Goal: Task Accomplishment & Management: Manage account settings

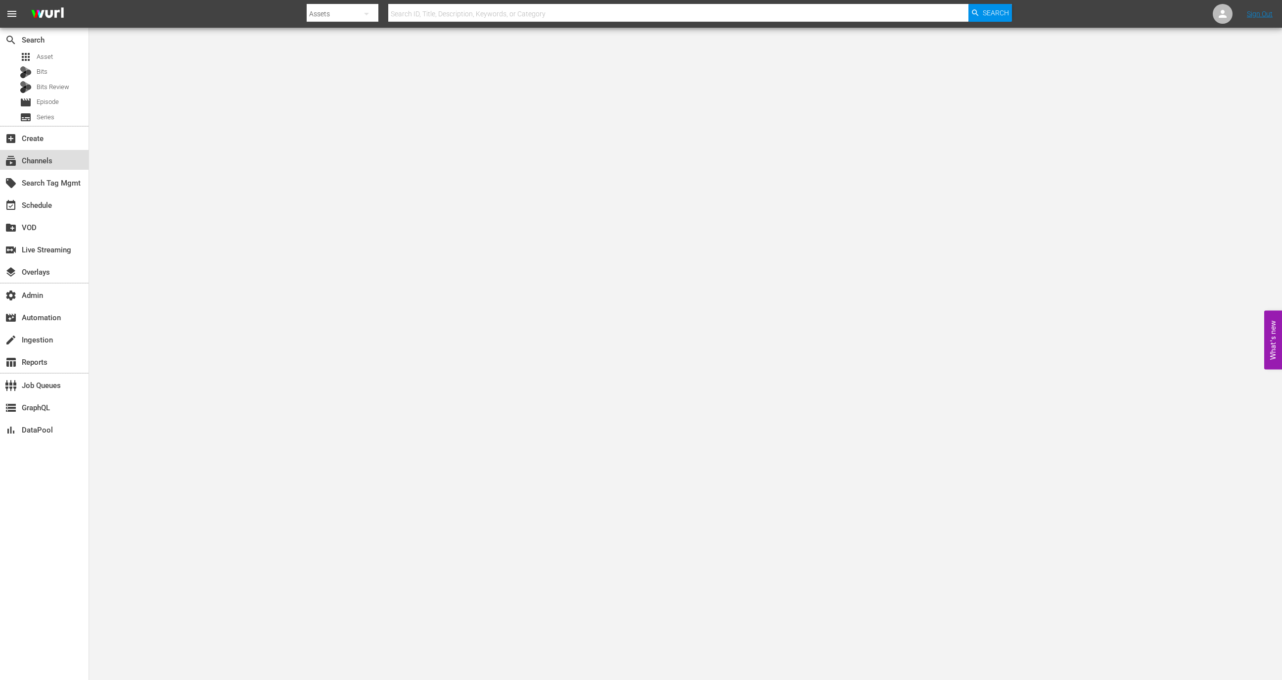
click at [62, 157] on div "subscriptions Channels" at bounding box center [44, 160] width 89 height 20
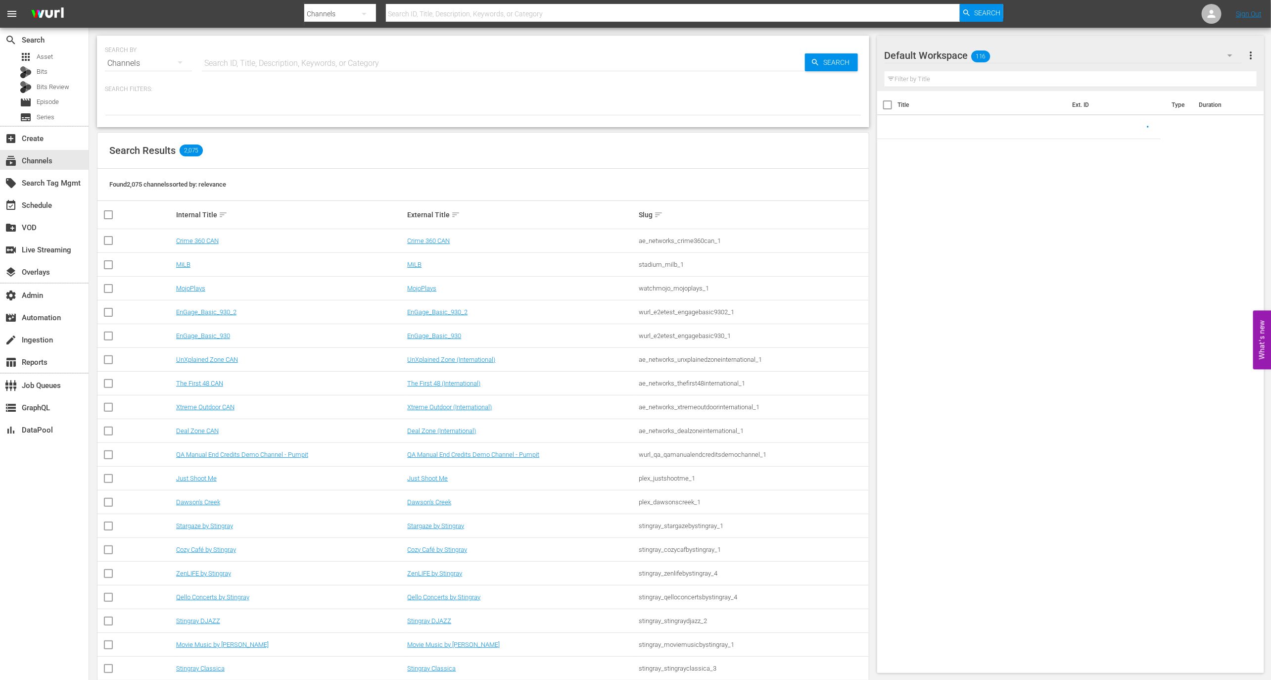
click at [246, 49] on div "SEARCH BY Search By Channels Search ID, Title, Description, Keywords, or Catego…" at bounding box center [483, 58] width 756 height 36
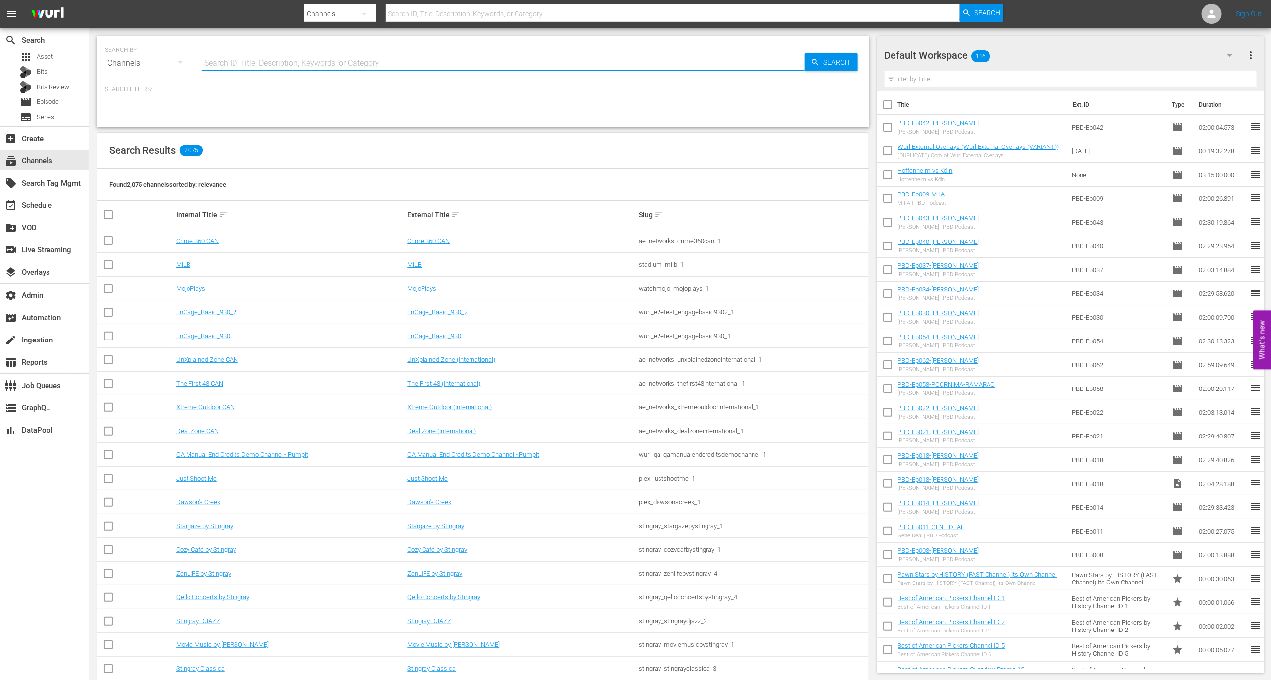
click at [248, 54] on input "text" at bounding box center [503, 63] width 603 height 24
type input "asiatv"
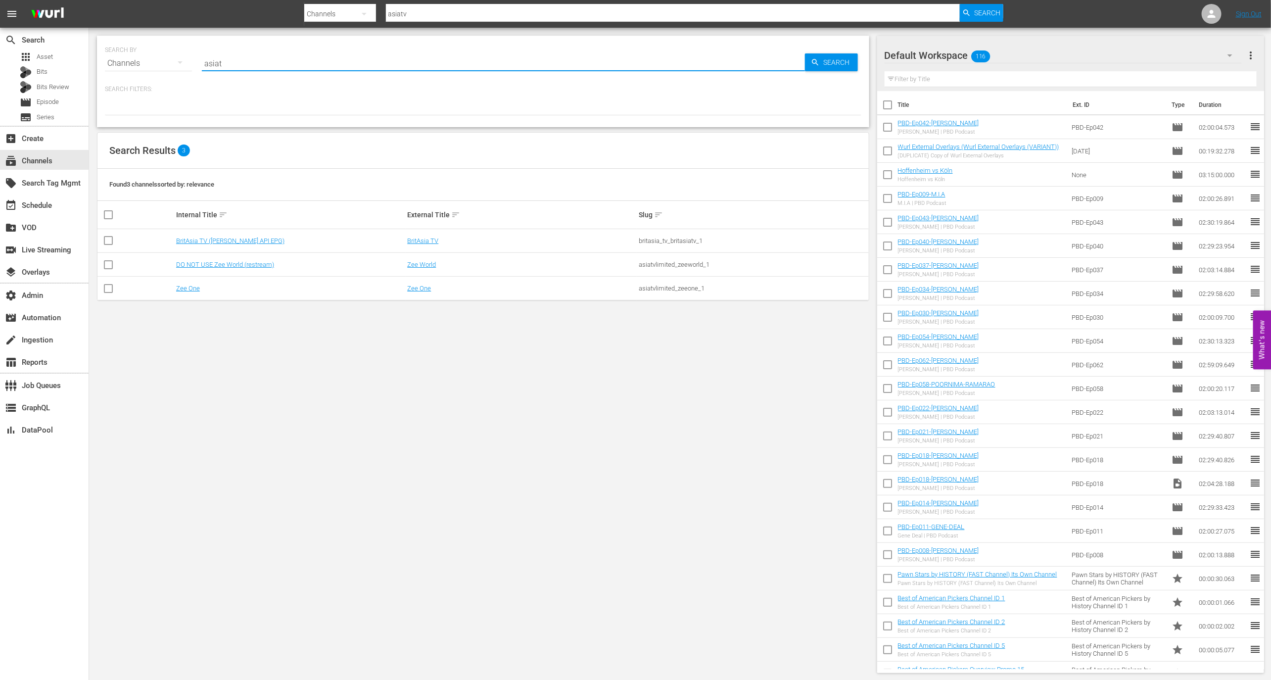
type input "asia"
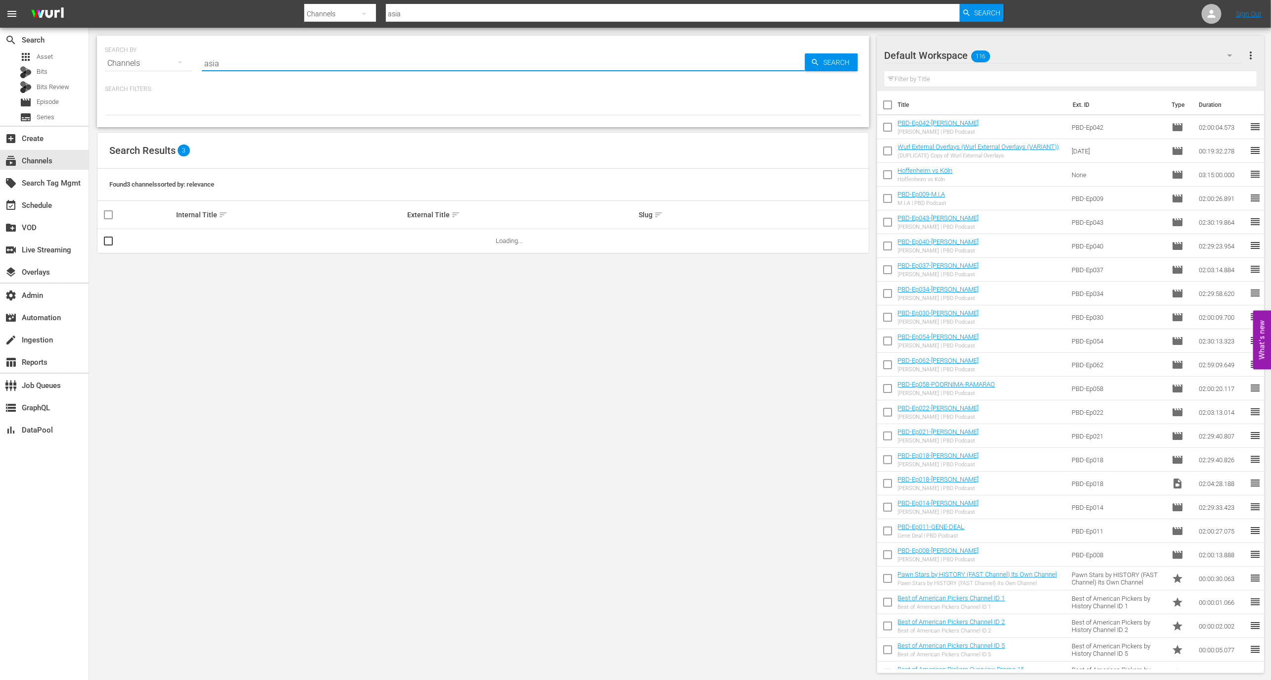
type input "asia_"
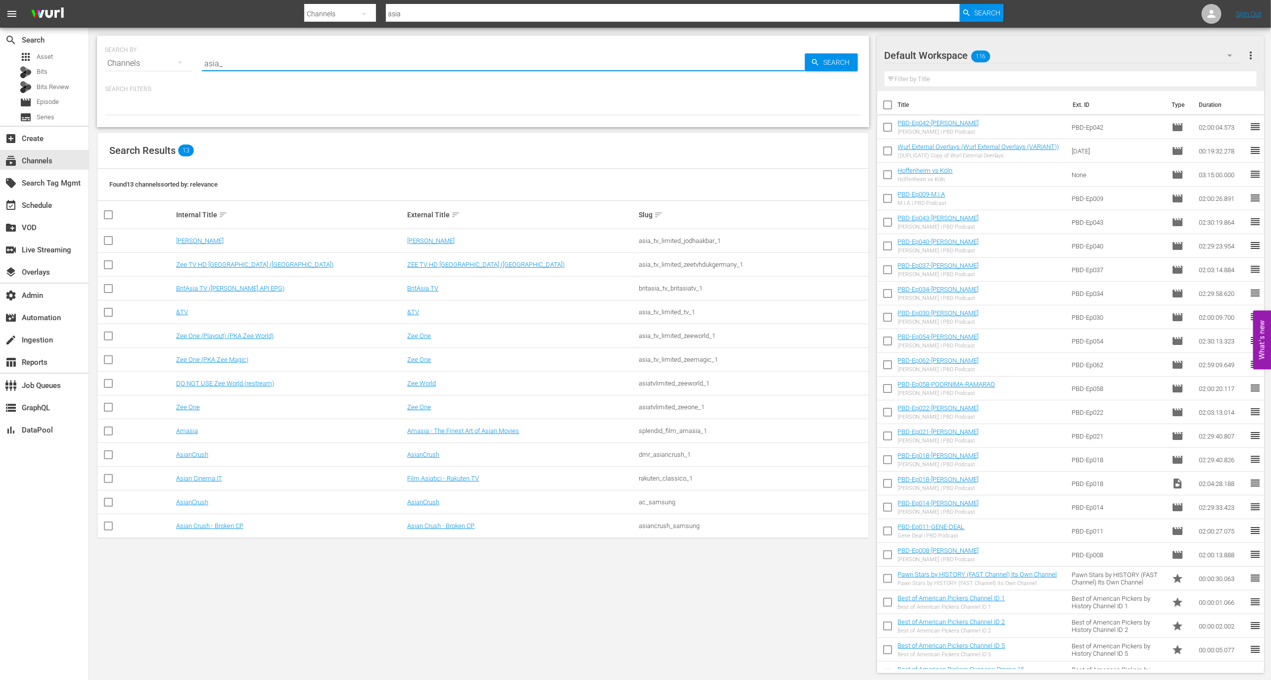
type input "asia_"
click at [226, 263] on link "Zee TV HD UK (Germany)" at bounding box center [254, 264] width 157 height 7
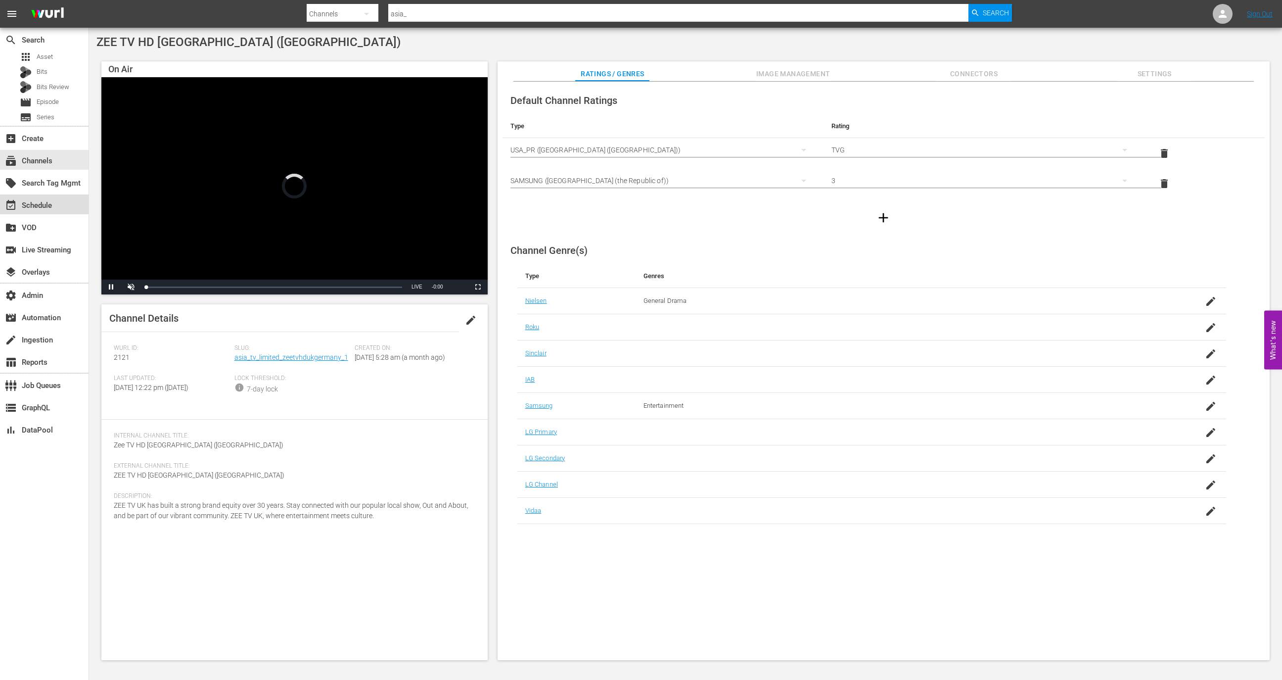
click at [63, 201] on div "event_available Schedule" at bounding box center [44, 204] width 89 height 20
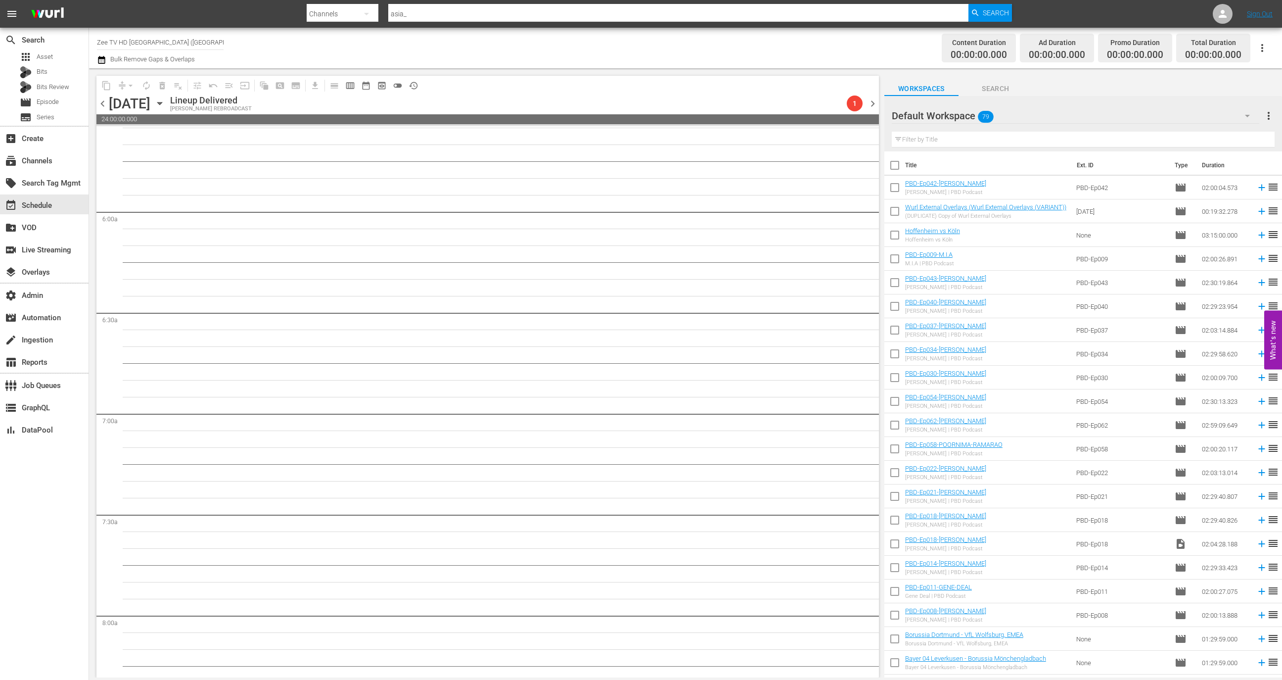
scroll to position [1207, 0]
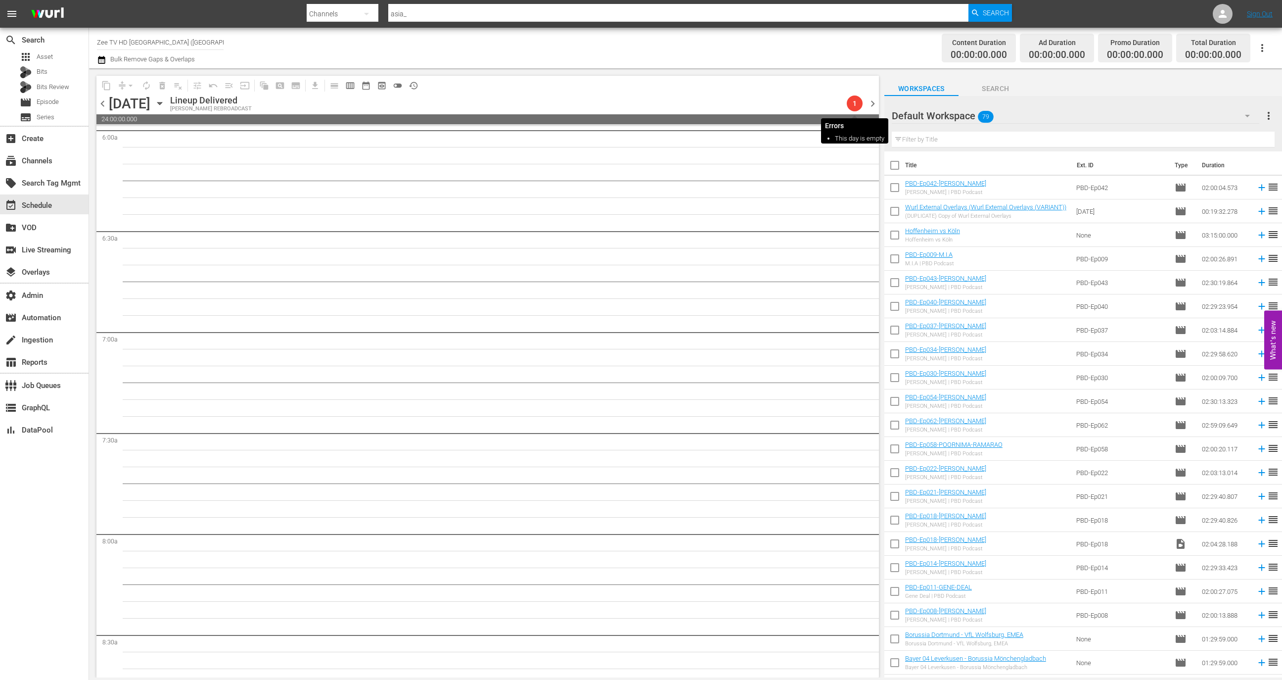
click at [850, 104] on span "1" at bounding box center [855, 103] width 16 height 8
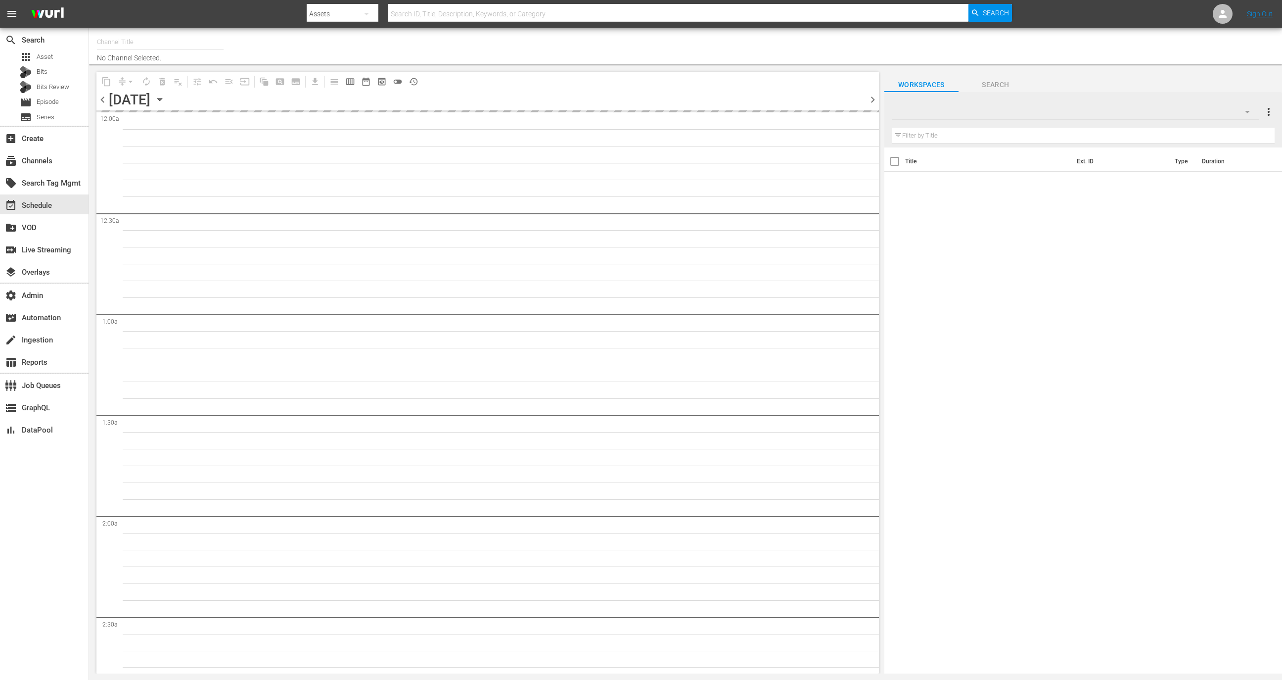
type input "Zee TV HD UK (Germany) (2121)"
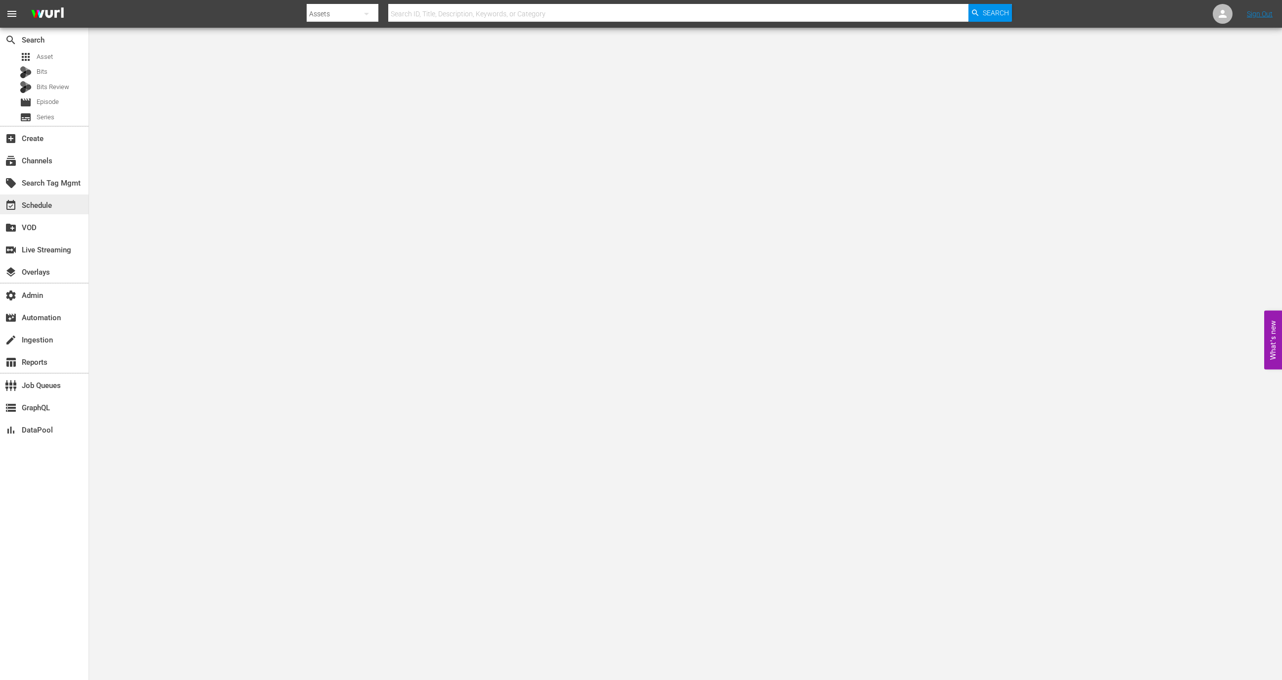
click at [59, 198] on div "event_available Schedule" at bounding box center [44, 204] width 89 height 20
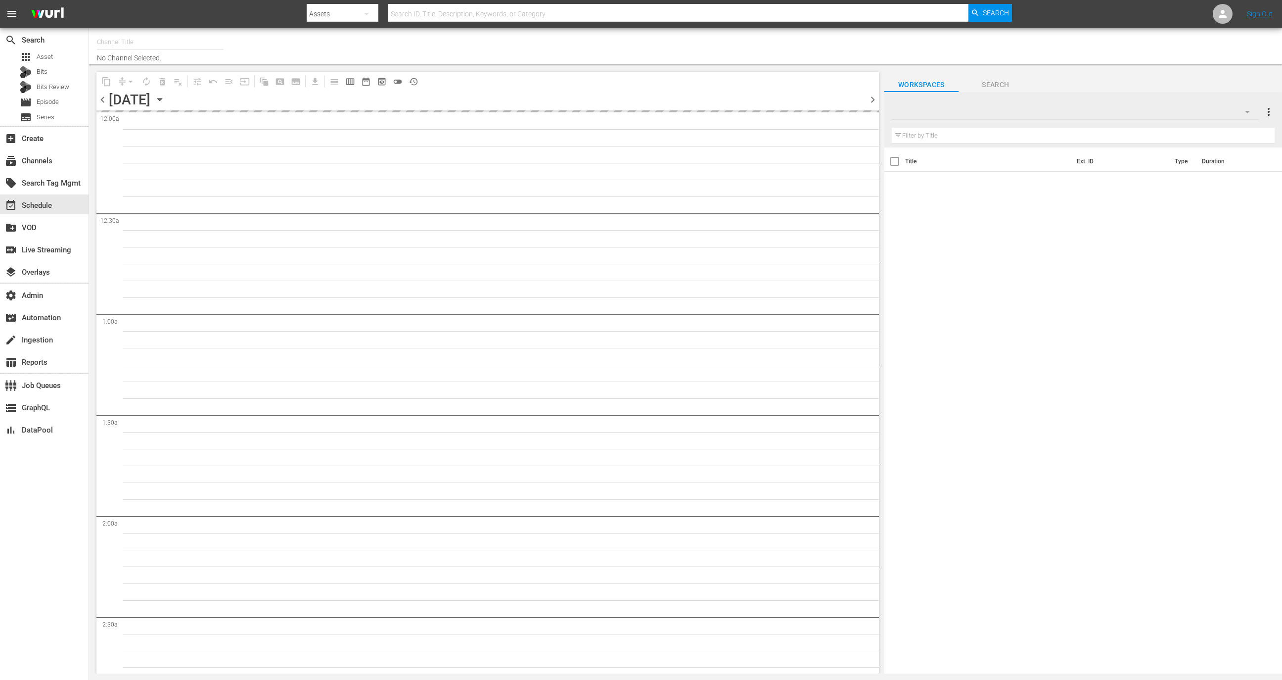
type input "Zee TV HD UK (Germany) (2121)"
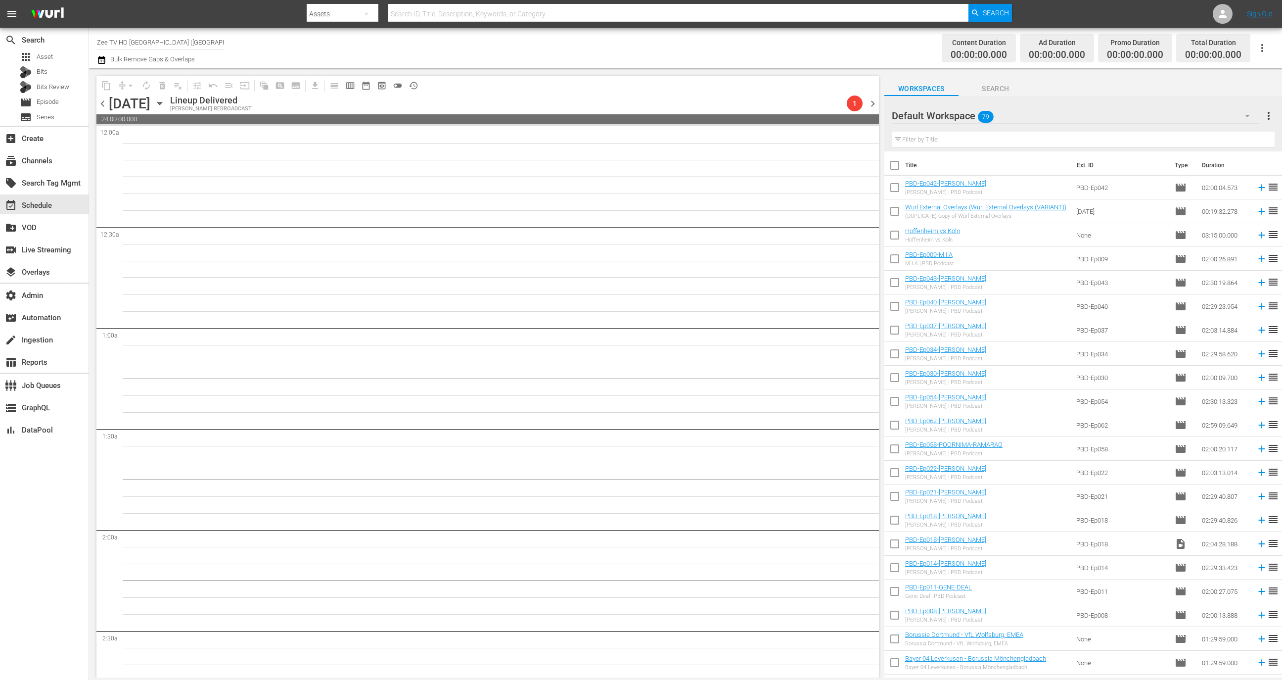
click at [874, 107] on span "chevron_right" at bounding box center [873, 103] width 12 height 12
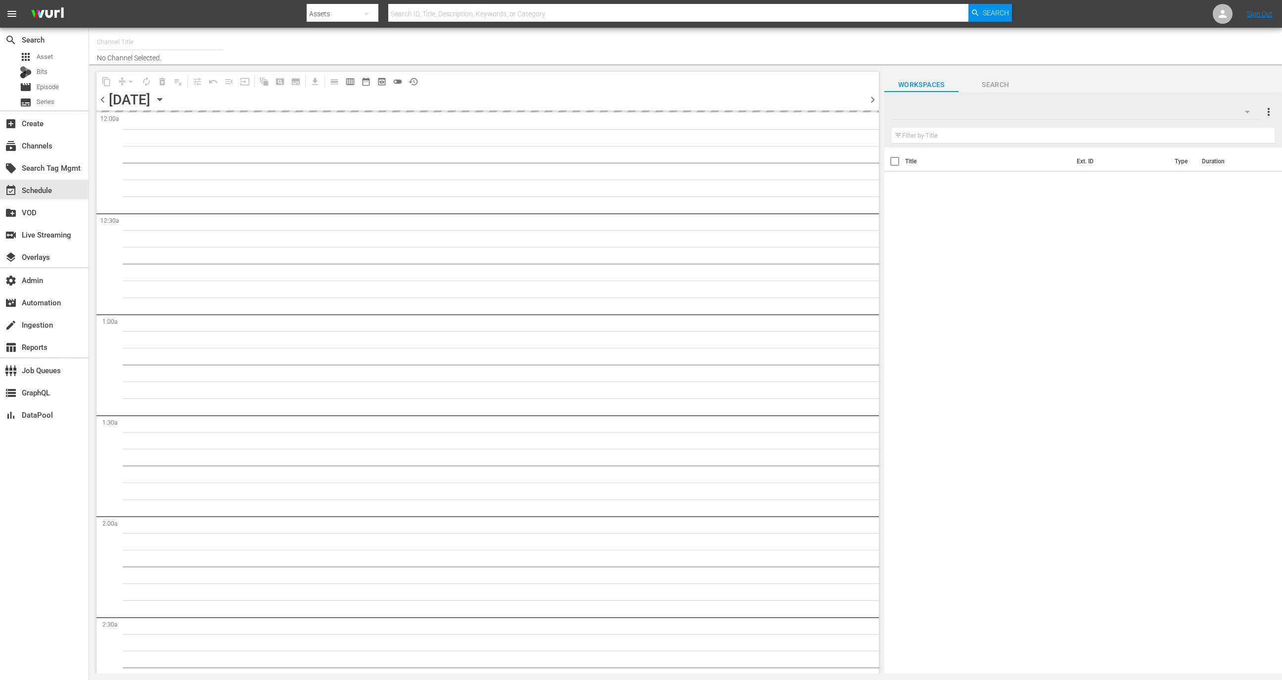
type input "Zee TV HD [GEOGRAPHIC_DATA] ([GEOGRAPHIC_DATA]) (2121)"
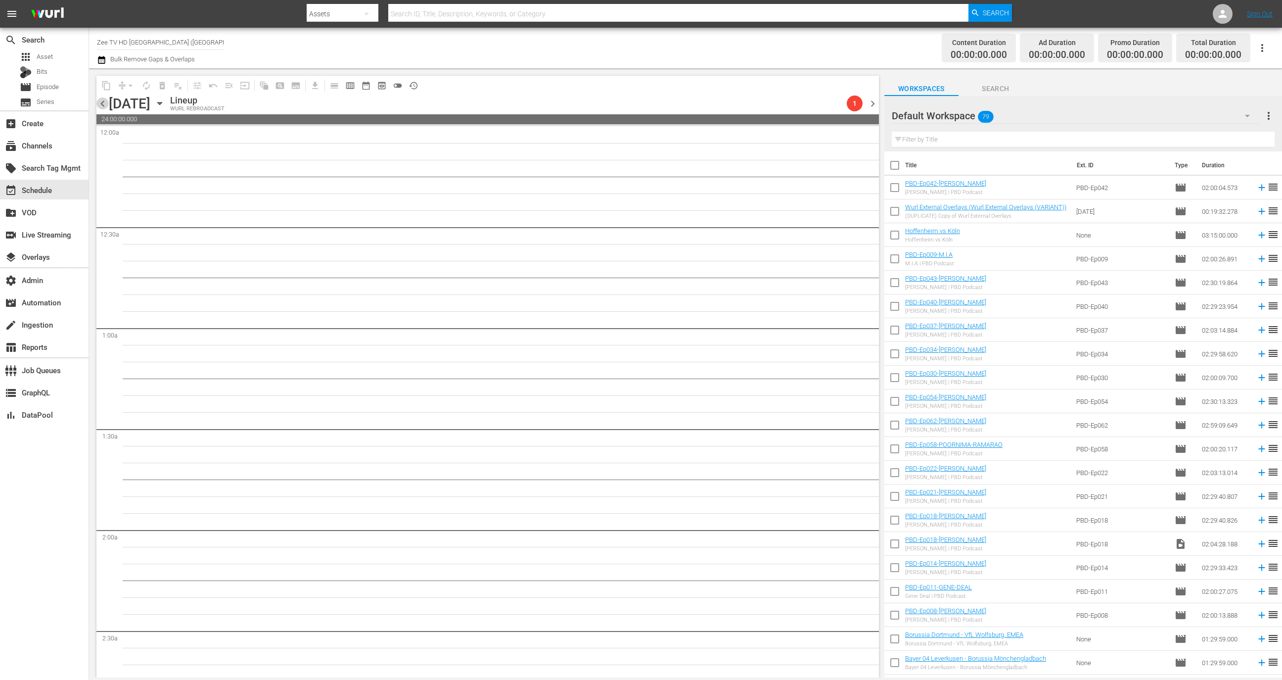
click at [104, 103] on span "chevron_left" at bounding box center [102, 103] width 12 height 12
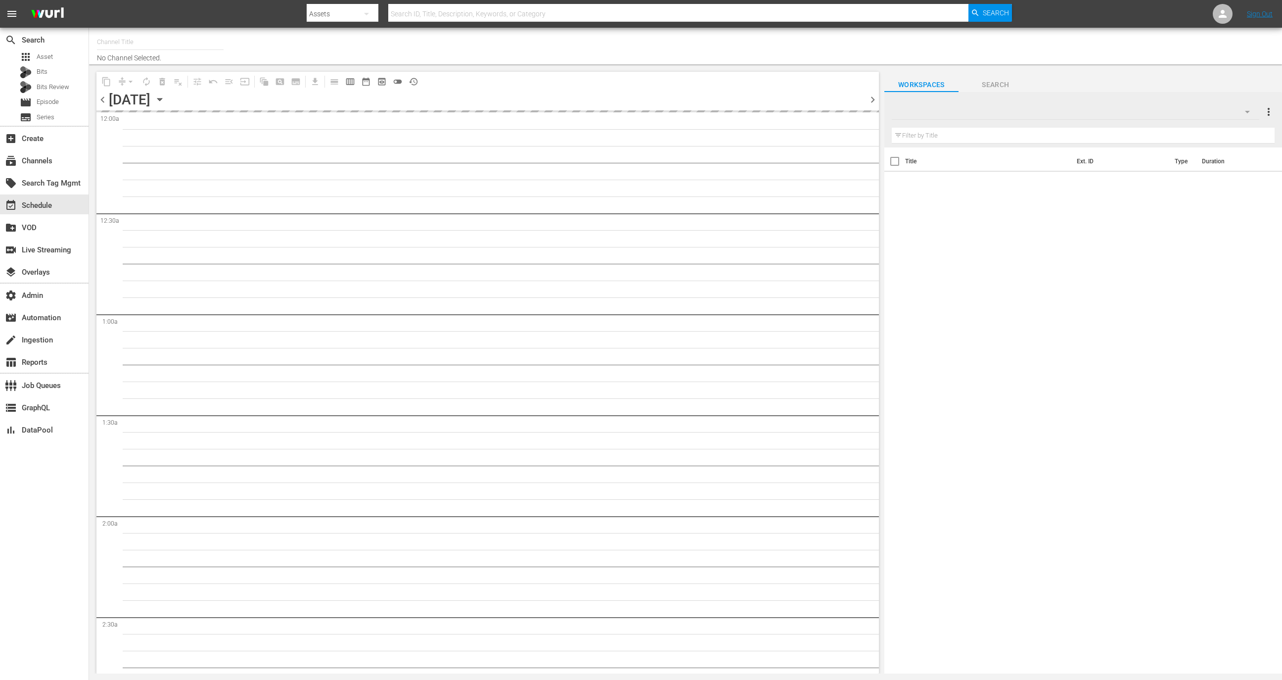
type input "Zee TV HD [GEOGRAPHIC_DATA] ([GEOGRAPHIC_DATA]) (2121)"
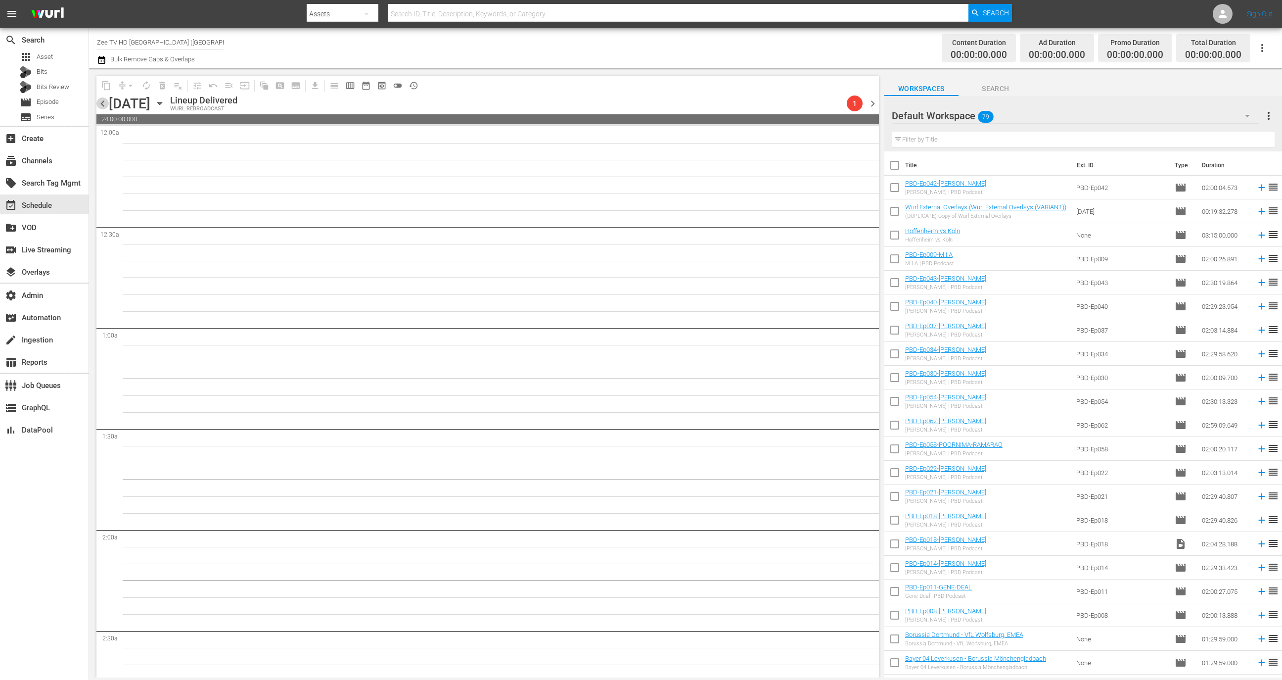
click at [108, 106] on span "chevron_left" at bounding box center [102, 103] width 12 height 12
click at [879, 100] on div "content_copy compress arrow_drop_down autorenew_outlined delete_forever_outline…" at bounding box center [485, 372] width 792 height 609
click at [874, 102] on span "chevron_right" at bounding box center [873, 103] width 12 height 12
click at [874, 103] on span "chevron_right" at bounding box center [873, 103] width 12 height 12
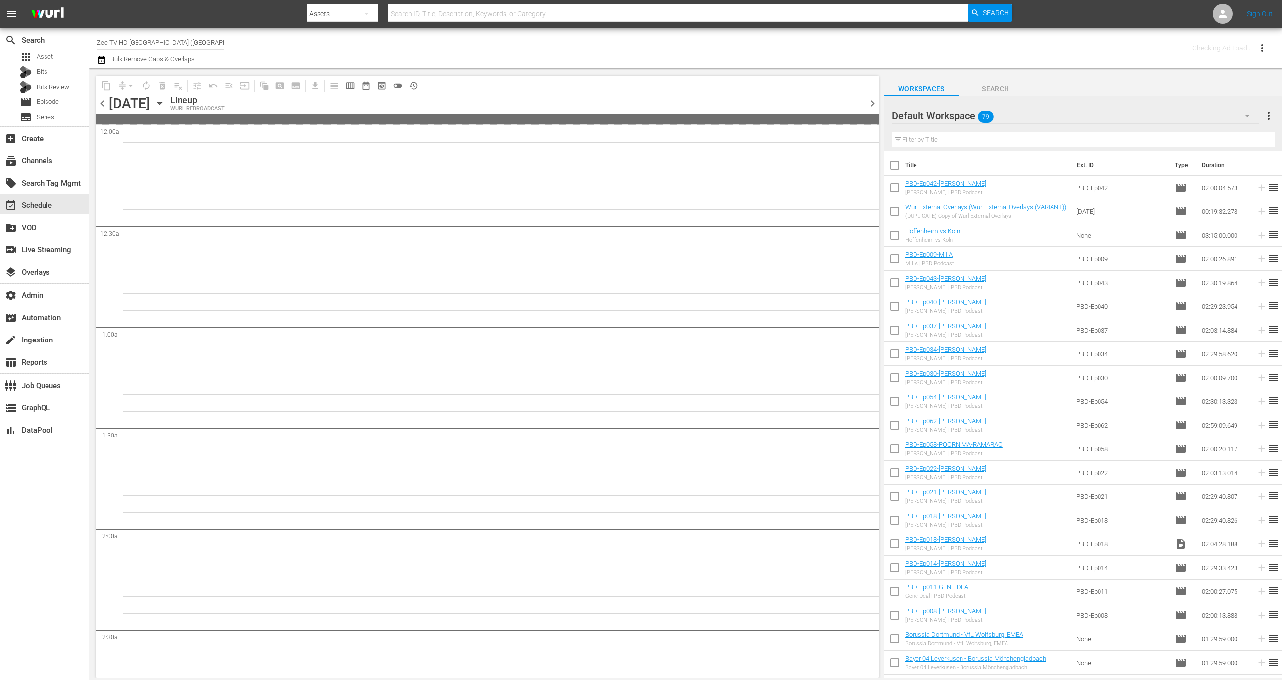
click at [874, 103] on span "chevron_right" at bounding box center [873, 103] width 12 height 12
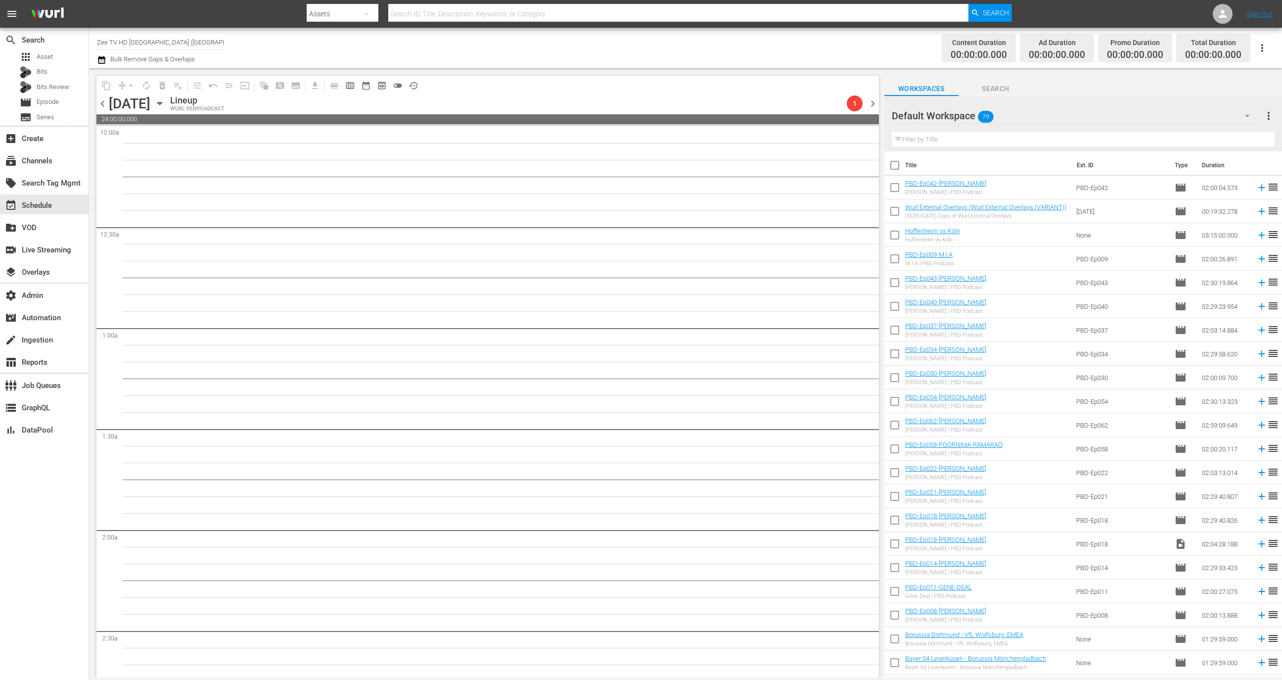
click at [859, 96] on div "1" at bounding box center [855, 103] width 16 height 16
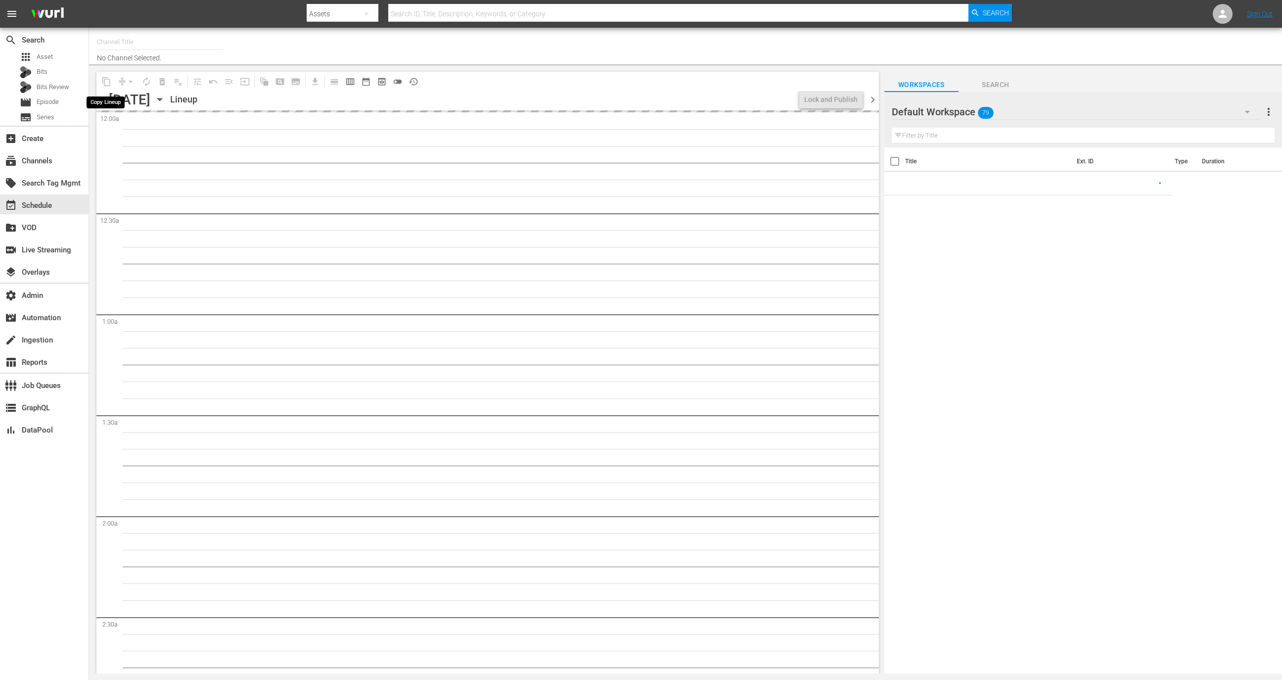
type input "Zee TV HD [GEOGRAPHIC_DATA] ([GEOGRAPHIC_DATA]) (2121)"
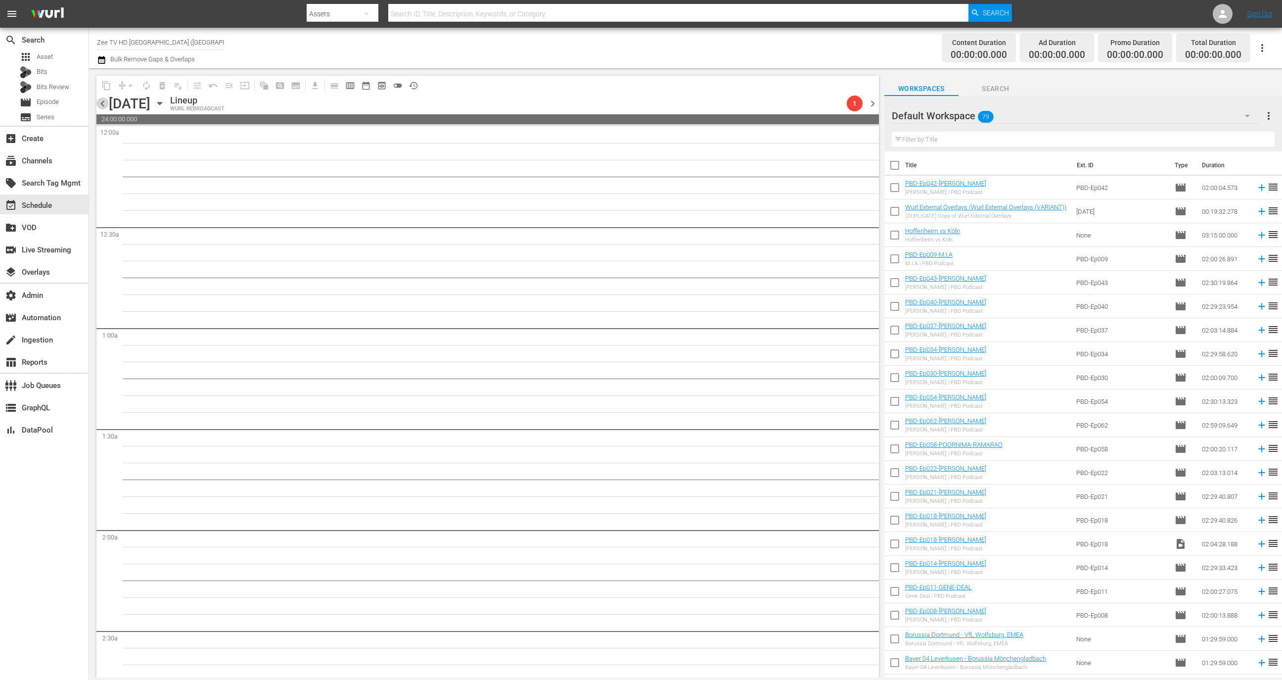
click at [101, 104] on span "chevron_left" at bounding box center [102, 103] width 12 height 12
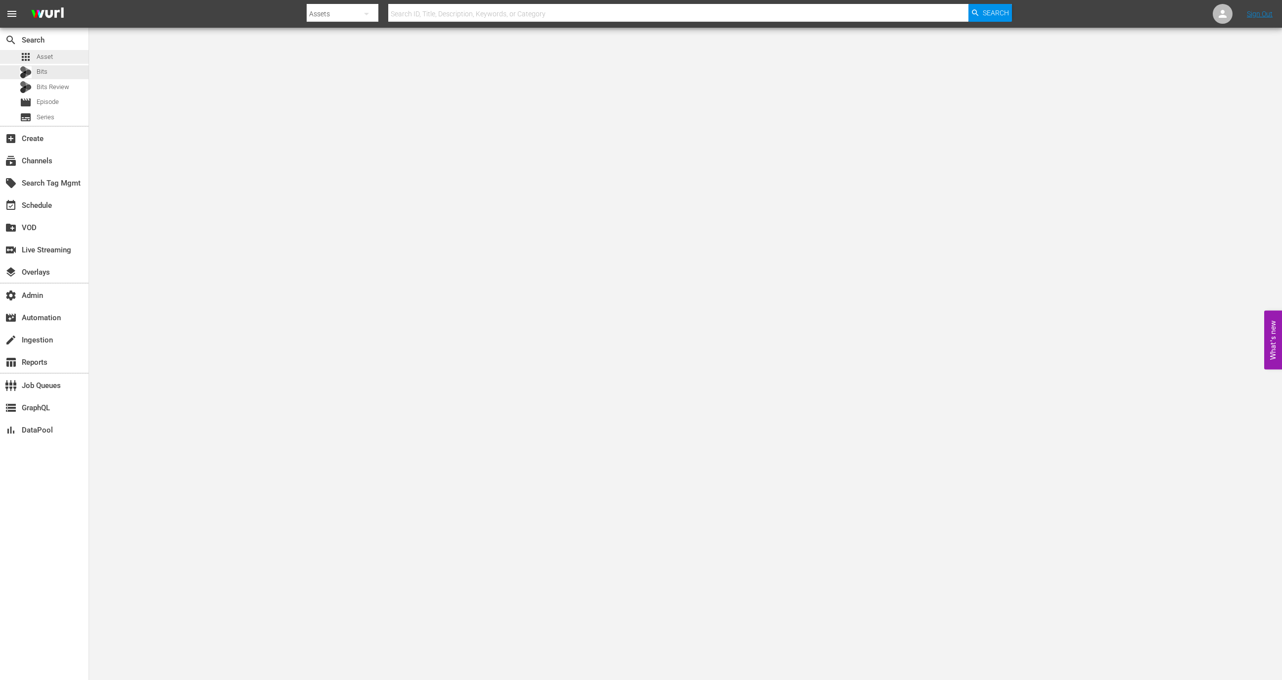
click at [46, 62] on div "apps Asset" at bounding box center [36, 57] width 33 height 14
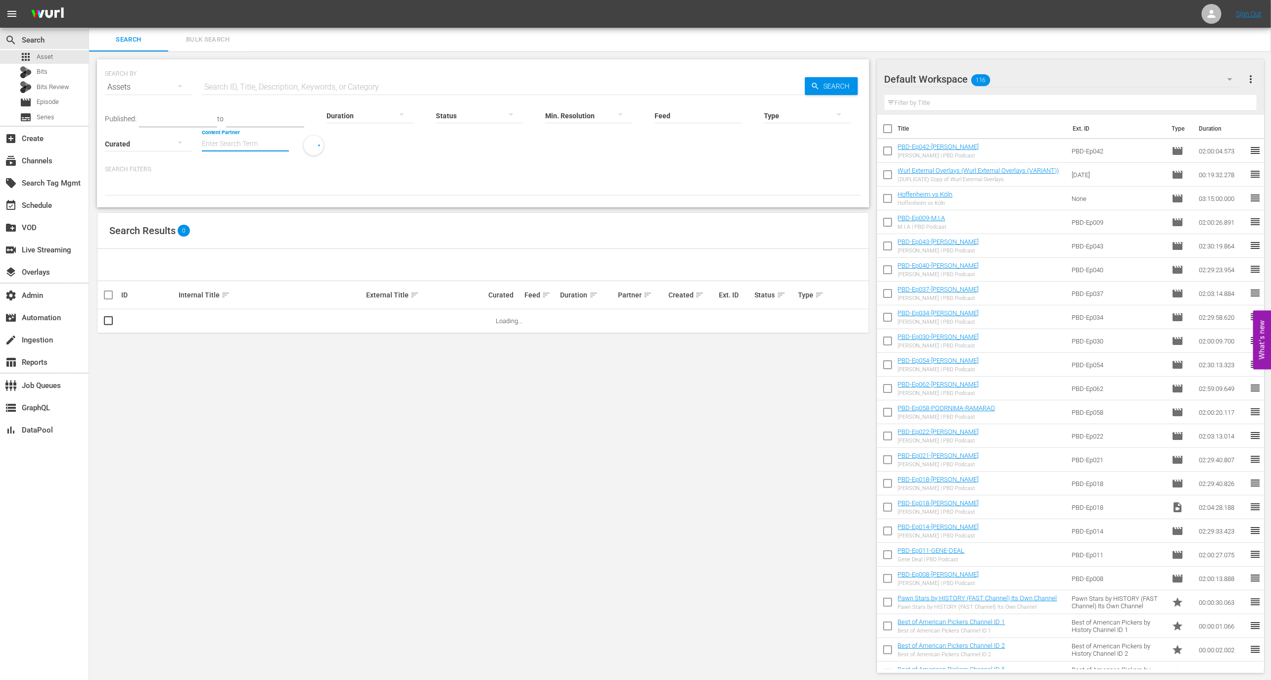
click at [254, 139] on input "Content Partner" at bounding box center [245, 145] width 87 height 36
click at [263, 163] on div "Wurl - External (327)" at bounding box center [282, 171] width 145 height 24
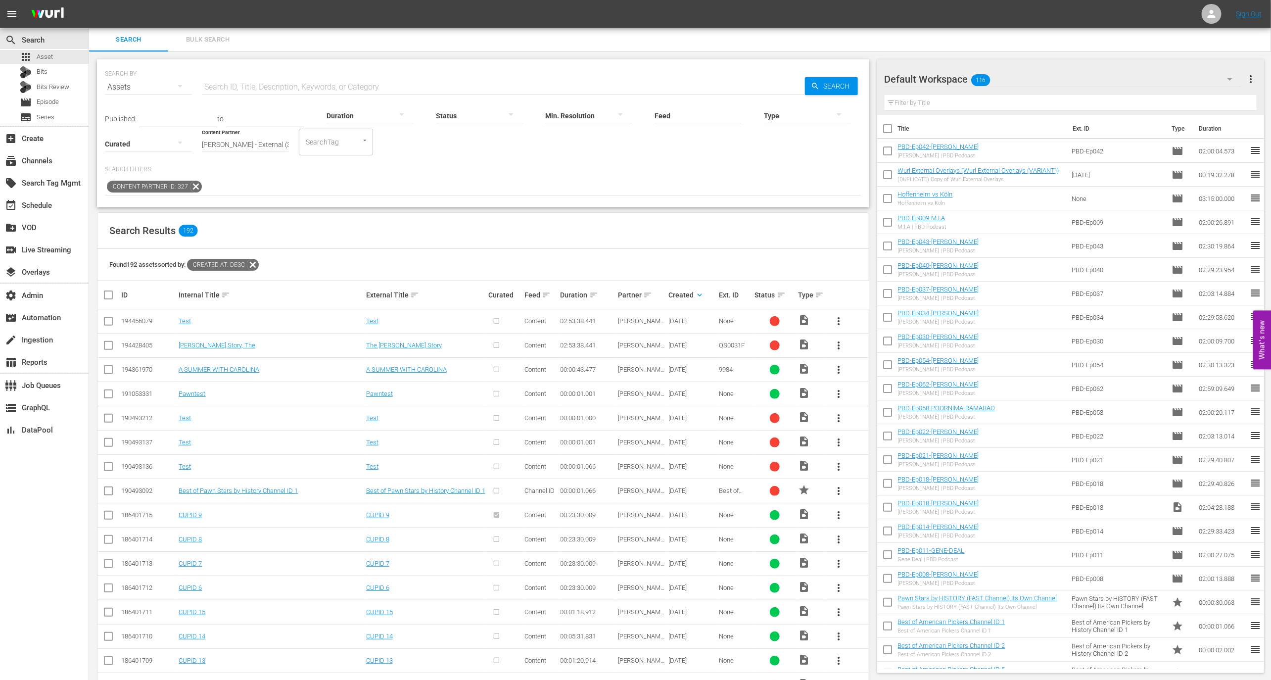
click at [191, 188] on icon at bounding box center [196, 187] width 12 height 12
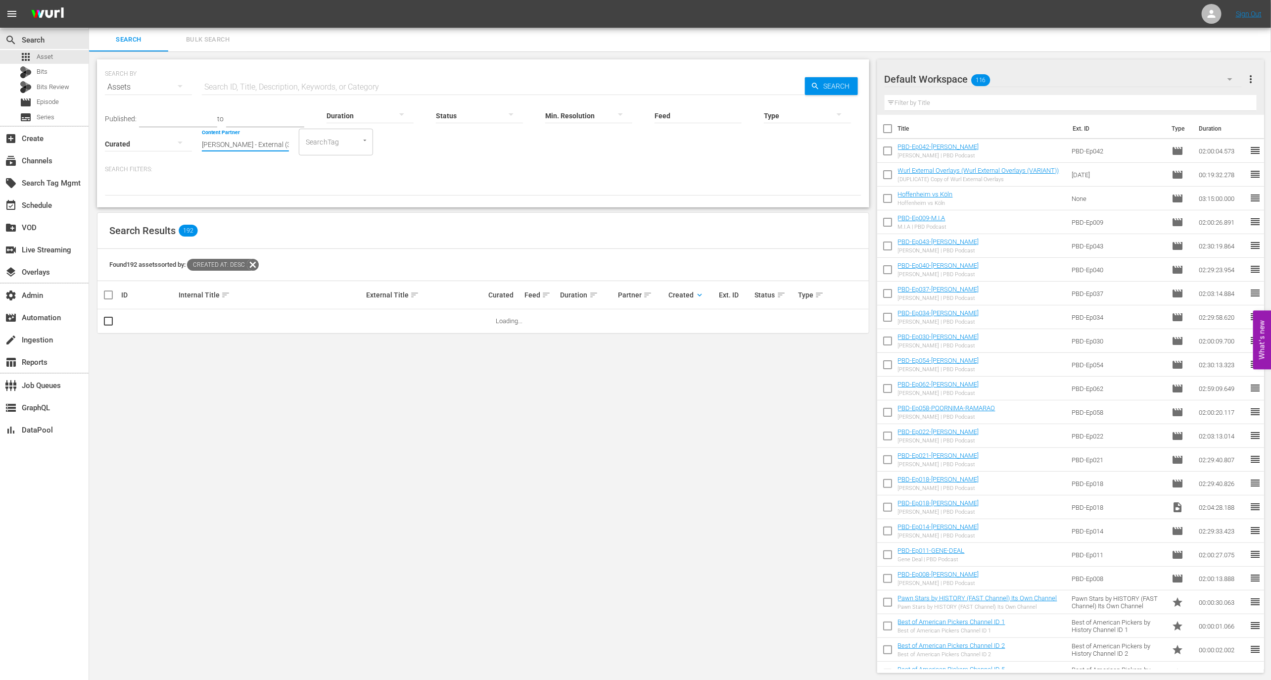
click at [253, 138] on input "Wurl - External (327)" at bounding box center [245, 145] width 87 height 36
click at [278, 171] on div "Professional Fighters League (297)" at bounding box center [282, 171] width 145 height 24
type input "Professional Fighters League (297)"
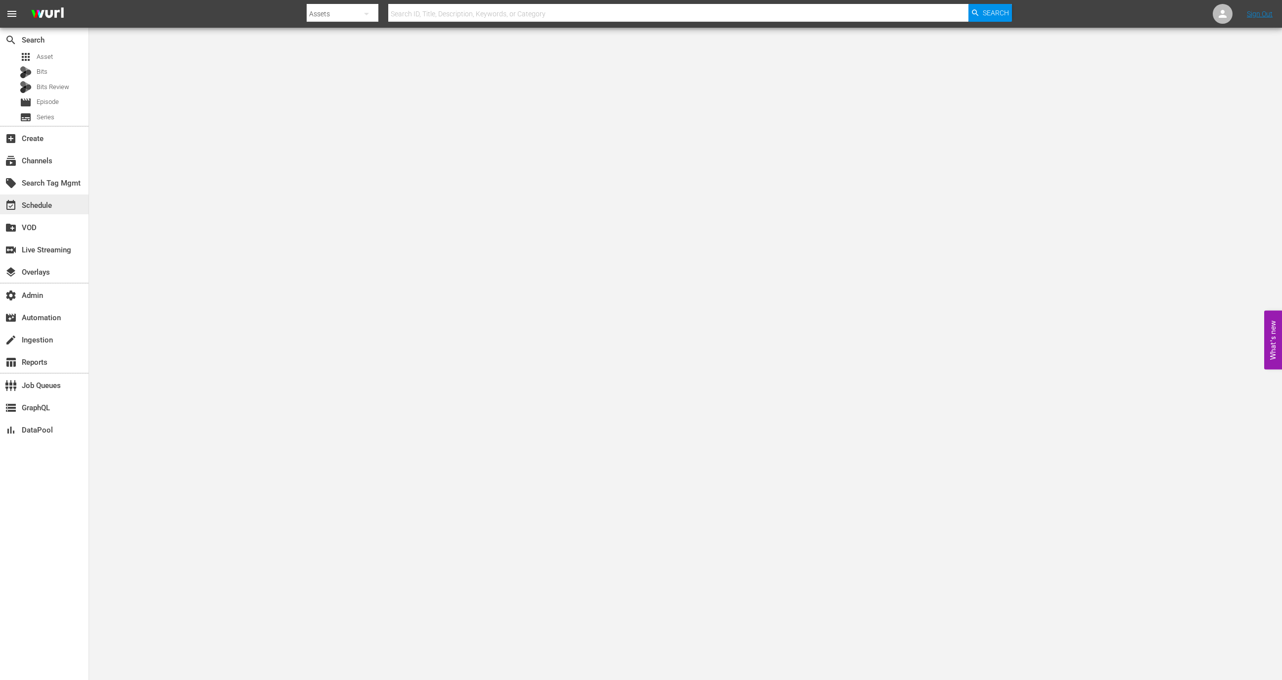
click at [50, 203] on div "event_available Schedule" at bounding box center [27, 203] width 55 height 9
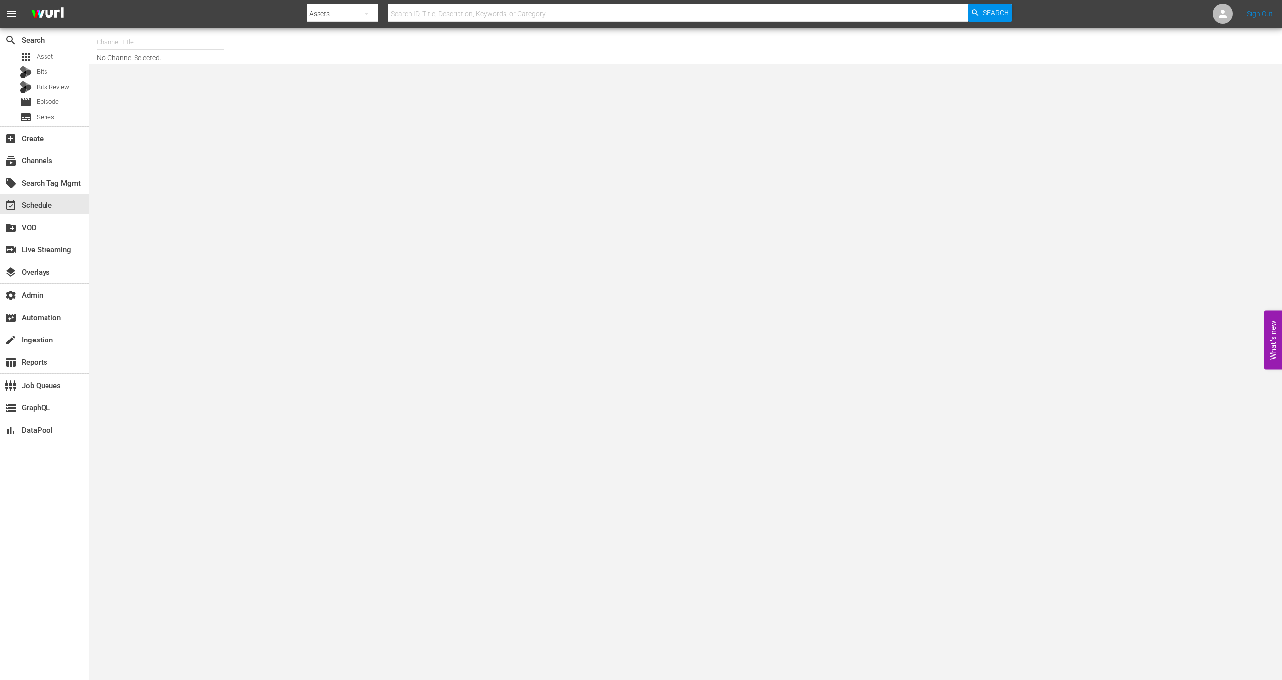
click at [166, 46] on input "text" at bounding box center [160, 42] width 127 height 24
click at [189, 72] on div "SUPPORT Test STUDIO (84 - test_studio)" at bounding box center [233, 70] width 256 height 24
type input "SUPPORT Test STUDIO (84 - test_studio)"
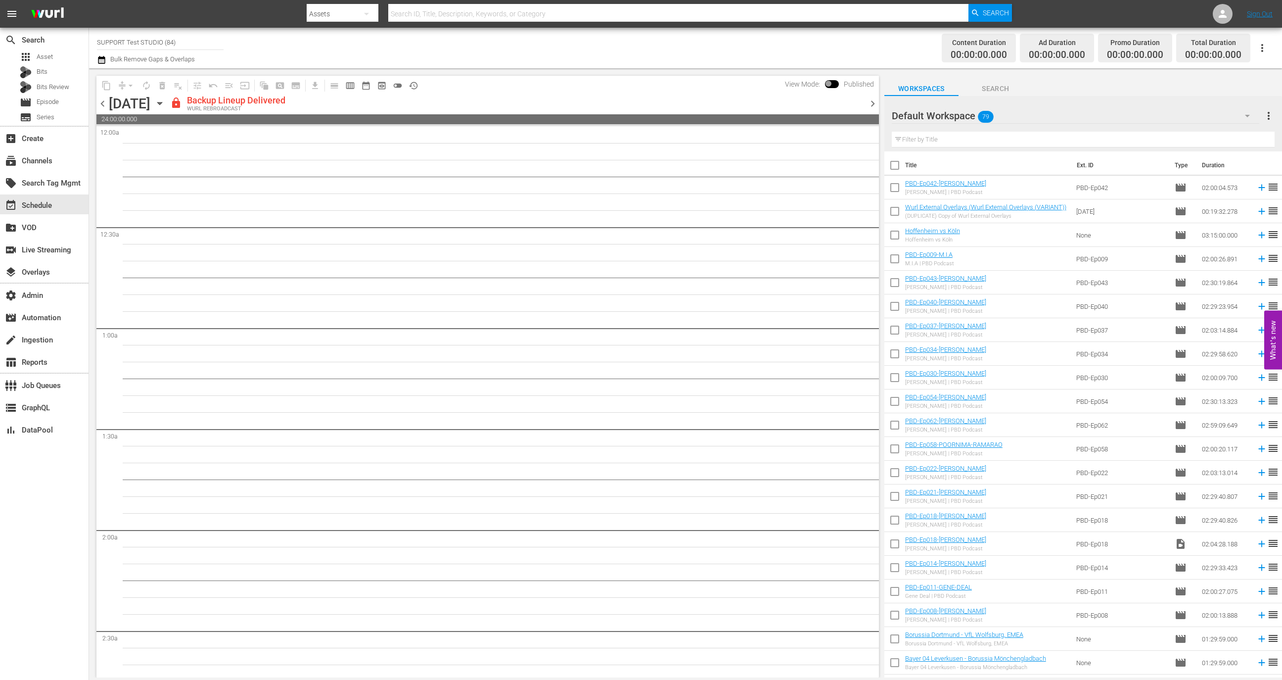
click at [875, 99] on span "chevron_right" at bounding box center [873, 103] width 12 height 12
click at [875, 104] on span "chevron_right" at bounding box center [873, 103] width 12 height 12
click at [875, 100] on span "chevron_right" at bounding box center [873, 103] width 12 height 12
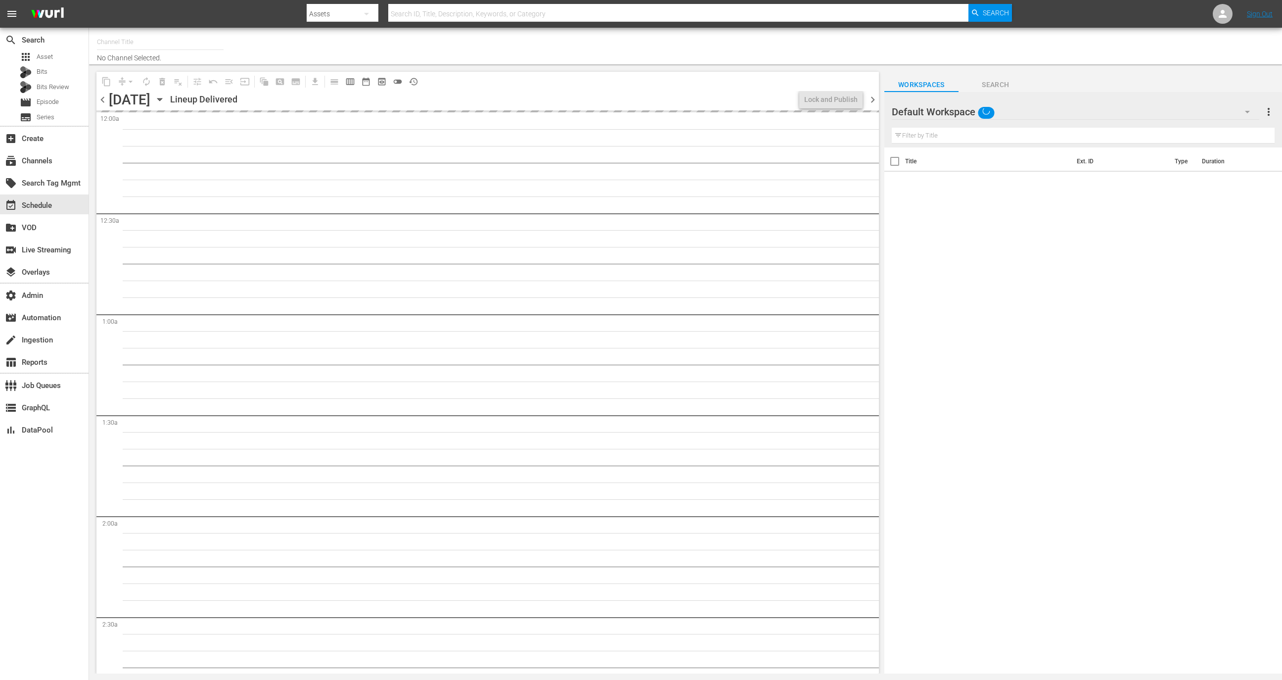
type input "Zee TV HD [GEOGRAPHIC_DATA] ([GEOGRAPHIC_DATA]) (2121)"
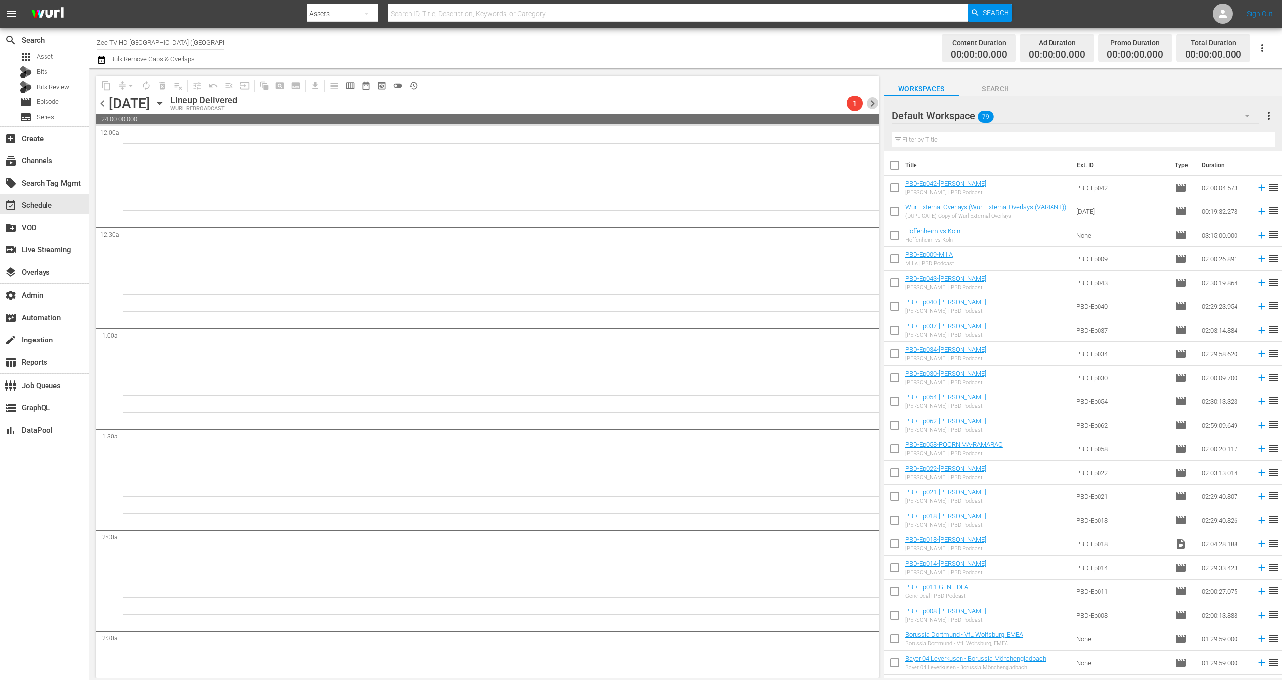
click at [877, 100] on span "chevron_right" at bounding box center [873, 103] width 12 height 12
click at [875, 103] on span "chevron_right" at bounding box center [873, 103] width 12 height 12
click at [43, 67] on span "Bits" at bounding box center [42, 72] width 11 height 10
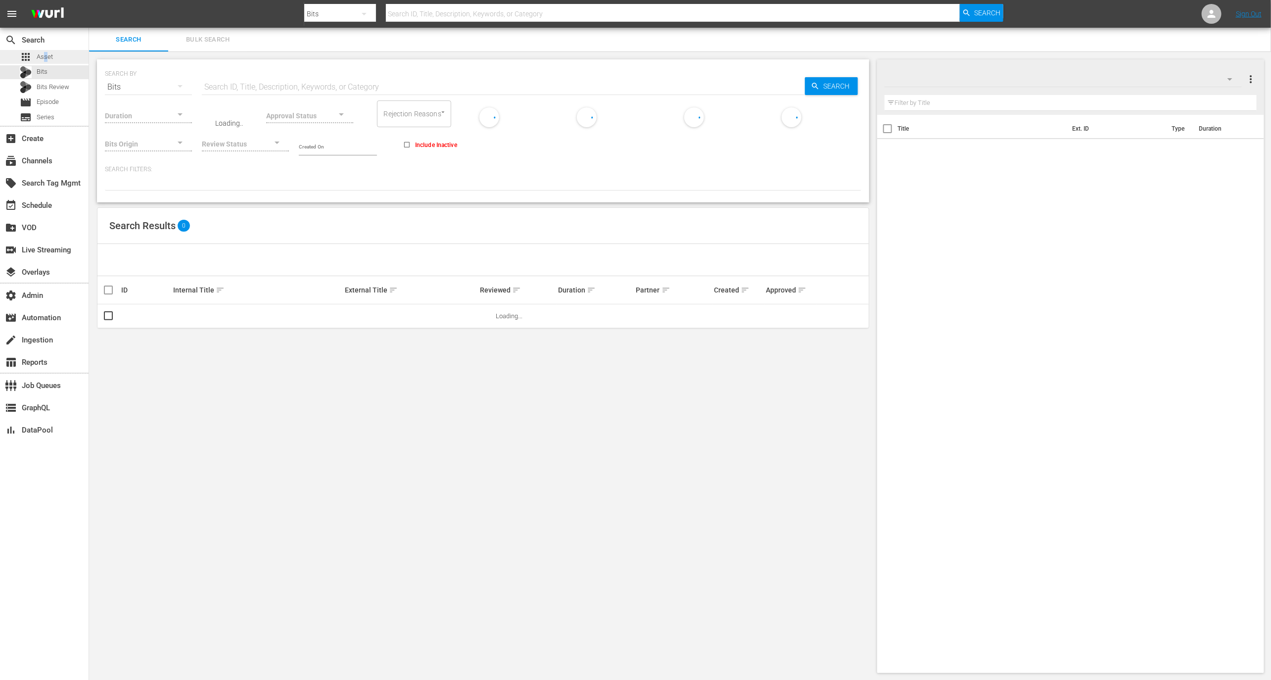
click at [46, 57] on span "Asset" at bounding box center [45, 57] width 16 height 10
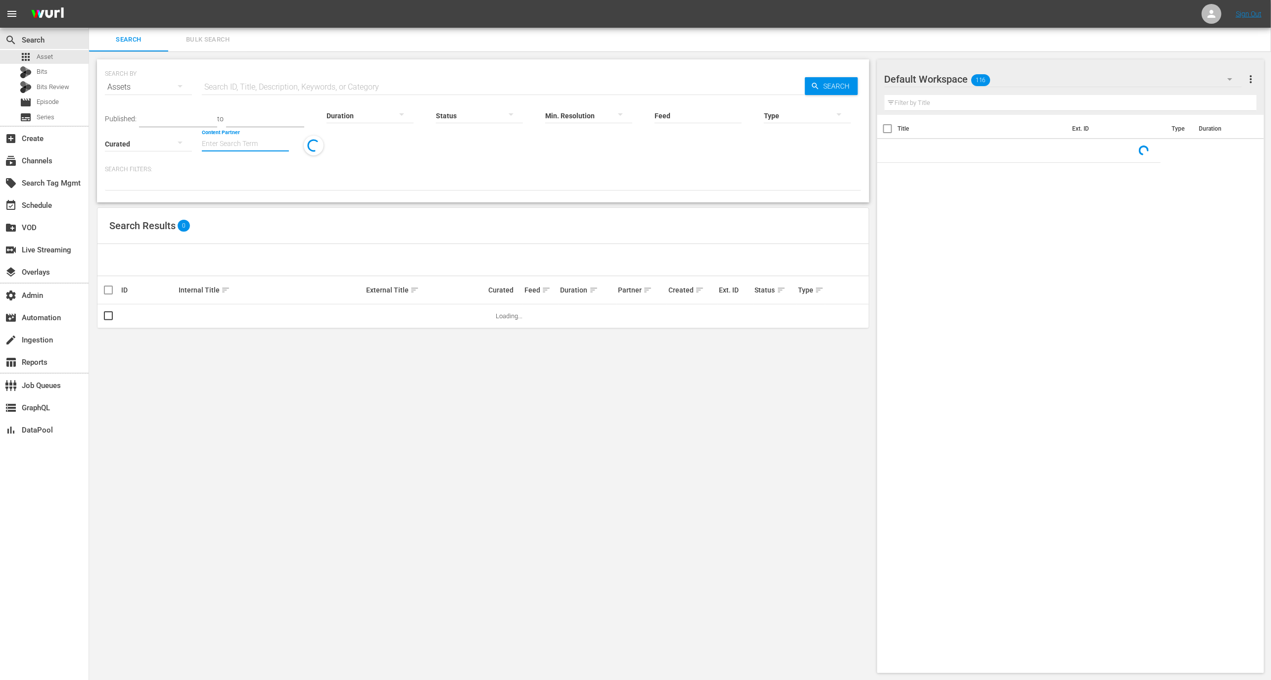
click at [261, 147] on input "Content Partner" at bounding box center [245, 145] width 87 height 36
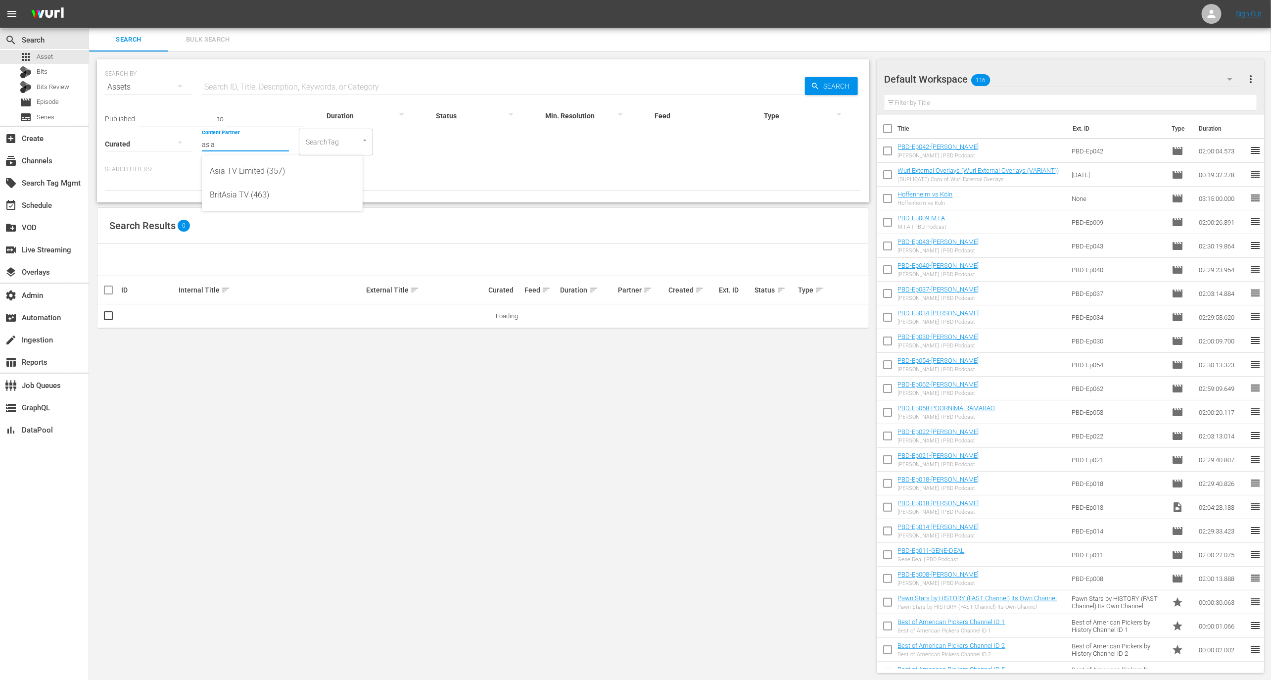
click at [272, 166] on div "Asia TV Limited (357)" at bounding box center [282, 171] width 145 height 24
type input "Asia TV Limited (357)"
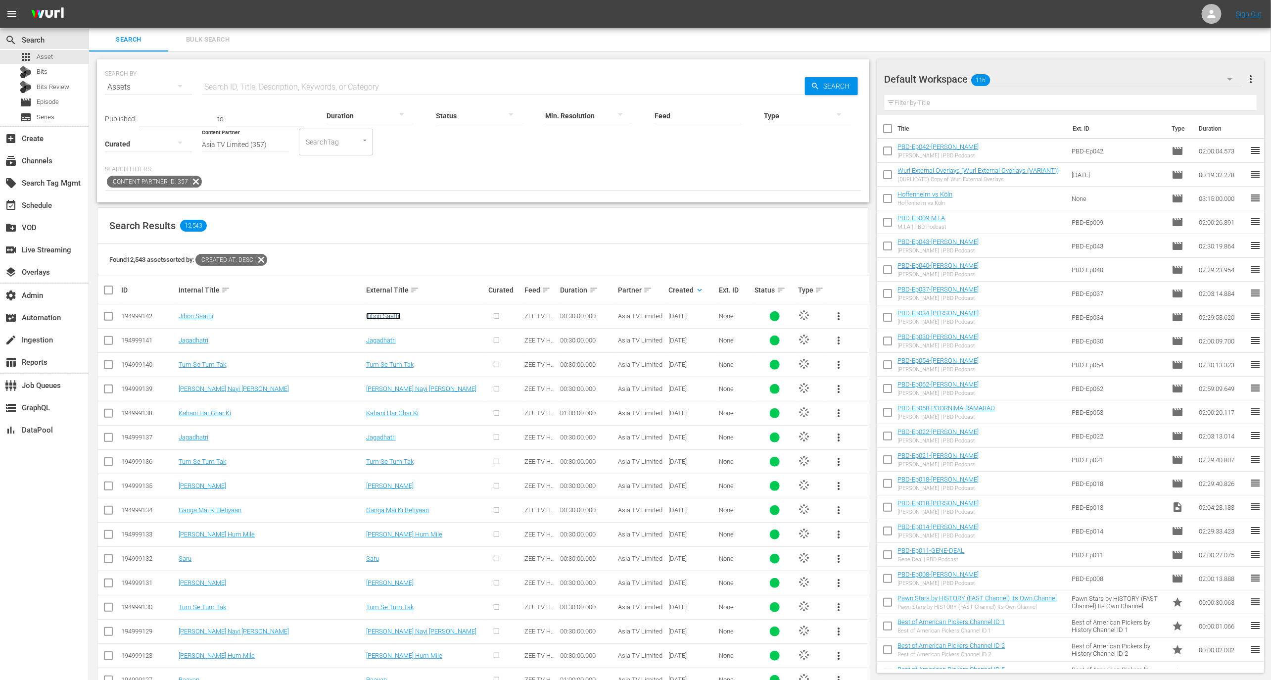
click at [386, 317] on link "Jibon Saathi" at bounding box center [383, 315] width 35 height 7
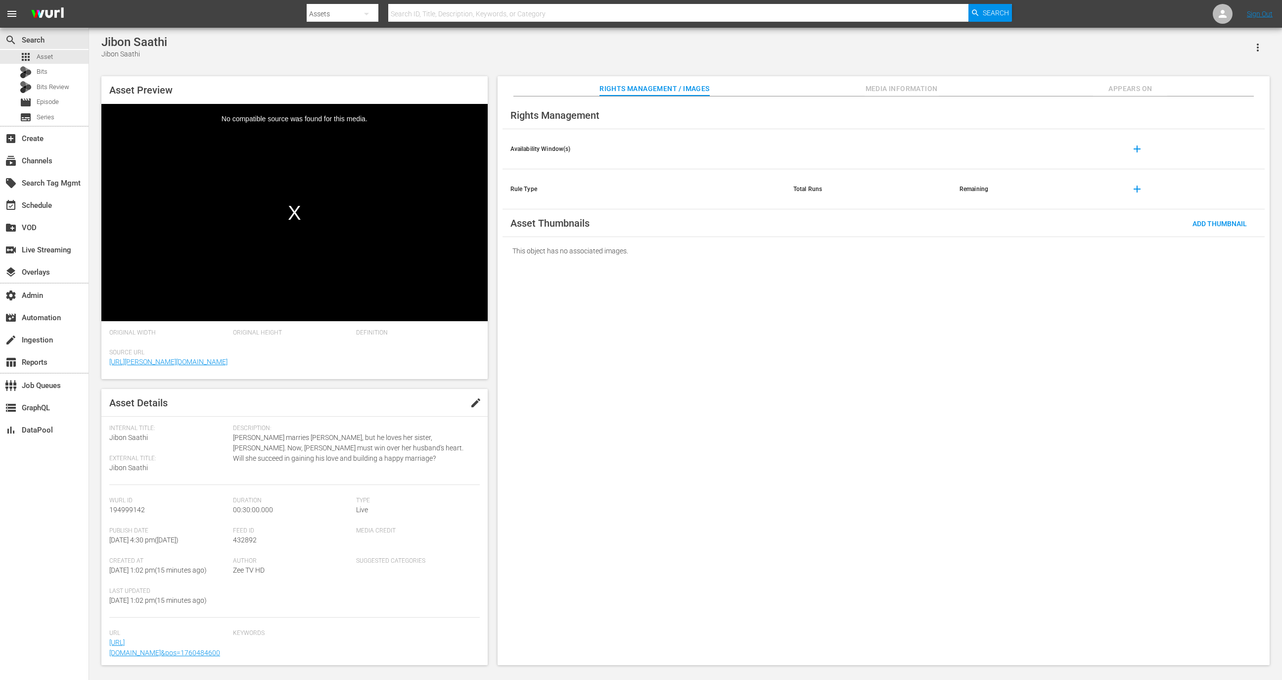
scroll to position [25, 0]
click at [870, 84] on span "Media Information" at bounding box center [902, 89] width 74 height 12
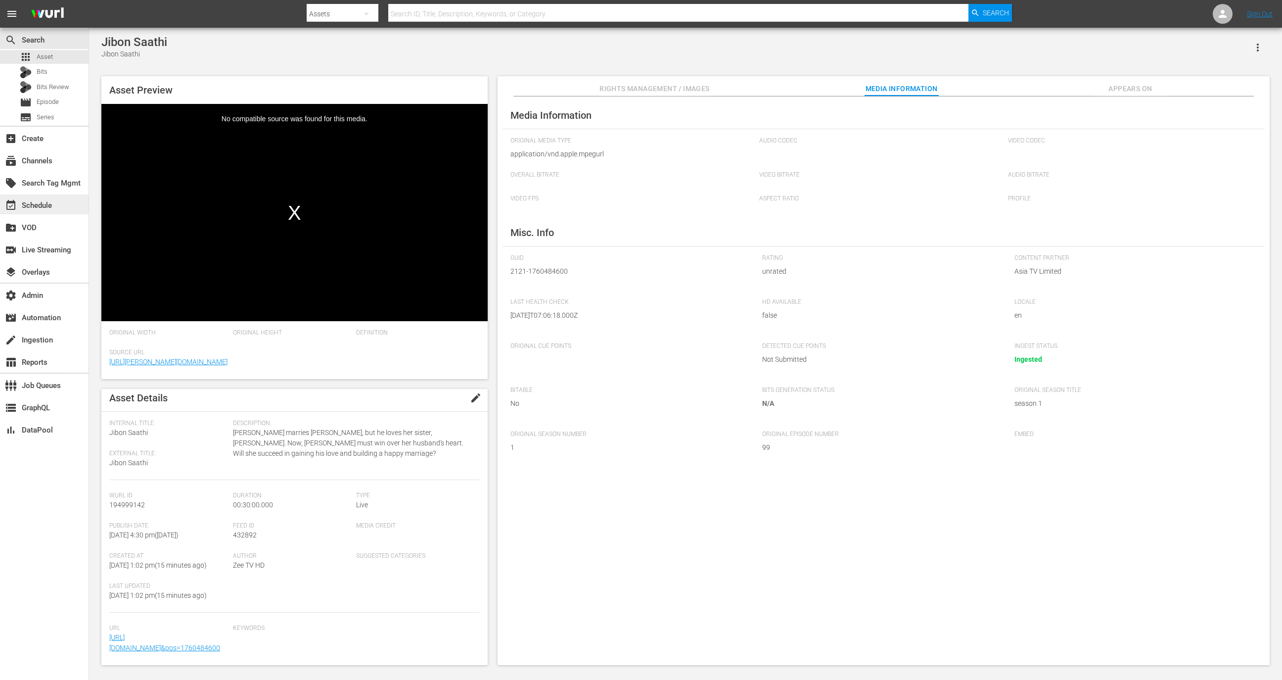
click at [59, 209] on div "event_available Schedule" at bounding box center [44, 204] width 89 height 20
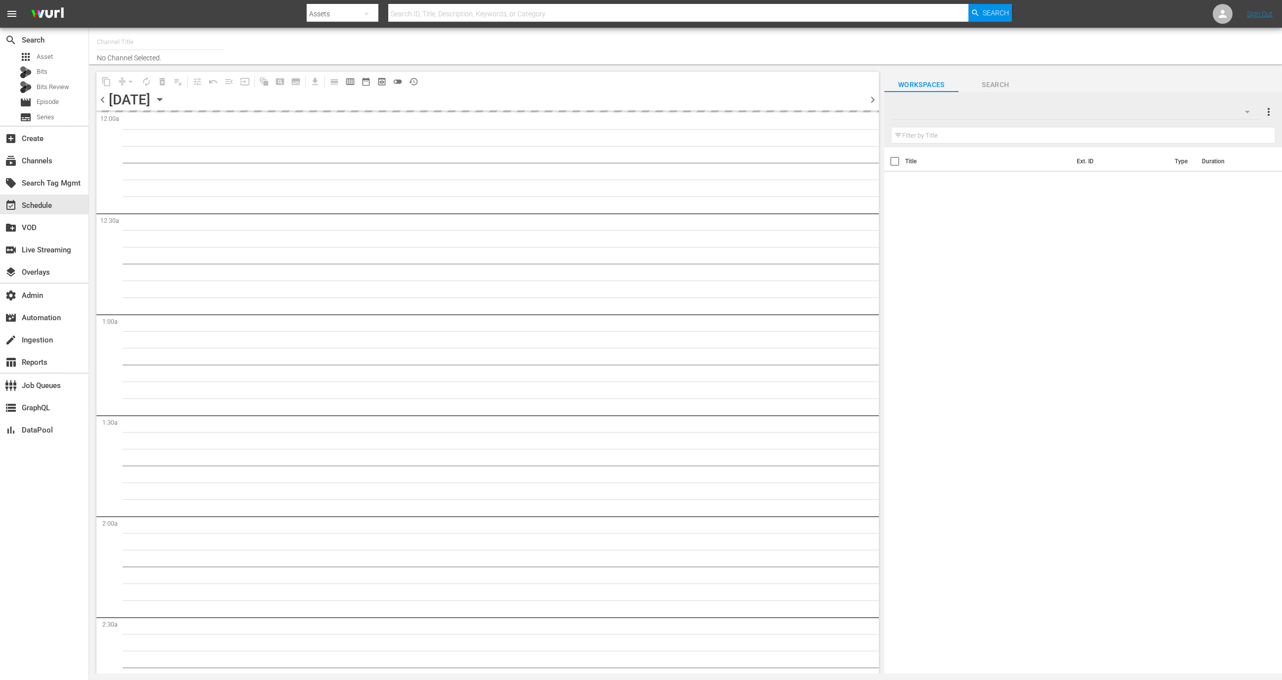
type input "Zee TV HD [GEOGRAPHIC_DATA] ([GEOGRAPHIC_DATA]) (2121)"
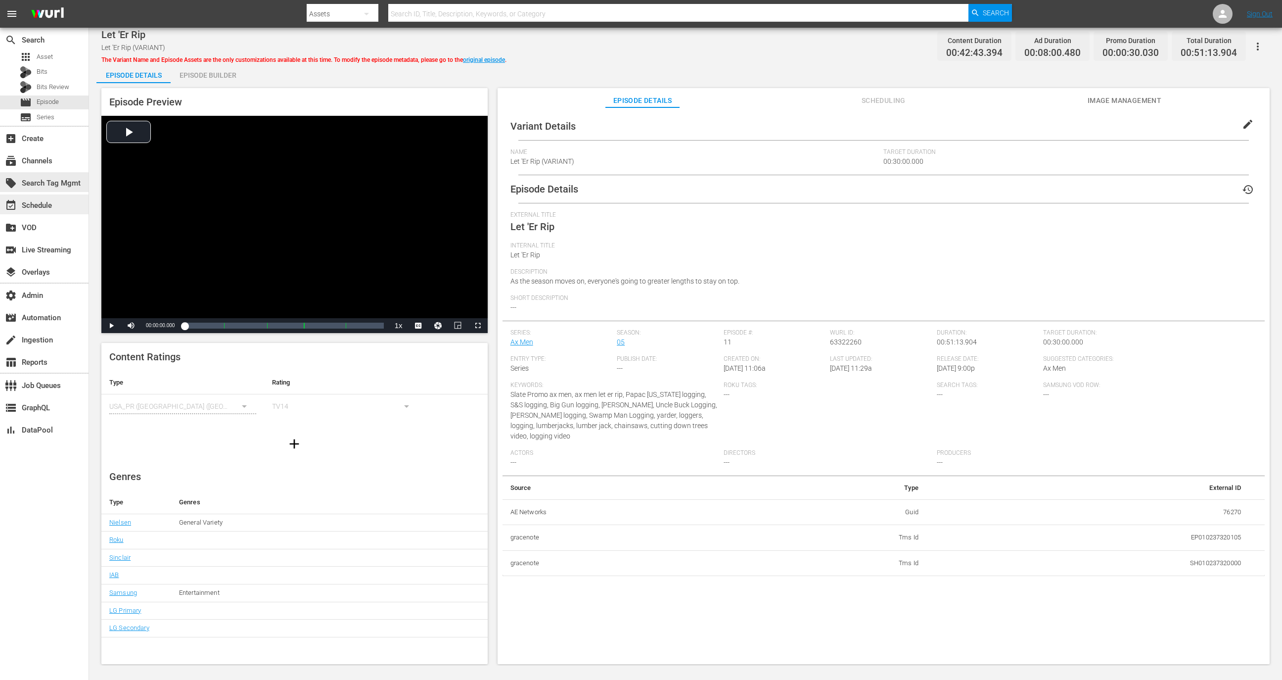
click at [34, 203] on div "event_available Schedule" at bounding box center [27, 203] width 55 height 9
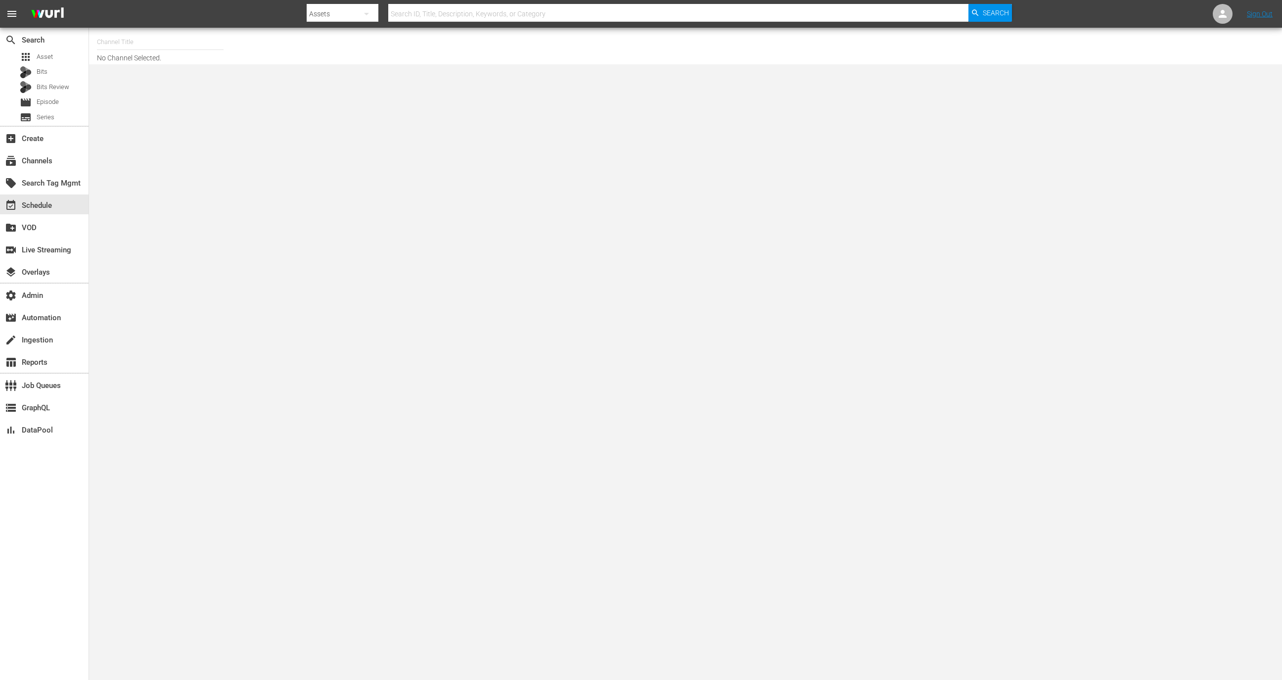
click at [184, 50] on input "text" at bounding box center [160, 42] width 127 height 24
click at [195, 70] on div "GFN Soccer (2093 - global_fan_tv_gfnsoccer_1)" at bounding box center [233, 70] width 256 height 24
type input "GFN Soccer (2093 - global_fan_tv_gfnsoccer_1)"
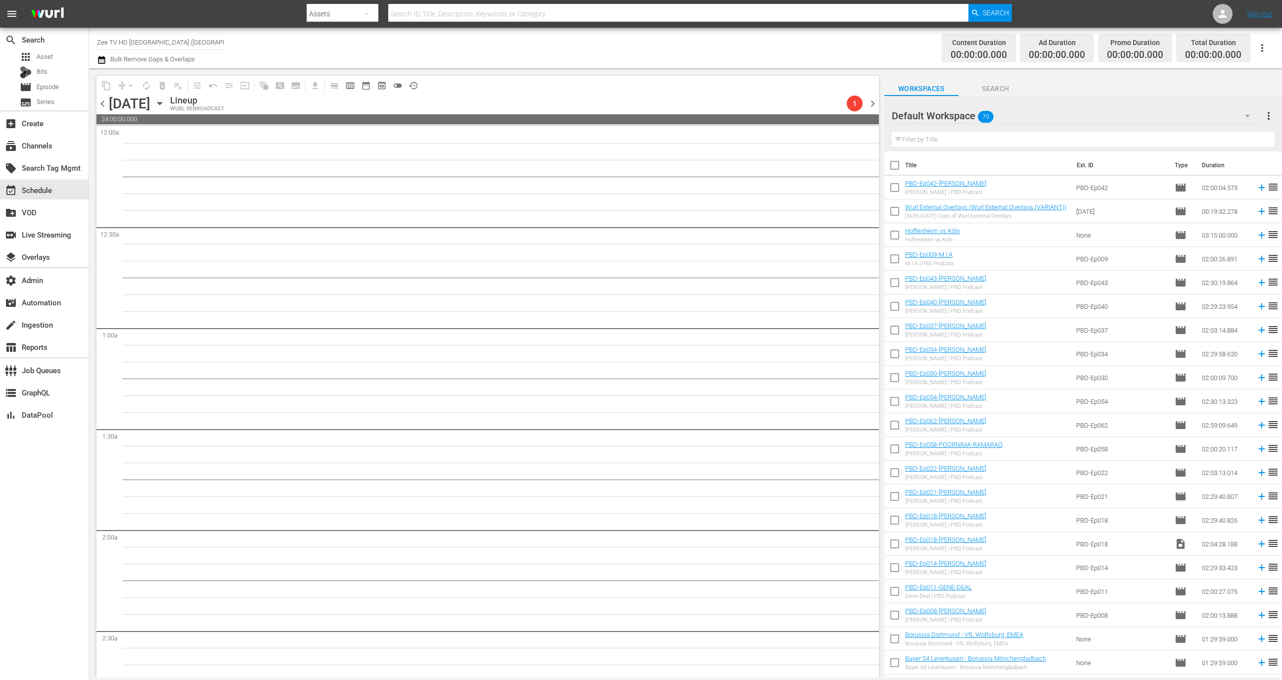
click at [190, 47] on input "Zee TV HD UK (Germany) (2121)" at bounding box center [160, 42] width 127 height 24
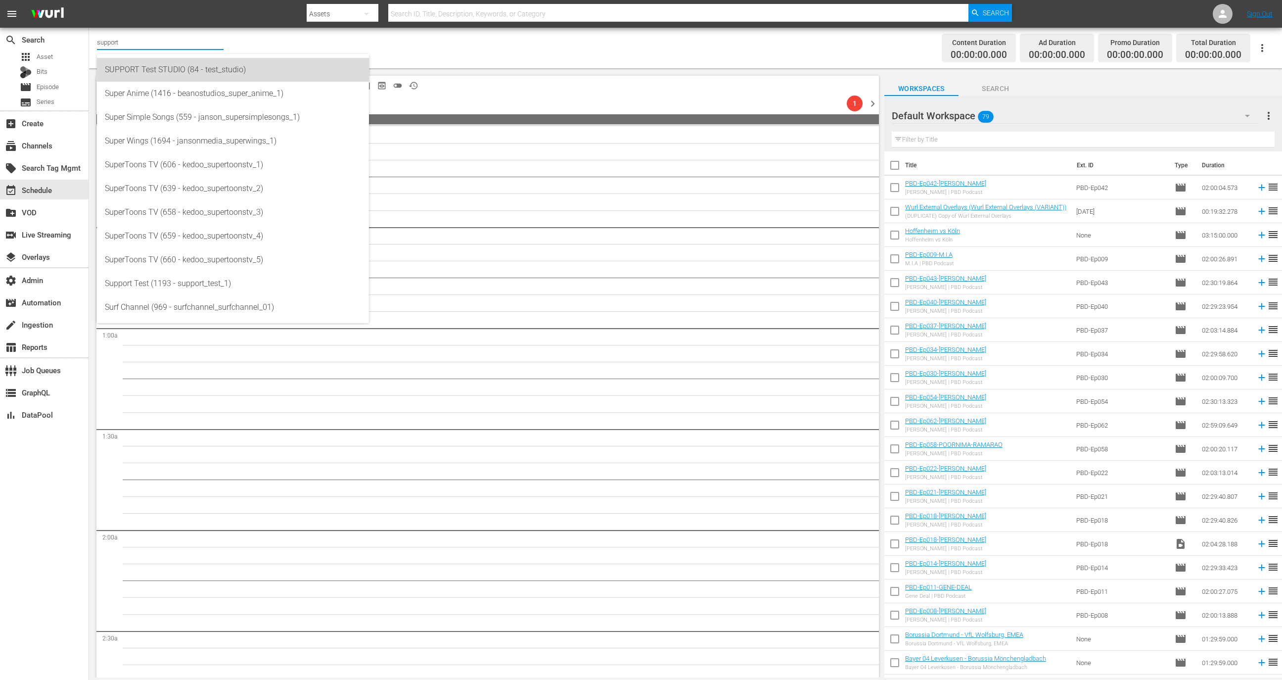
click at [218, 78] on div "SUPPORT Test STUDIO (84 - test_studio)" at bounding box center [233, 70] width 256 height 24
type input "SUPPORT Test STUDIO (84 - test_studio)"
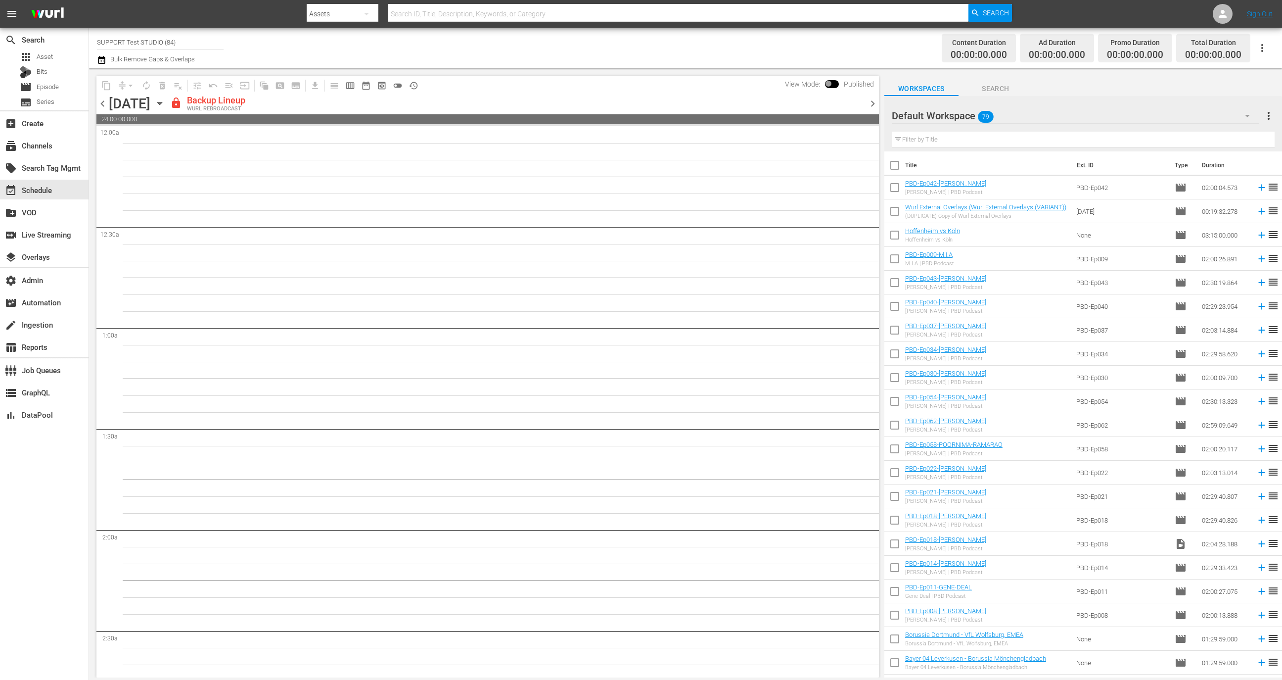
click at [835, 88] on span at bounding box center [832, 84] width 14 height 8
click at [832, 88] on span at bounding box center [832, 84] width 14 height 8
click at [832, 85] on span at bounding box center [832, 84] width 14 height 8
click at [830, 84] on span at bounding box center [832, 84] width 14 height 8
click at [94, 104] on div "content_copy compress arrow_drop_down autorenew_outlined delete_forever_outline…" at bounding box center [485, 372] width 792 height 609
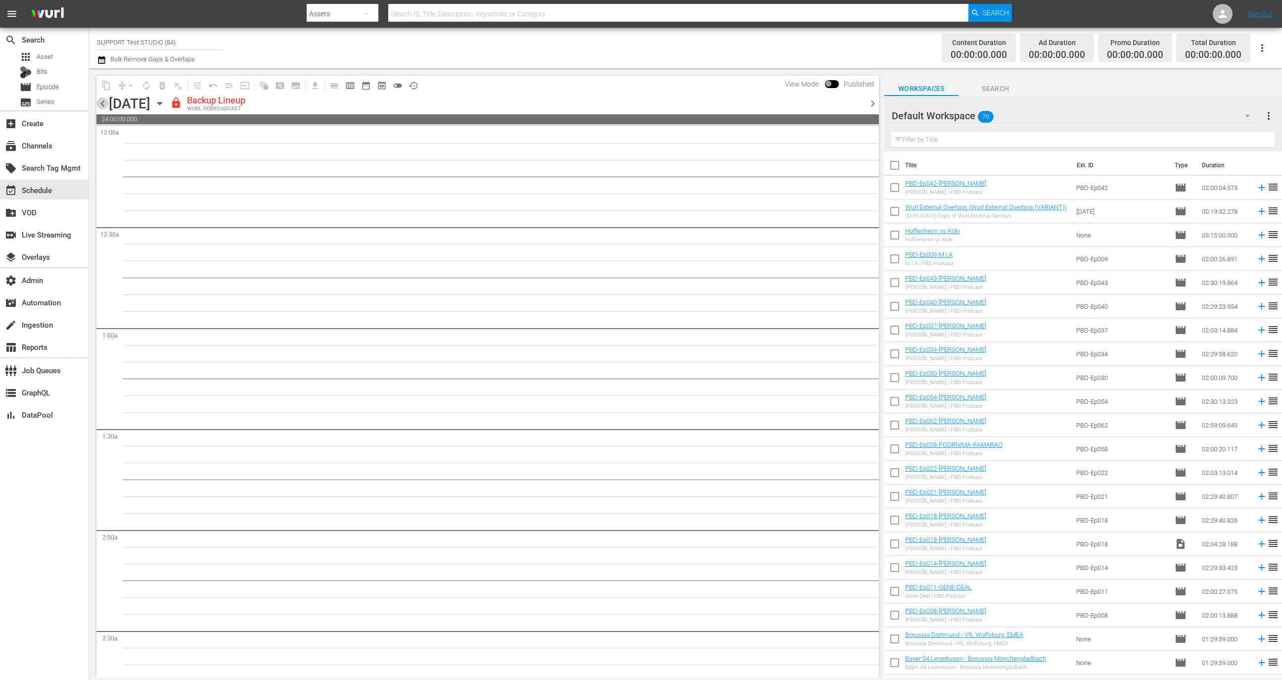
click at [102, 104] on span "chevron_left" at bounding box center [102, 103] width 12 height 12
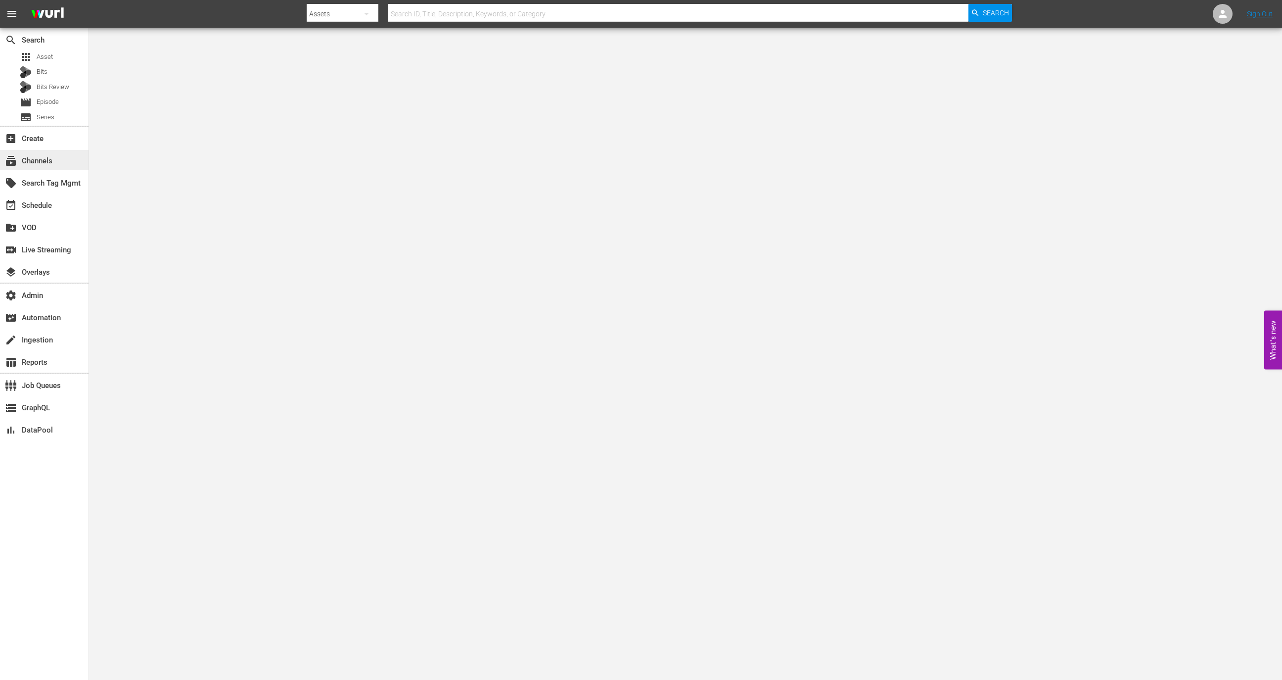
click at [56, 169] on div "subscriptions Channels" at bounding box center [44, 160] width 89 height 20
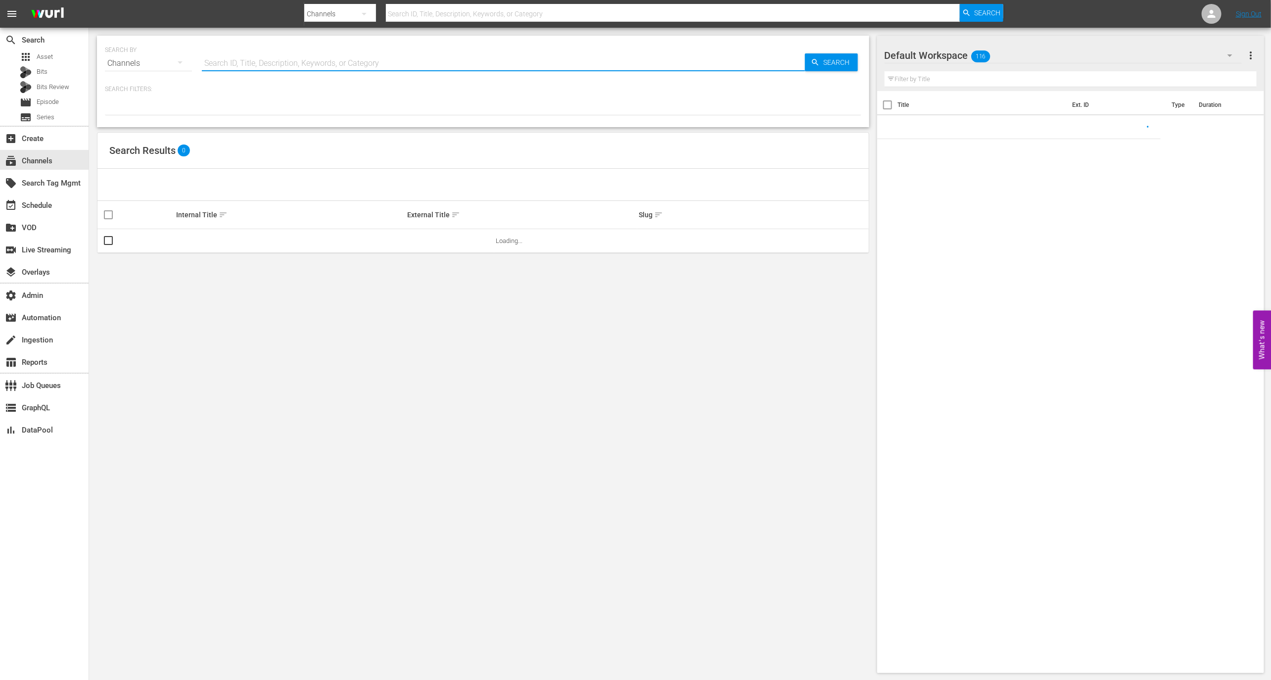
click at [214, 56] on input "text" at bounding box center [503, 63] width 603 height 24
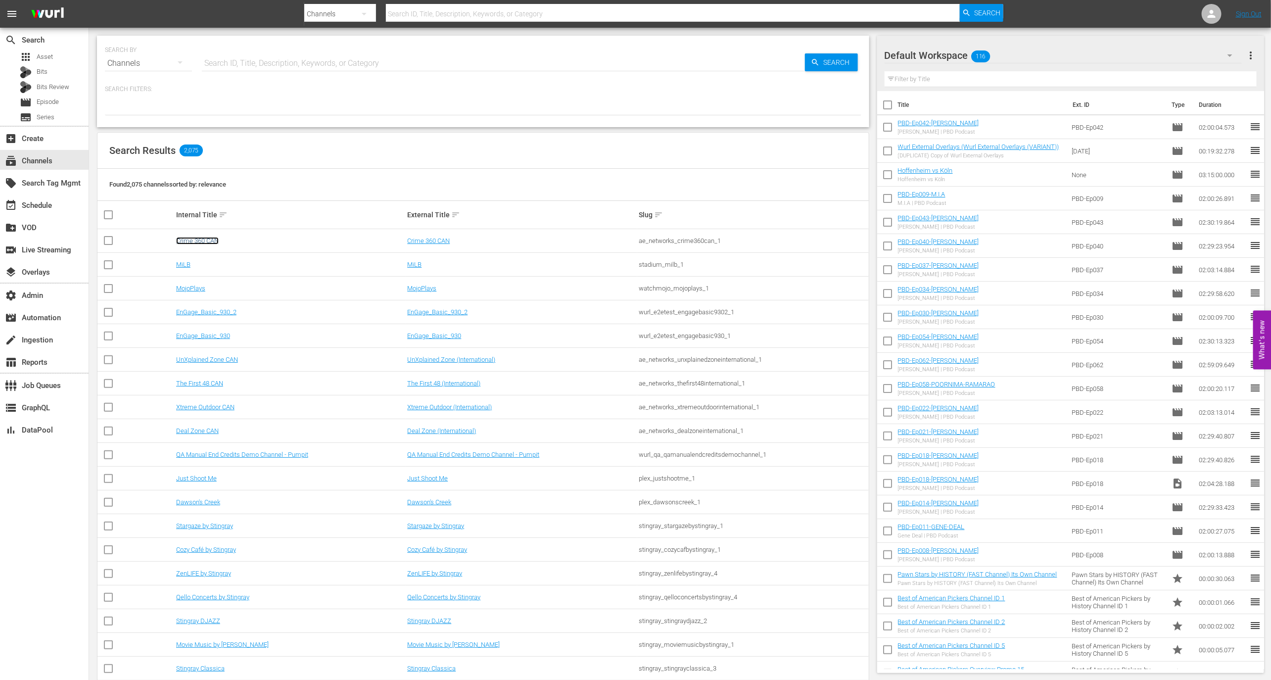
click at [204, 241] on link "Crime 360 CAN" at bounding box center [197, 240] width 43 height 7
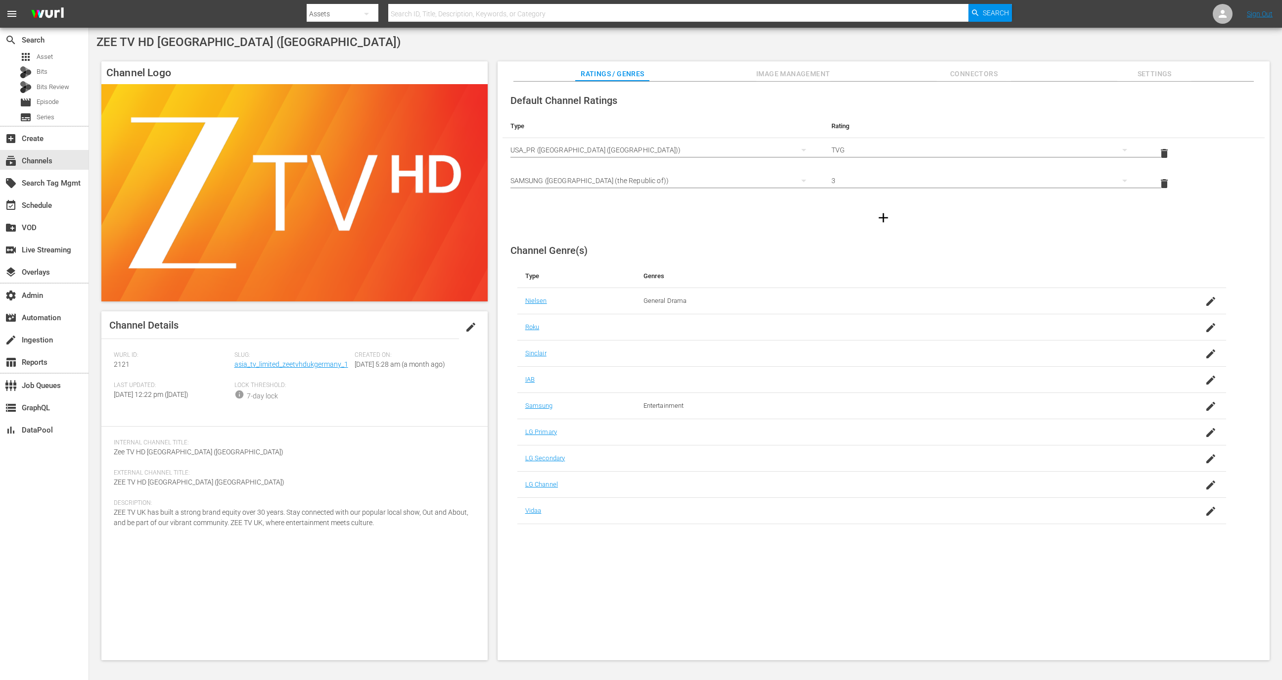
click at [836, 63] on div "Ratings / Genres Image Management Connectors Settings" at bounding box center [883, 71] width 723 height 20
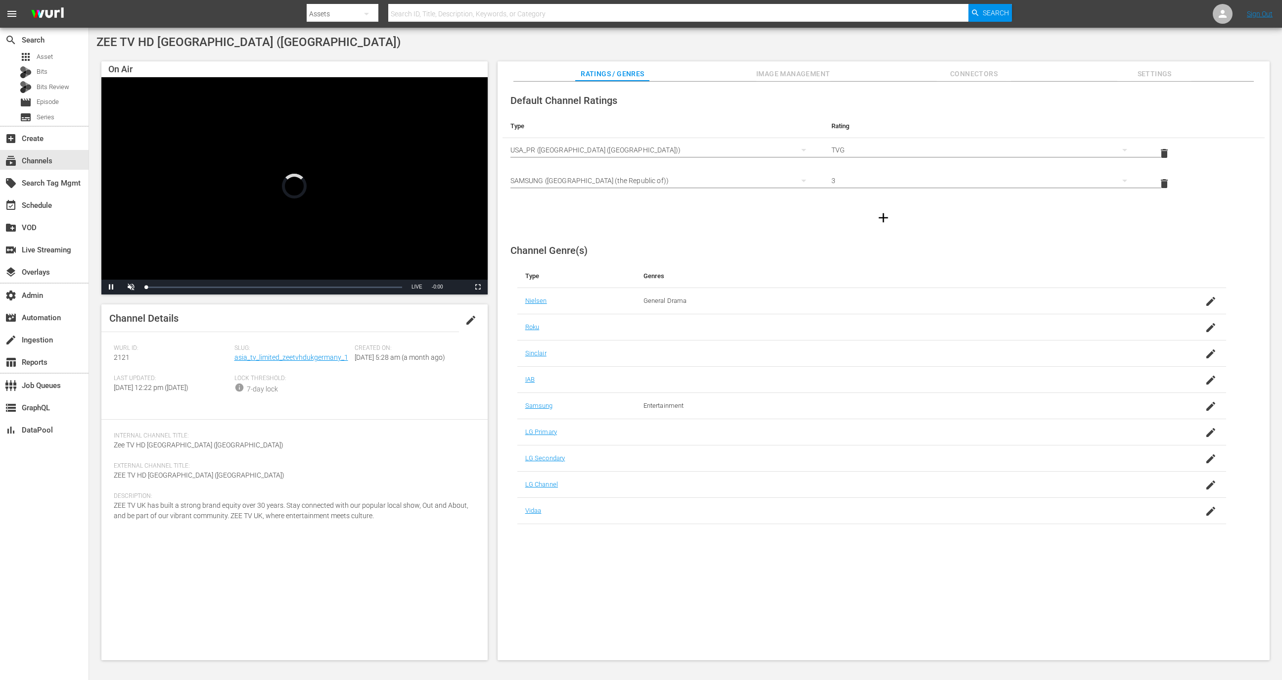
click at [819, 68] on span "Image Management" at bounding box center [793, 74] width 74 height 12
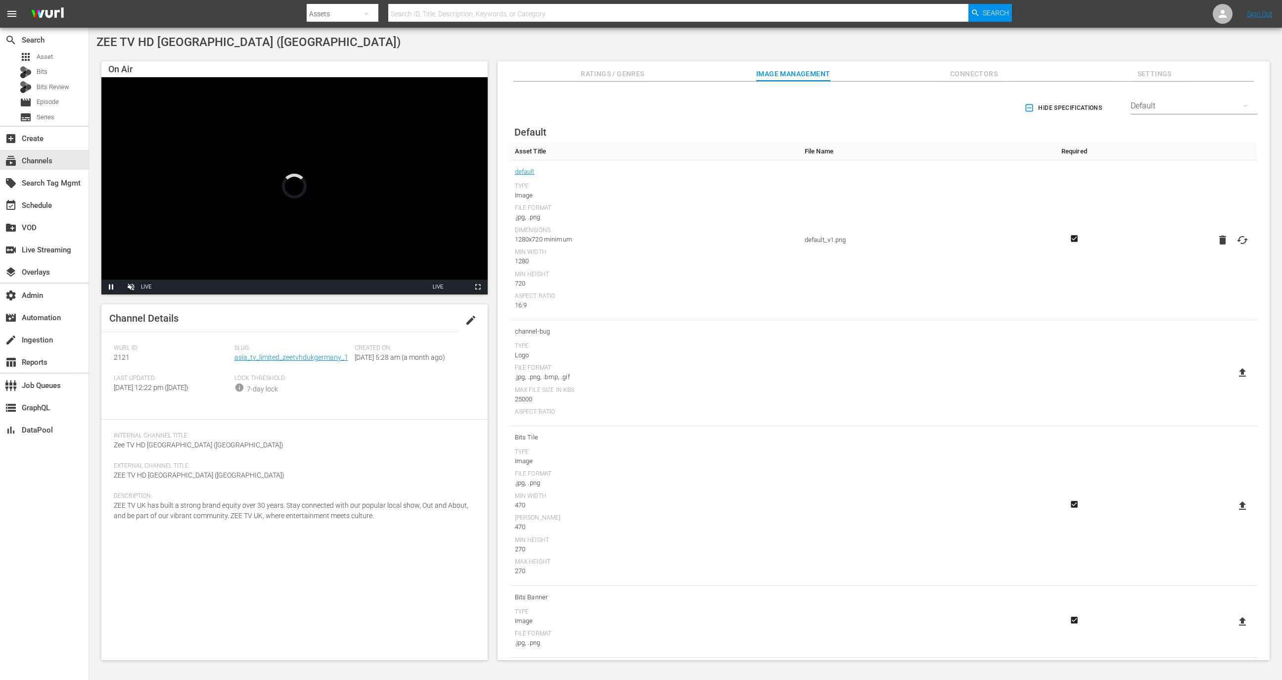
click at [1173, 107] on div "Default" at bounding box center [1194, 106] width 127 height 28
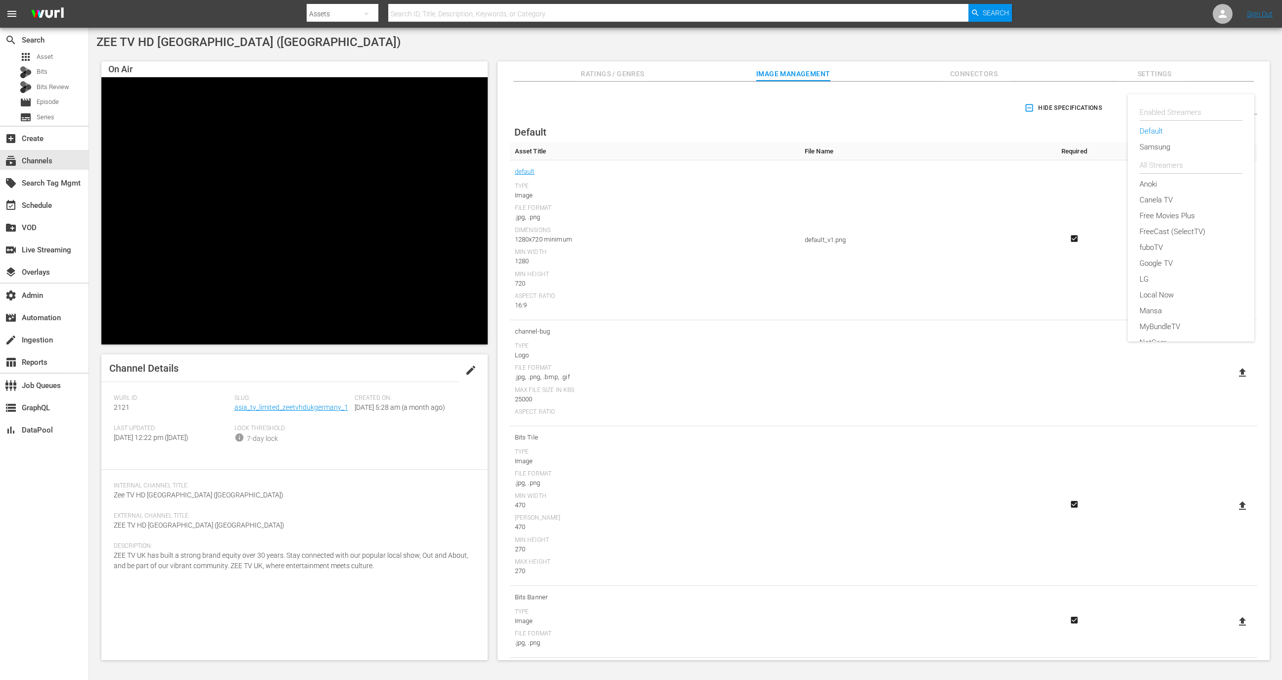
click at [1179, 72] on div "Enabled Streamers Default Samsung All Streamers [PERSON_NAME] TV Free Movies Pl…" at bounding box center [641, 340] width 1282 height 680
click at [1161, 72] on div "Enabled Streamers Default Samsung All Streamers Anoki Canela TV Free Movies Plu…" at bounding box center [641, 340] width 1282 height 680
click at [1164, 74] on span "Settings" at bounding box center [1154, 74] width 74 height 12
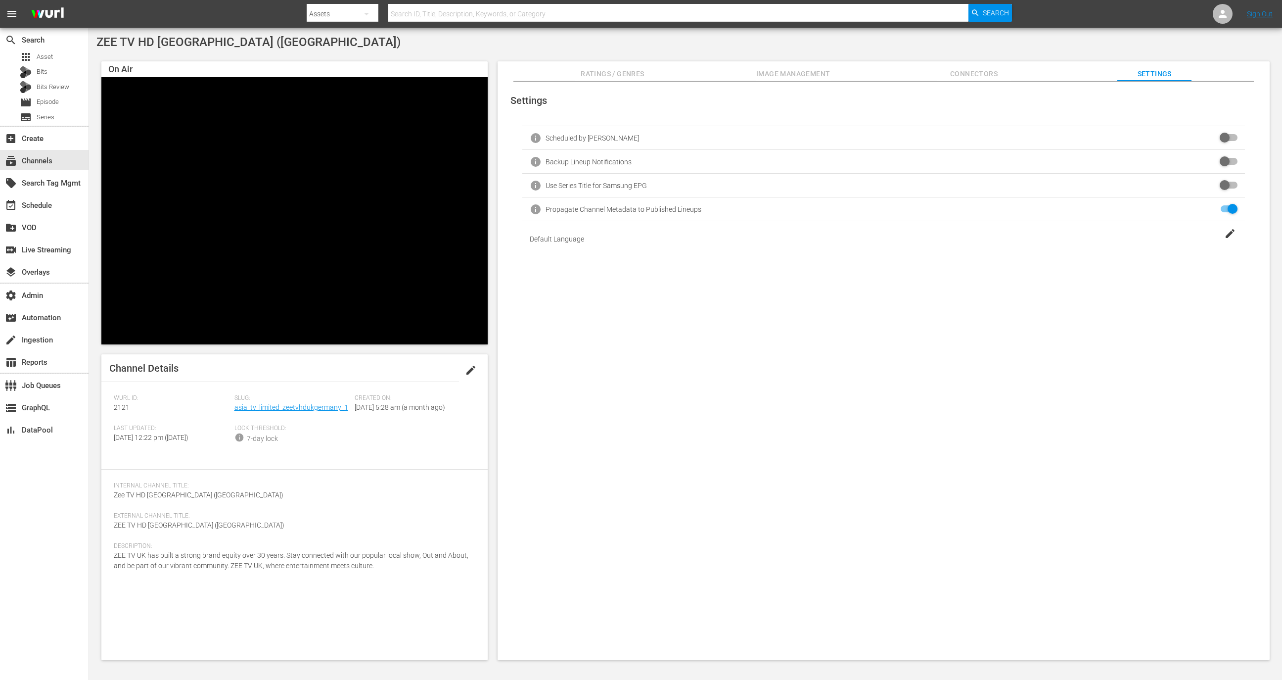
click at [976, 52] on div "ZEE TV HD UK (Germany) On Air Video Player is loading. Pause Unmute Current Tim…" at bounding box center [685, 351] width 1193 height 646
click at [976, 74] on span "Connectors" at bounding box center [974, 74] width 74 height 12
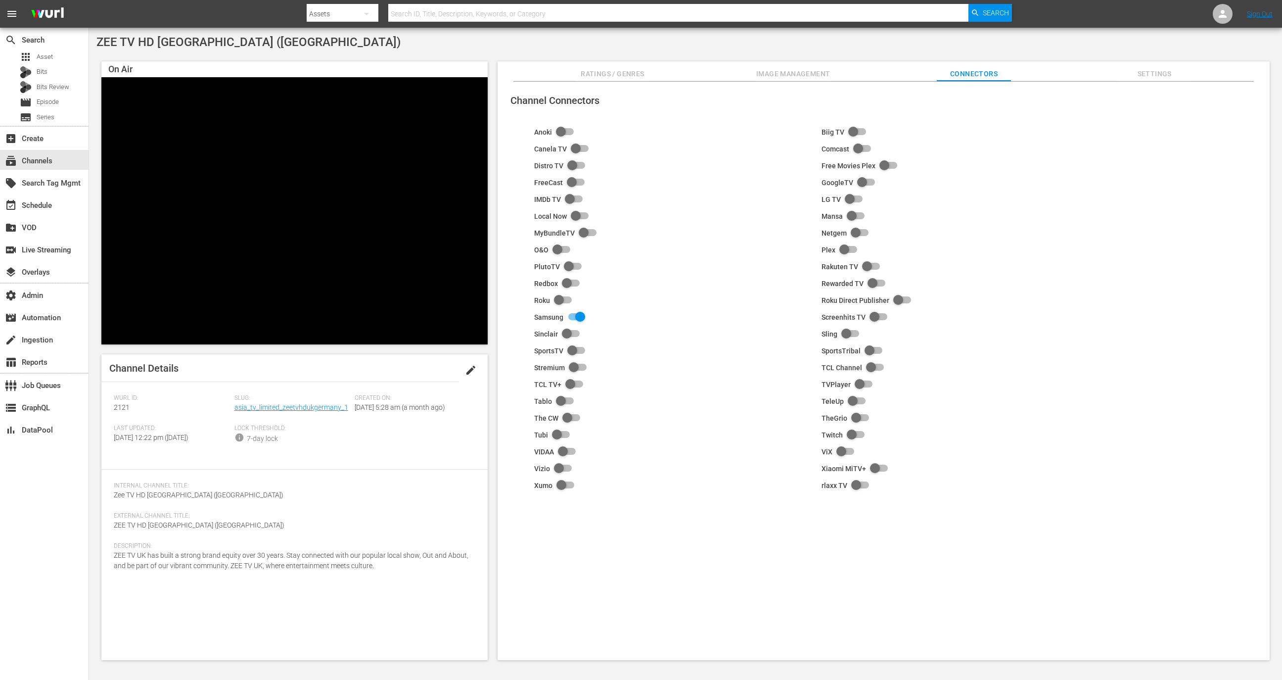
click at [572, 321] on input "checkbox" at bounding box center [574, 317] width 22 height 12
checkbox input "false"
click at [273, 401] on span "Slug:" at bounding box center [292, 398] width 116 height 8
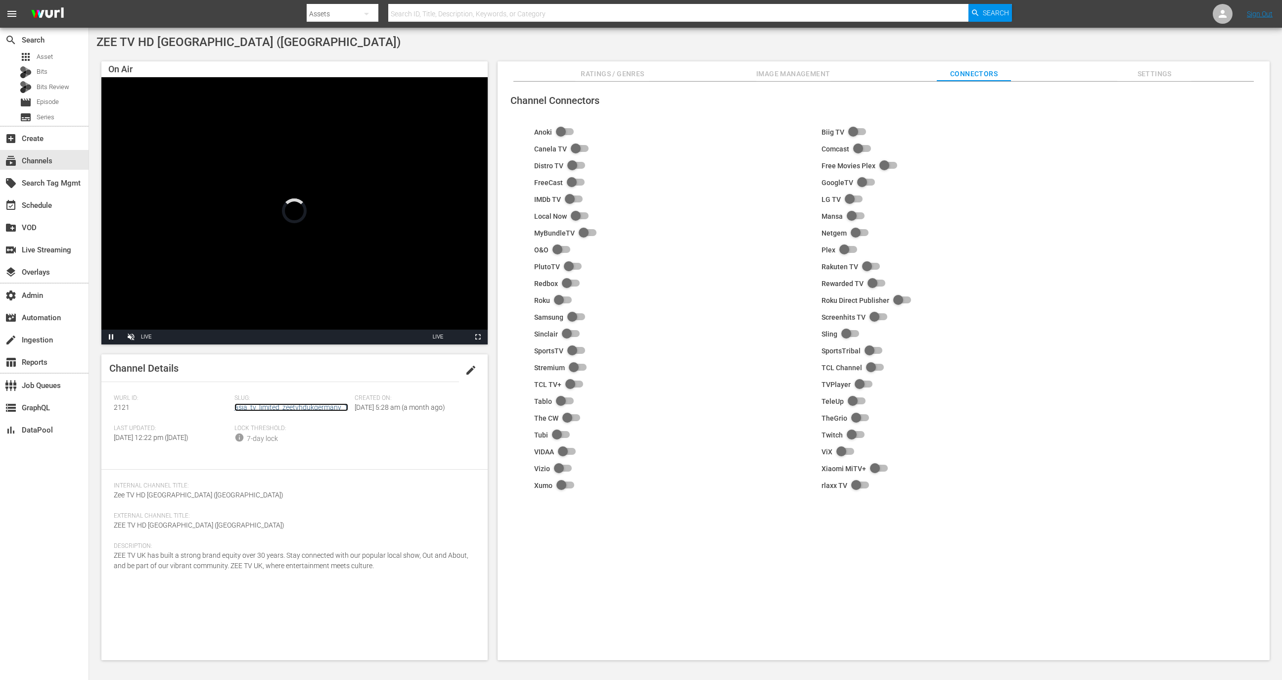
click at [273, 406] on link "asia_tv_limited_zeetvhdukgermany_1" at bounding box center [291, 407] width 114 height 8
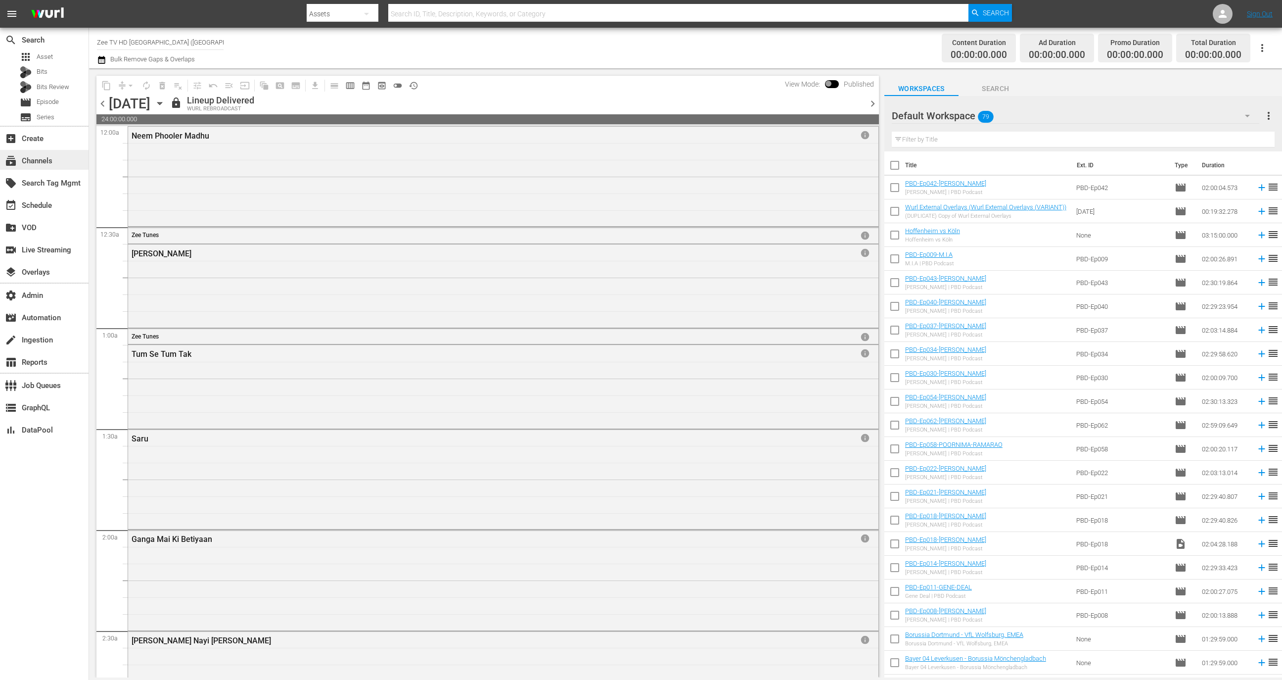
click at [27, 158] on div "subscriptions Channels" at bounding box center [27, 159] width 55 height 9
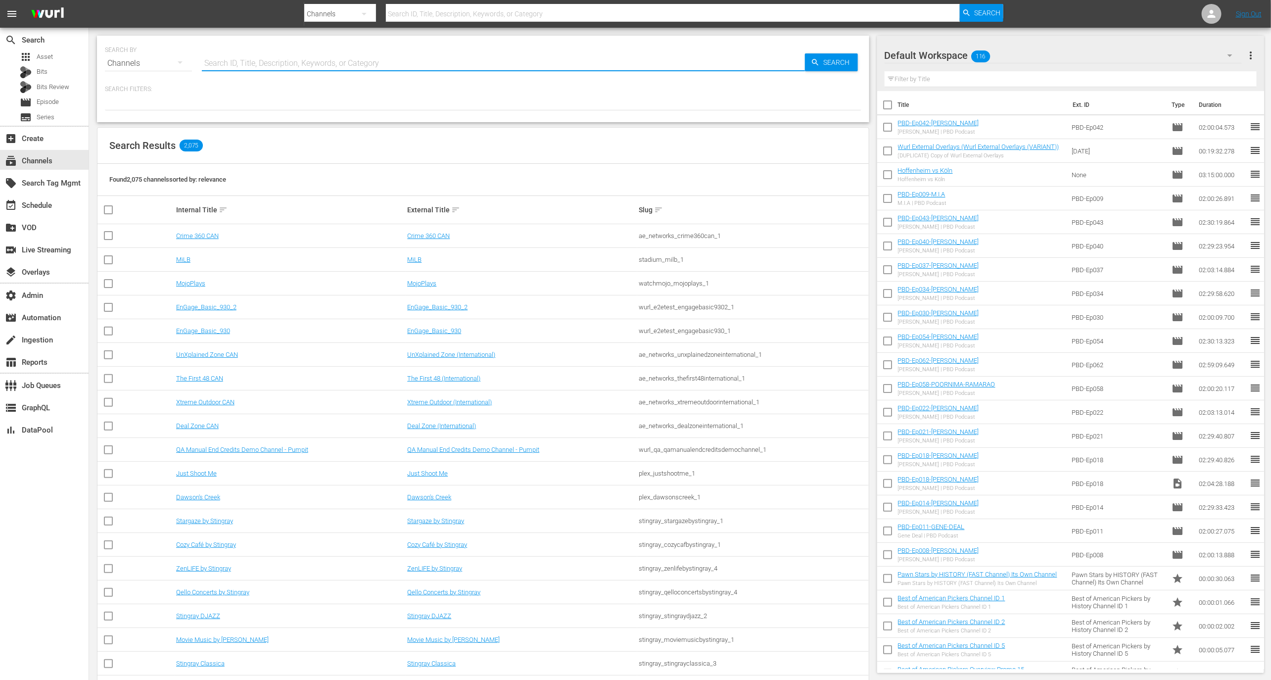
click at [246, 63] on input "text" at bounding box center [503, 63] width 603 height 24
type input "Akta"
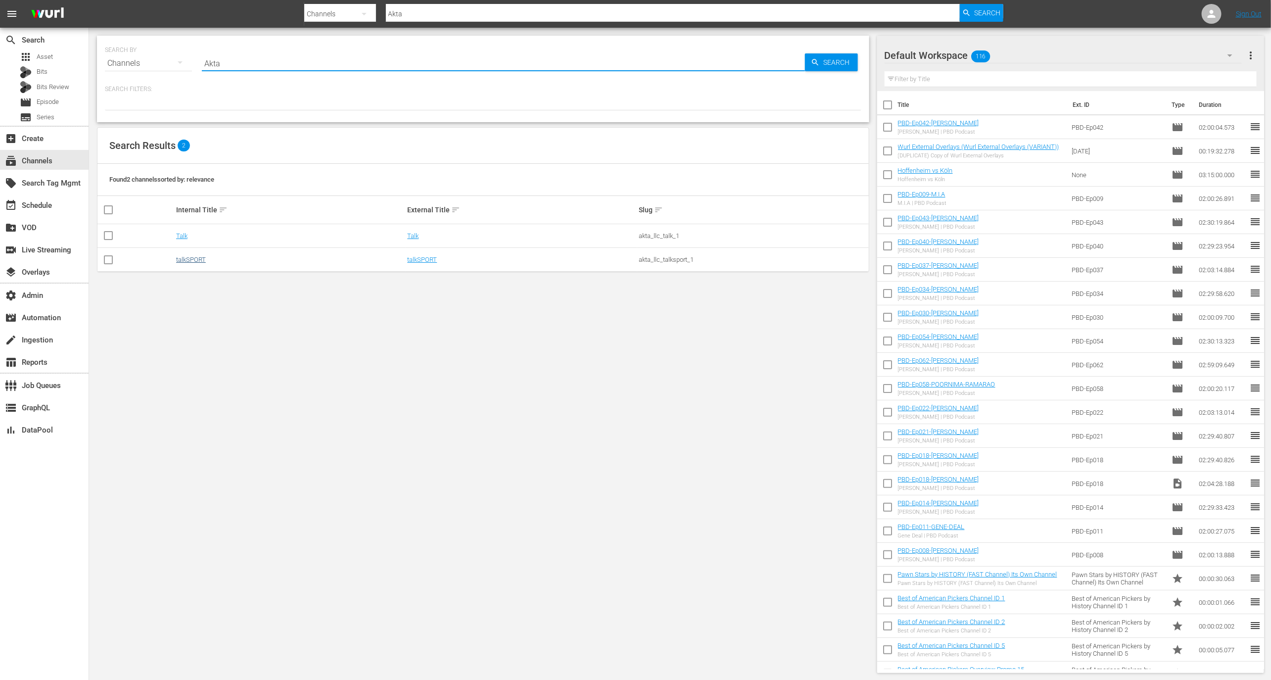
type input "Akta"
click at [190, 261] on link "talkSPORT" at bounding box center [191, 259] width 30 height 7
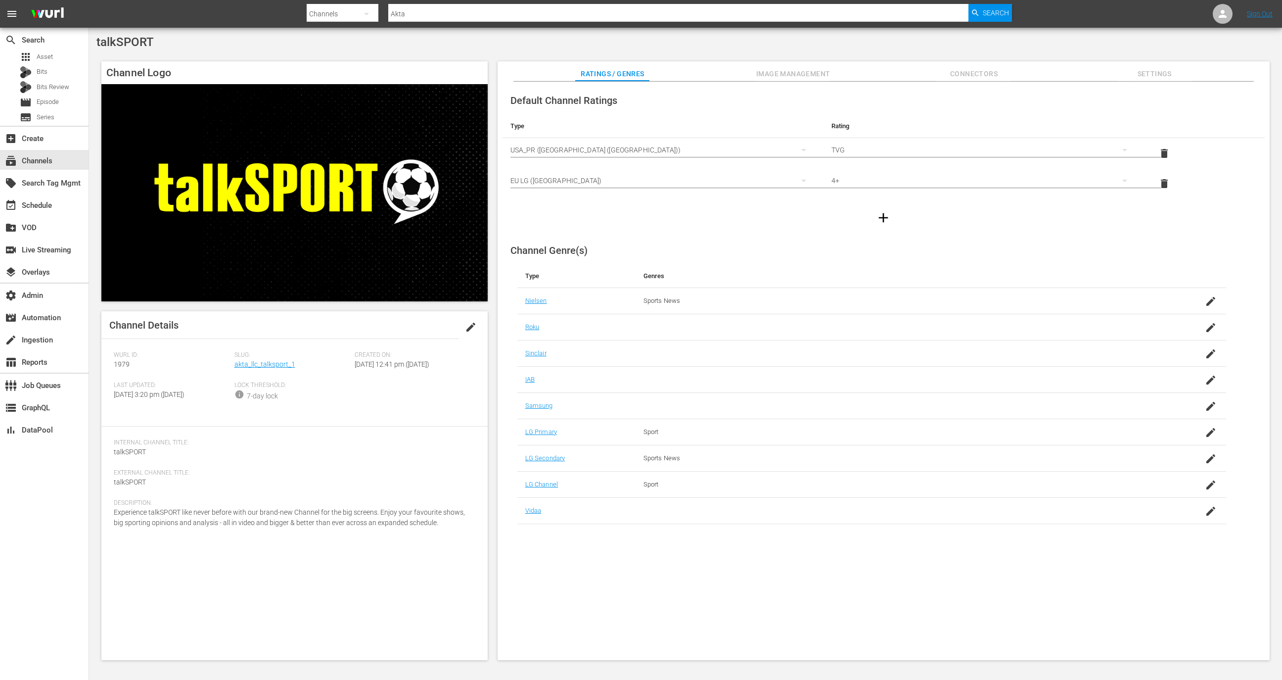
click at [1152, 71] on span "Settings" at bounding box center [1154, 74] width 74 height 12
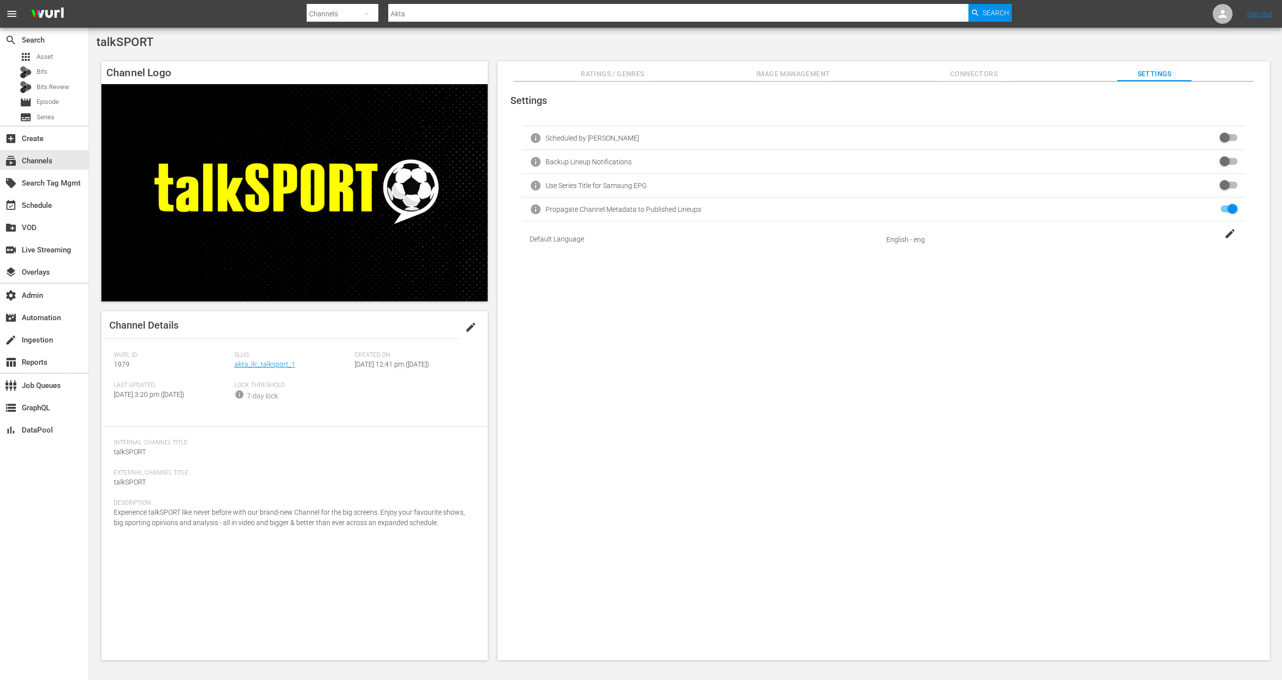
click at [1049, 76] on div "Ratings / Genres Image Management Connectors Settings" at bounding box center [883, 71] width 723 height 20
click at [982, 81] on button "Connectors" at bounding box center [974, 71] width 74 height 20
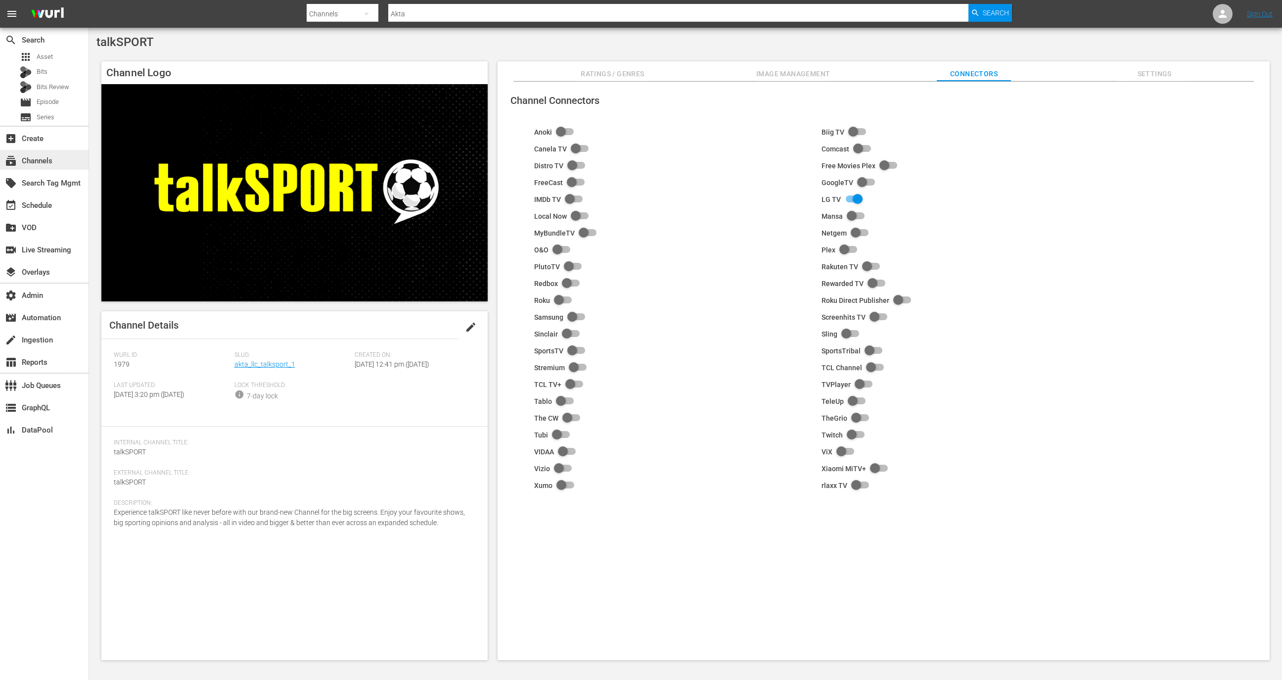
click at [55, 162] on div "subscriptions Channels" at bounding box center [27, 159] width 55 height 9
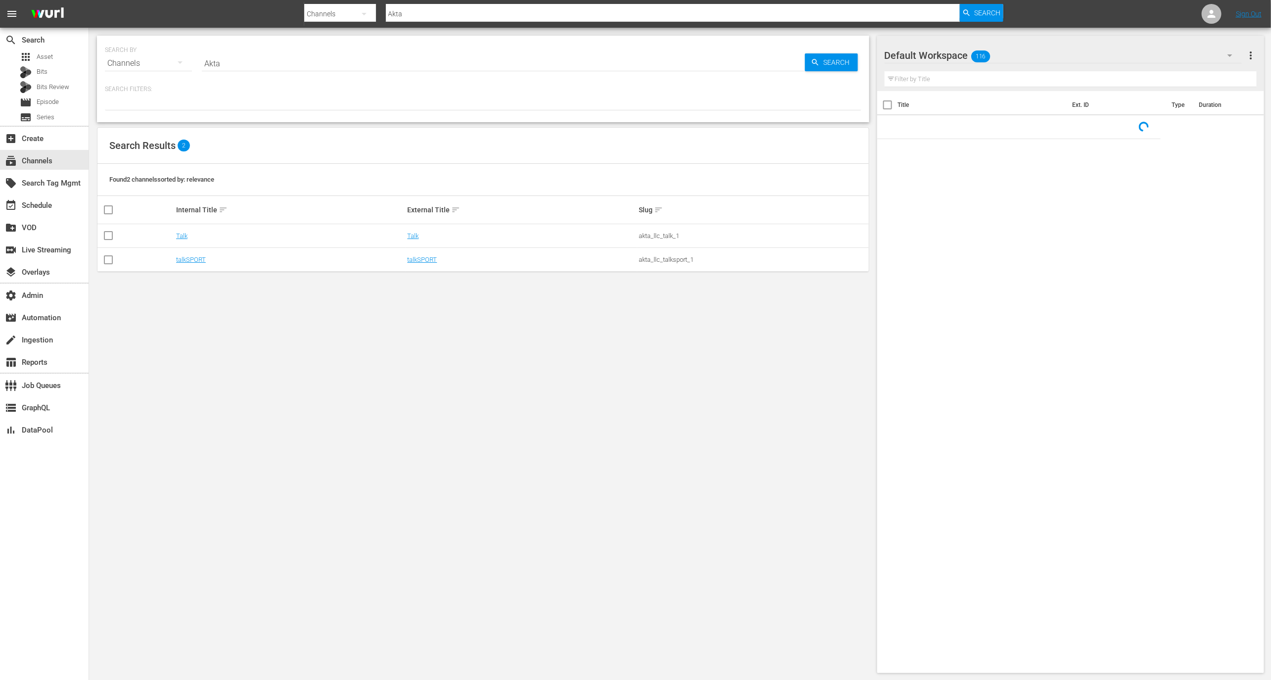
click at [189, 233] on div "Talk" at bounding box center [290, 235] width 229 height 7
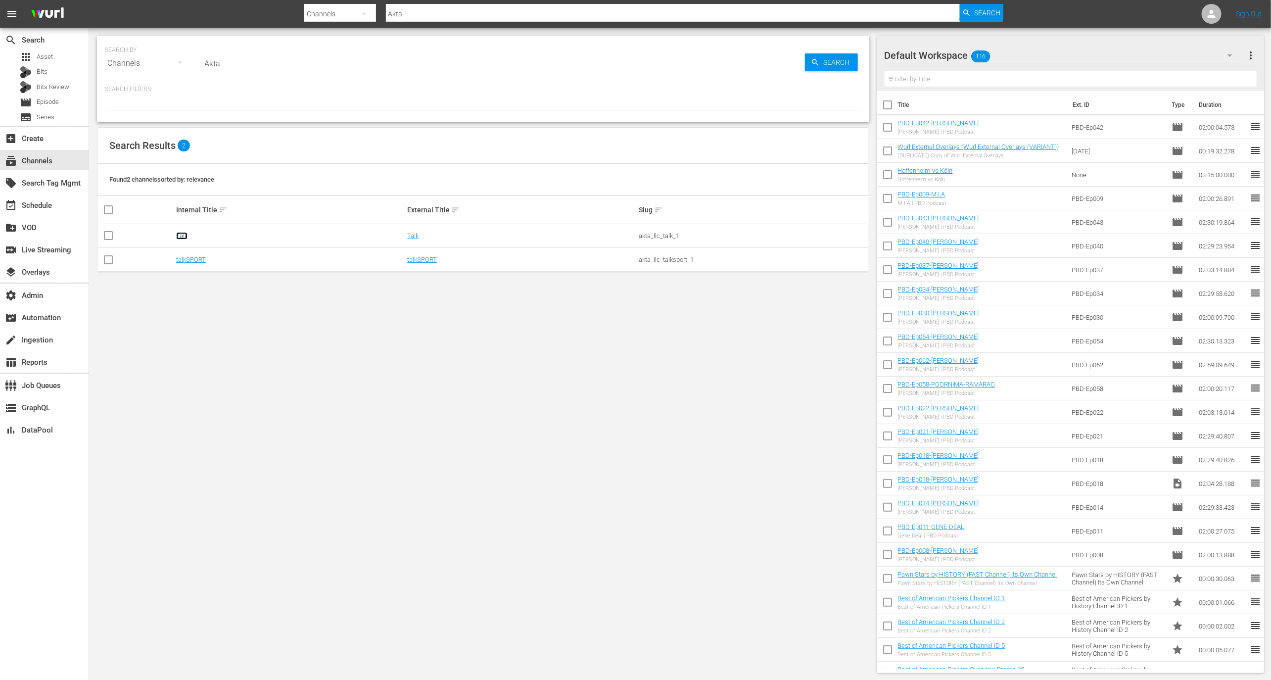
click at [184, 233] on link "Talk" at bounding box center [181, 235] width 11 height 7
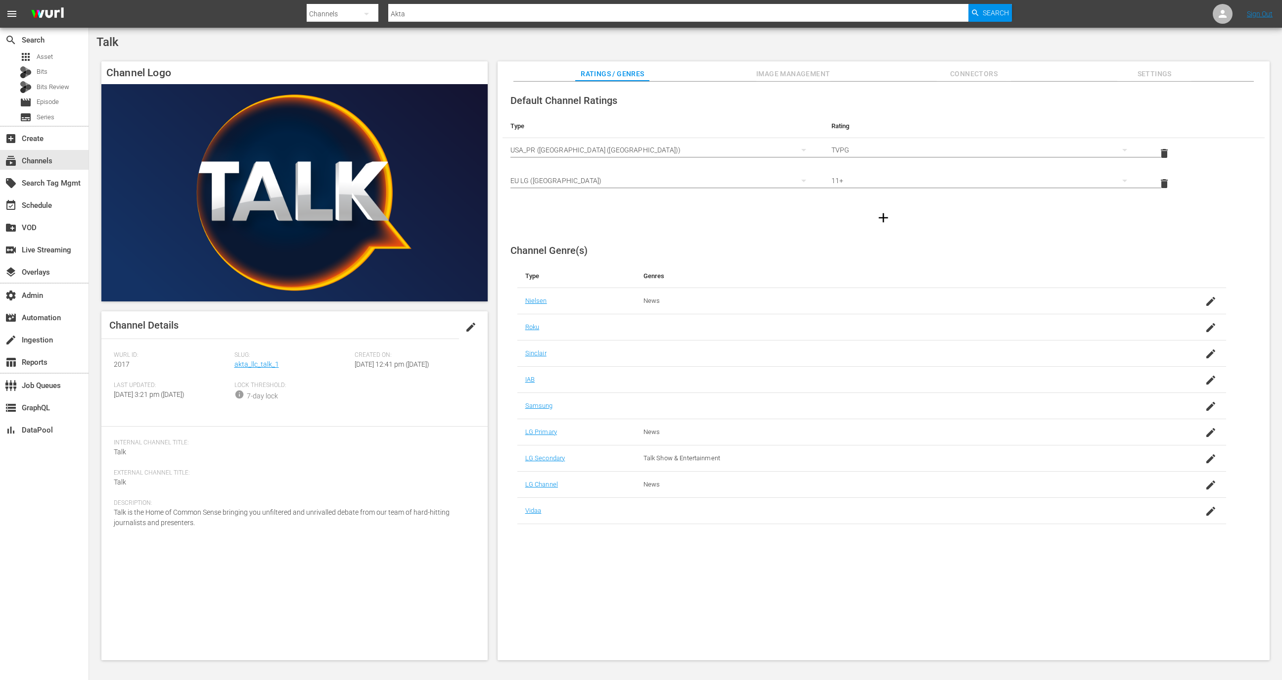
click at [996, 72] on span "Connectors" at bounding box center [974, 74] width 74 height 12
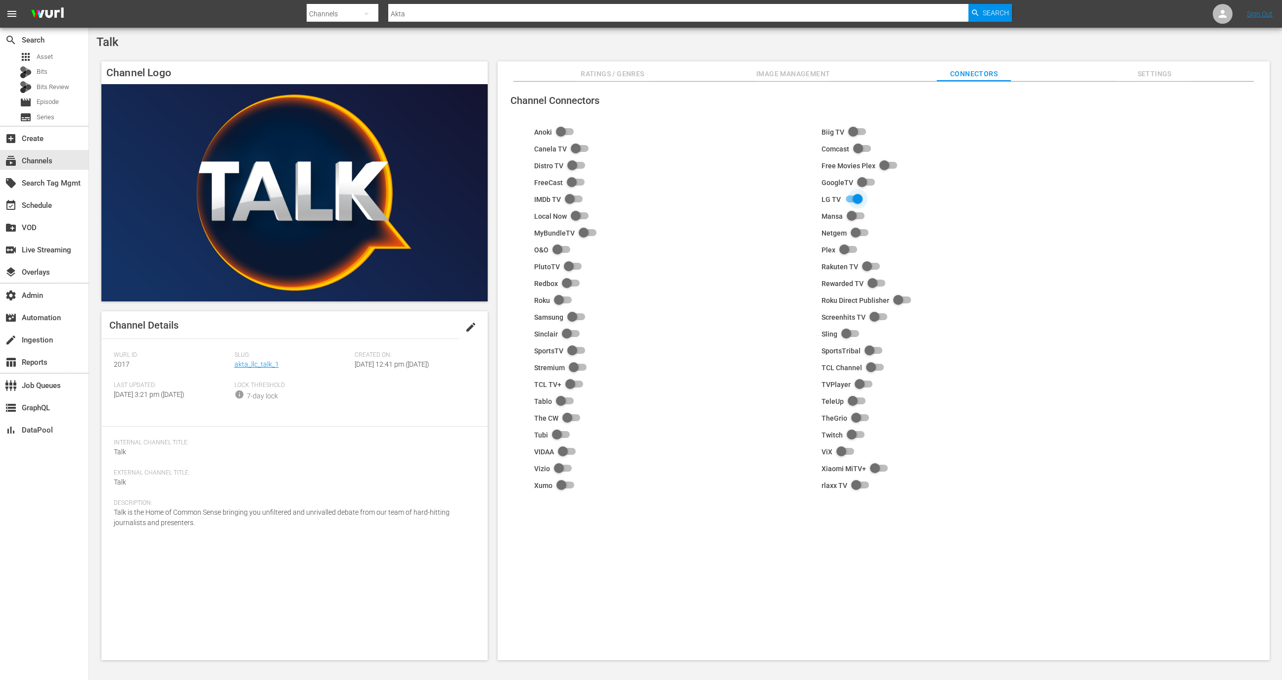
click at [854, 198] on input "checkbox" at bounding box center [852, 199] width 22 height 12
checkbox input "false"
click at [60, 158] on div "subscriptions Channels" at bounding box center [44, 160] width 89 height 20
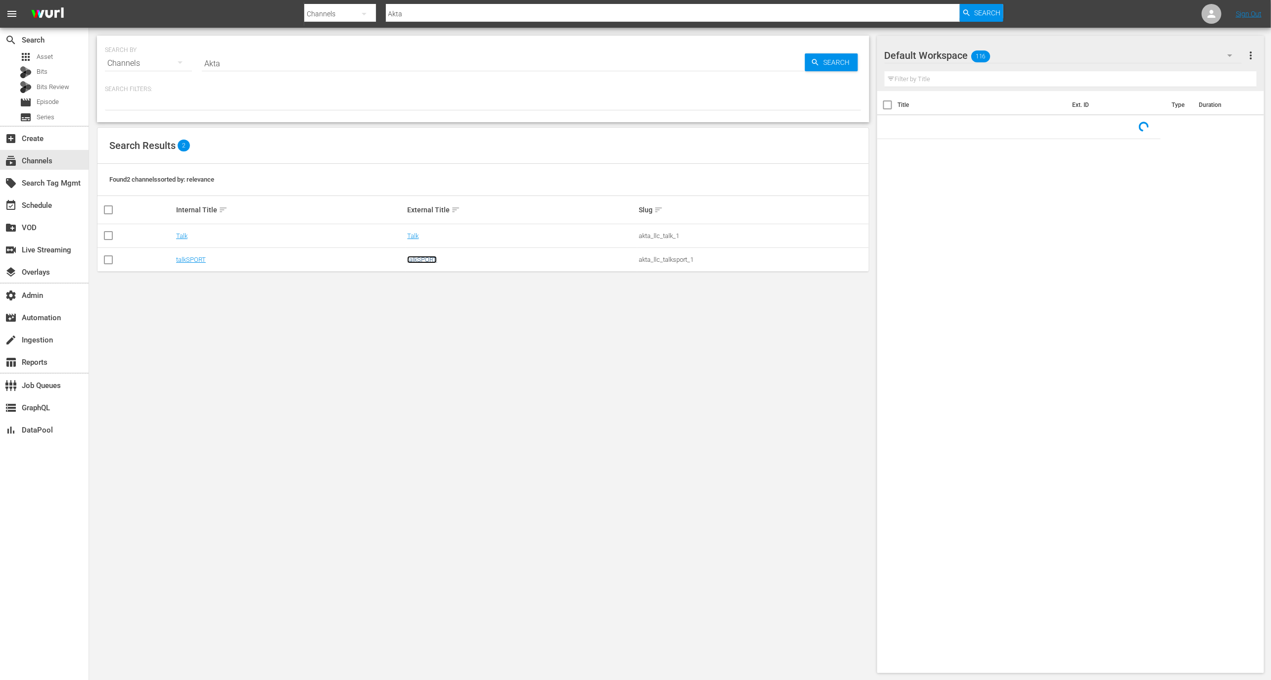
click at [422, 261] on link "talkSPORT" at bounding box center [422, 259] width 30 height 7
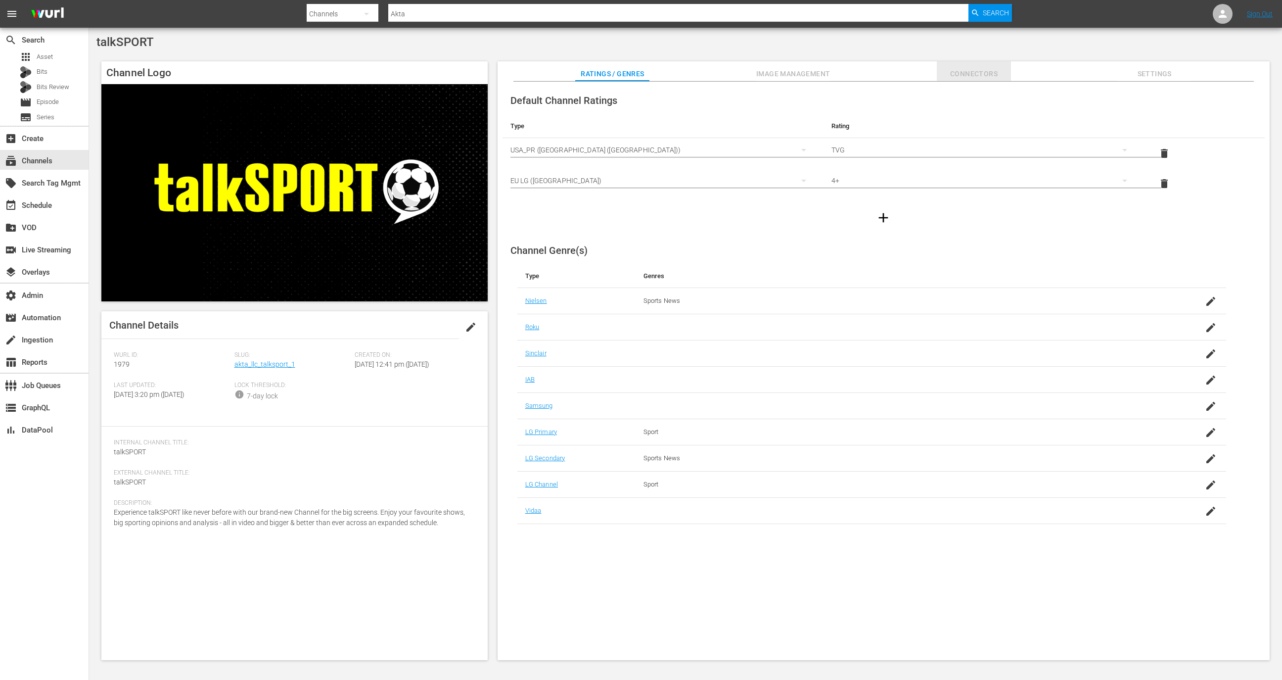
click at [991, 62] on button "Connectors" at bounding box center [974, 71] width 74 height 20
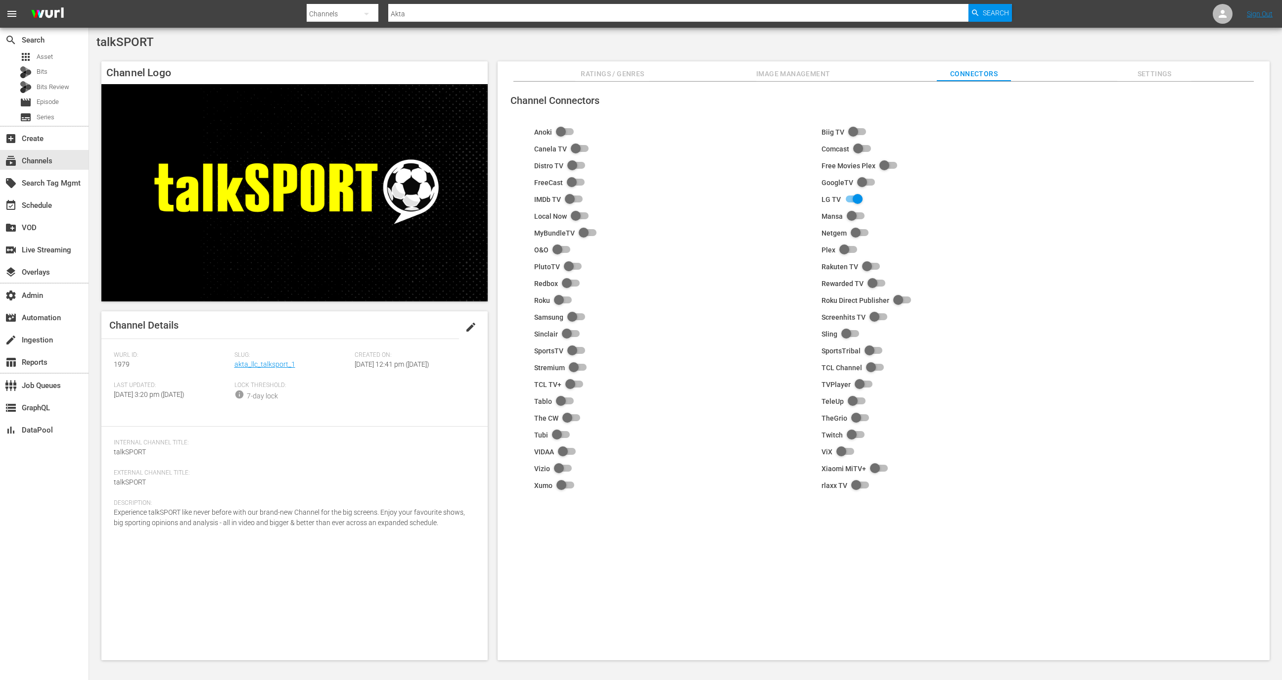
click at [854, 200] on input "checkbox" at bounding box center [852, 199] width 22 height 12
checkbox input "false"
click at [1032, 228] on div "Netgem" at bounding box center [1037, 233] width 431 height 12
click at [24, 206] on div "event_available Schedule" at bounding box center [27, 203] width 55 height 9
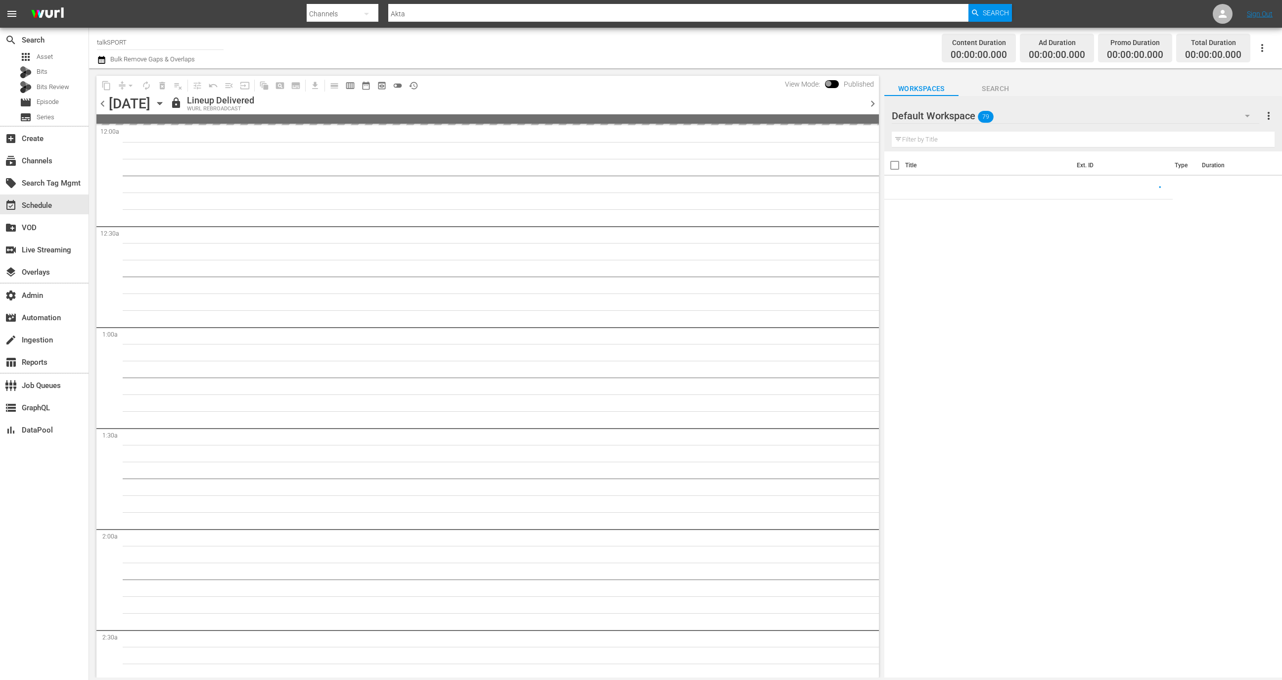
click at [177, 38] on input "talkSPORT" at bounding box center [160, 42] width 127 height 24
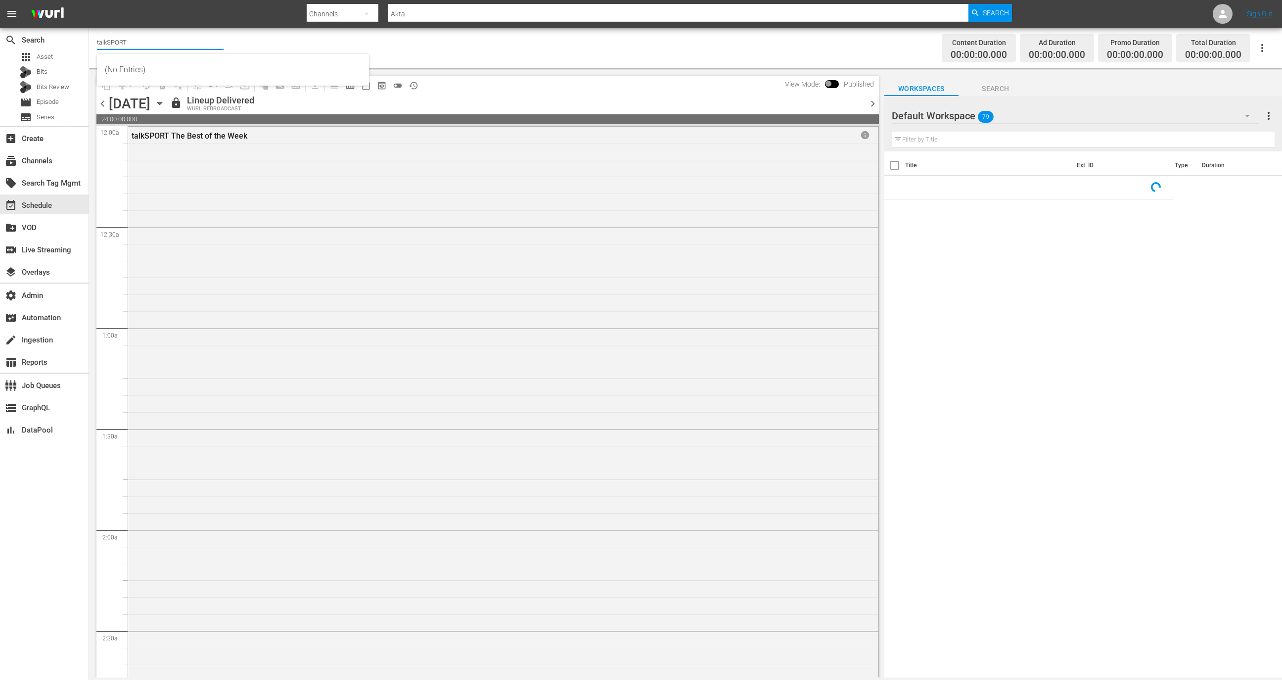
click at [177, 38] on input "talkSPORT" at bounding box center [160, 42] width 127 height 24
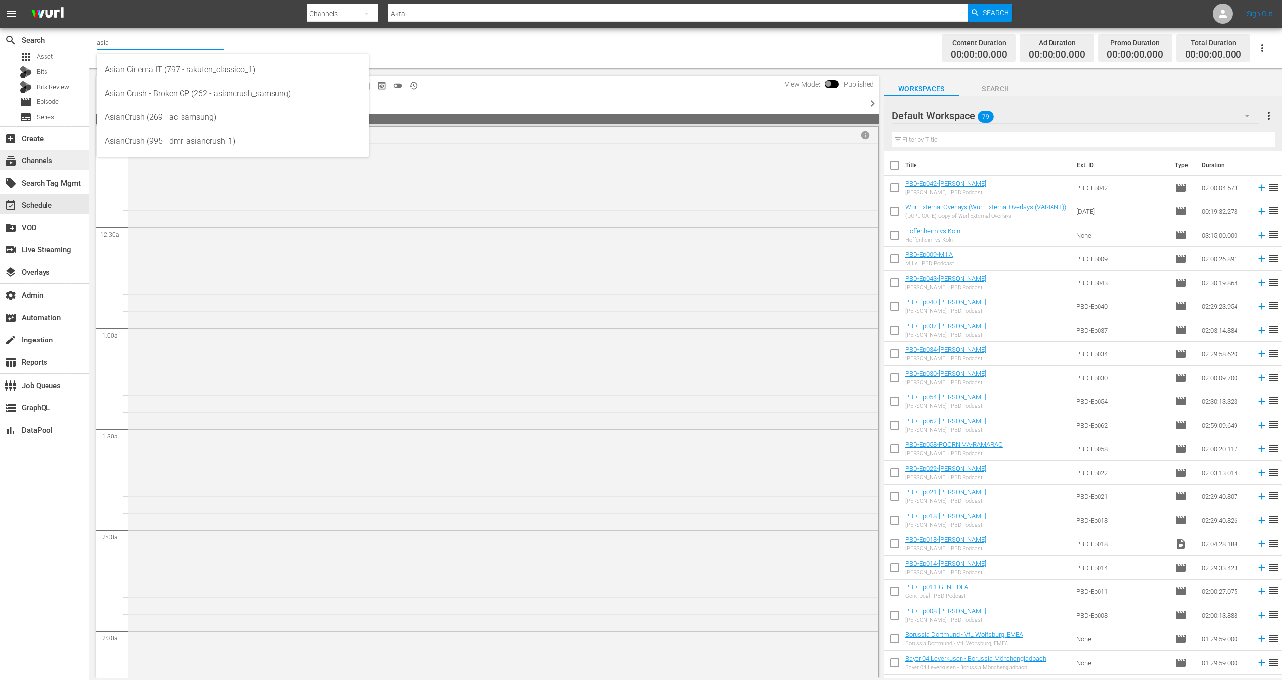
type input "asia"
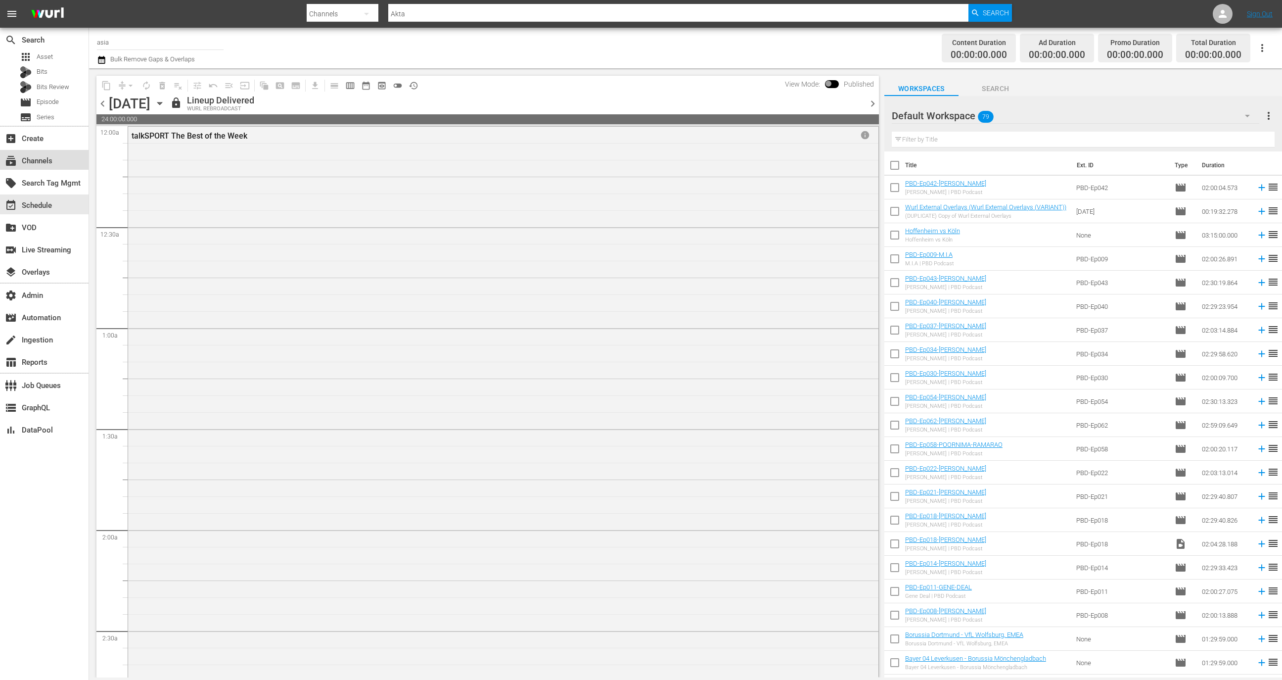
click at [36, 157] on div "subscriptions Channels" at bounding box center [27, 159] width 55 height 9
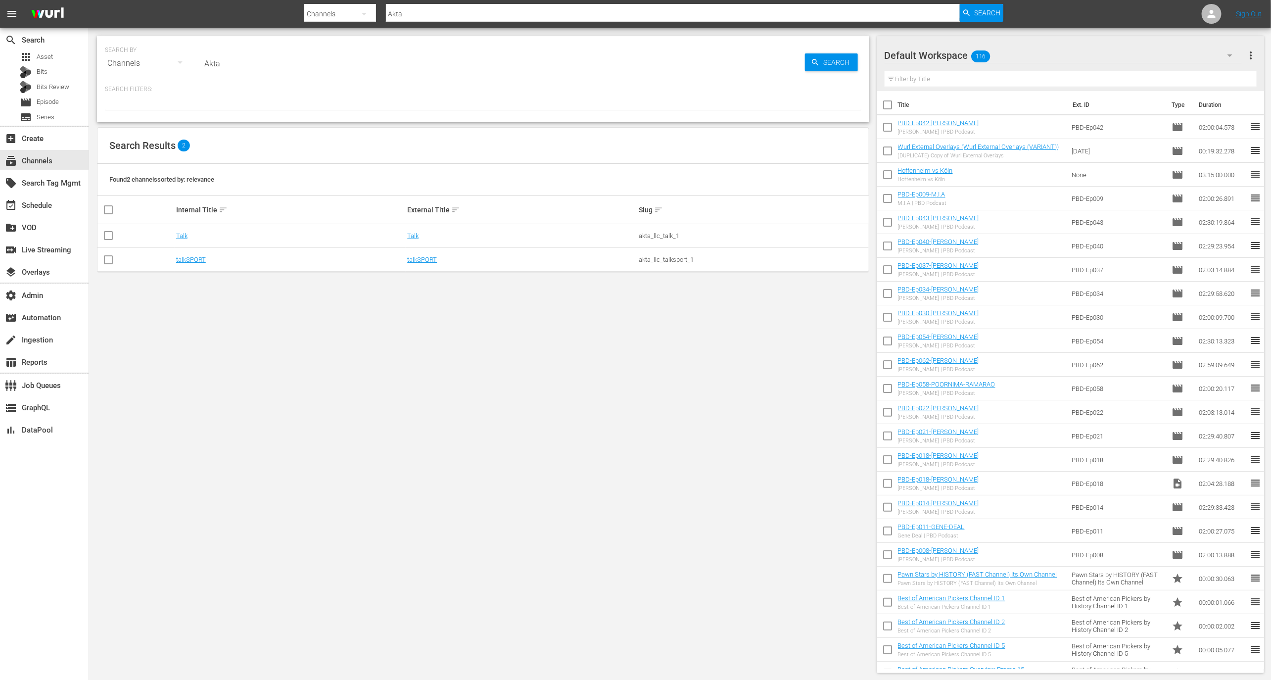
click at [268, 49] on div "SEARCH BY Search By Channels Search ID, Title, Description, Keywords, or Catego…" at bounding box center [483, 58] width 756 height 36
click at [268, 57] on input "Akta" at bounding box center [503, 63] width 603 height 24
type input "asia"
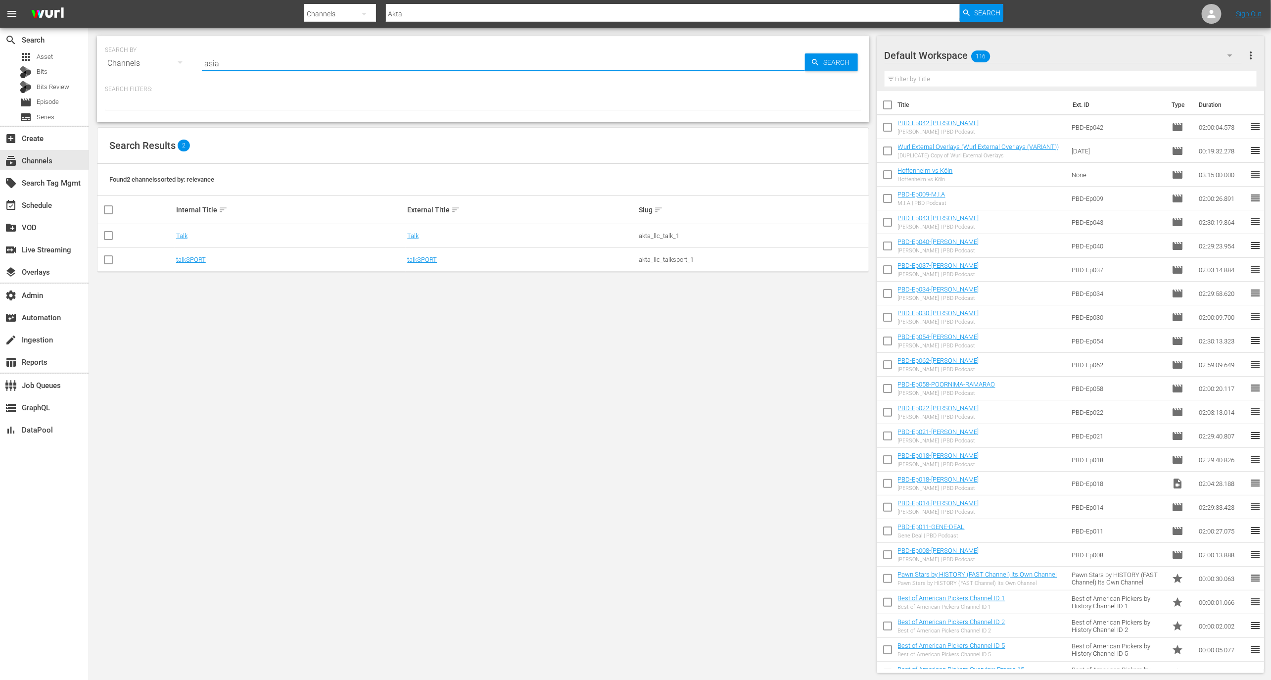
type input "asia"
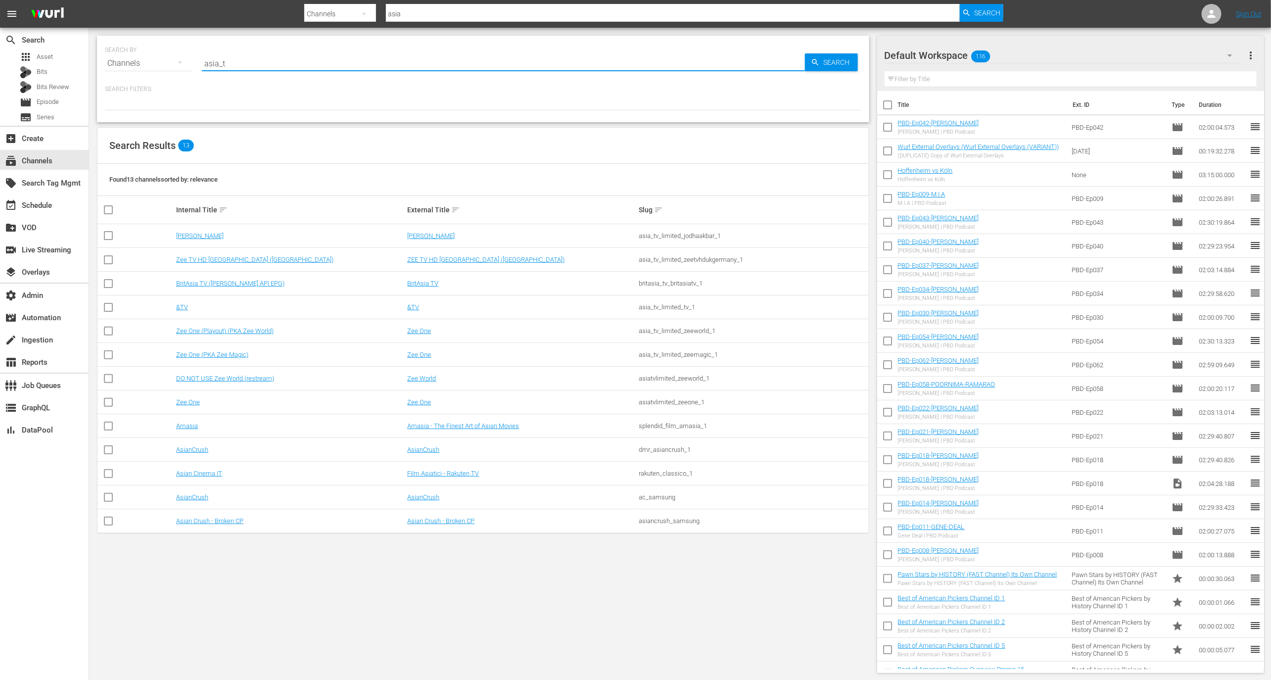
type input "asia_tv"
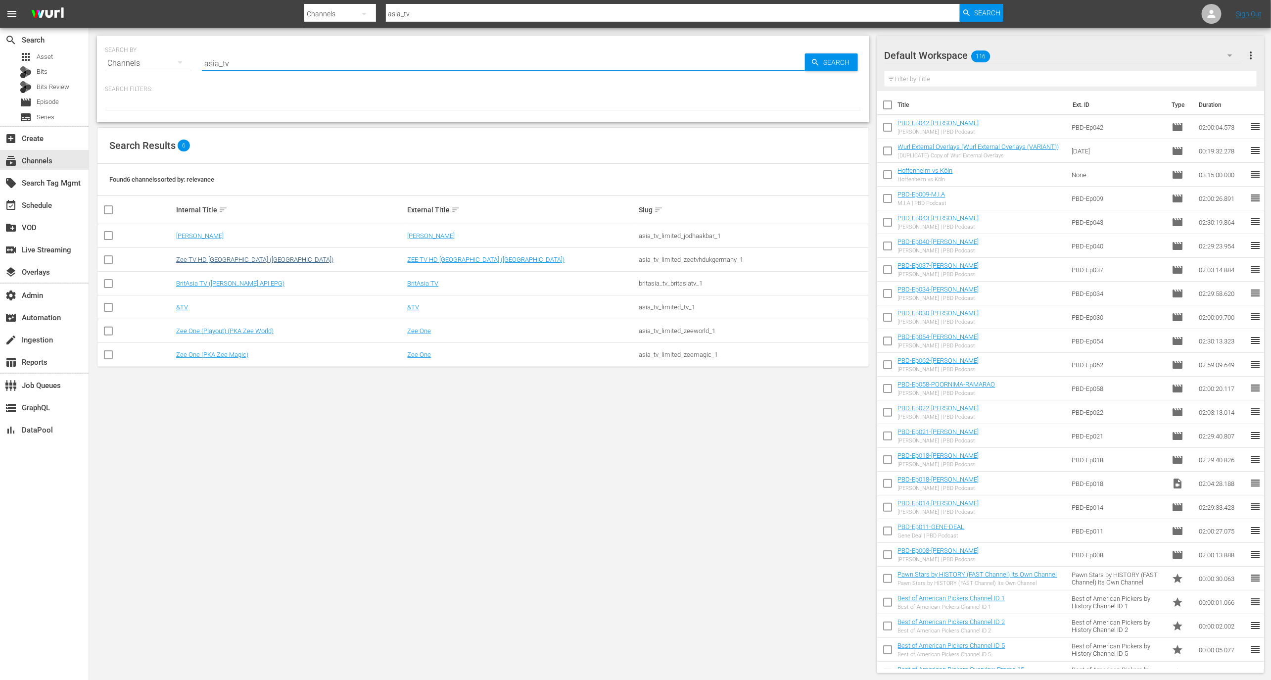
type input "asia_tv"
click at [234, 257] on link "Zee TV HD UK (Germany)" at bounding box center [254, 259] width 157 height 7
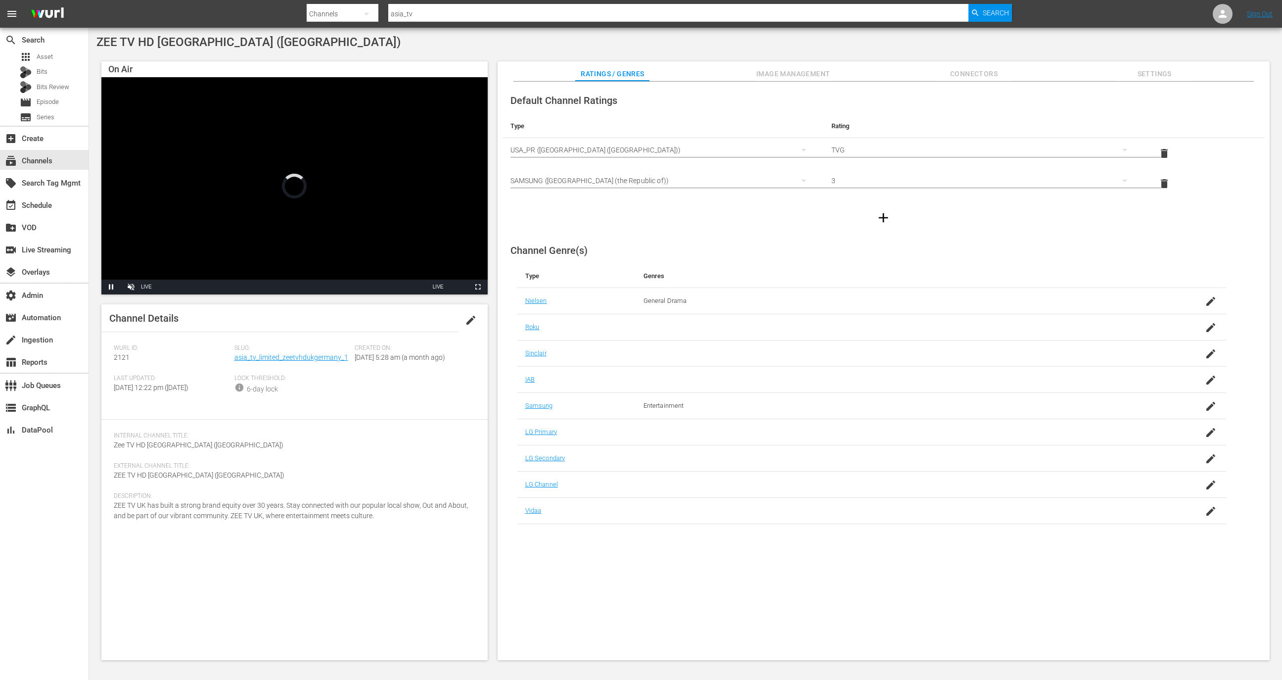
click at [288, 366] on div "Slug: asia_tv_limited_zeetvhdukgermany_1" at bounding box center [294, 359] width 121 height 30
click at [288, 358] on link "asia_tv_limited_zeetvhdukgermany_1" at bounding box center [291, 357] width 114 height 8
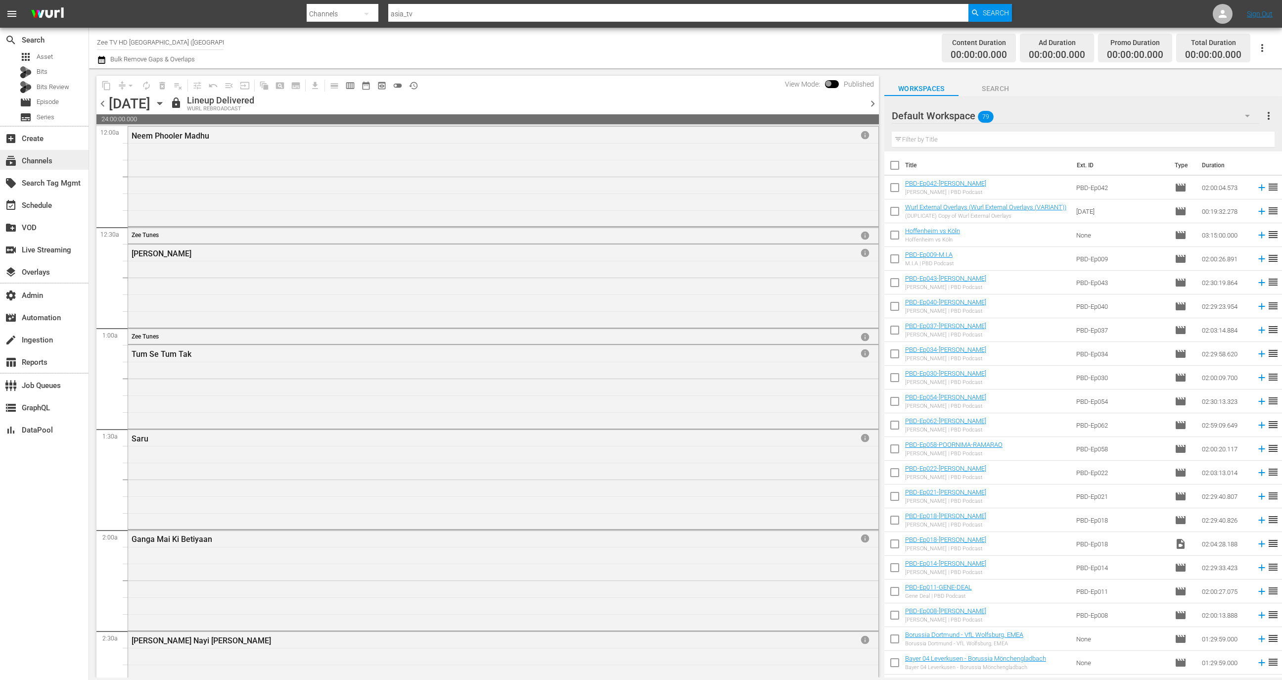
click at [45, 159] on div "subscriptions Channels" at bounding box center [27, 159] width 55 height 9
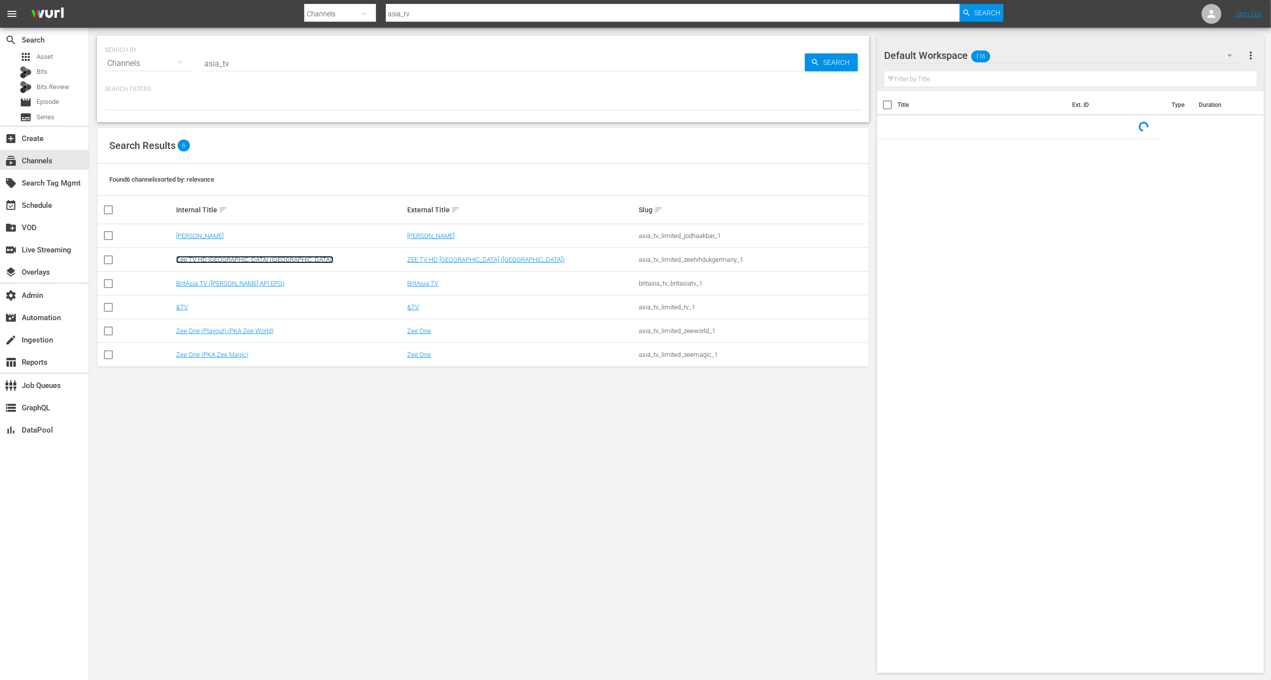
click at [218, 262] on link "Zee TV HD UK (Germany)" at bounding box center [254, 259] width 157 height 7
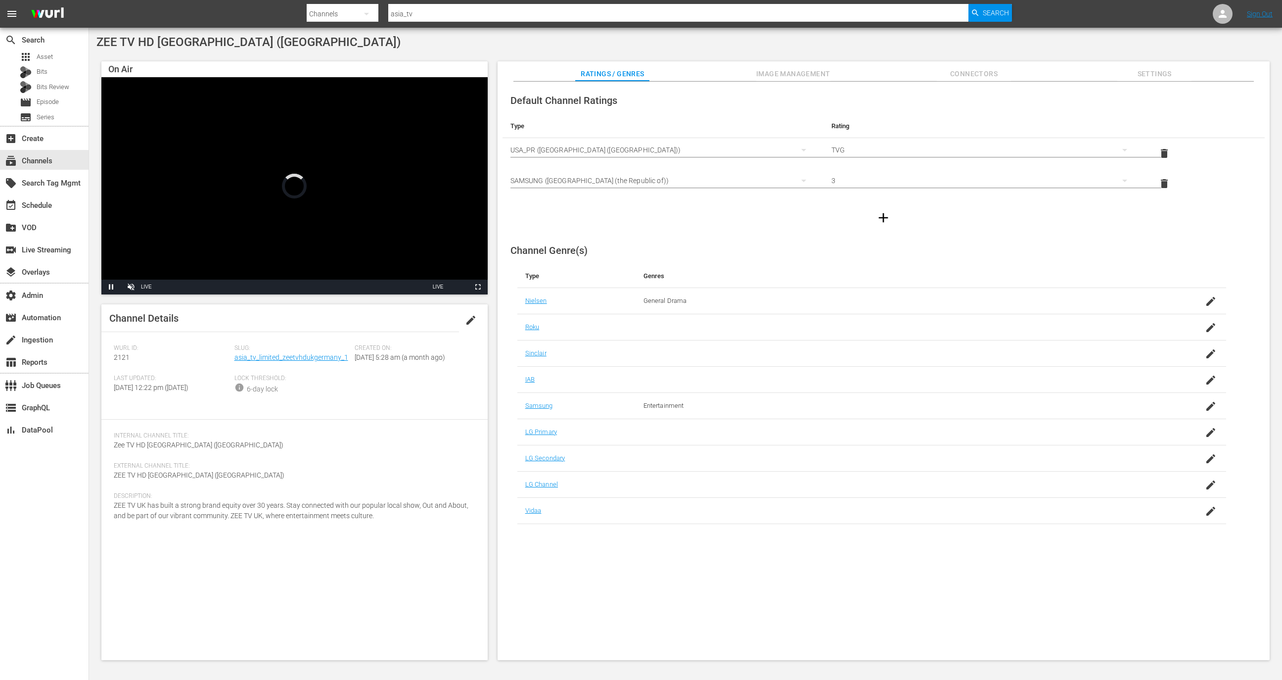
click at [988, 66] on button "Connectors" at bounding box center [974, 71] width 74 height 20
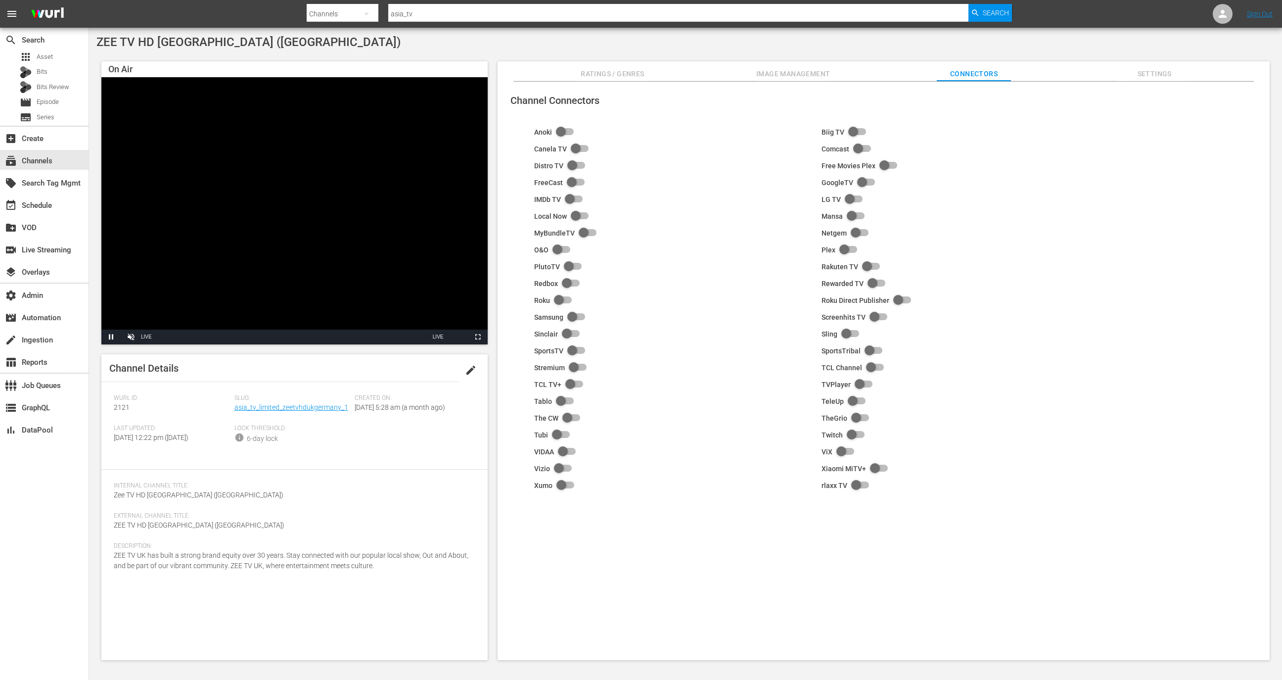
click at [787, 78] on span "Image Management" at bounding box center [793, 74] width 74 height 12
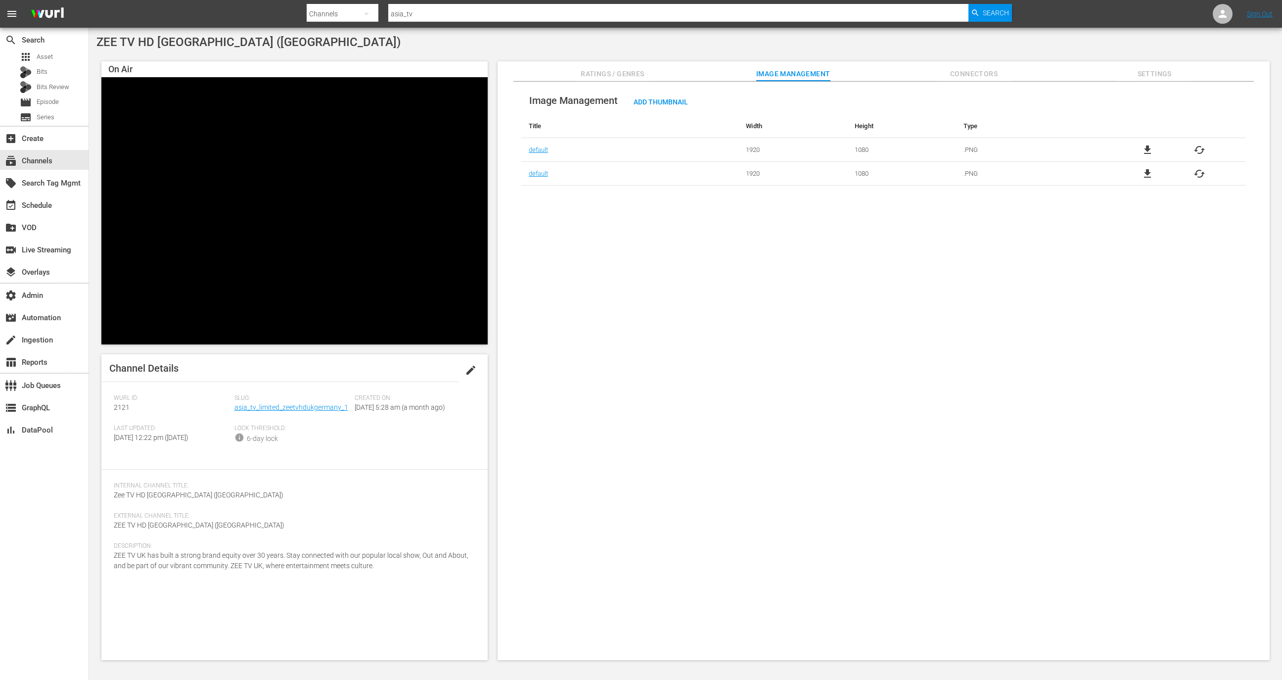
click at [940, 76] on span "Connectors" at bounding box center [974, 74] width 74 height 12
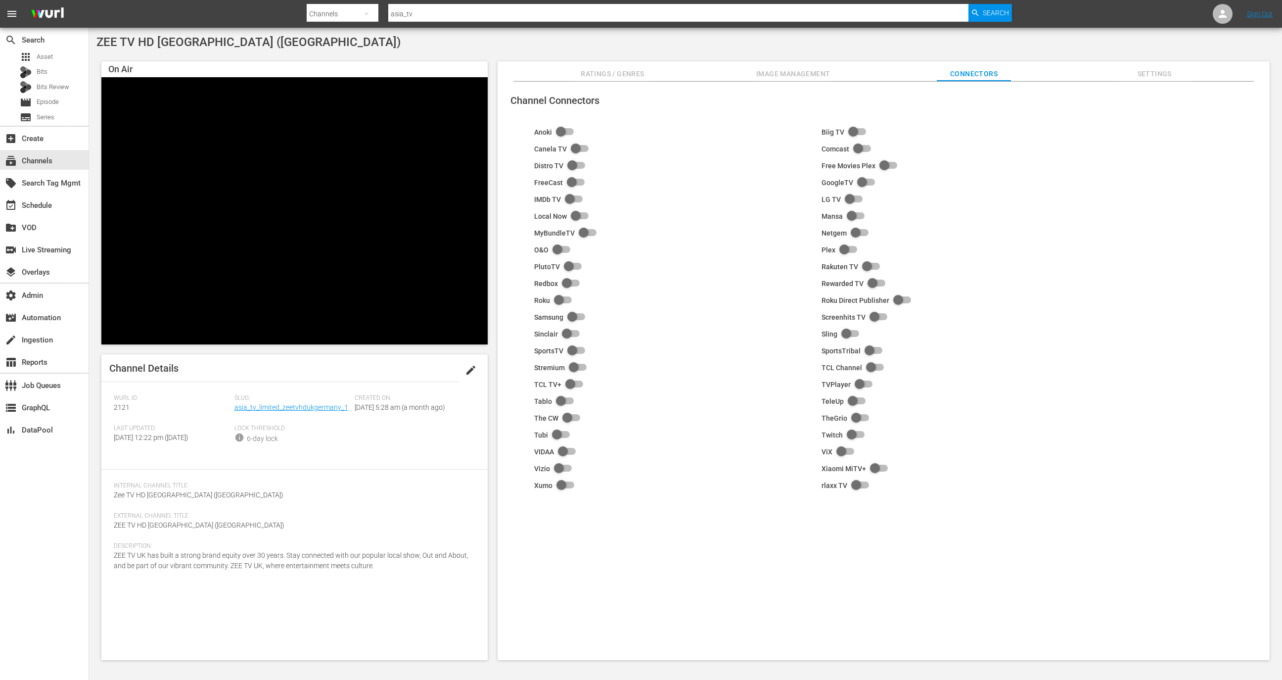
click at [573, 316] on input "checkbox" at bounding box center [574, 317] width 22 height 12
checkbox input "true"
click at [780, 73] on span "Image Management" at bounding box center [793, 74] width 74 height 12
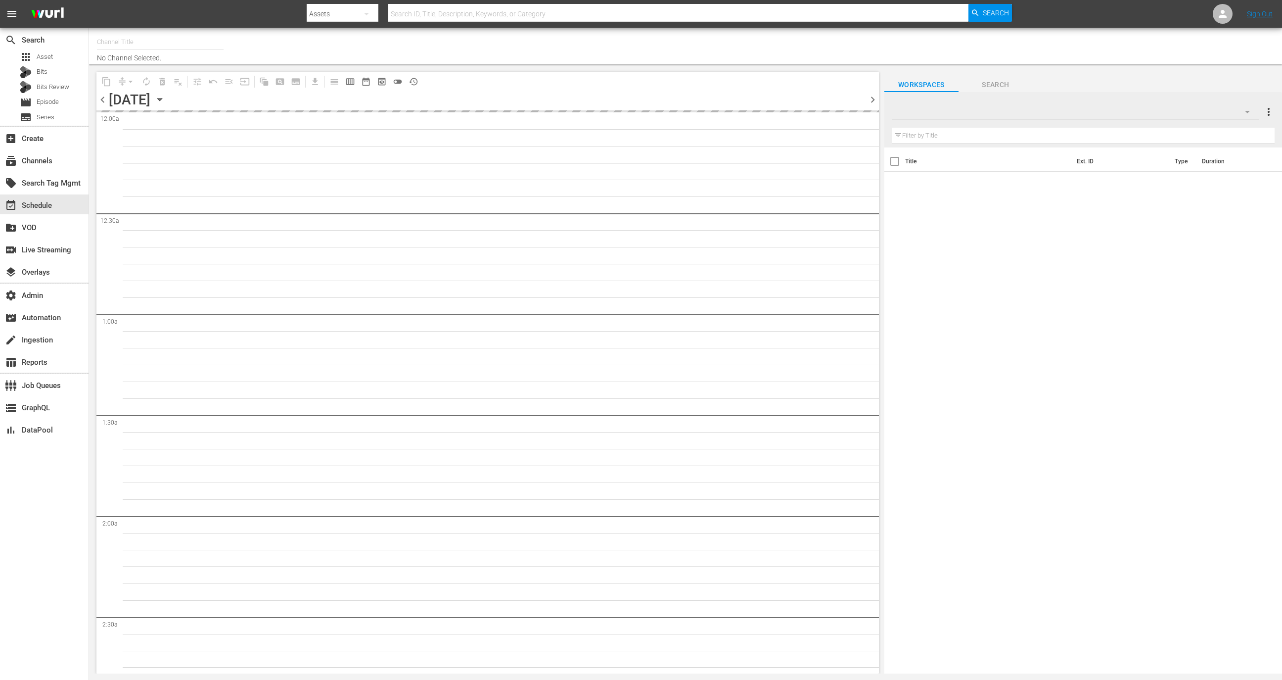
type input "SUPPORT Test STUDIO (84)"
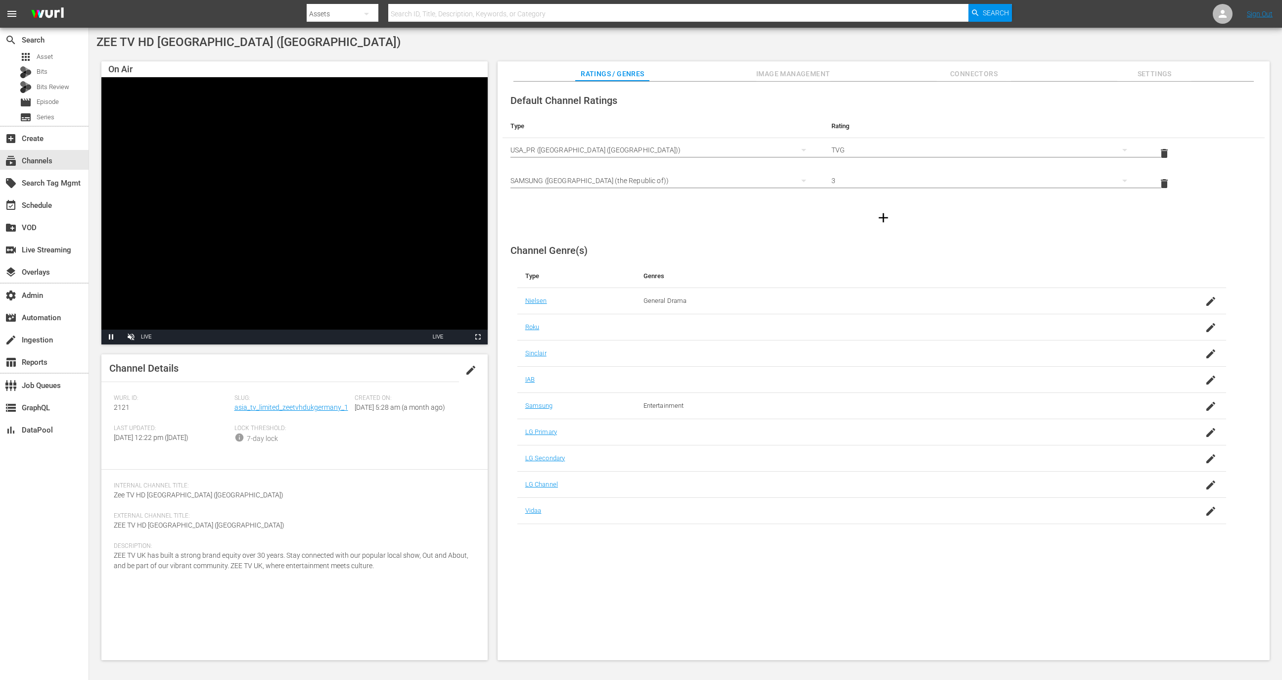
click at [781, 87] on div "Default Channel Ratings Type Rating Select Rating Type [GEOGRAPHIC_DATA] ([GEOG…" at bounding box center [884, 159] width 762 height 145
click at [781, 81] on button "Image Management" at bounding box center [793, 71] width 74 height 20
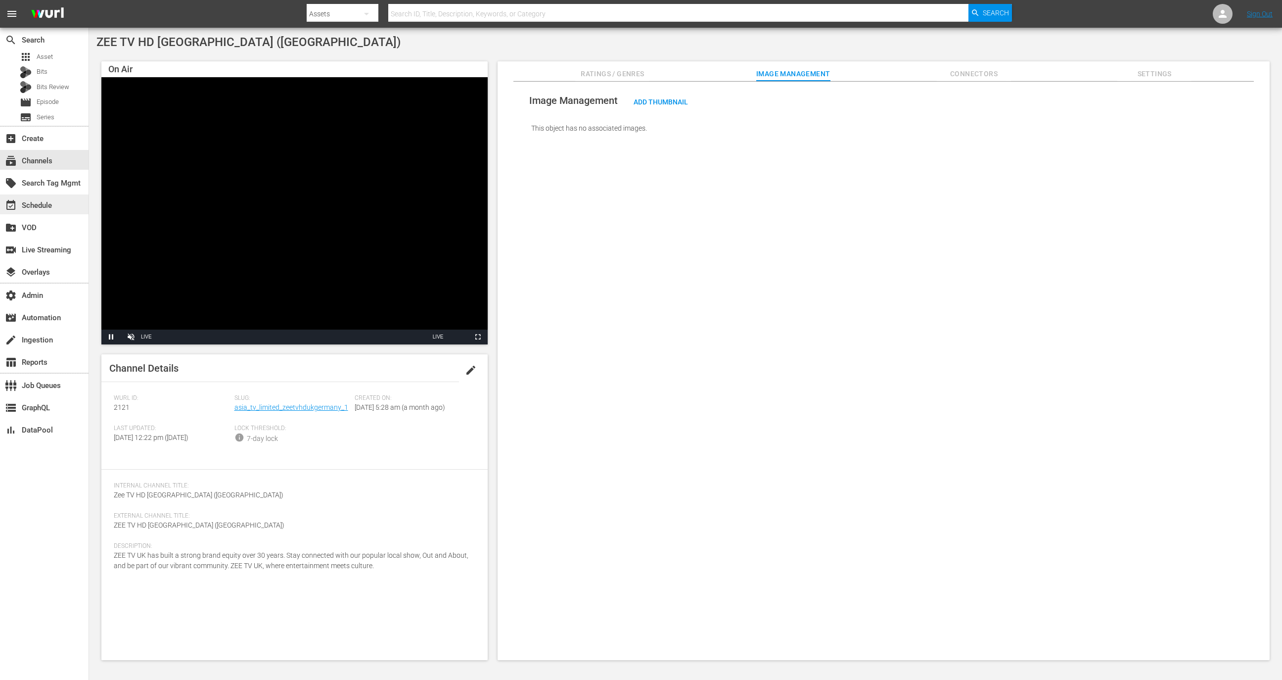
click at [36, 213] on div "event_available Schedule" at bounding box center [44, 204] width 89 height 20
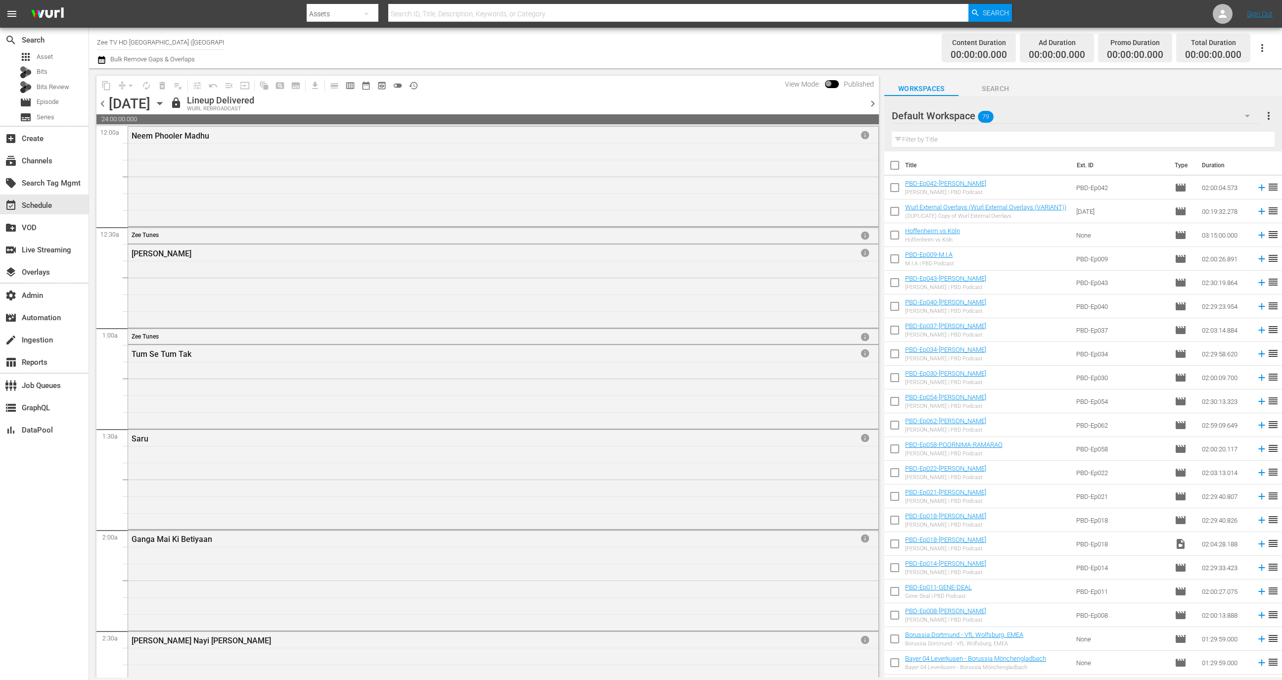
click at [1265, 45] on icon "button" at bounding box center [1262, 48] width 12 height 12
click at [1192, 100] on div "Channel JSON (S3Redir)" at bounding box center [1195, 102] width 95 height 18
click at [383, 87] on span "preview_outlined" at bounding box center [382, 86] width 10 height 10
click at [35, 168] on div "subscriptions Channels" at bounding box center [44, 160] width 89 height 20
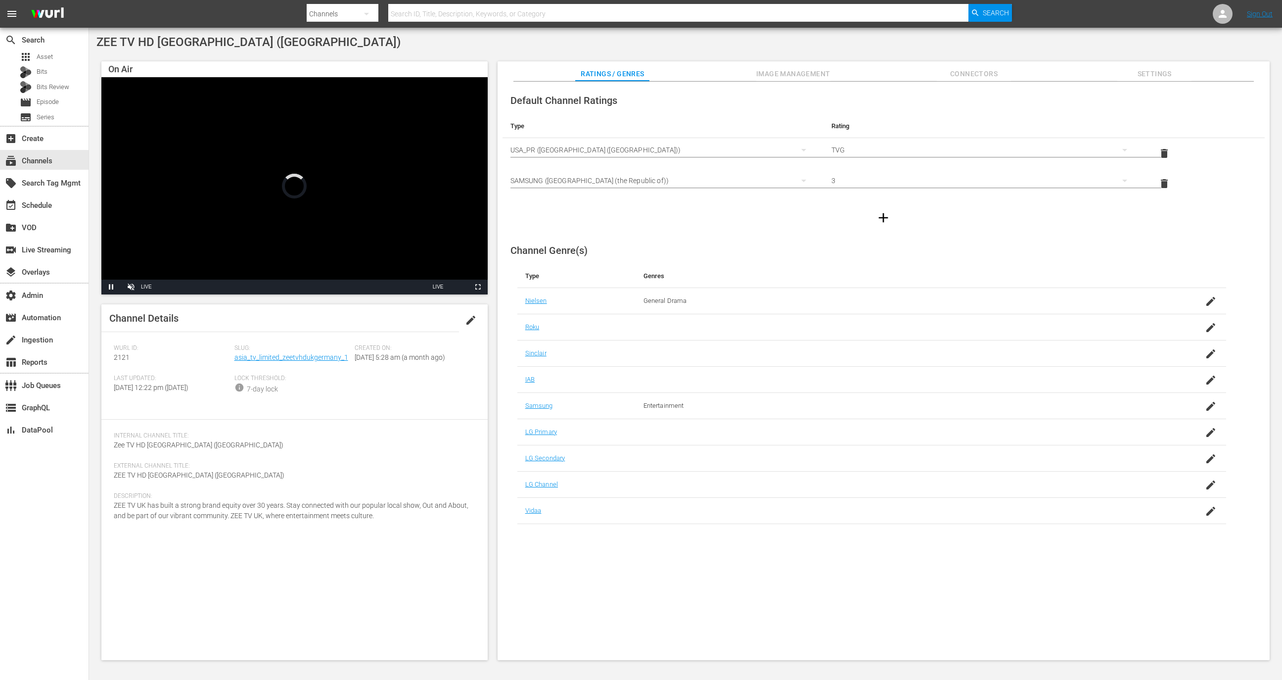
click at [757, 80] on span "Image Management" at bounding box center [793, 74] width 74 height 12
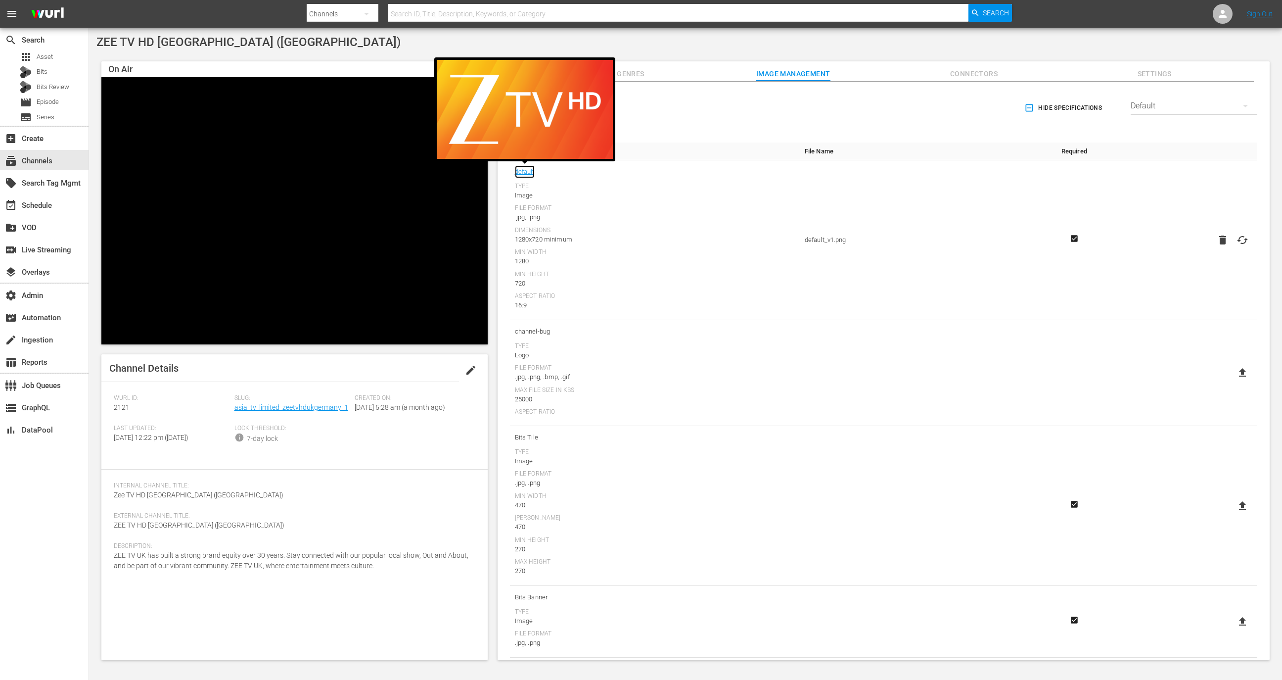
click at [521, 175] on link "default" at bounding box center [525, 171] width 20 height 13
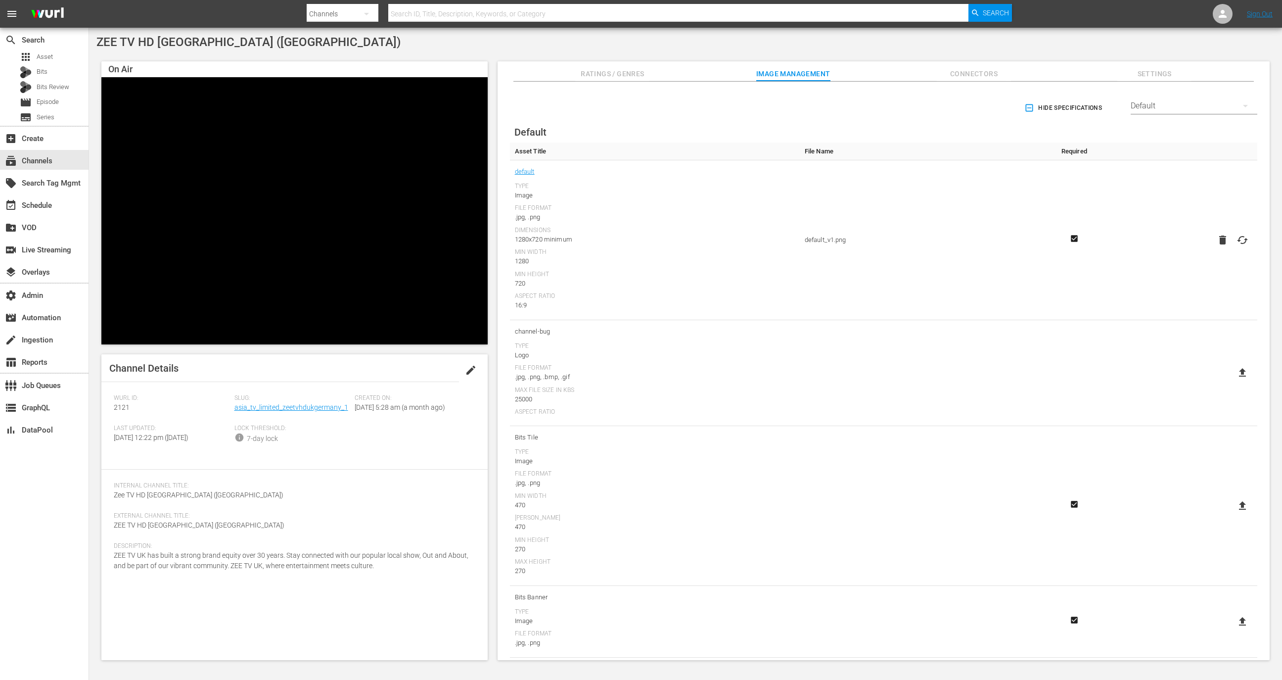
click at [1150, 104] on div "Default" at bounding box center [1194, 106] width 127 height 28
click at [1167, 151] on div "Samsung" at bounding box center [1191, 147] width 103 height 16
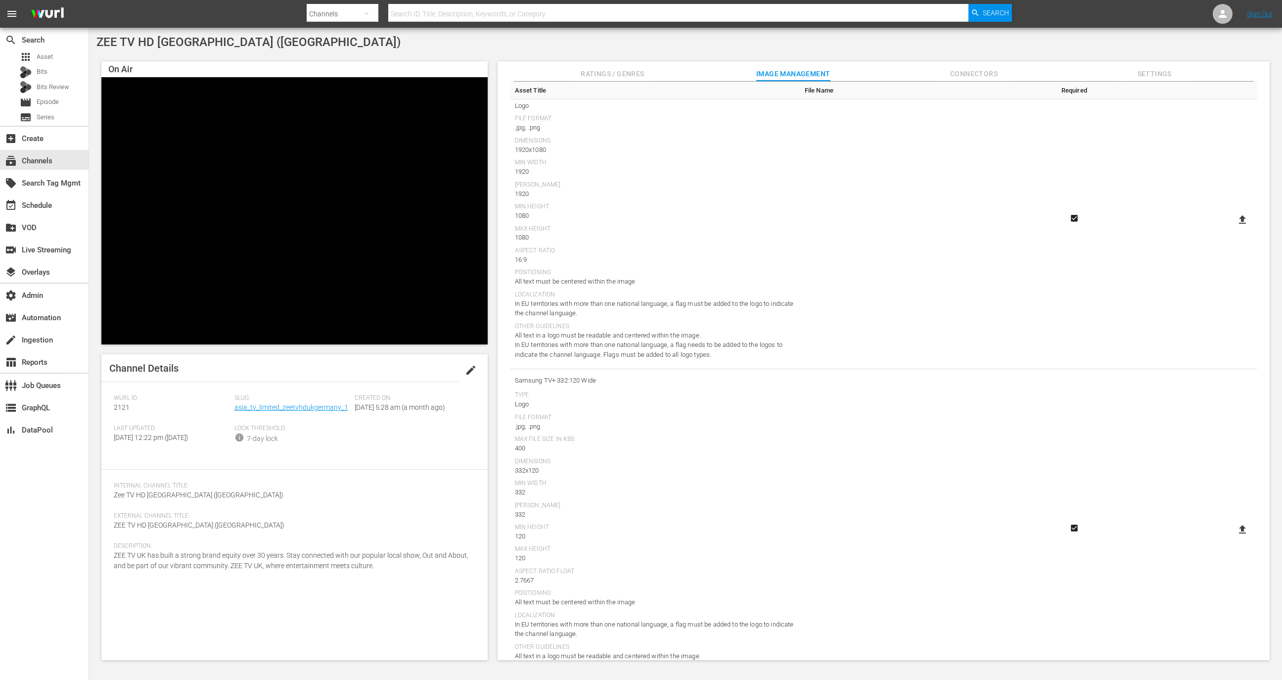
scroll to position [1091, 0]
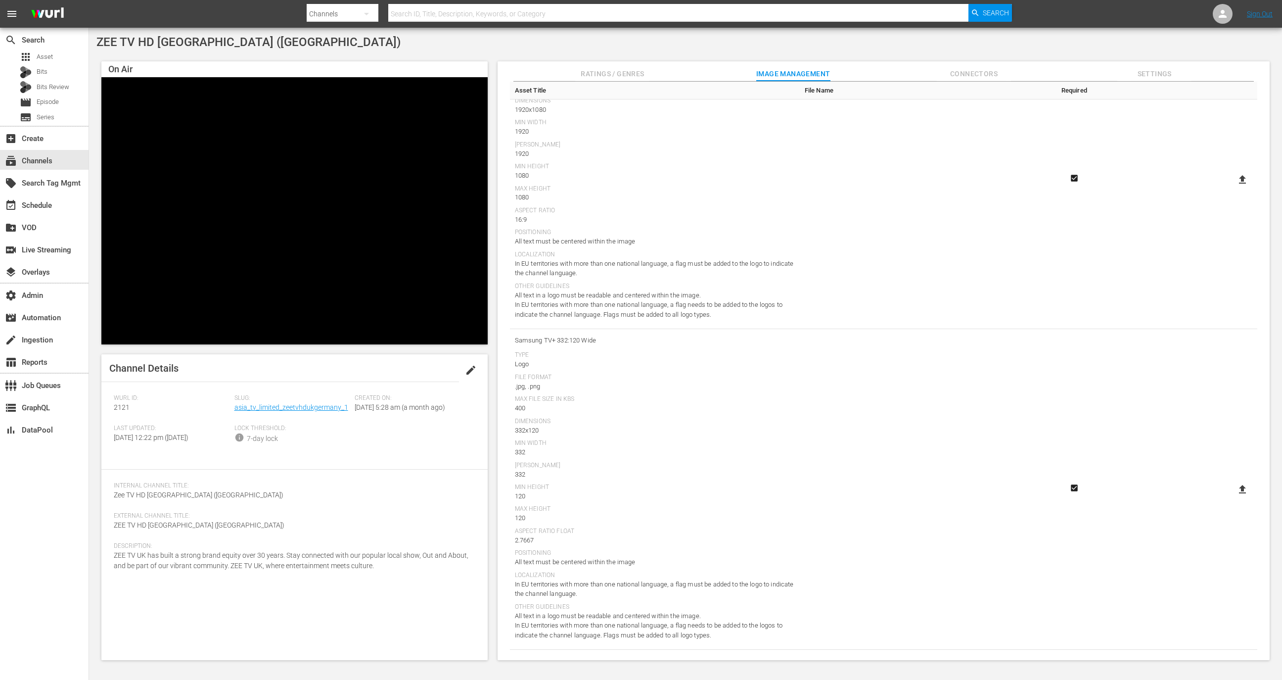
click at [1157, 59] on div "On Air Video Player is loading. Pause Unmute Current Time 1:48 / Duration -:-:-…" at bounding box center [685, 355] width 1178 height 599
click at [1157, 72] on span "Settings" at bounding box center [1154, 74] width 74 height 12
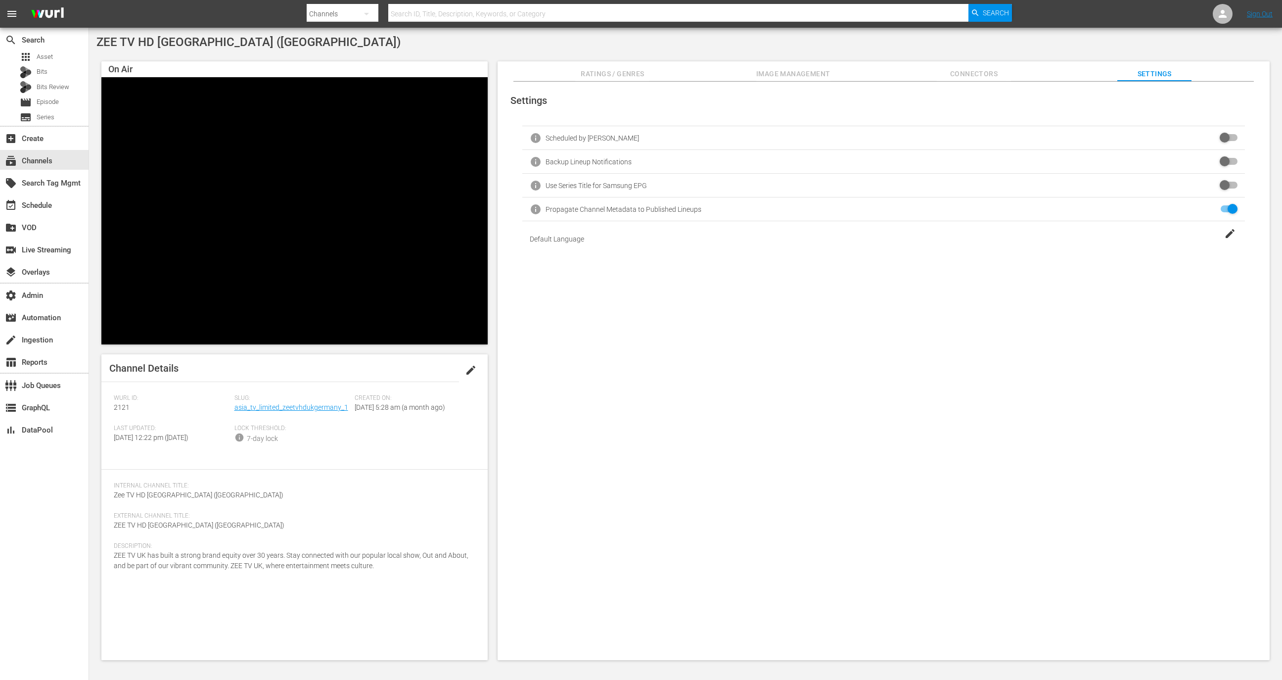
click at [973, 75] on span "Connectors" at bounding box center [974, 74] width 74 height 12
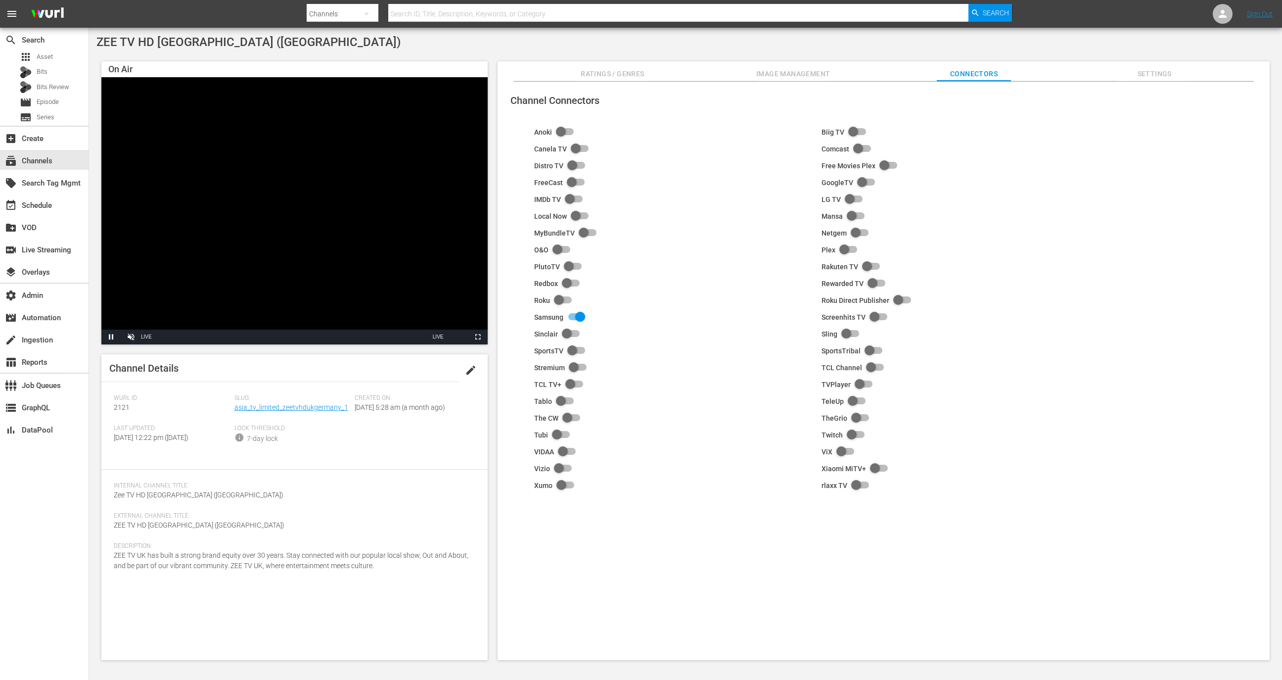
click at [823, 66] on button "Image Management" at bounding box center [793, 71] width 74 height 20
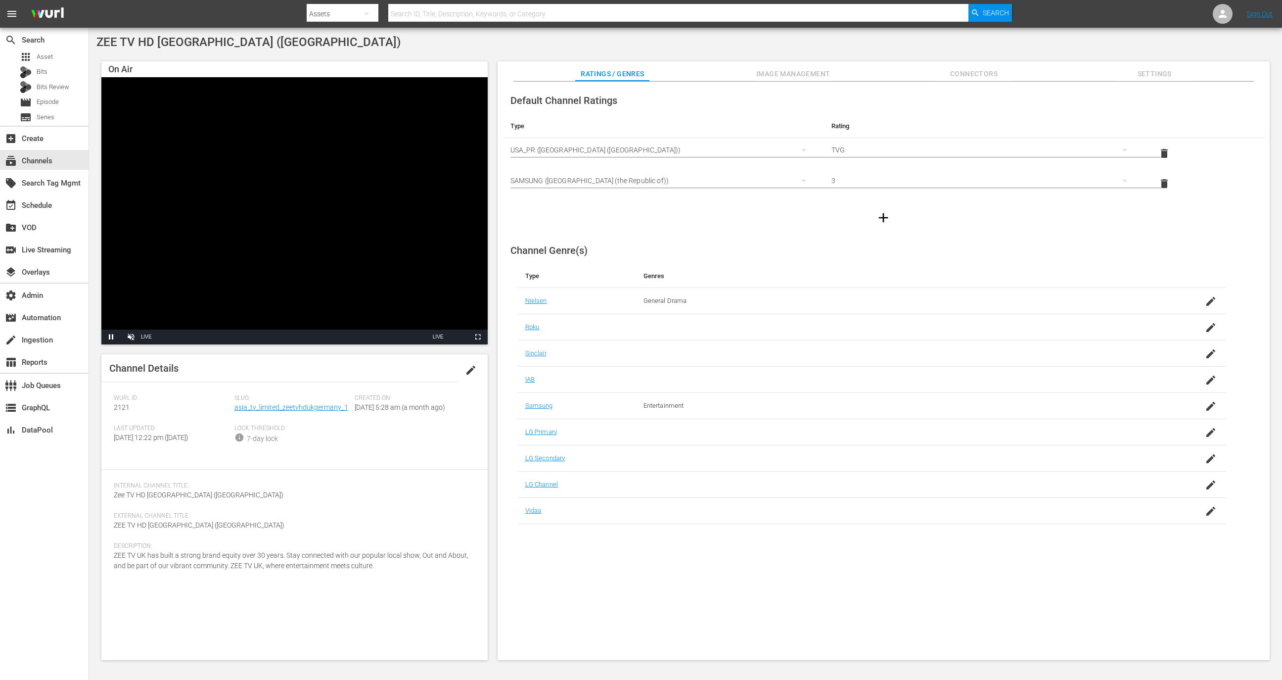
click at [774, 82] on div "Default Channel Ratings Type Rating Select Rating Type [GEOGRAPHIC_DATA] ([GEOG…" at bounding box center [884, 371] width 772 height 579
click at [807, 73] on span "Image Management" at bounding box center [793, 74] width 74 height 12
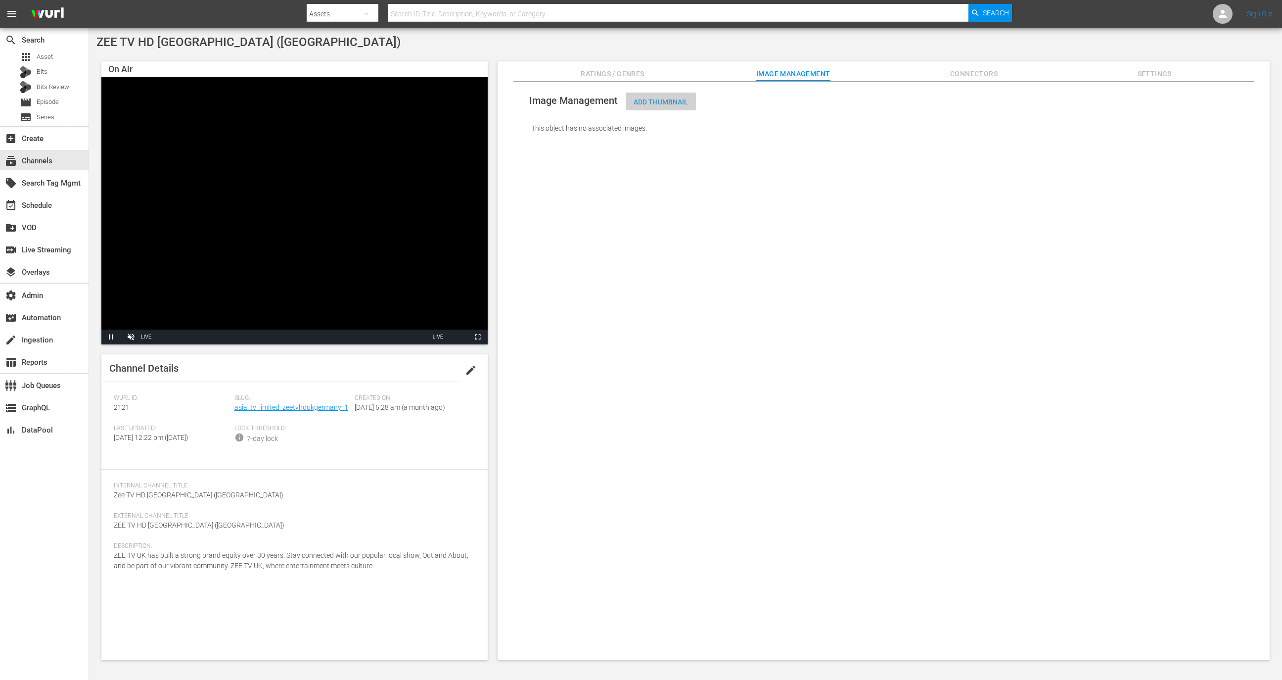
click at [671, 99] on span "Add Thumbnail" at bounding box center [661, 102] width 70 height 8
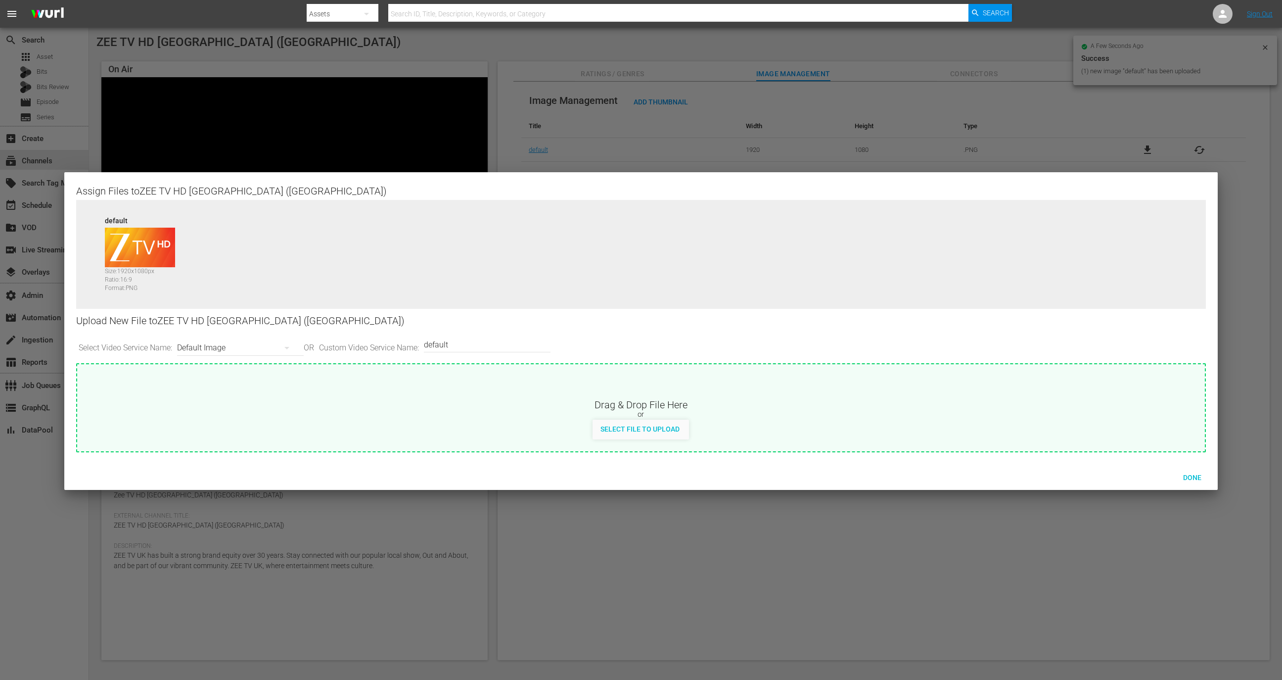
click at [508, 556] on div at bounding box center [641, 340] width 1282 height 680
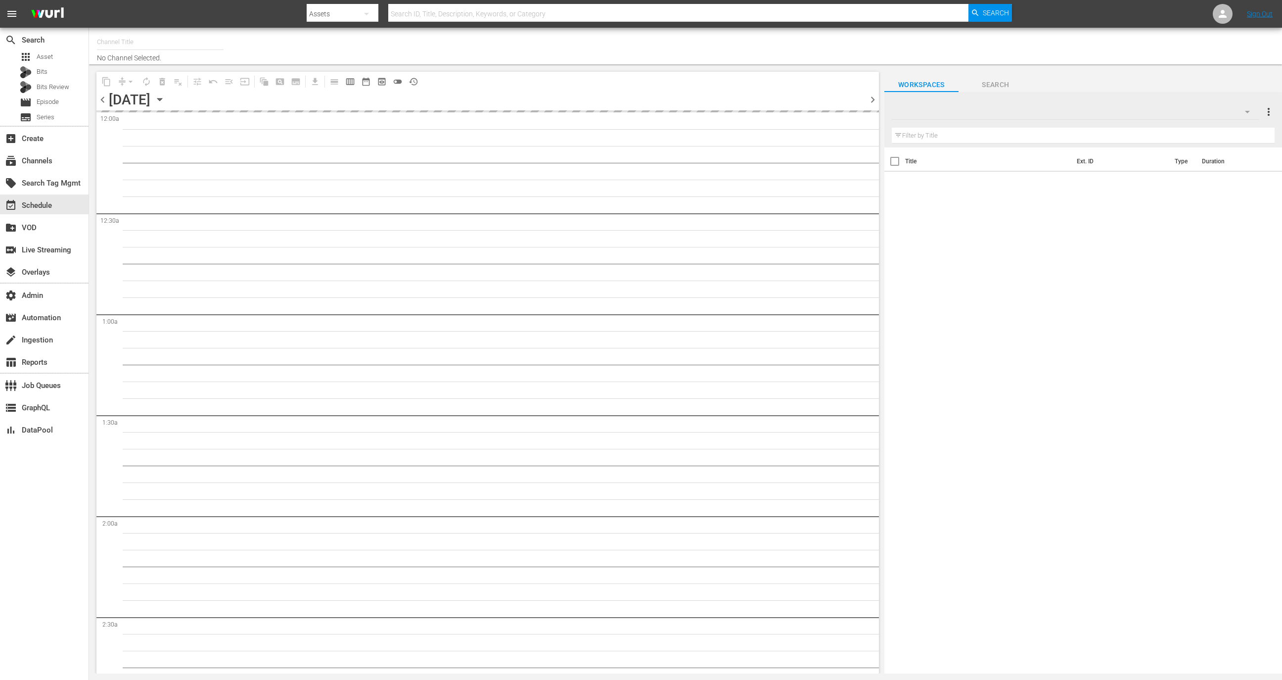
type input "GFN Soccer (2093)"
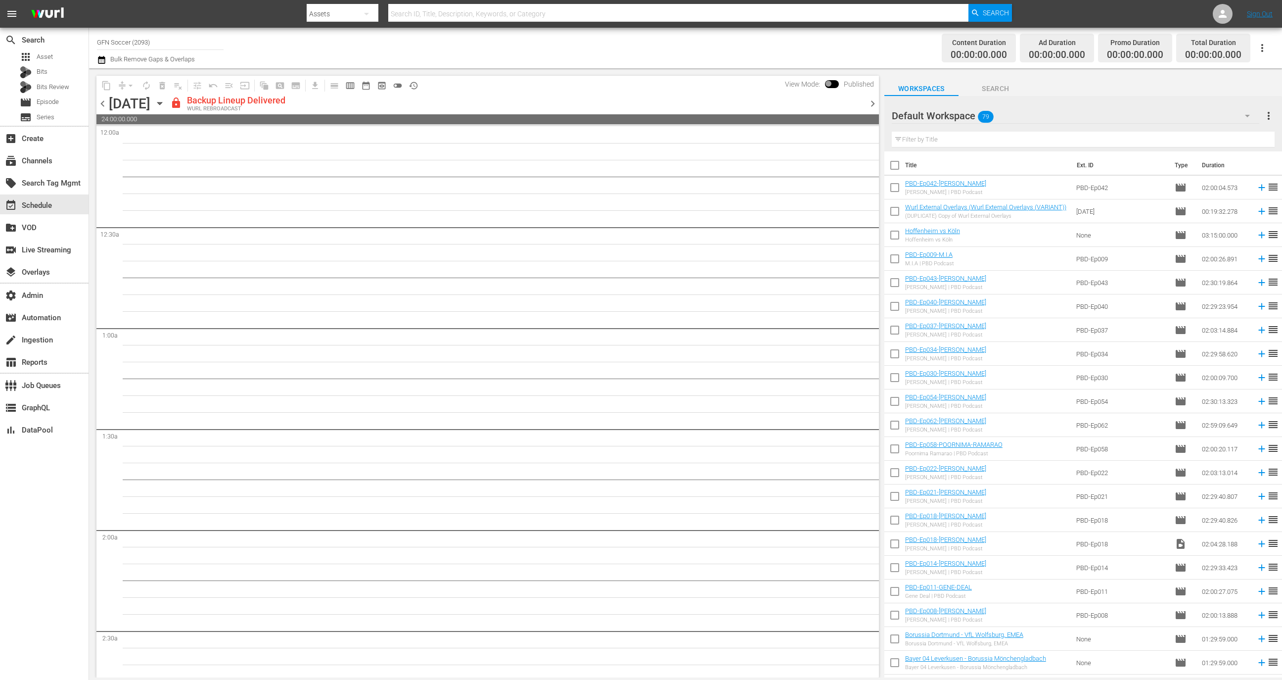
click at [162, 43] on input "GFN Soccer (2093)" at bounding box center [160, 42] width 127 height 24
click at [103, 102] on span "chevron_left" at bounding box center [102, 103] width 12 height 12
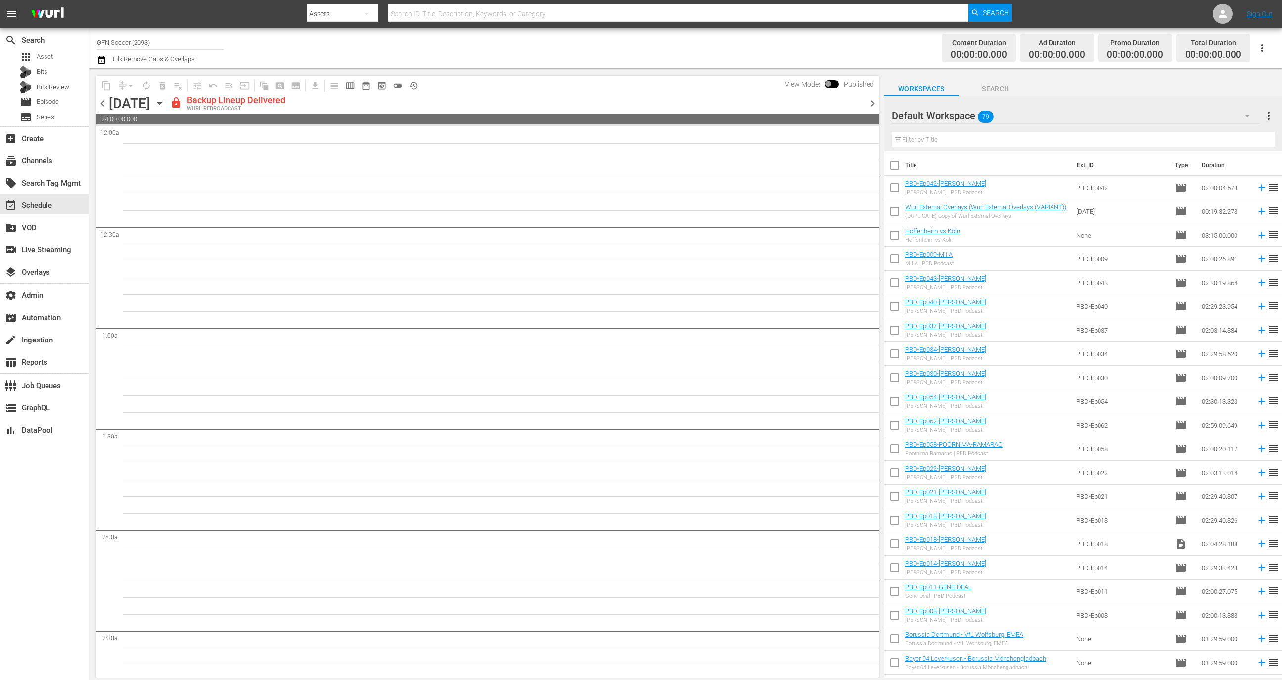
click at [99, 104] on span "chevron_left" at bounding box center [102, 103] width 12 height 12
click at [100, 105] on span "chevron_left" at bounding box center [102, 103] width 12 height 12
click at [940, 180] on link "PBD-Ep042-OLEKSIY-ARESTOVYCH" at bounding box center [945, 183] width 81 height 7
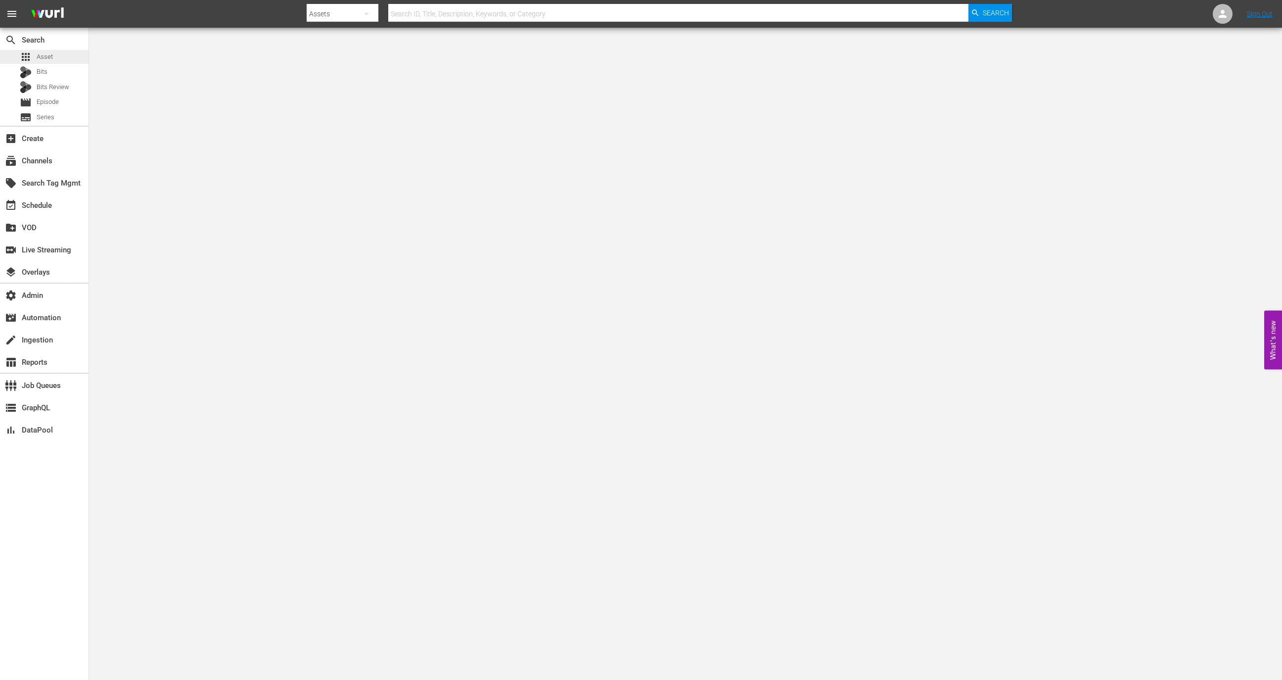
click at [65, 51] on div "apps Asset" at bounding box center [44, 57] width 89 height 14
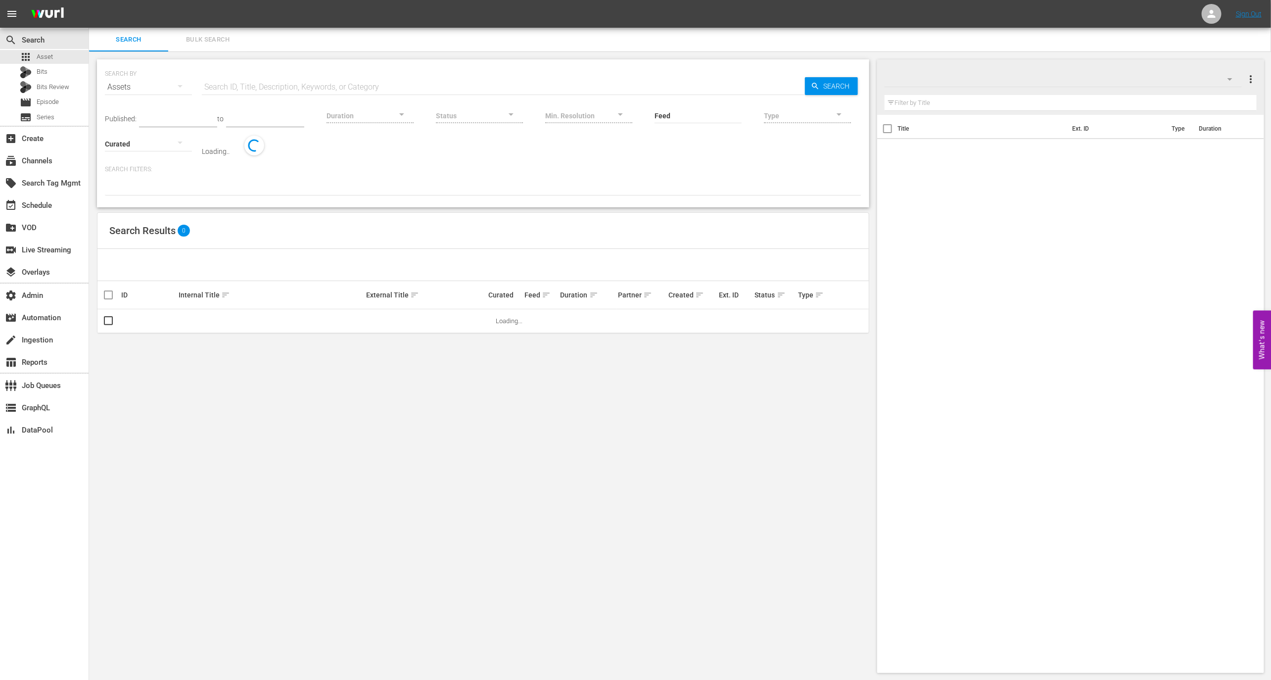
click at [246, 80] on input "text" at bounding box center [503, 87] width 603 height 24
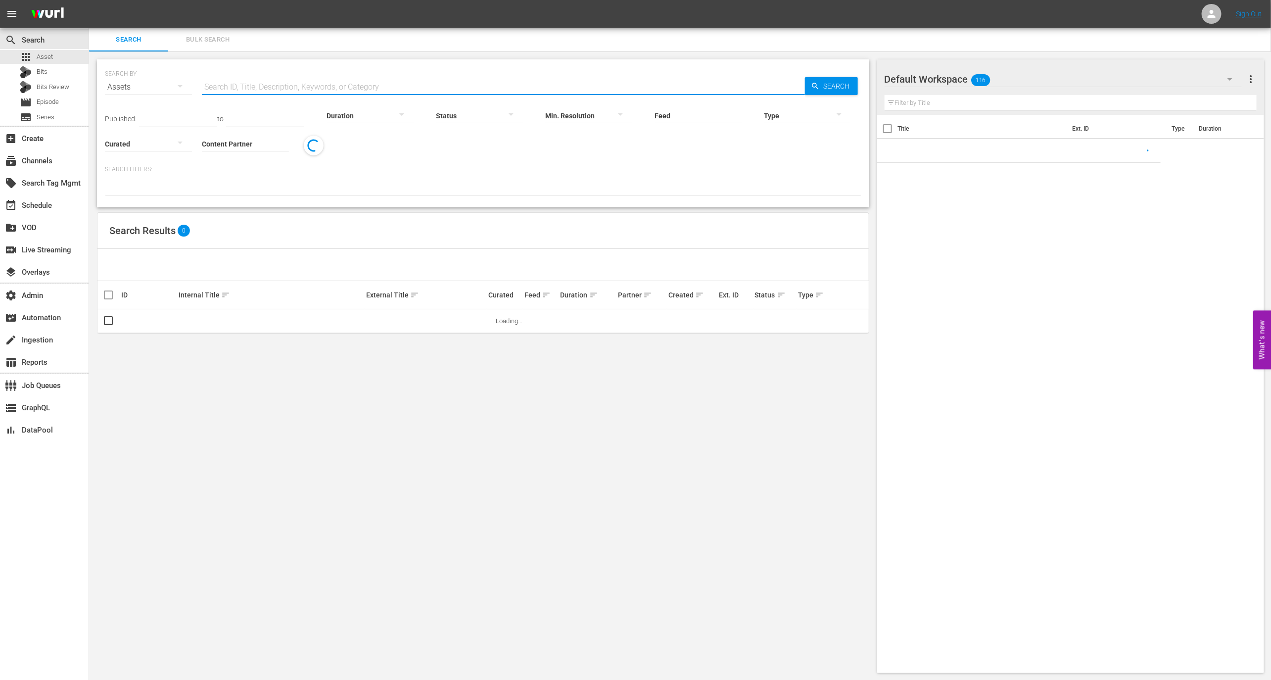
paste input "AMCNVR0000036985"
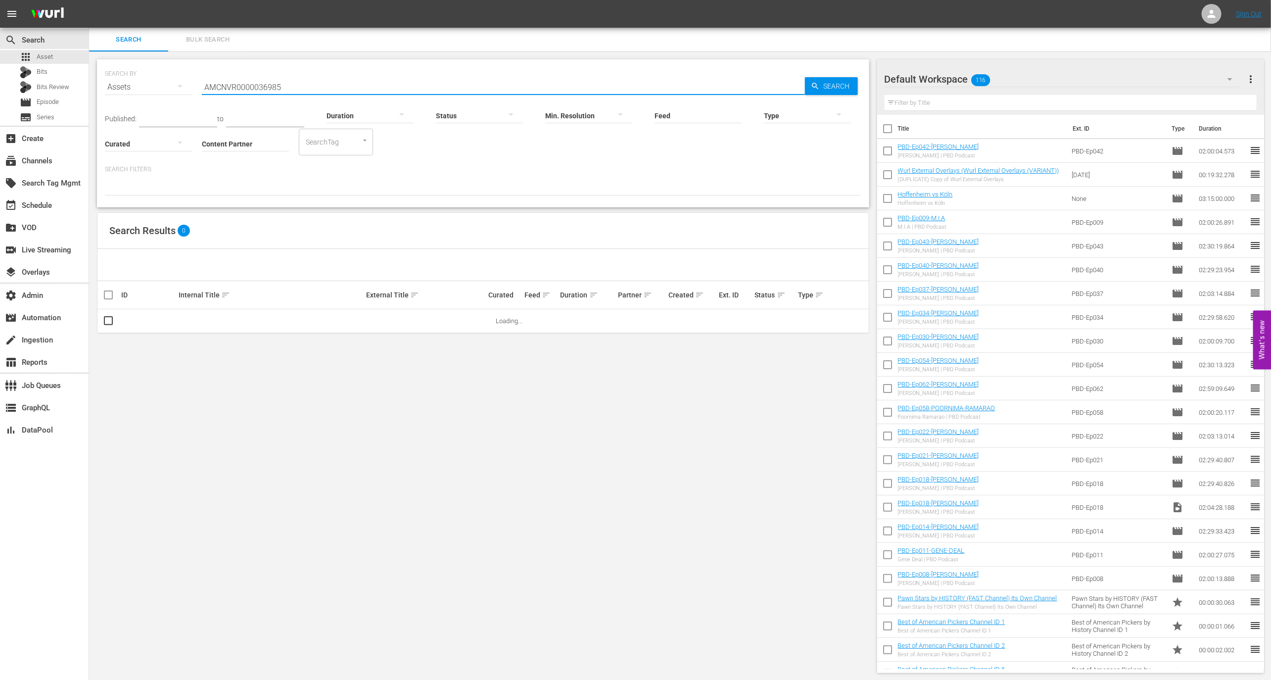
type input "AMCNVR0000036985"
click at [128, 320] on div "54930235" at bounding box center [148, 320] width 54 height 7
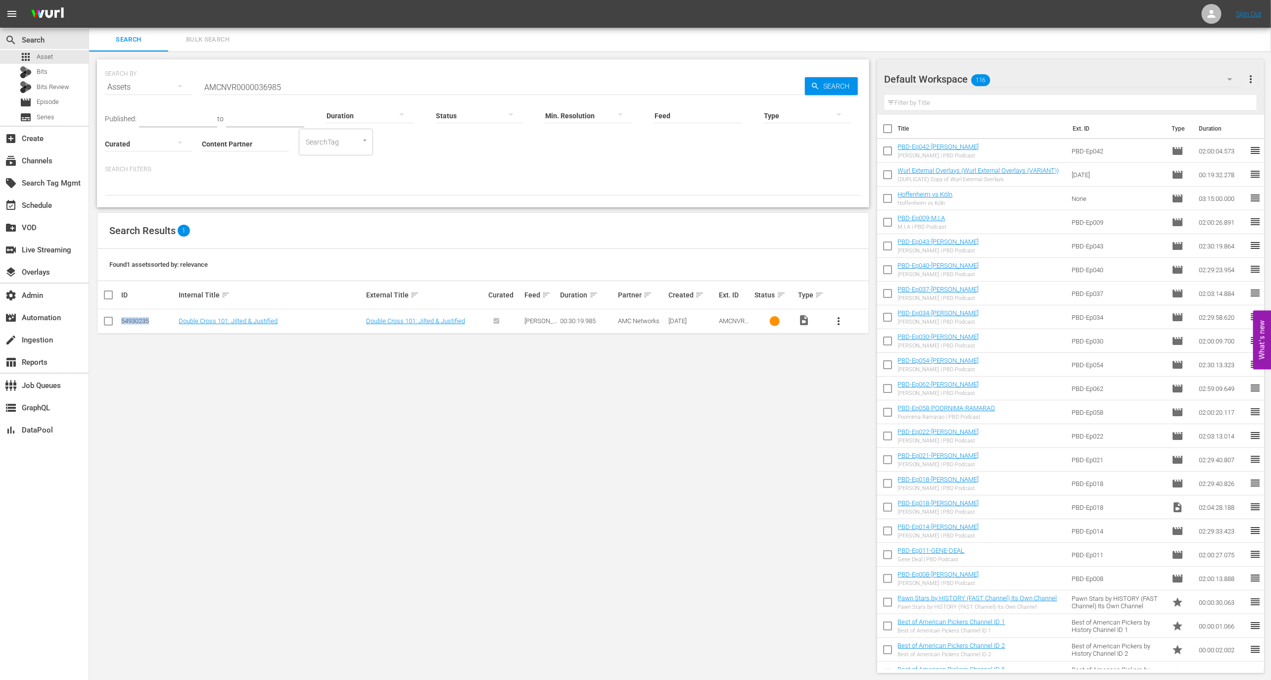
click at [128, 320] on div "54930235" at bounding box center [148, 320] width 54 height 7
copy div "54930235"
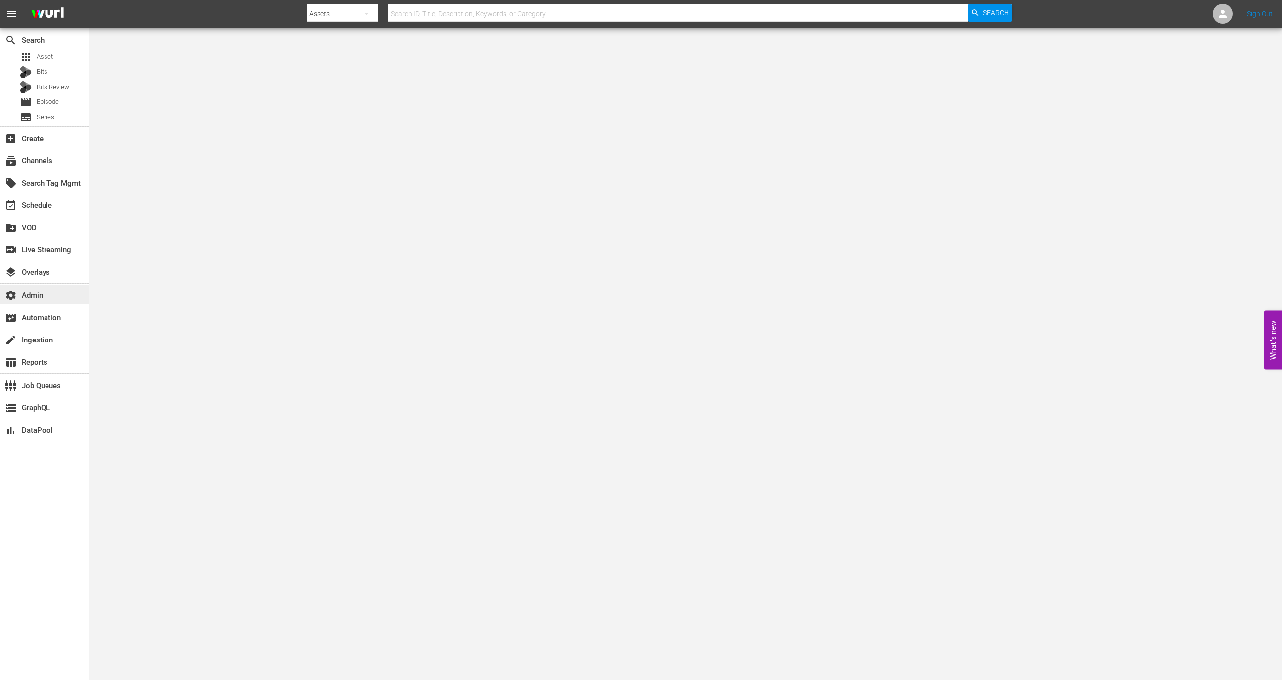
click at [47, 294] on div "settings Admin" at bounding box center [27, 293] width 55 height 9
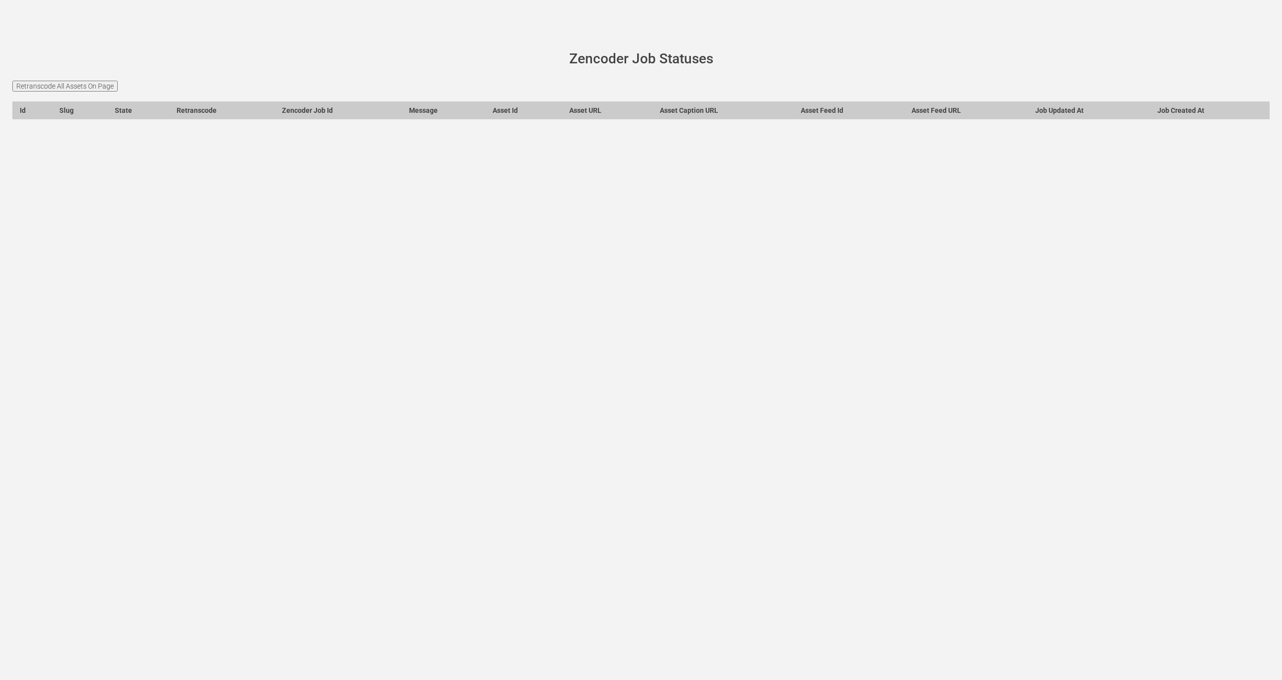
click at [68, 88] on input "Retranscode All Assets On Page" at bounding box center [64, 86] width 105 height 11
click at [83, 87] on input "Retranscode All Assets On Page" at bounding box center [64, 86] width 105 height 11
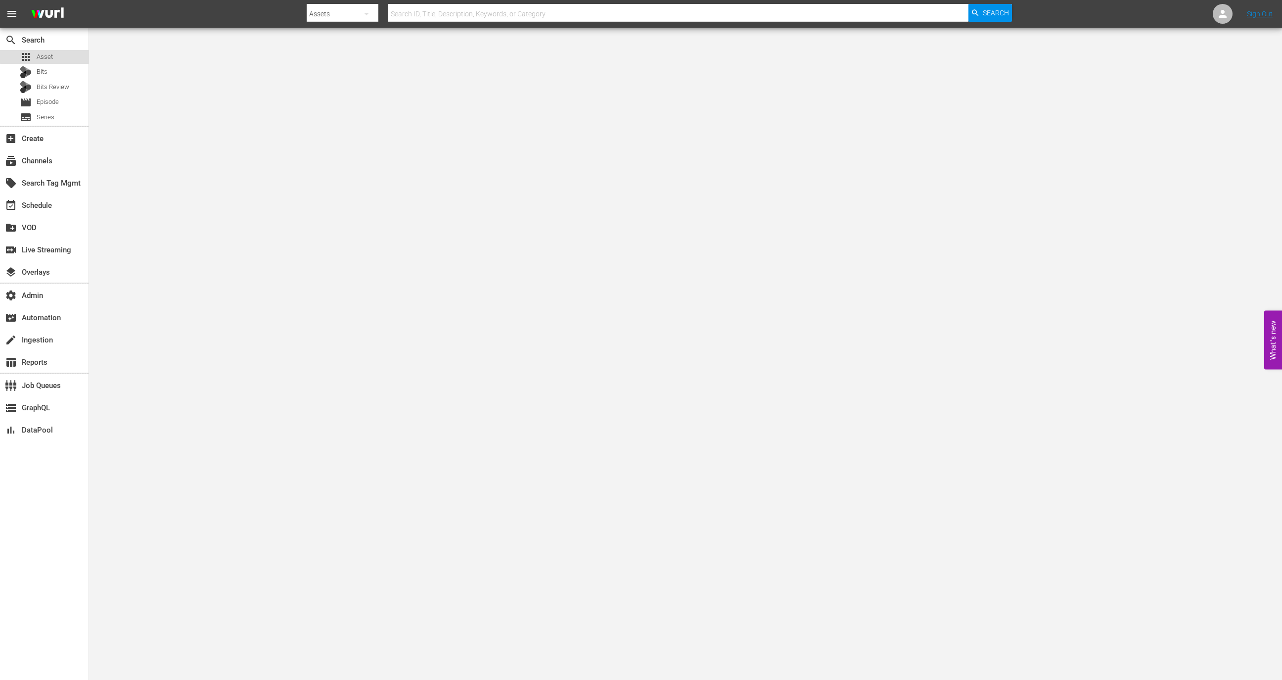
click at [47, 55] on span "Asset" at bounding box center [45, 57] width 16 height 10
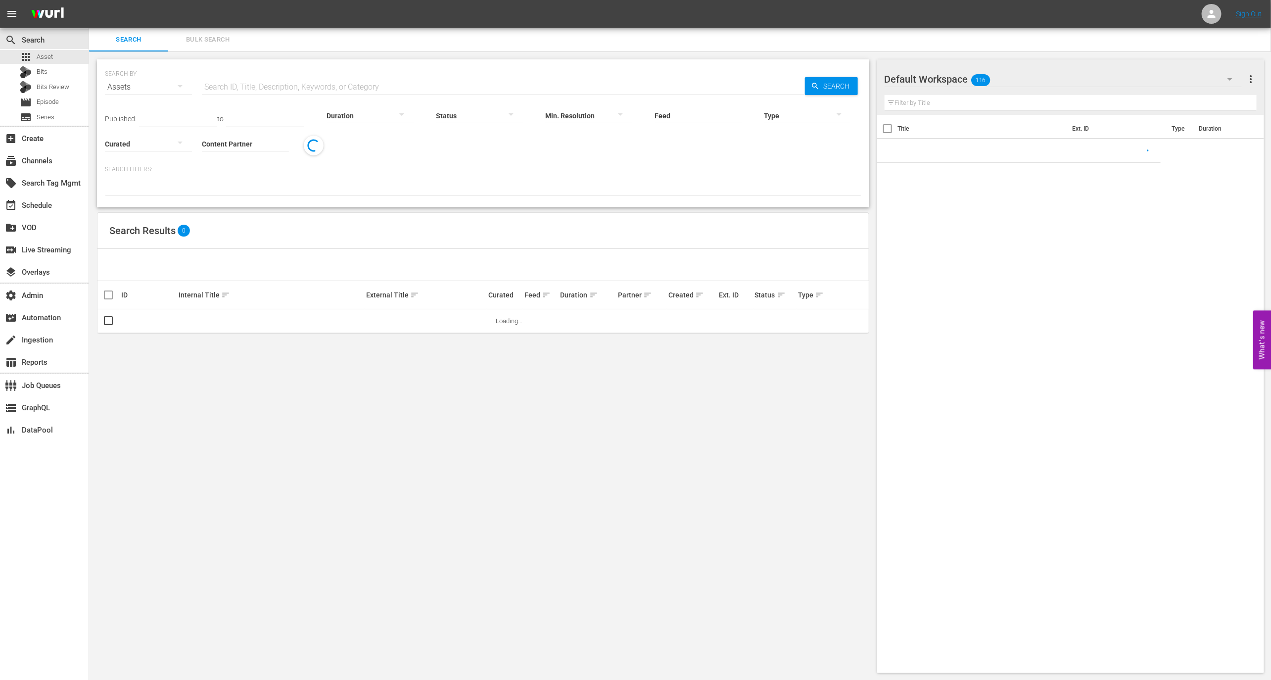
click at [238, 58] on div "SEARCH BY Search By Assets Search ID, Title, Description, Keywords, or Category…" at bounding box center [483, 365] width 788 height 629
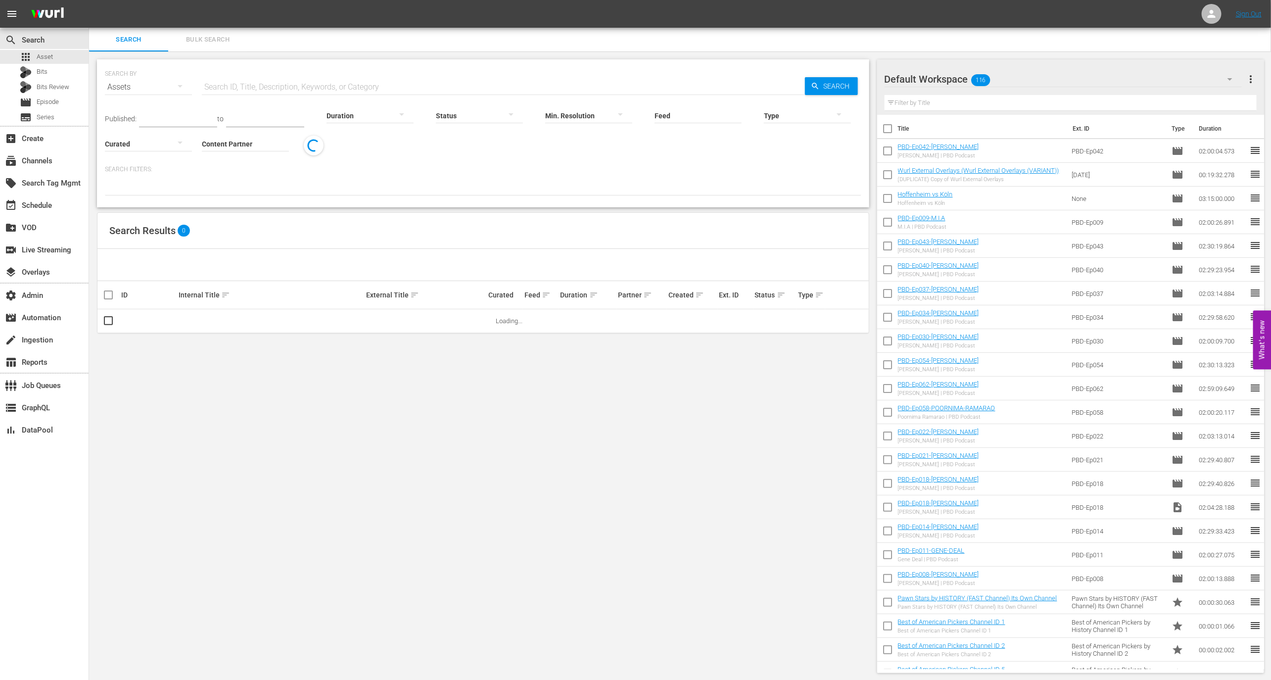
click at [239, 85] on input "text" at bounding box center [503, 87] width 603 height 24
paste input "Double Cross 101: Jilted & Justified"
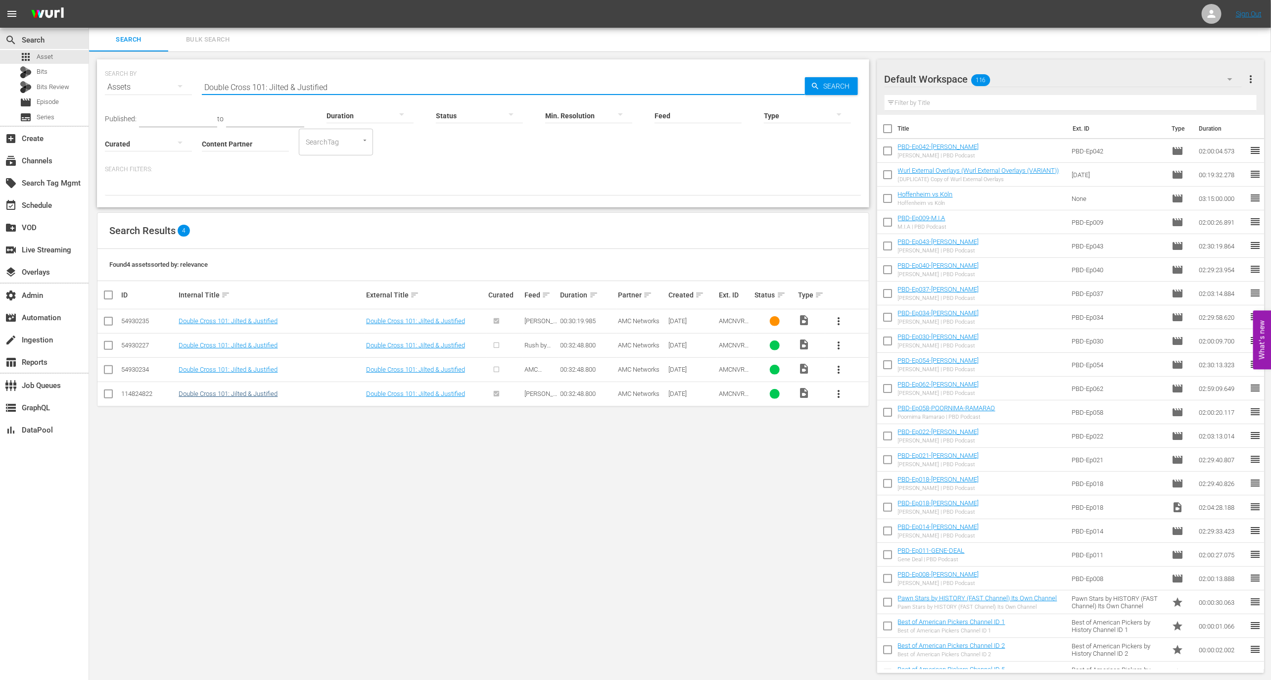
type input "Double Cross 101: Jilted & Justified"
click at [236, 393] on link "Double Cross 101: Jilted & Justified" at bounding box center [228, 393] width 99 height 7
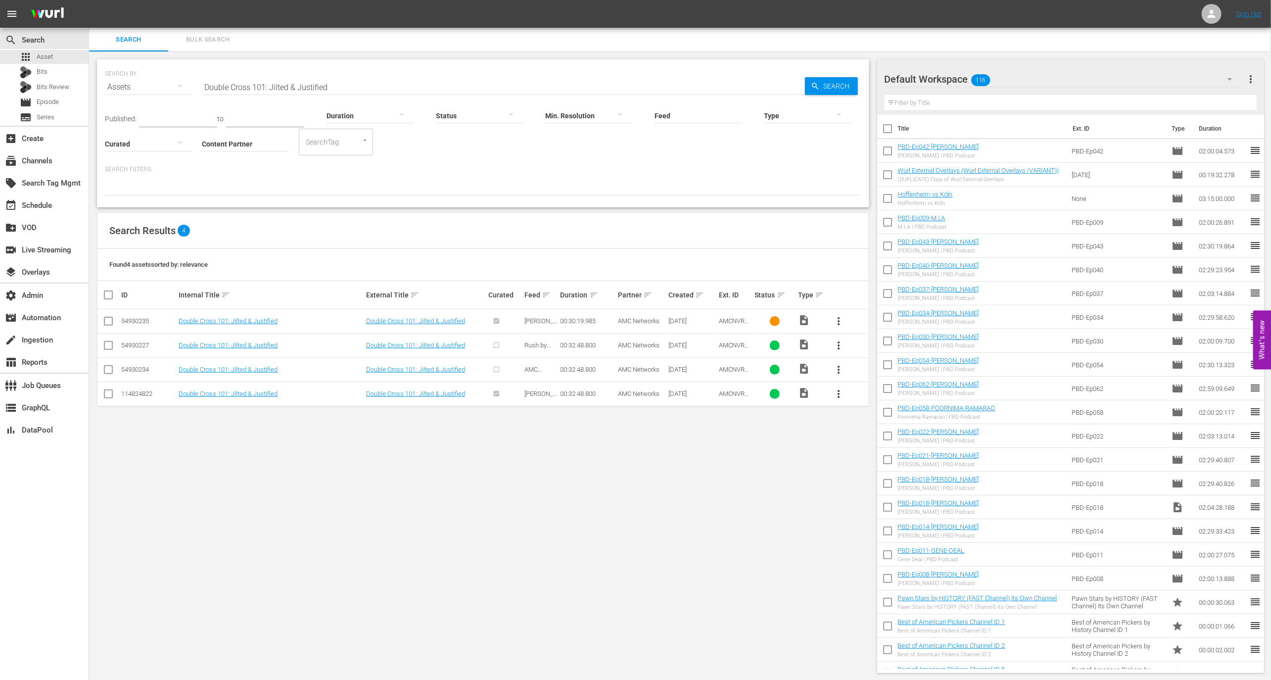
click at [243, 398] on td "Double Cross 101: Jilted & Justified" at bounding box center [270, 393] width 187 height 24
click at [247, 393] on link "Double Cross 101: Jilted & Justified" at bounding box center [228, 393] width 99 height 7
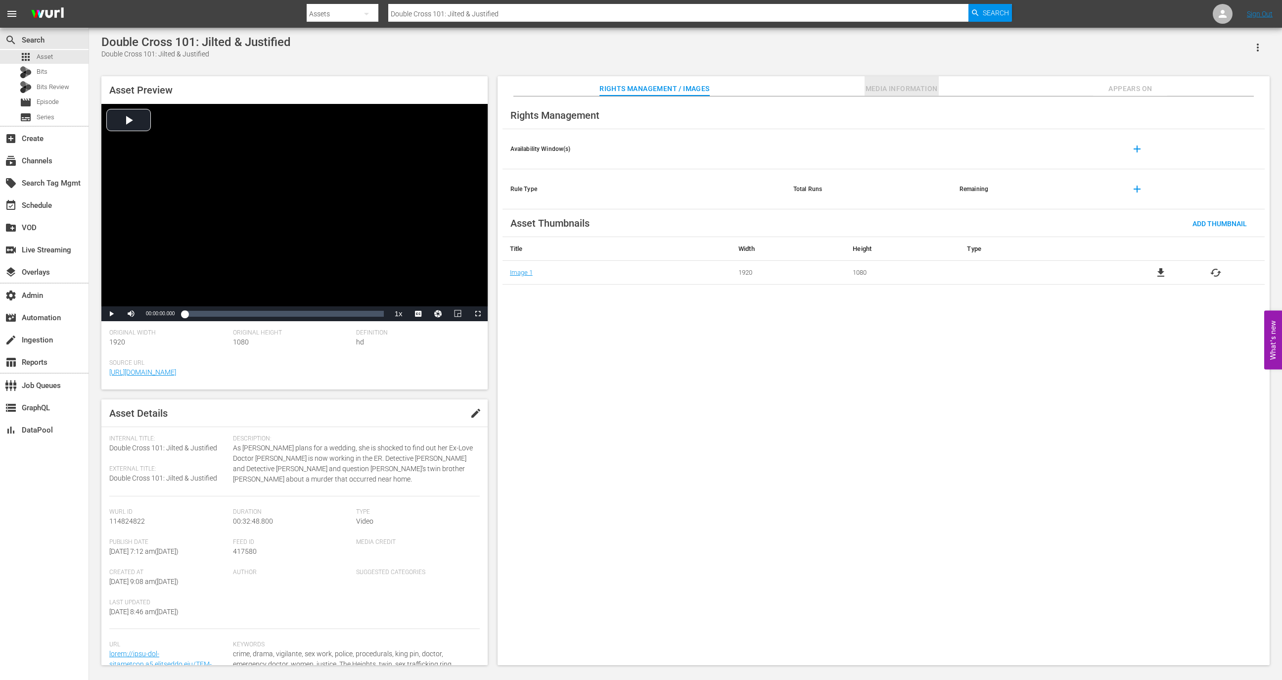
click at [910, 79] on button "Media Information" at bounding box center [902, 86] width 74 height 20
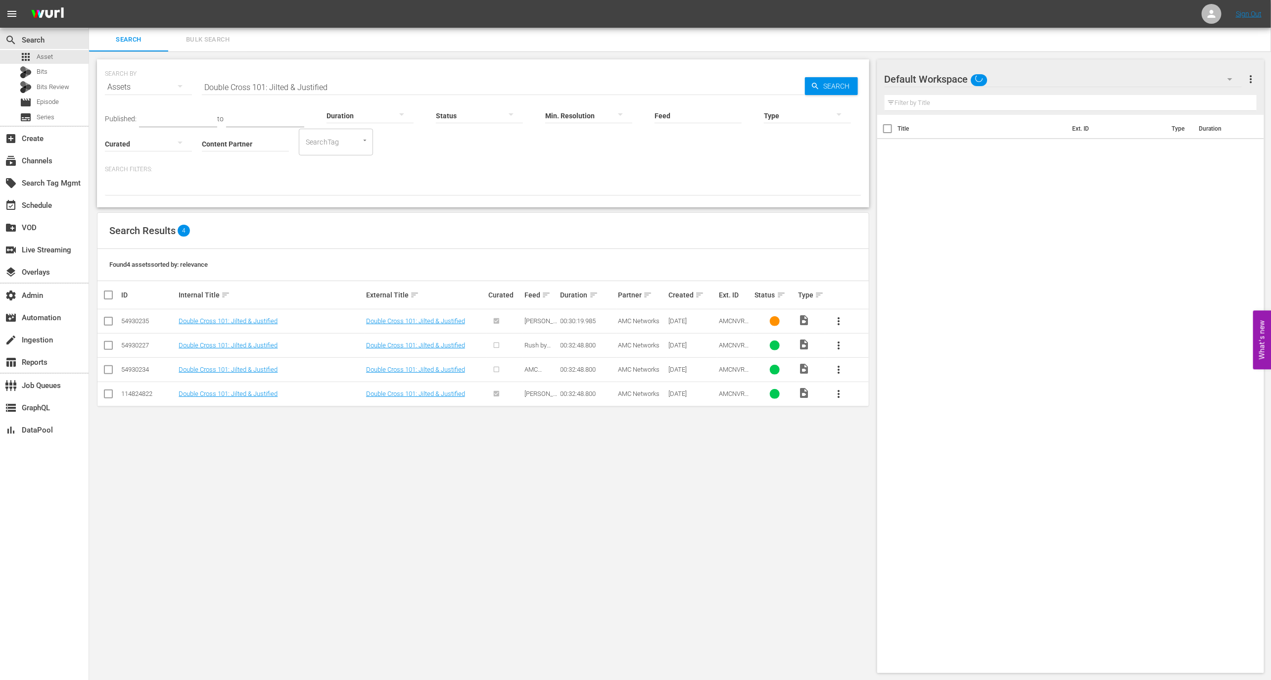
scroll to position [1, 0]
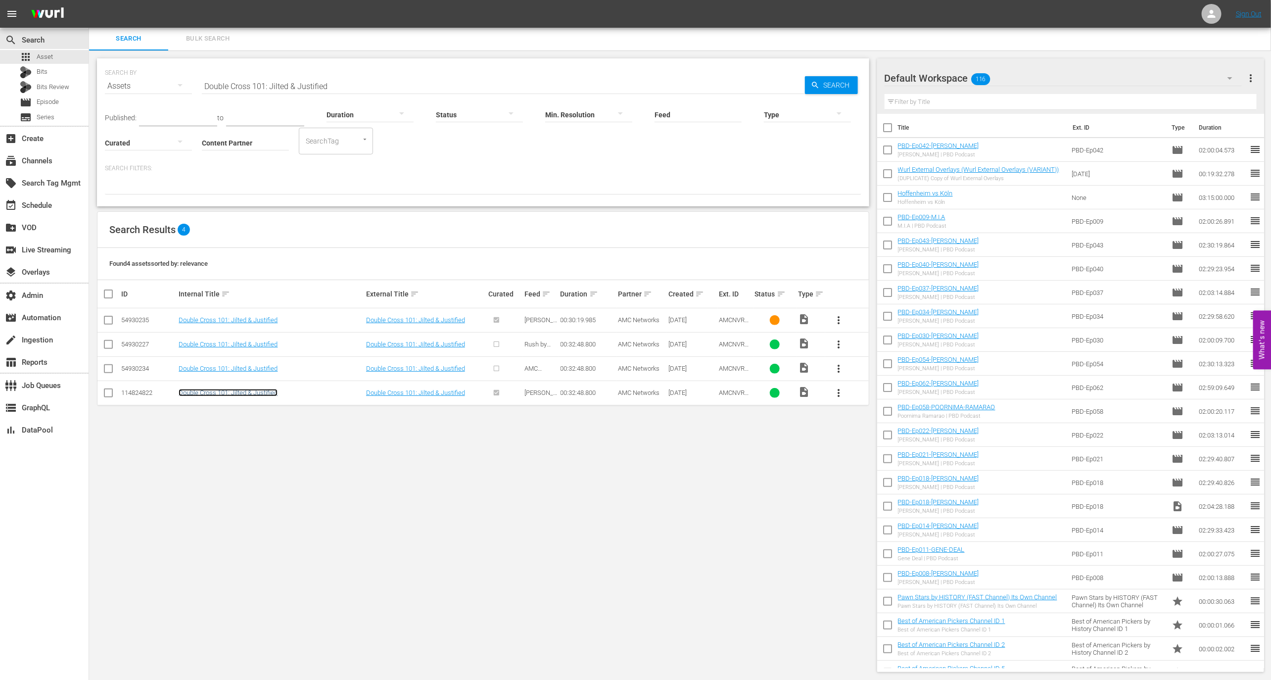
click at [227, 389] on link "Double Cross 101: Jilted & Justified" at bounding box center [228, 392] width 99 height 7
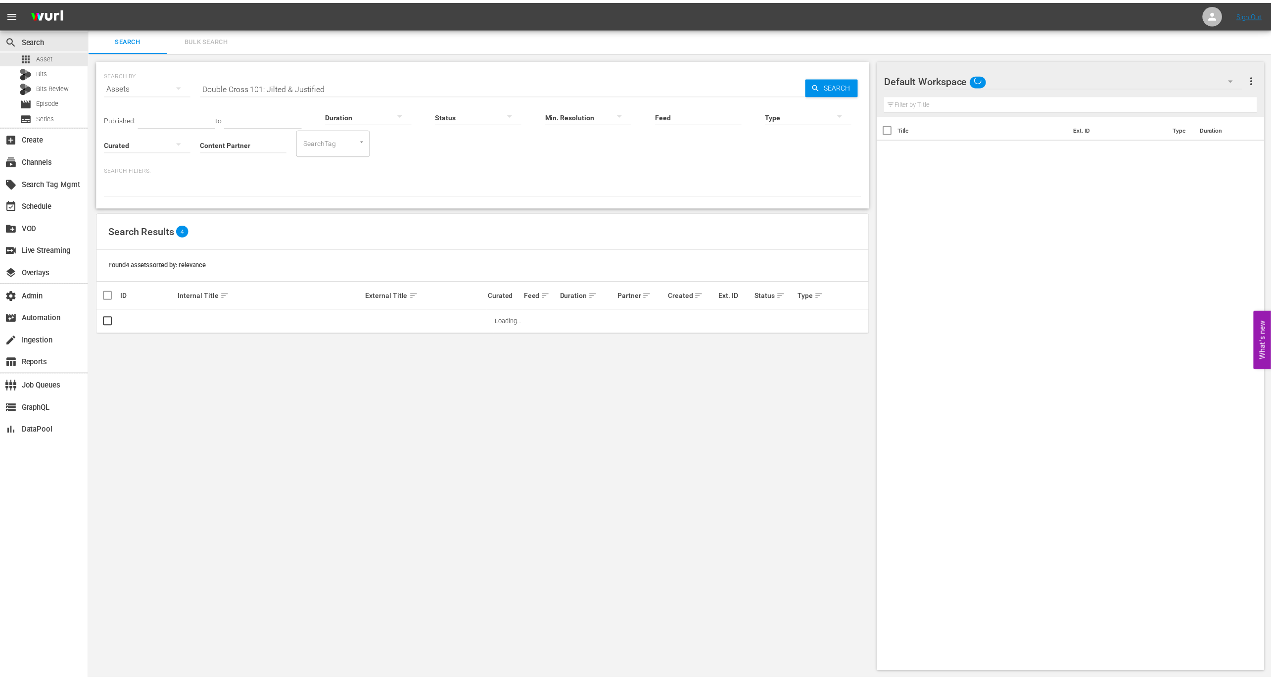
scroll to position [1, 0]
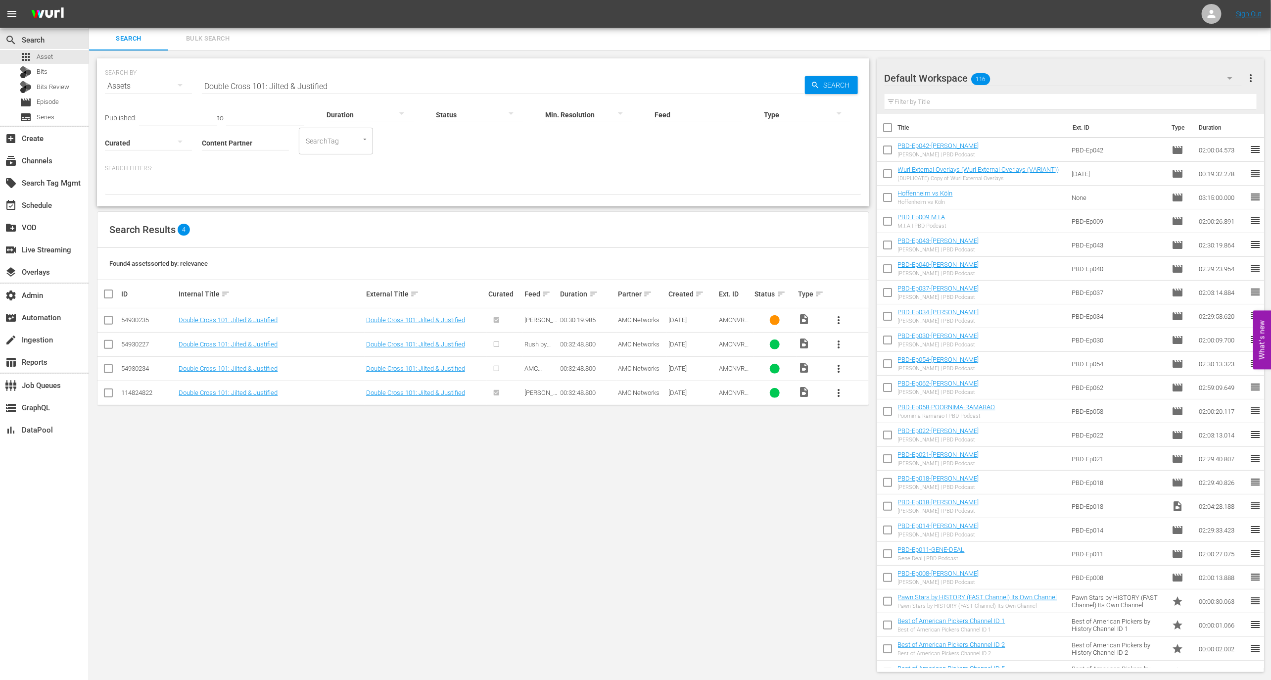
click at [256, 373] on td "Double Cross 101: Jilted & Justified" at bounding box center [270, 368] width 187 height 24
click at [261, 368] on link "Double Cross 101: Jilted & Justified" at bounding box center [228, 368] width 99 height 7
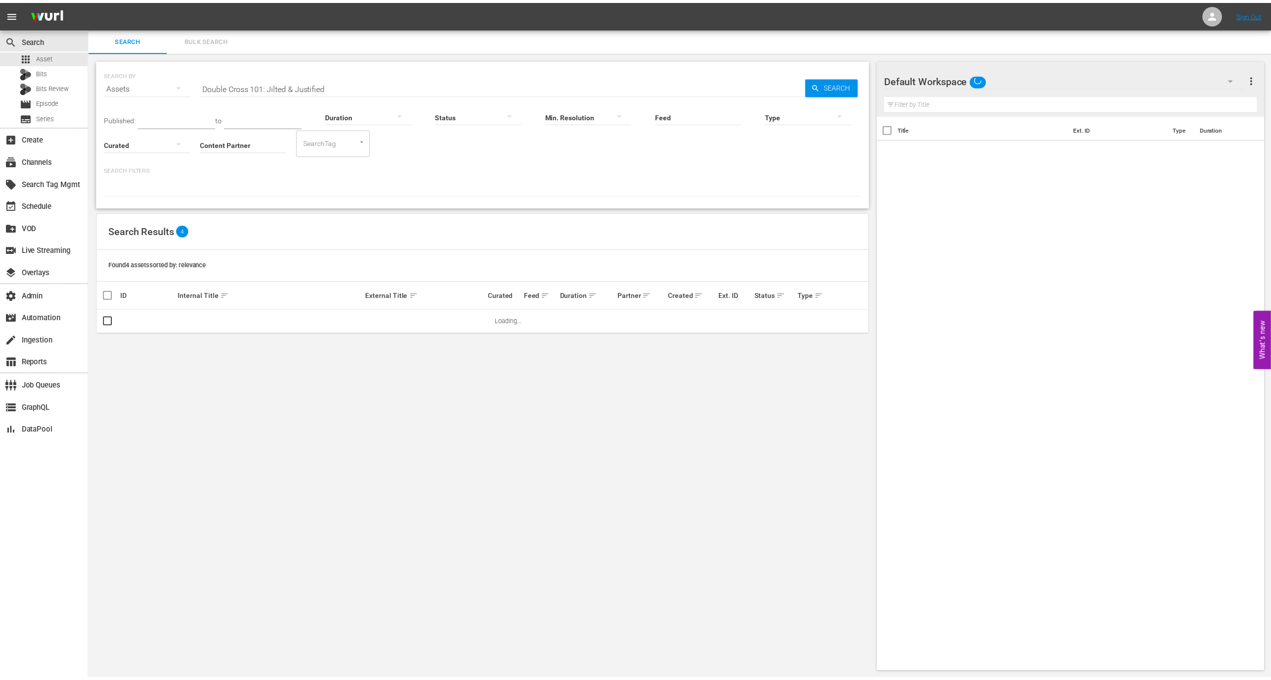
scroll to position [1, 0]
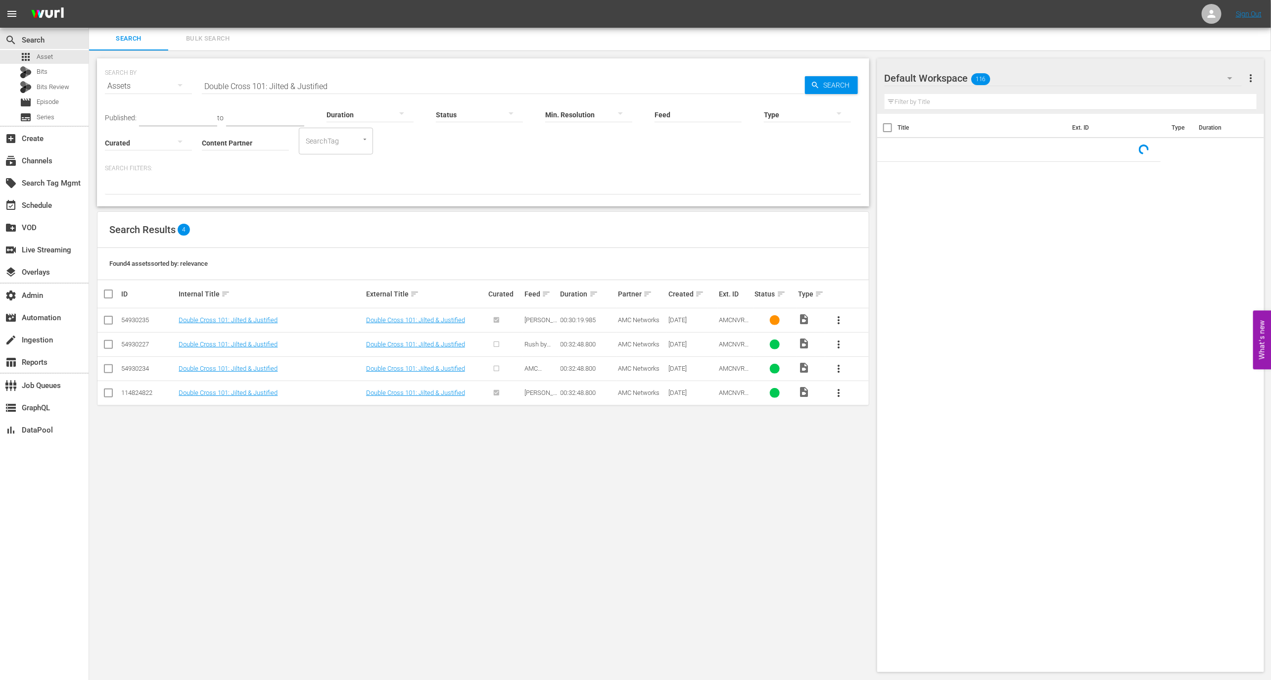
click at [272, 349] on td "Double Cross 101: Jilted & Justified" at bounding box center [270, 344] width 187 height 24
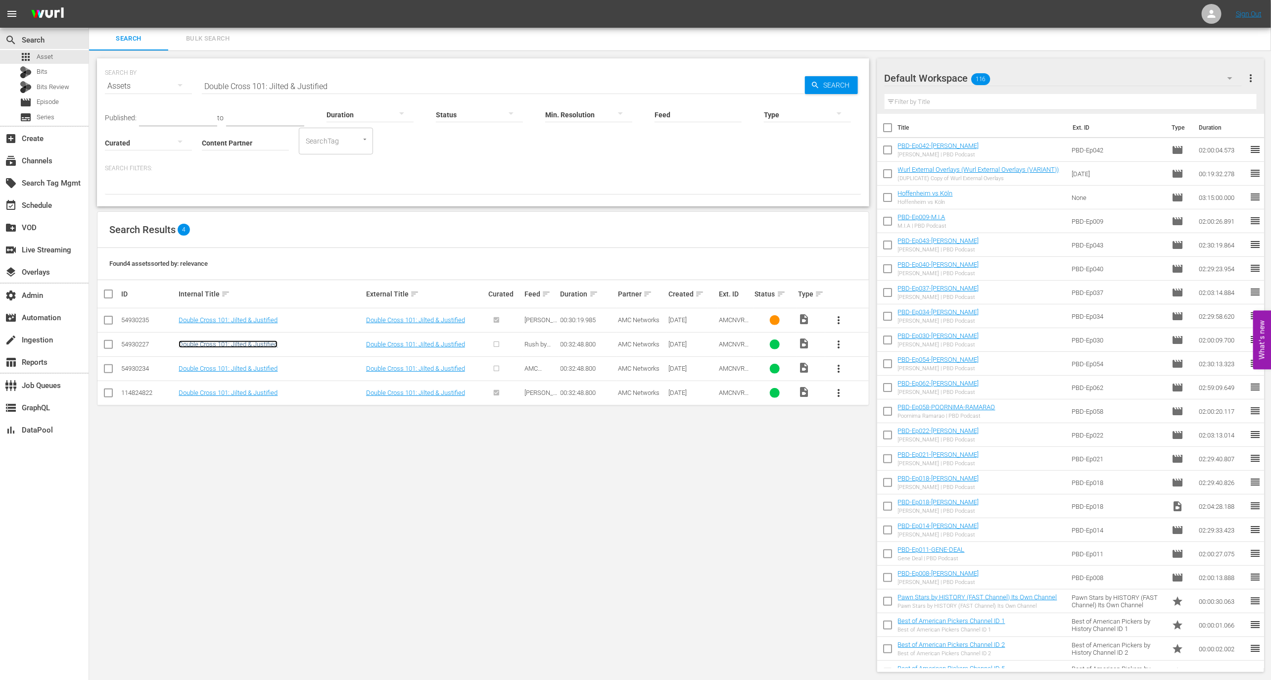
click at [274, 341] on link "Double Cross 101: Jilted & Justified" at bounding box center [228, 343] width 99 height 7
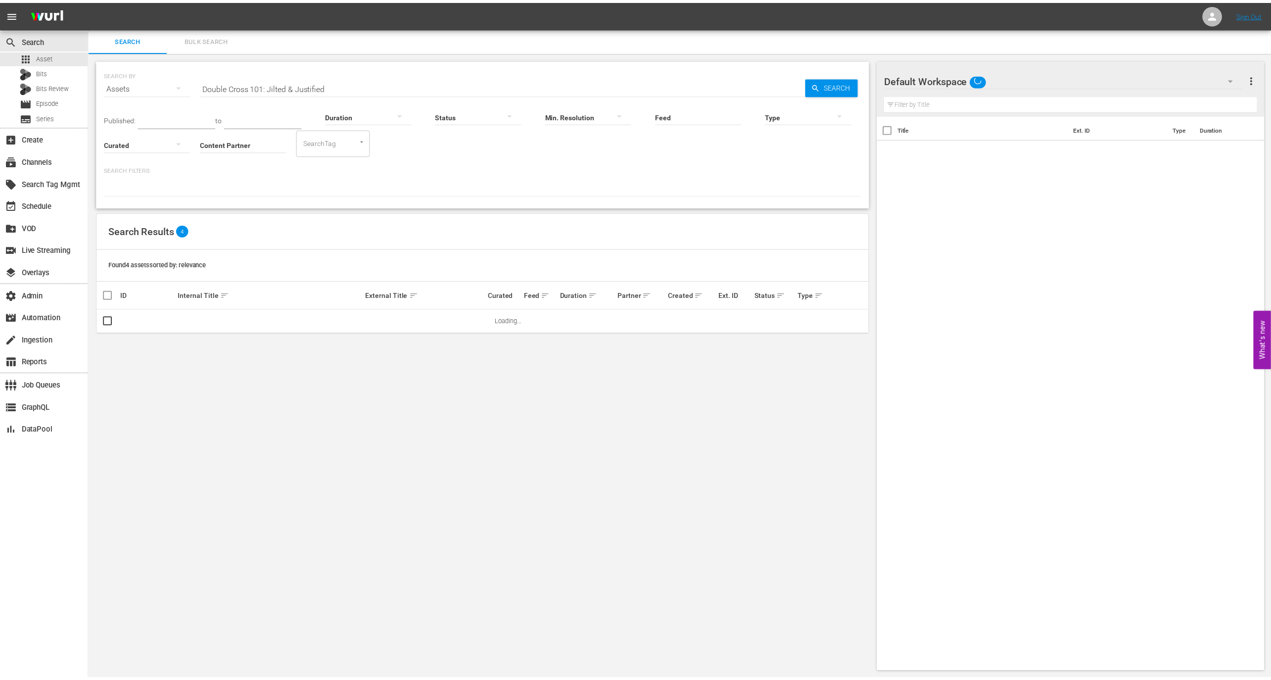
scroll to position [1, 0]
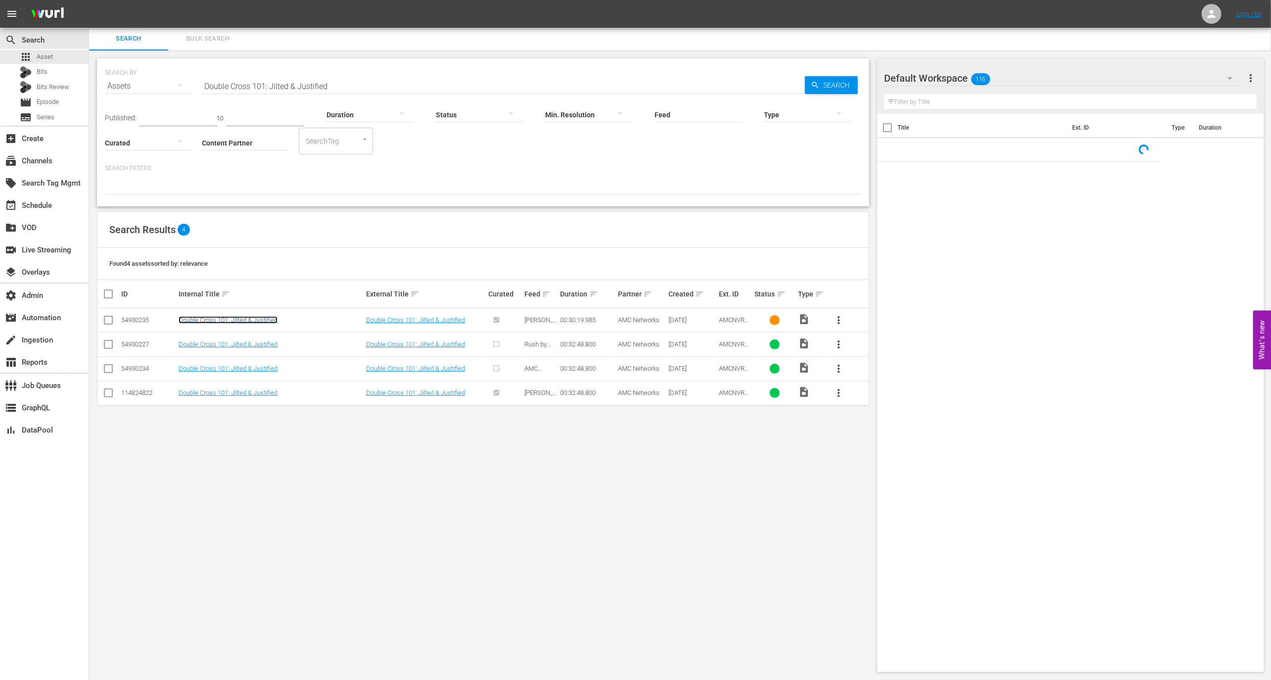
click at [275, 319] on link "Double Cross 101: Jilted & Justified" at bounding box center [228, 319] width 99 height 7
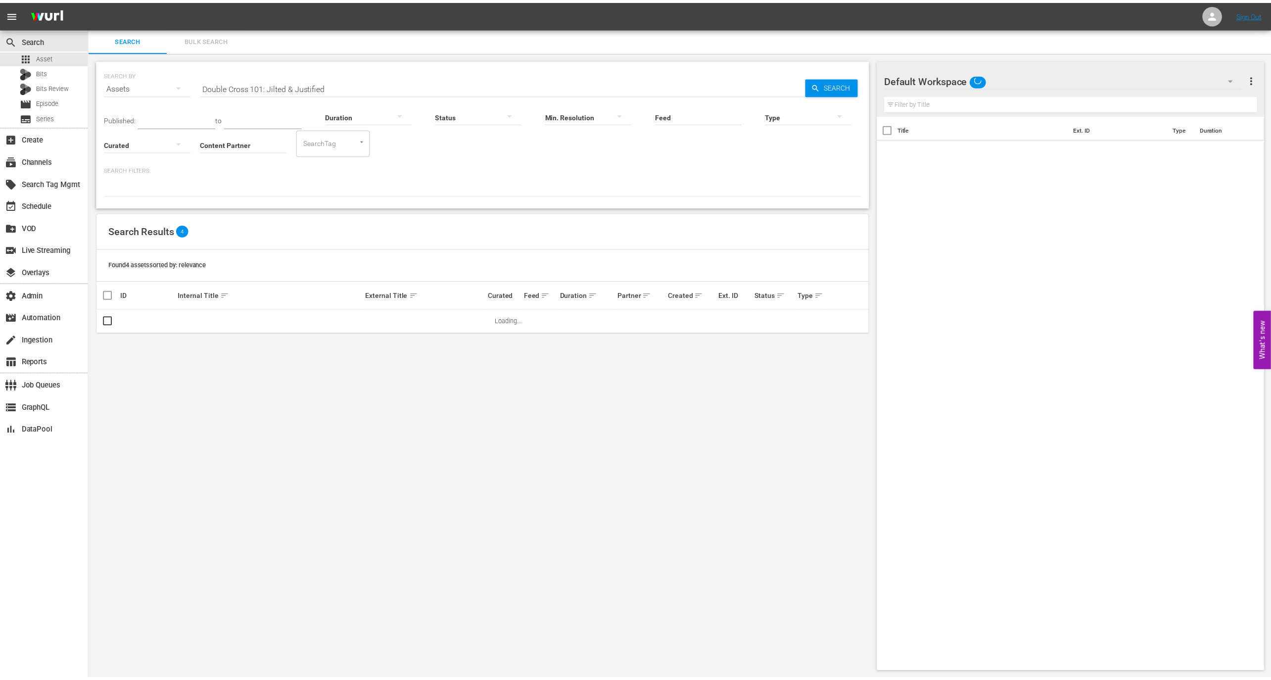
scroll to position [1, 0]
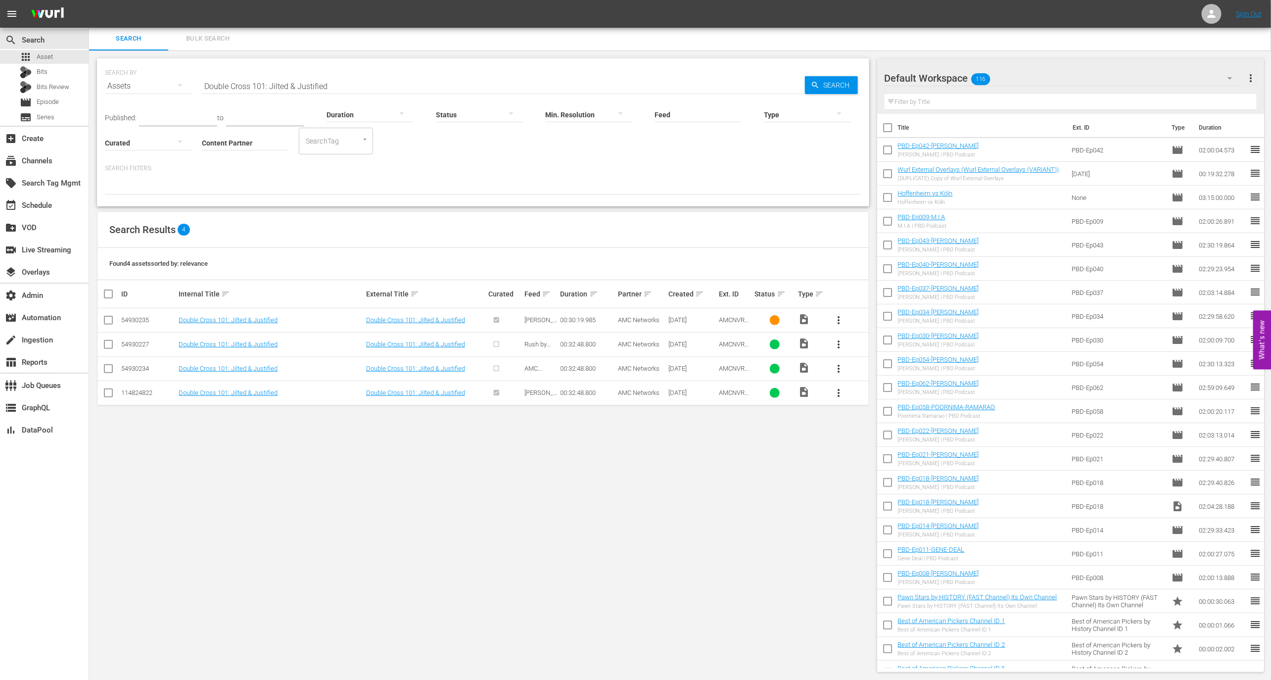
click at [734, 395] on td "AMCNVR0000037094" at bounding box center [735, 392] width 36 height 24
copy span "AMCNVR0000037094"
click at [731, 322] on span "AMCNVR0000036985" at bounding box center [735, 323] width 33 height 15
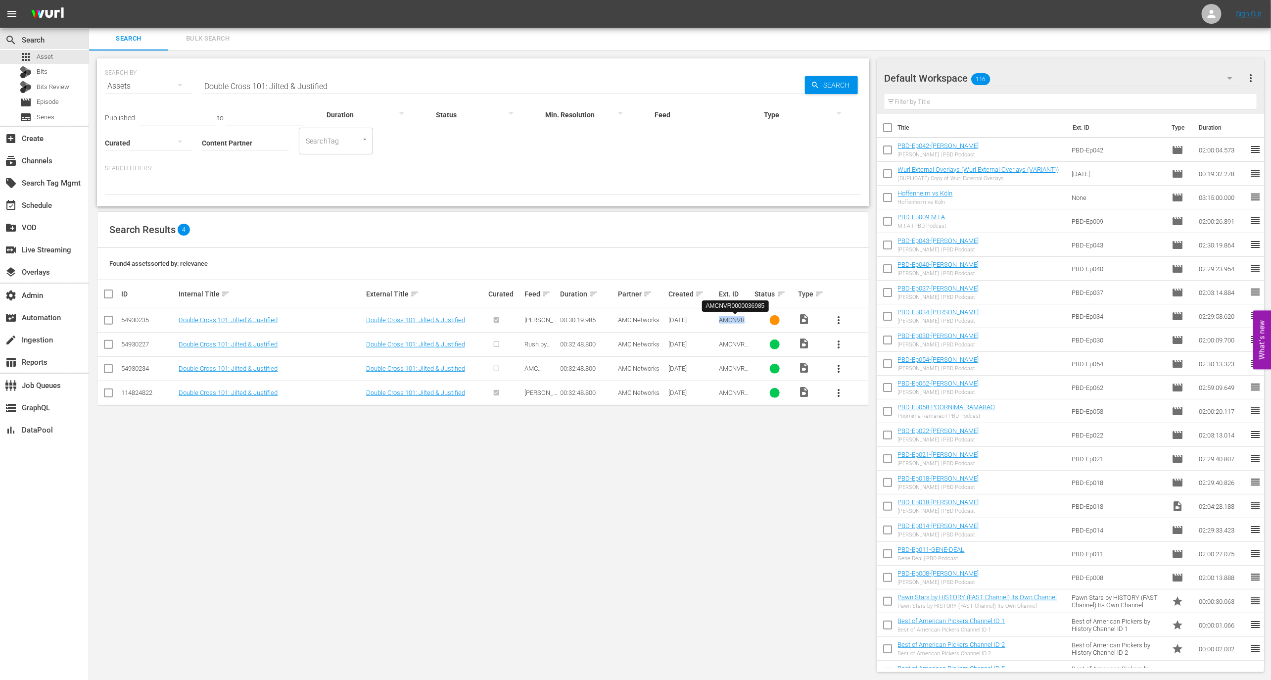
copy span "AMCNVR0000036985"
click at [730, 389] on span "AMCNVR0000037094" at bounding box center [735, 396] width 33 height 15
copy span "AMCNVR0000037094"
click at [735, 319] on span "AMCNVR0000036985" at bounding box center [735, 323] width 33 height 15
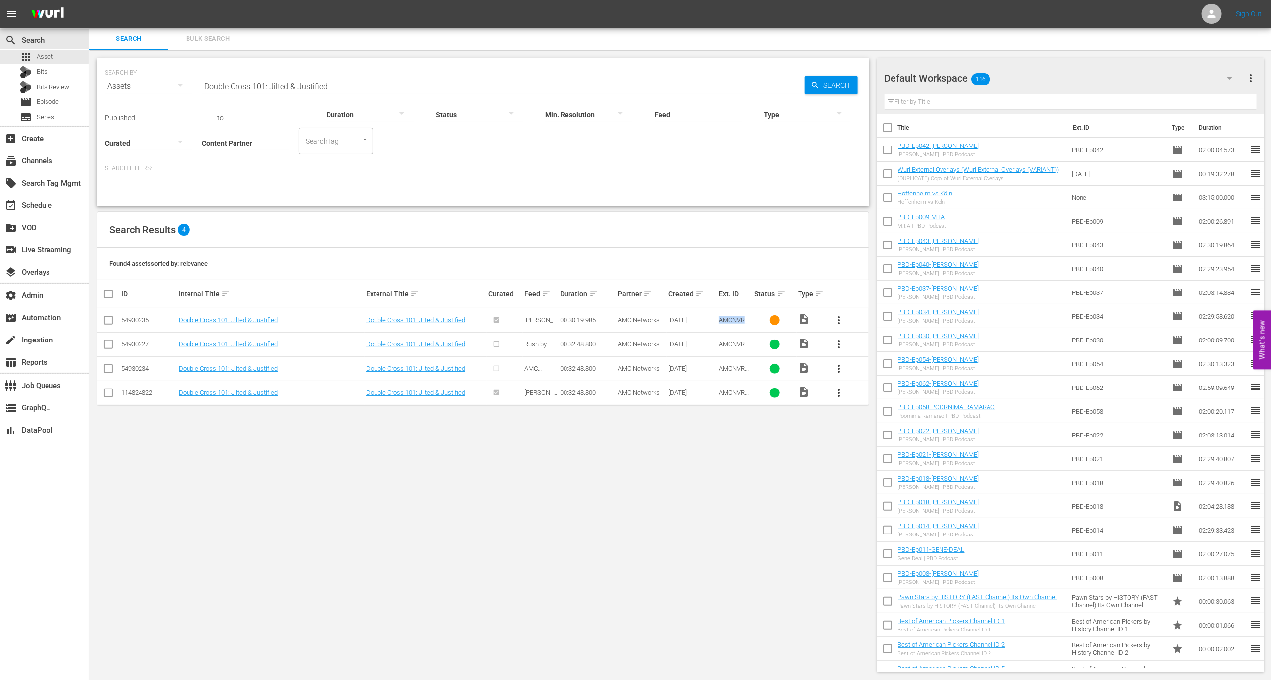
click at [735, 319] on span "AMCNVR0000036985" at bounding box center [735, 323] width 33 height 15
copy span "AMCNVR0000036985"
click at [574, 81] on input "Double Cross 101: Jilted & Justified" at bounding box center [503, 86] width 603 height 24
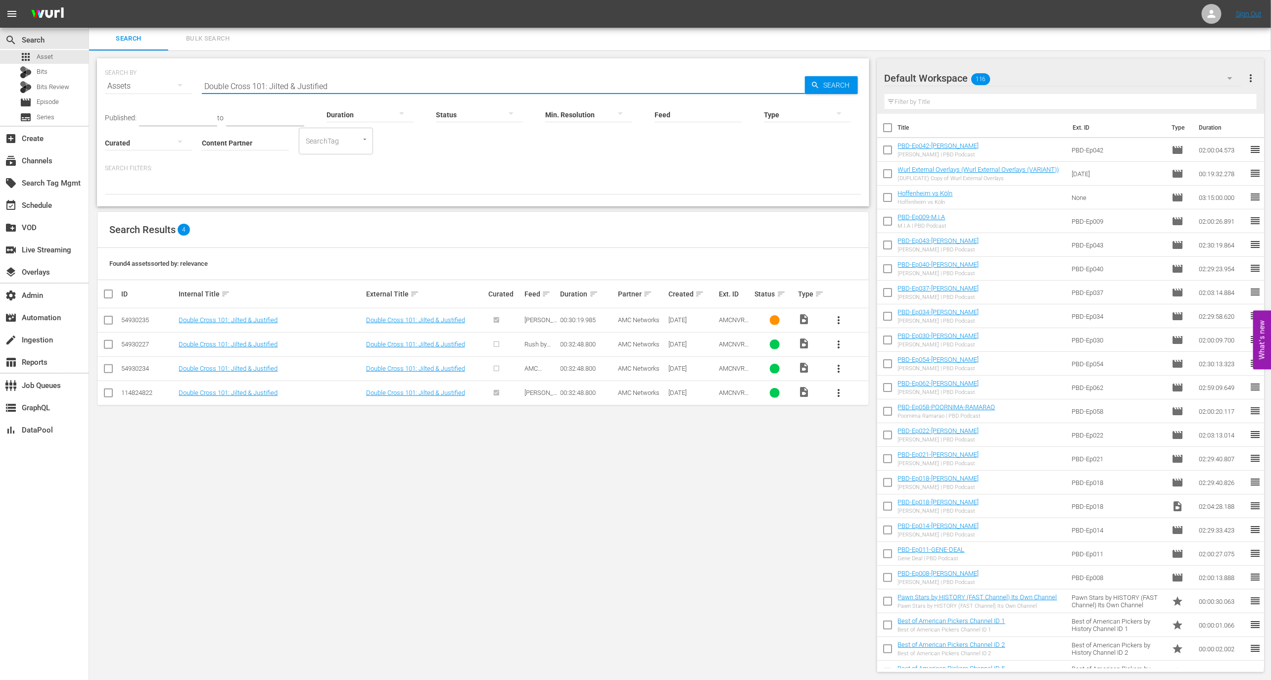
click at [574, 81] on input "Double Cross 101: Jilted & Justified" at bounding box center [503, 86] width 603 height 24
paste input "AMCNVR0000036985"
type input "AMCNVR0000036985"
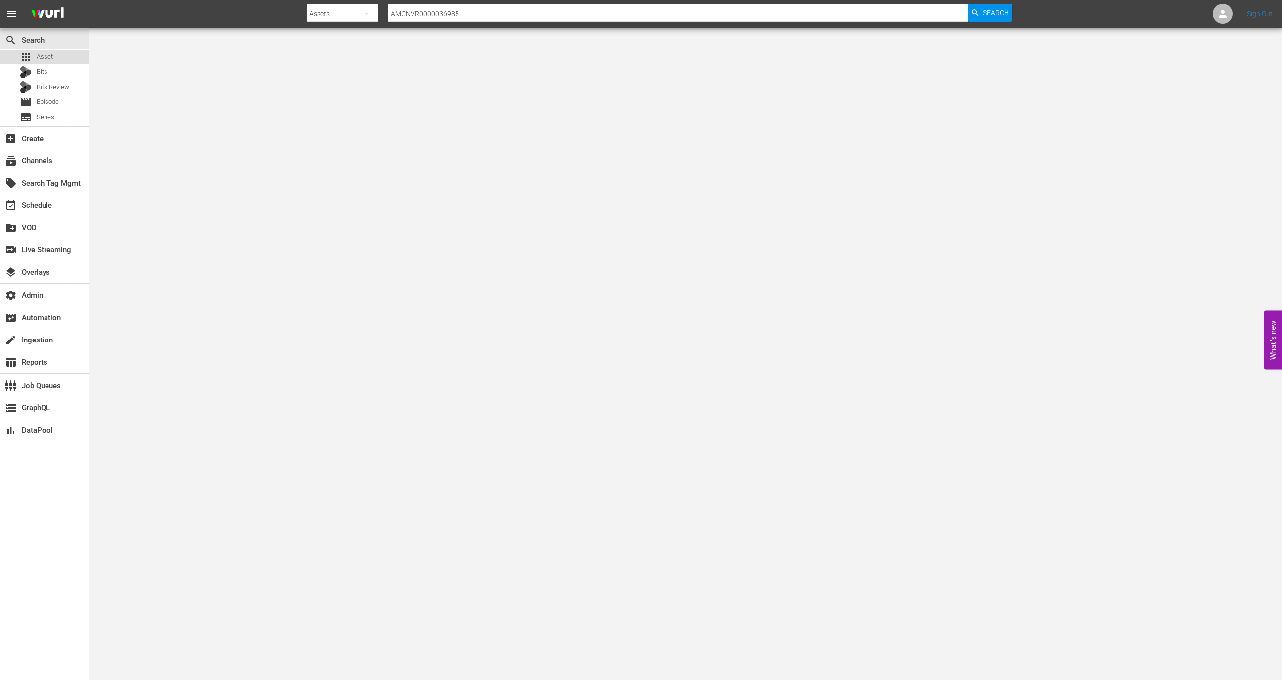
click at [66, 61] on div "apps Asset" at bounding box center [44, 57] width 89 height 14
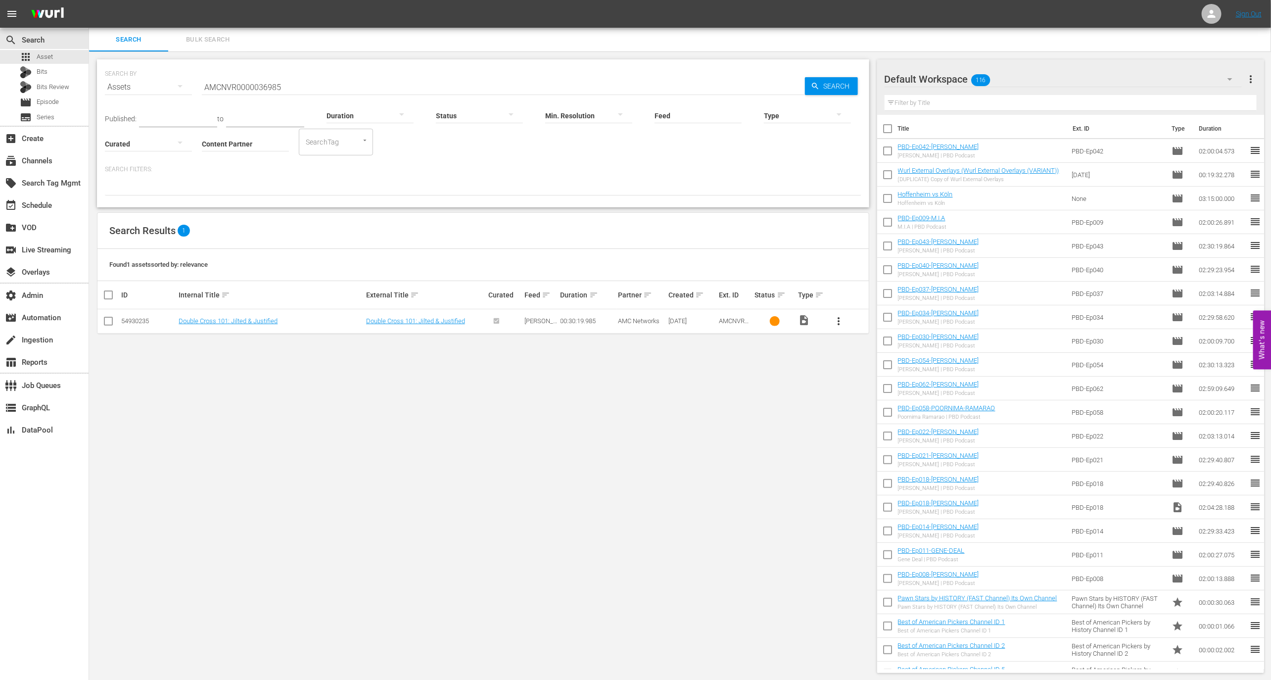
click at [305, 87] on input "AMCNVR0000036985" at bounding box center [503, 87] width 603 height 24
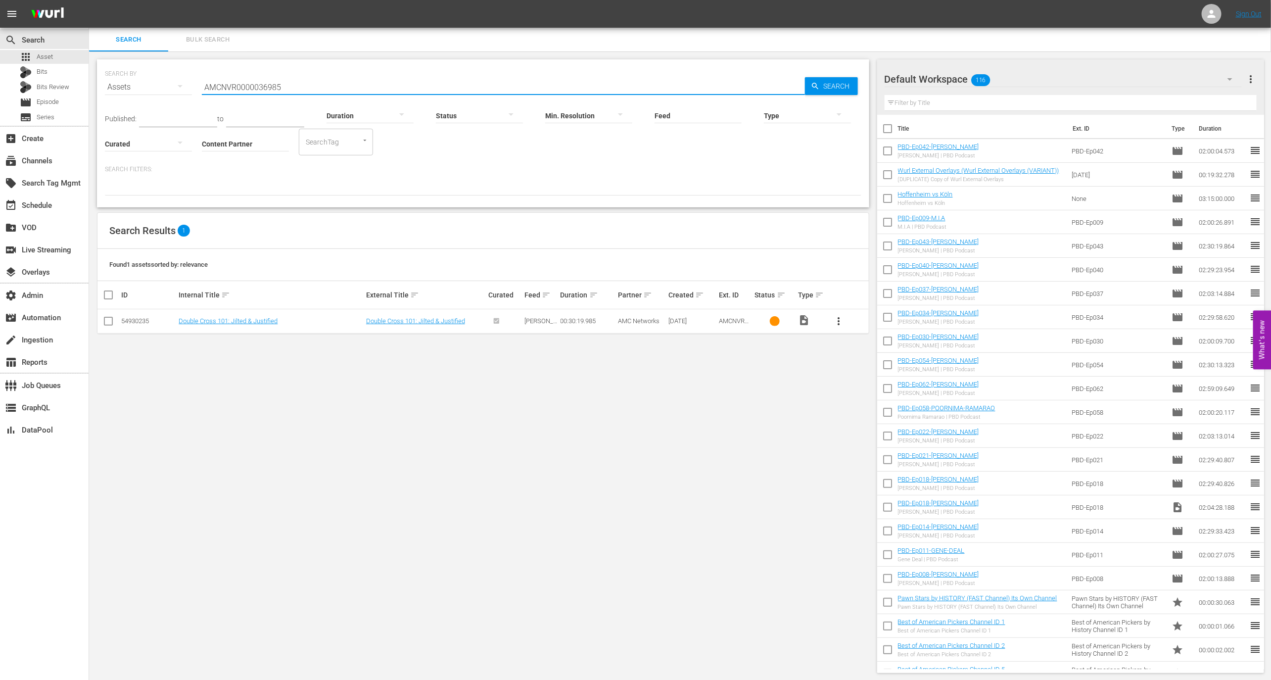
click at [305, 87] on input "AMCNVR0000036985" at bounding box center [503, 87] width 603 height 24
click at [293, 326] on td "Double Cross 101: Jilted & Justified" at bounding box center [270, 321] width 187 height 24
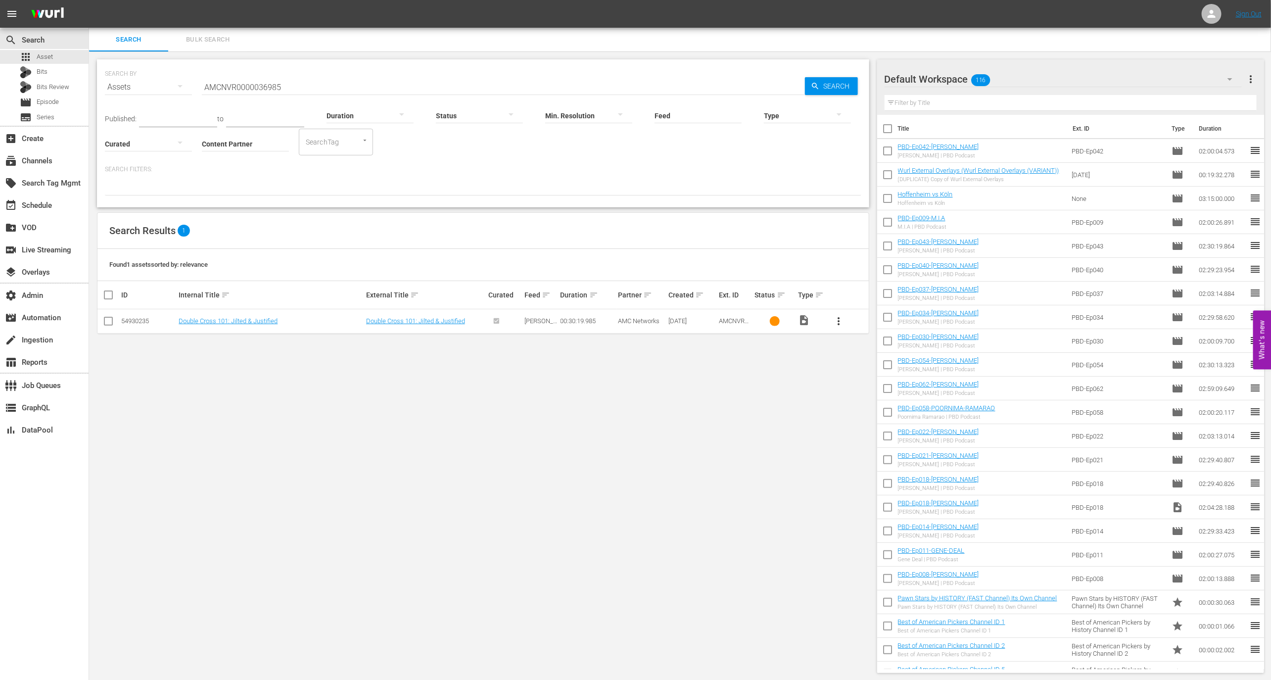
click at [293, 326] on td "Double Cross 101: Jilted & Justified" at bounding box center [270, 321] width 187 height 24
copy link "Double Cross 101: Jilted & Justified"
click at [304, 83] on input "AMCNVR0000036985" at bounding box center [503, 87] width 603 height 24
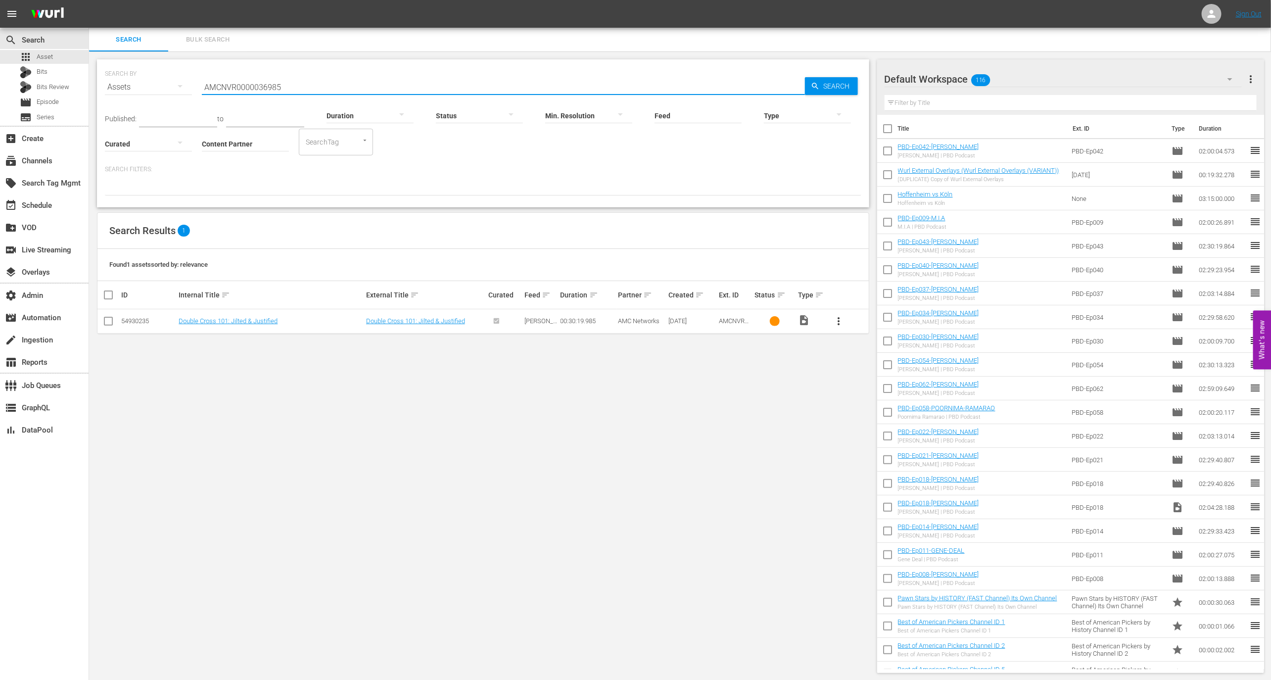
click at [304, 83] on input "AMCNVR0000036985" at bounding box center [503, 87] width 603 height 24
paste input "Double Cross 101: Jilted & Justified"
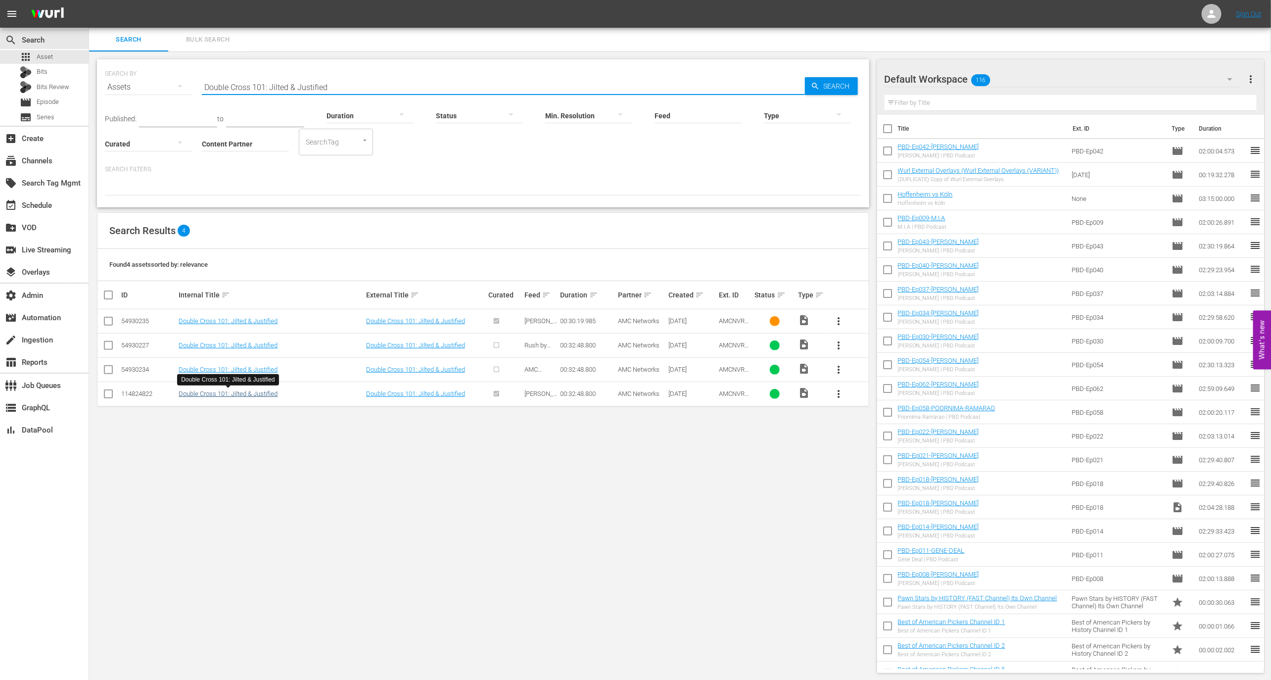
type input "Double Cross 101: Jilted & Justified"
click at [233, 391] on link "Double Cross 101: Jilted & Justified" at bounding box center [228, 393] width 99 height 7
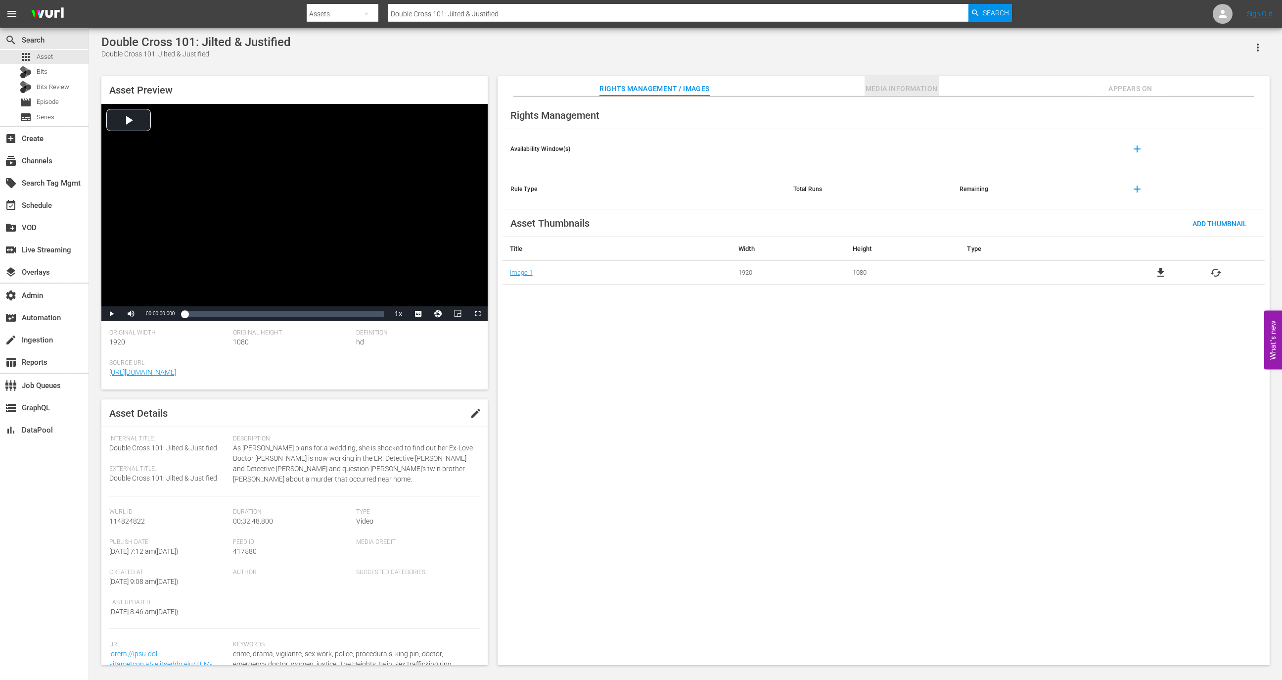
click at [895, 81] on button "Media Information" at bounding box center [902, 86] width 74 height 20
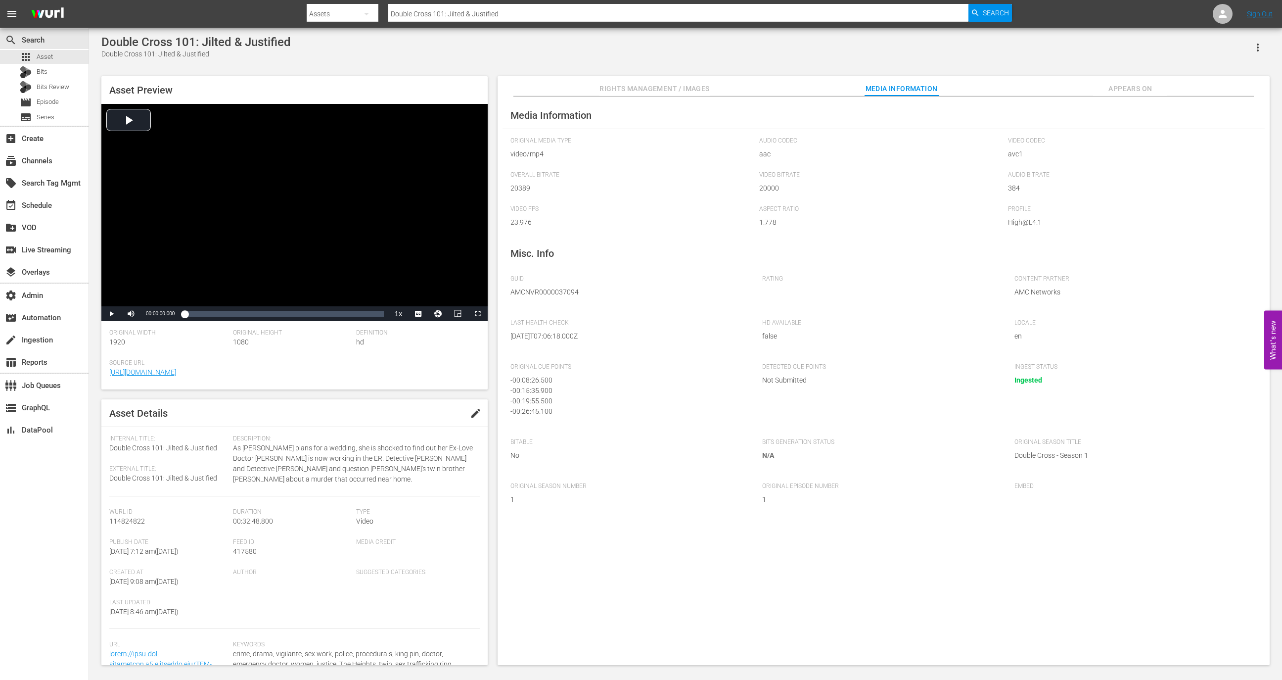
click at [545, 290] on span "AMCNVR0000037094" at bounding box center [628, 292] width 237 height 10
copy span "AMCNVR0000037094"
click at [45, 273] on div "layers Overlays" at bounding box center [27, 270] width 55 height 9
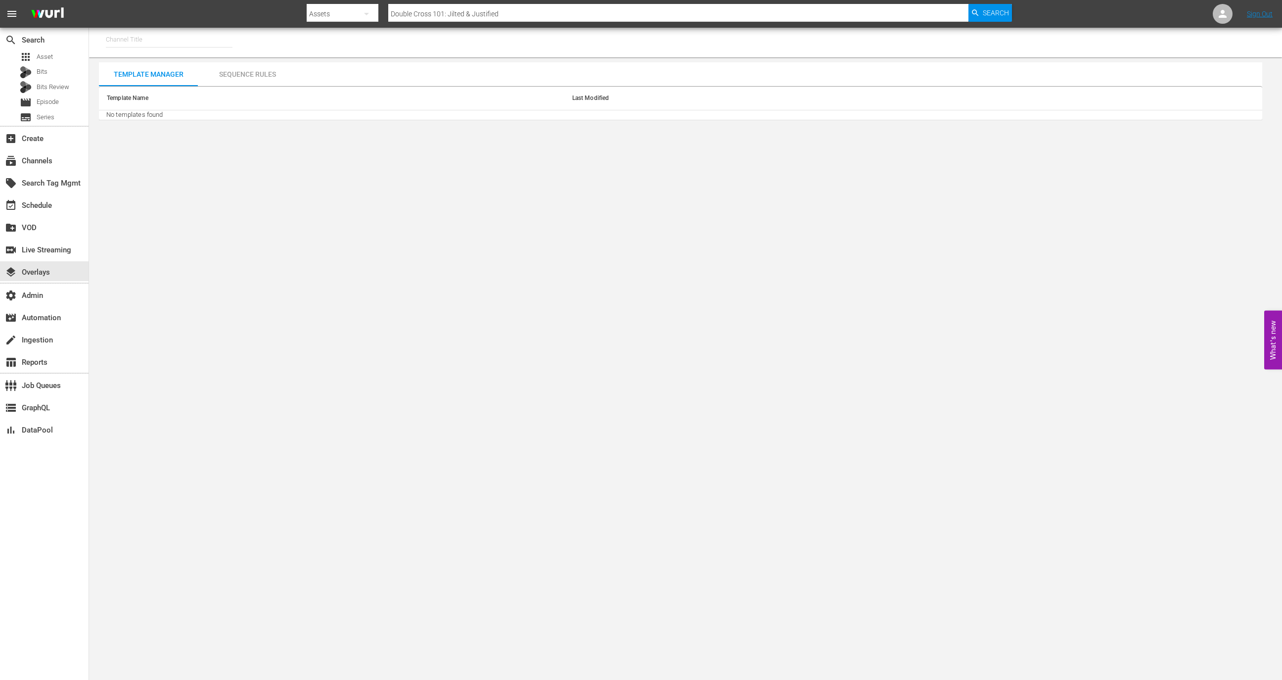
click at [176, 29] on input "text" at bounding box center [169, 40] width 127 height 24
drag, startPoint x: 183, startPoint y: 96, endPoint x: 163, endPoint y: 37, distance: 62.6
click at [163, 38] on body "menu Search By Assets Search ID, Title, Description, Keywords, or Category Doub…" at bounding box center [641, 340] width 1282 height 680
click at [163, 37] on input "game" at bounding box center [169, 40] width 127 height 24
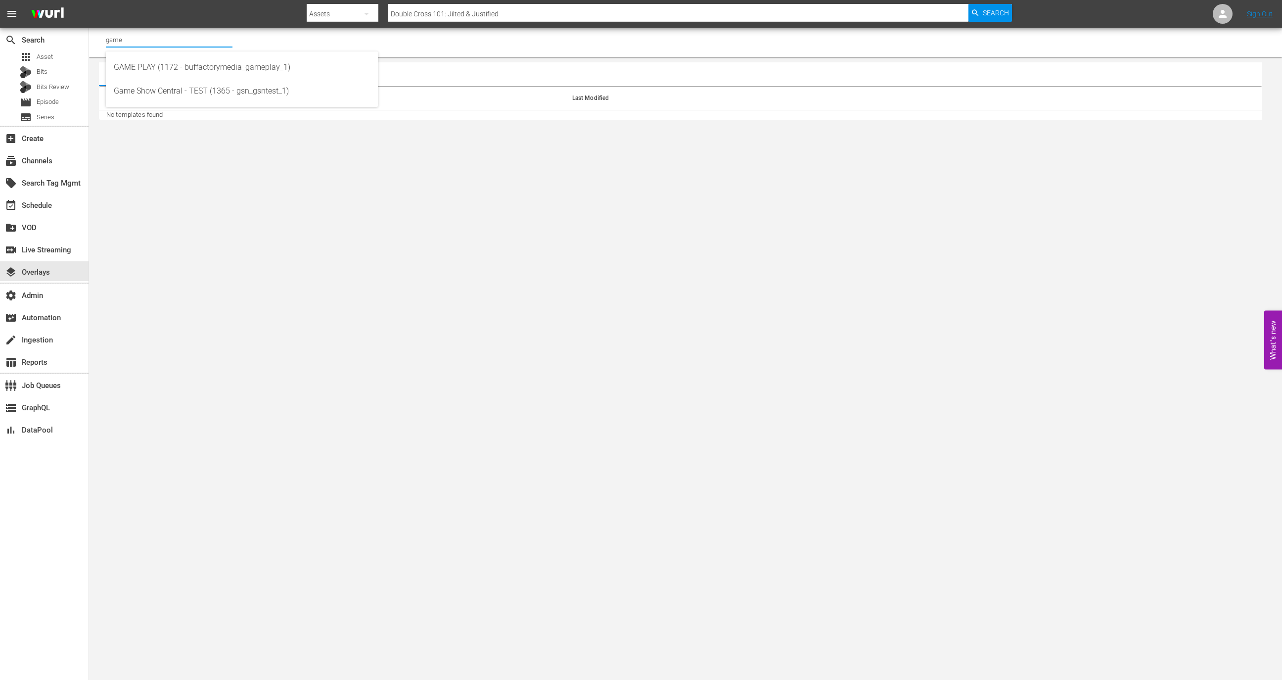
click at [163, 37] on input "game" at bounding box center [169, 40] width 127 height 24
click at [186, 87] on div "Samsung- Game Show Central (416 - gsn_gameshowchannnel_1)" at bounding box center [242, 91] width 256 height 24
type input "Samsung- Game Show Central (416 - gsn_gameshowchannnel_1)"
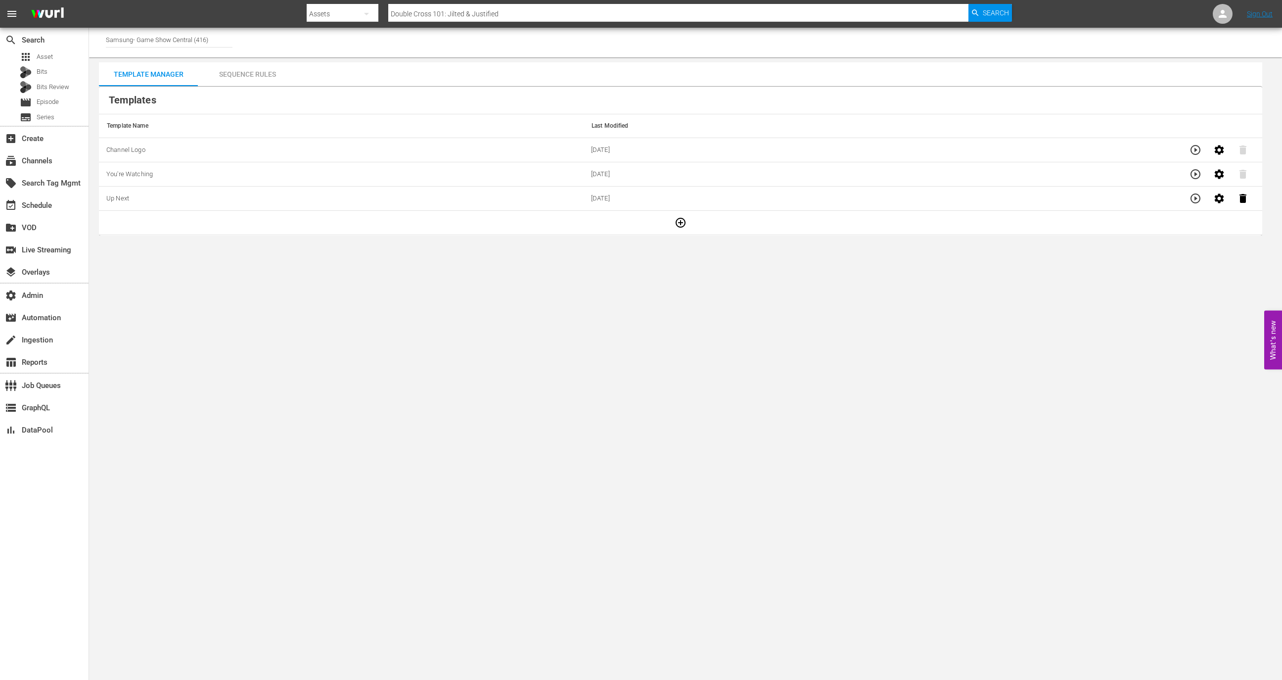
click at [234, 91] on th "Templates" at bounding box center [680, 101] width 1163 height 28
click at [238, 82] on div "Sequence Rules" at bounding box center [247, 74] width 99 height 24
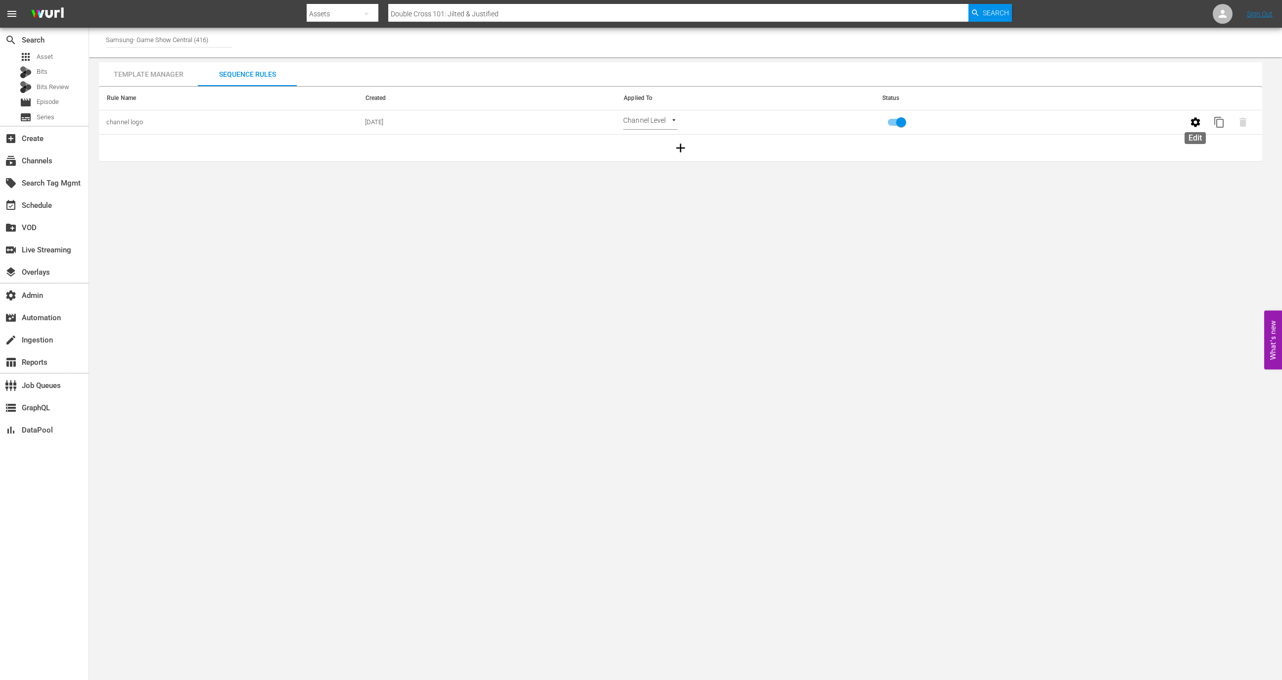
click at [1198, 119] on icon "button" at bounding box center [1195, 121] width 9 height 9
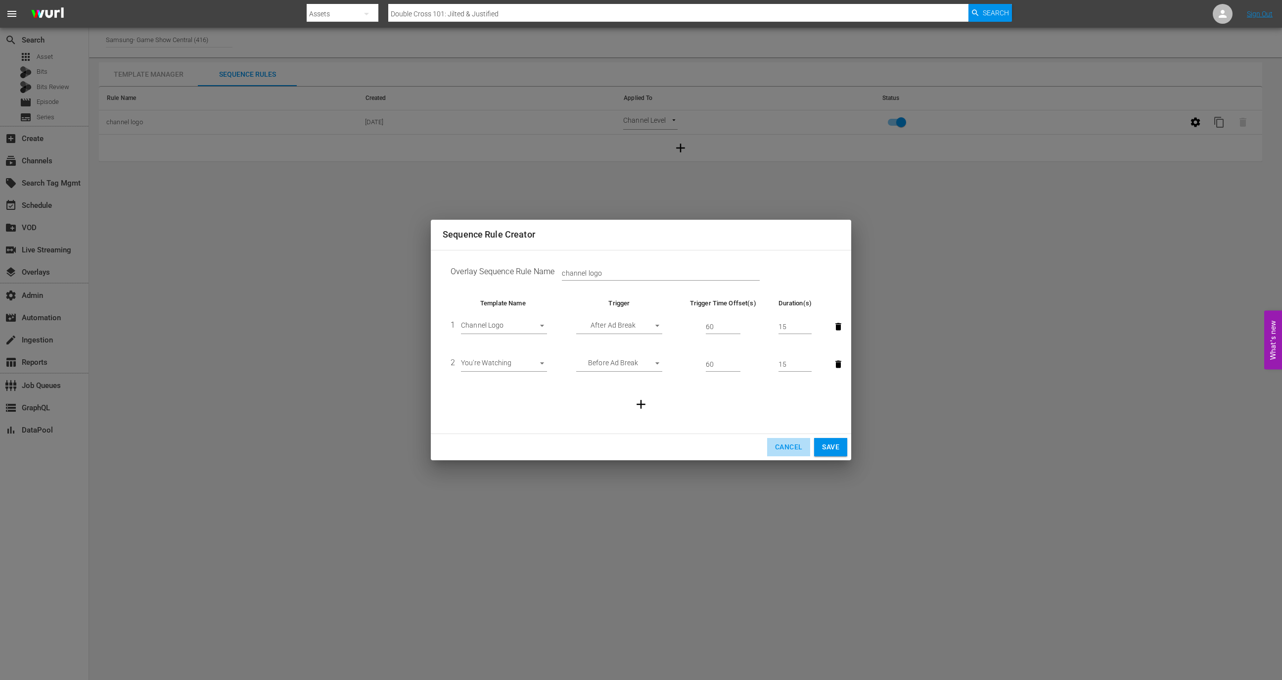
click at [784, 447] on span "Cancel" at bounding box center [788, 447] width 27 height 12
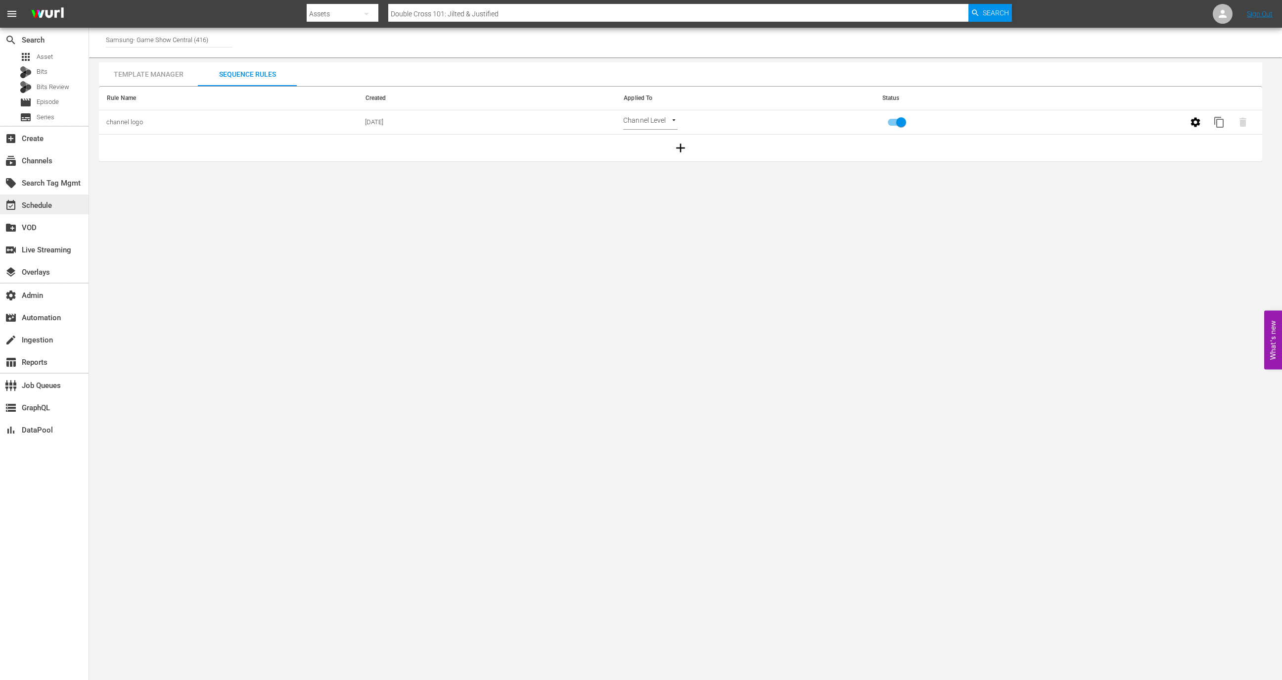
click at [38, 208] on div "event_available Schedule" at bounding box center [27, 203] width 55 height 9
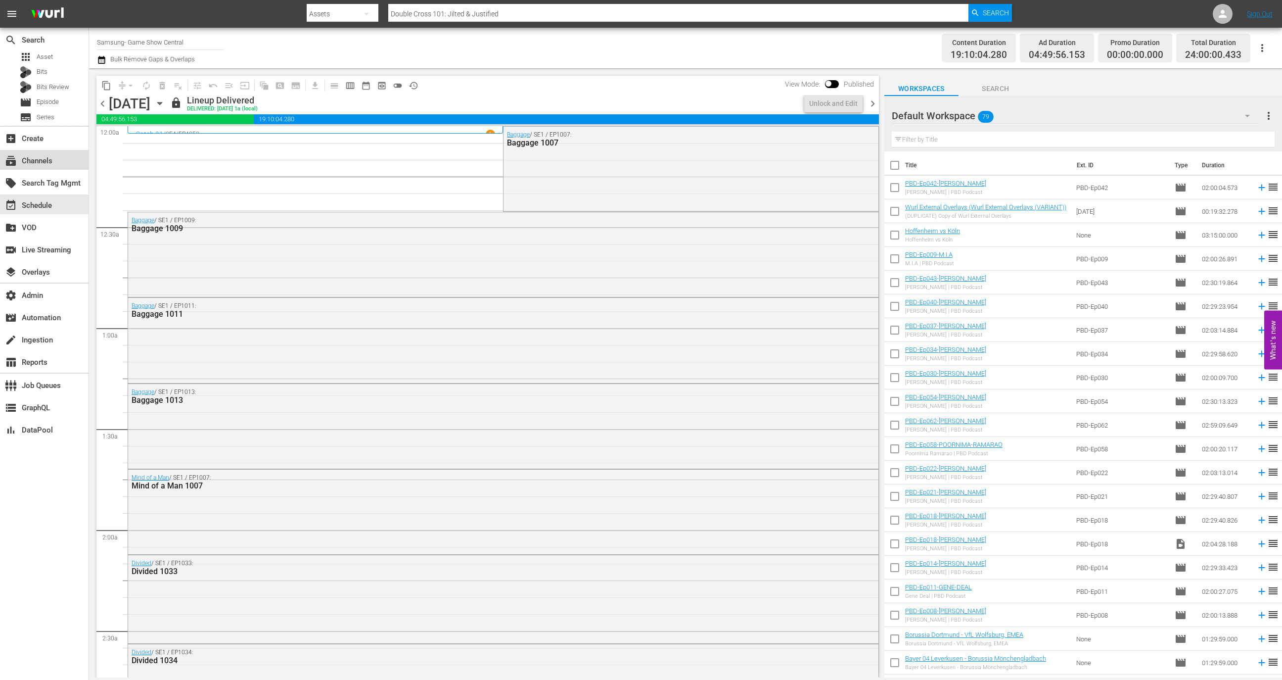
click at [42, 163] on div "subscriptions Channels" at bounding box center [27, 159] width 55 height 9
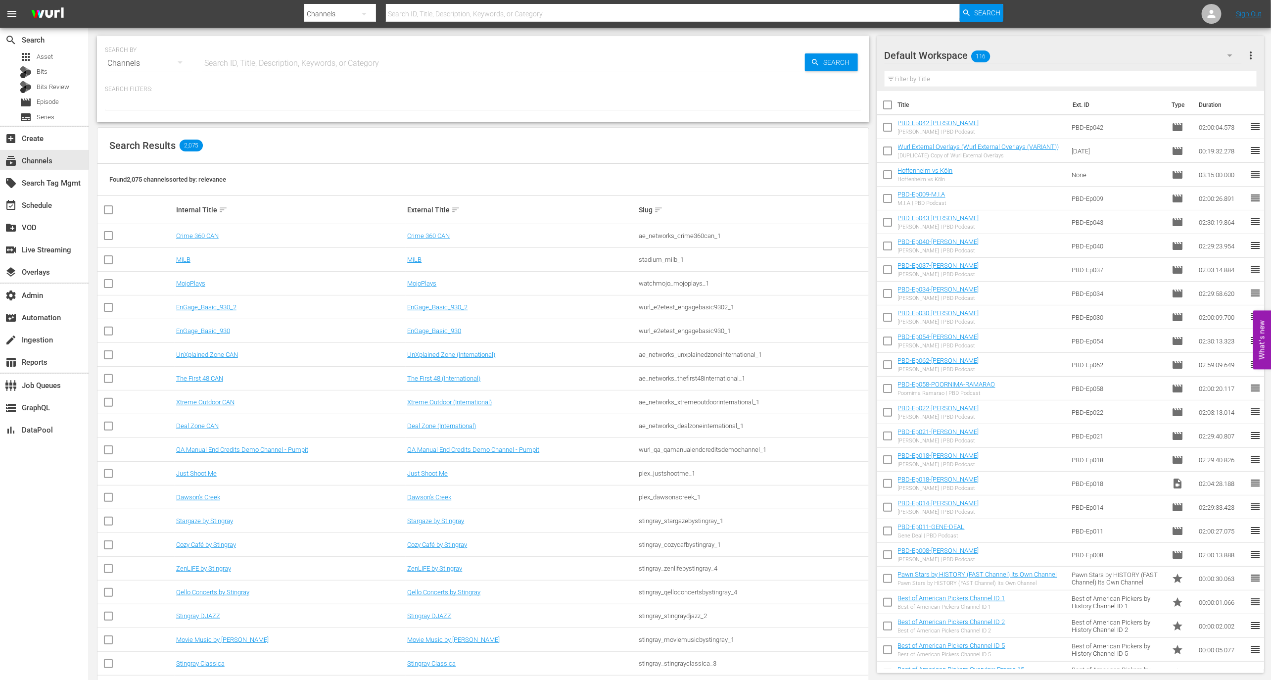
click at [218, 66] on input "text" at bounding box center [503, 63] width 603 height 24
type input "9"
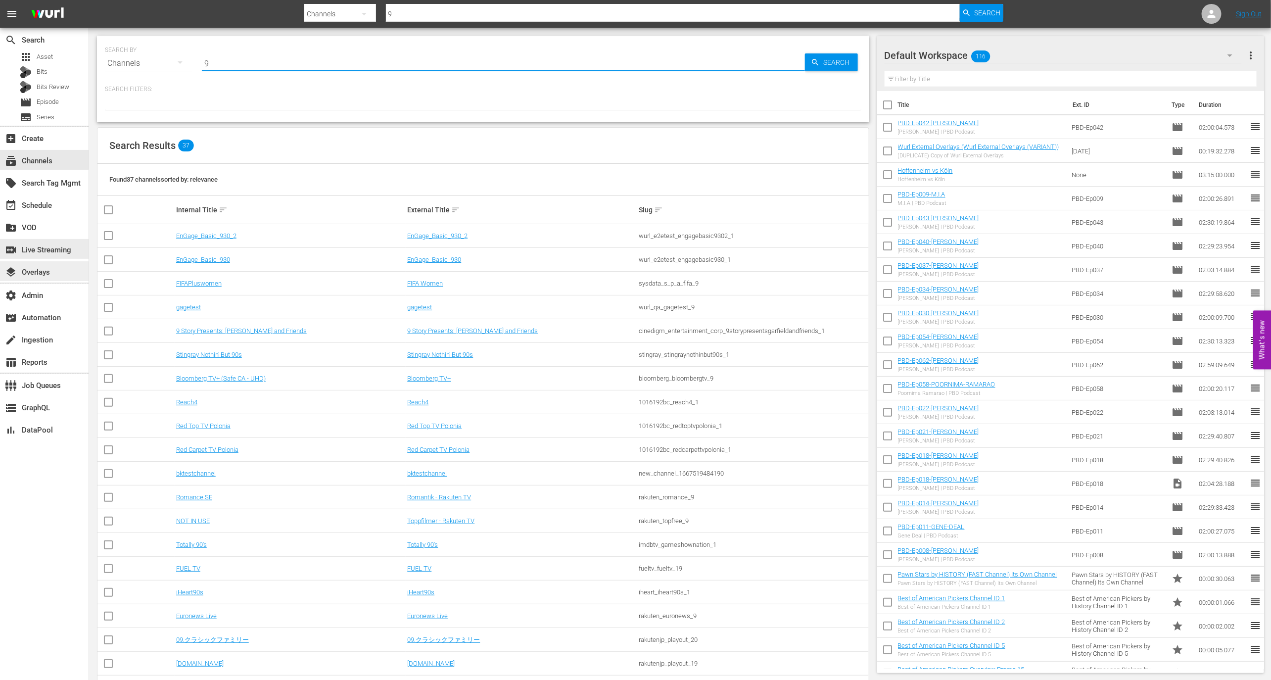
type input "9"
click at [67, 267] on div "layers Overlays" at bounding box center [44, 271] width 89 height 20
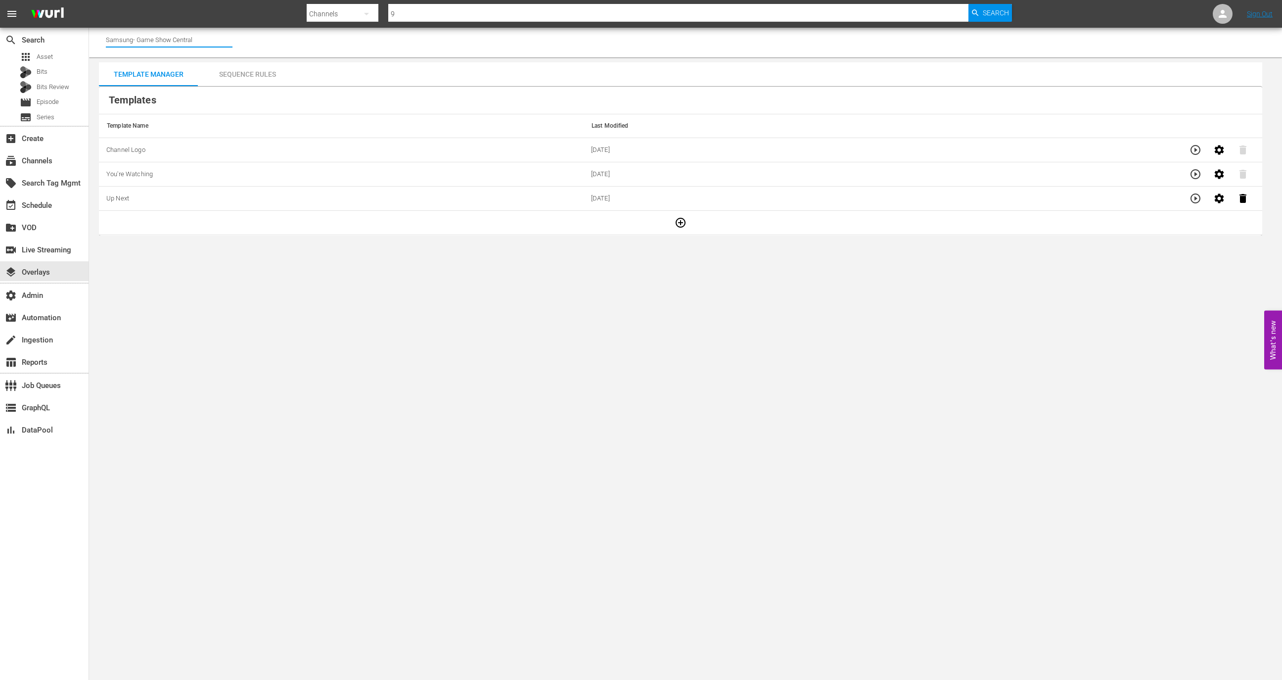
click at [186, 40] on input "Samsung- Game Show Central" at bounding box center [169, 40] width 127 height 24
click at [207, 58] on div "9 Story Presents: Garfield and Friends (1842 - cinedigm_entertainment_corp_9sto…" at bounding box center [242, 67] width 256 height 24
type input "9 Story Presents: Garfield and Friends (1842 - cinedigm_entertainment_corp_9sto…"
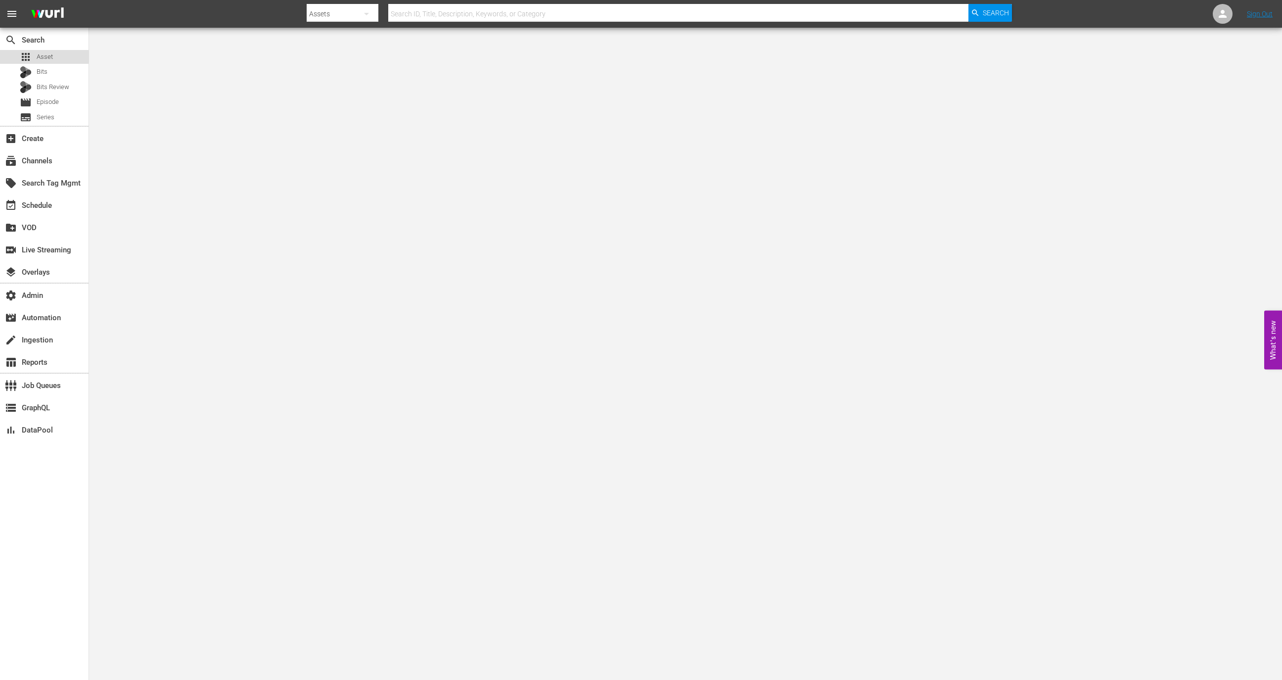
click at [46, 54] on span "Asset" at bounding box center [45, 57] width 16 height 10
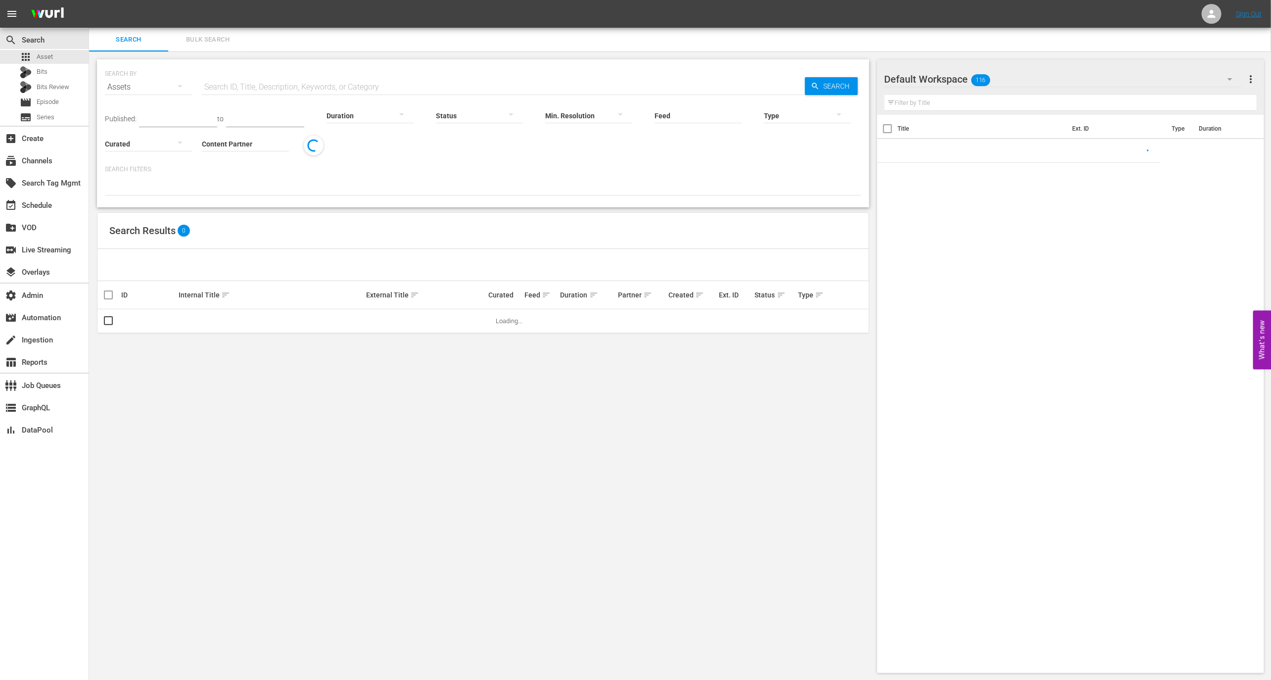
click at [253, 94] on hr at bounding box center [503, 94] width 603 height 0
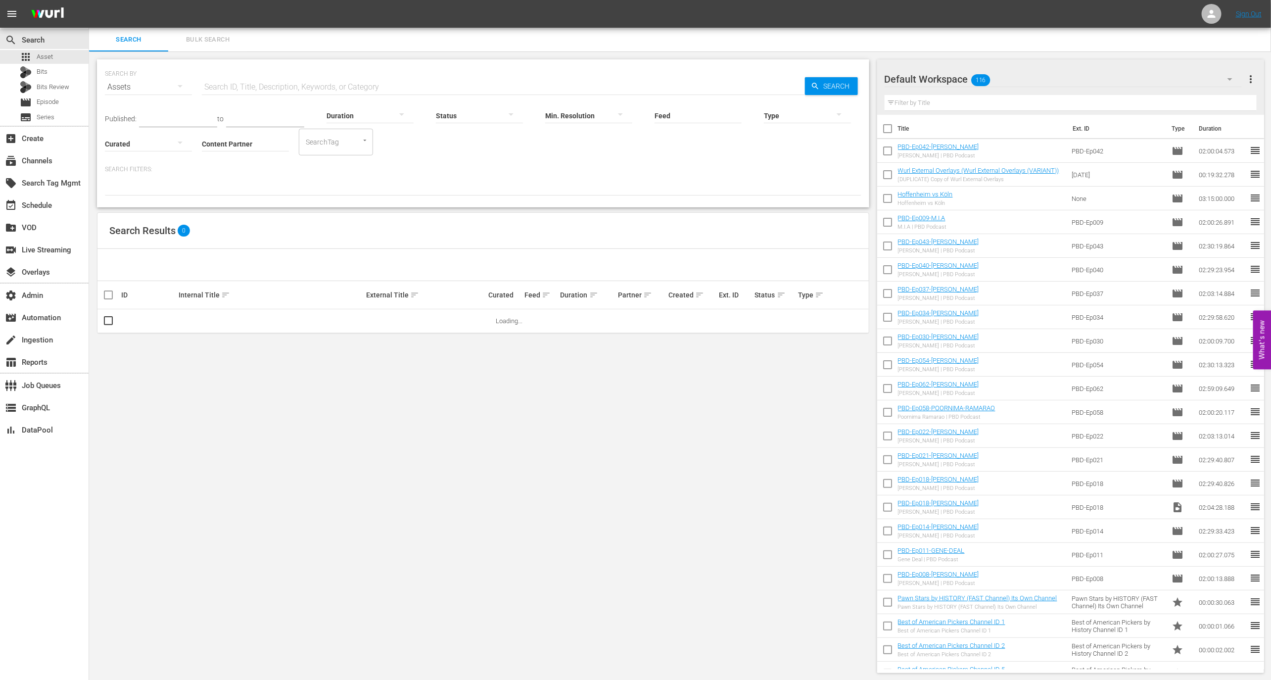
click at [256, 83] on input "text" at bounding box center [503, 87] width 603 height 24
paste input "FreeTV Test"
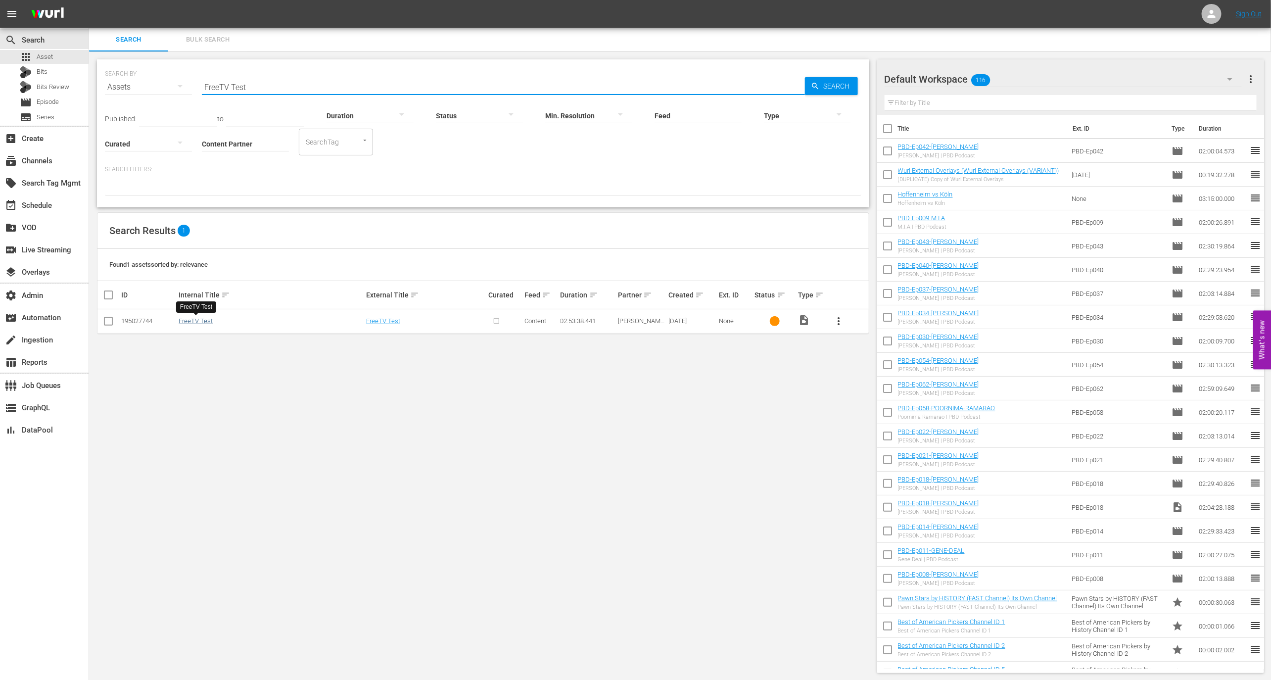
type input "FreeTV Test"
click at [188, 319] on link "FreeTV Test" at bounding box center [196, 320] width 34 height 7
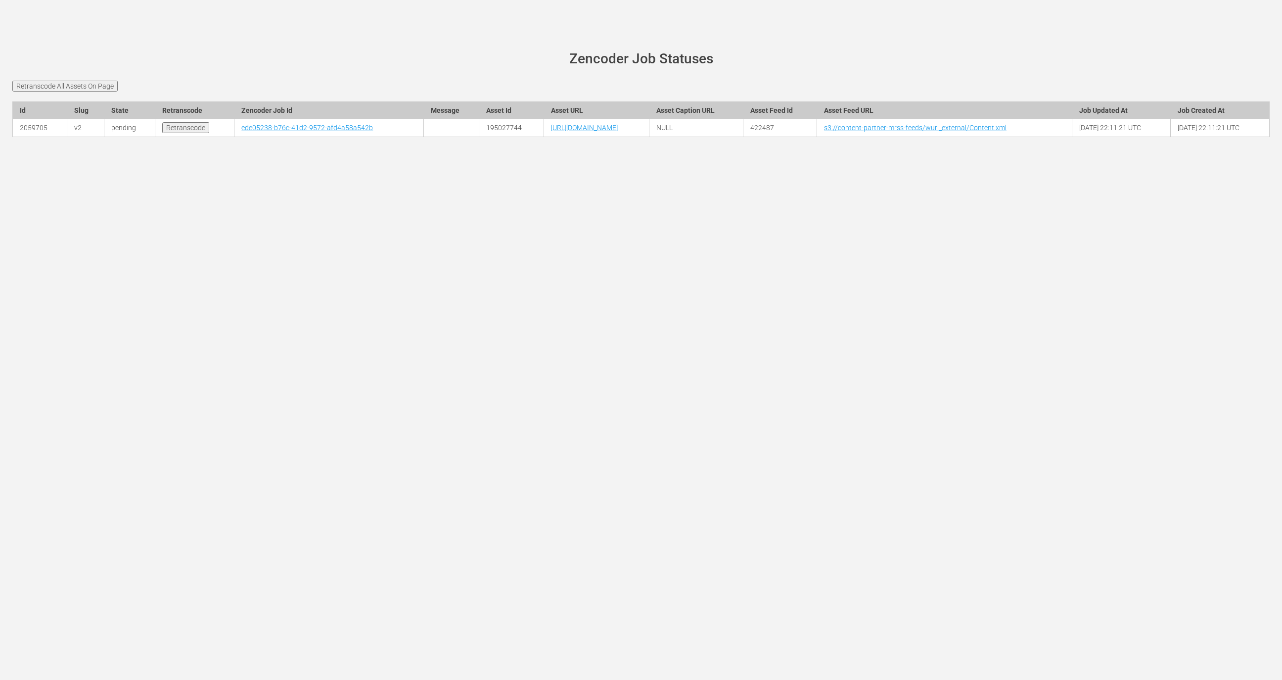
click at [262, 114] on th "Zencoder Job Id" at bounding box center [328, 109] width 189 height 17
click at [262, 119] on td "ede05238-b76c-41d2-9572-afd4a58a542b" at bounding box center [328, 128] width 189 height 18
click at [262, 125] on link "ede05238-b76c-41d2-9572-afd4a58a542b" at bounding box center [307, 128] width 132 height 8
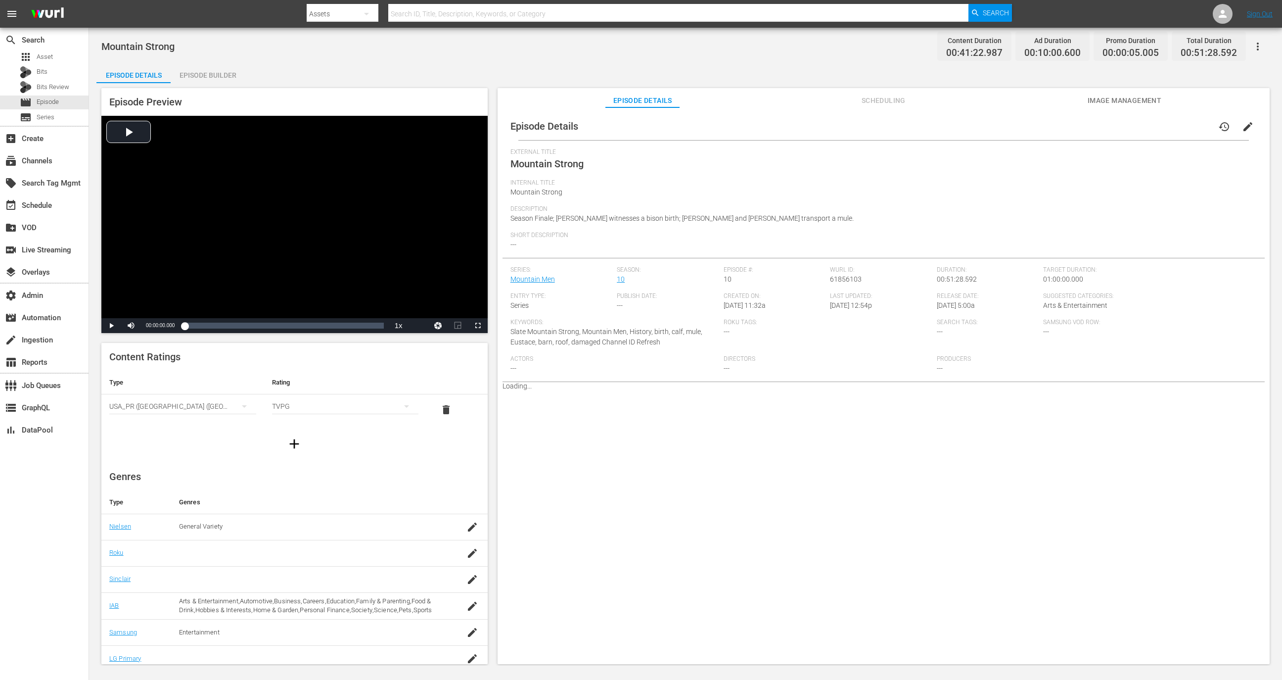
click at [208, 80] on div "Episode Builder" at bounding box center [208, 75] width 74 height 24
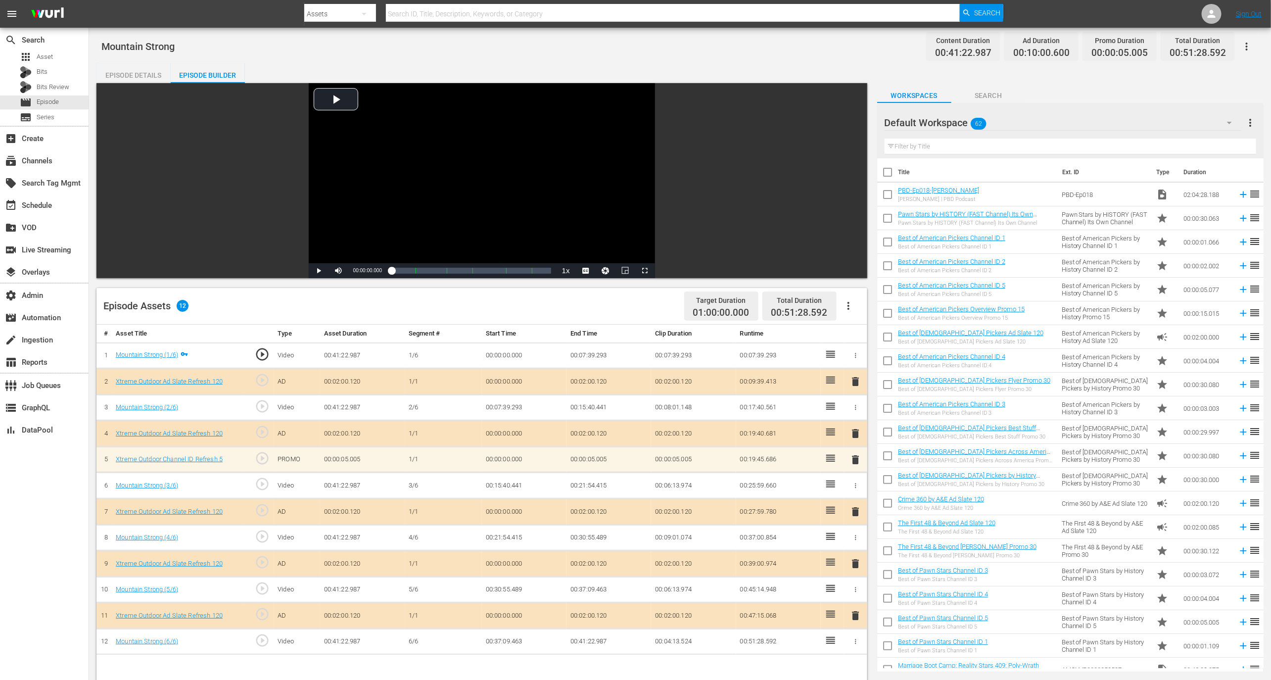
click at [133, 74] on div "Episode Details" at bounding box center [133, 75] width 74 height 24
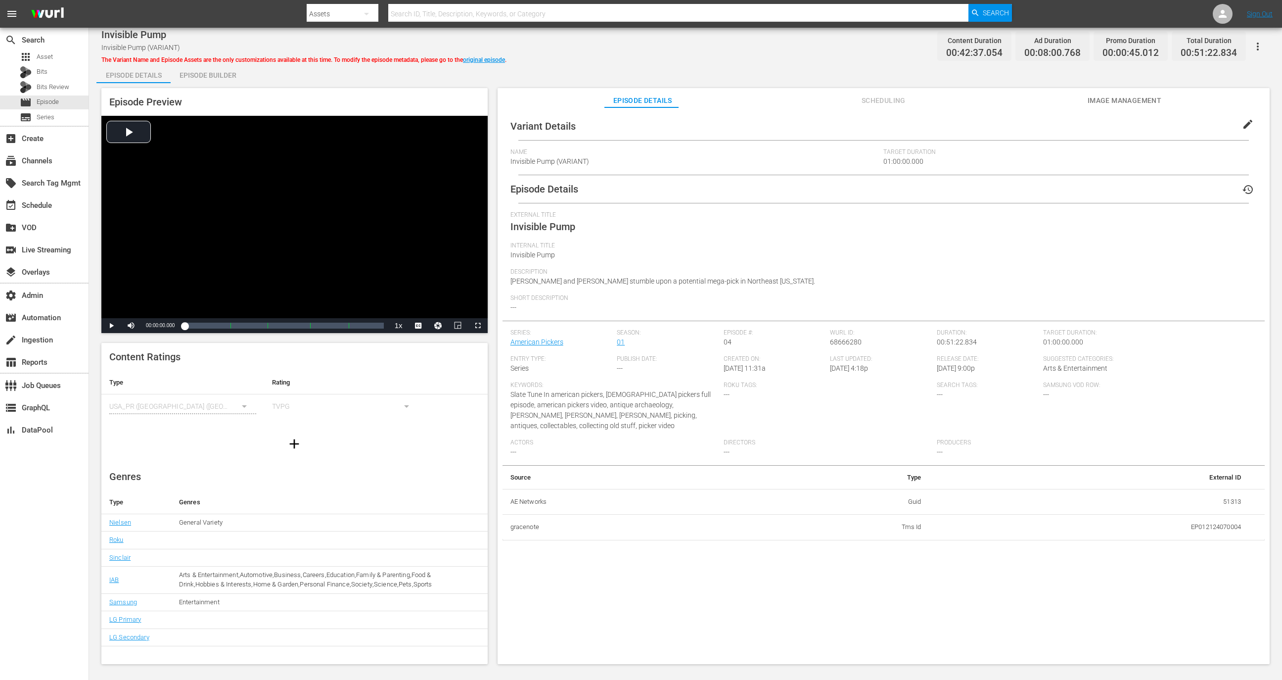
click at [197, 77] on div "Episode Builder" at bounding box center [208, 75] width 74 height 24
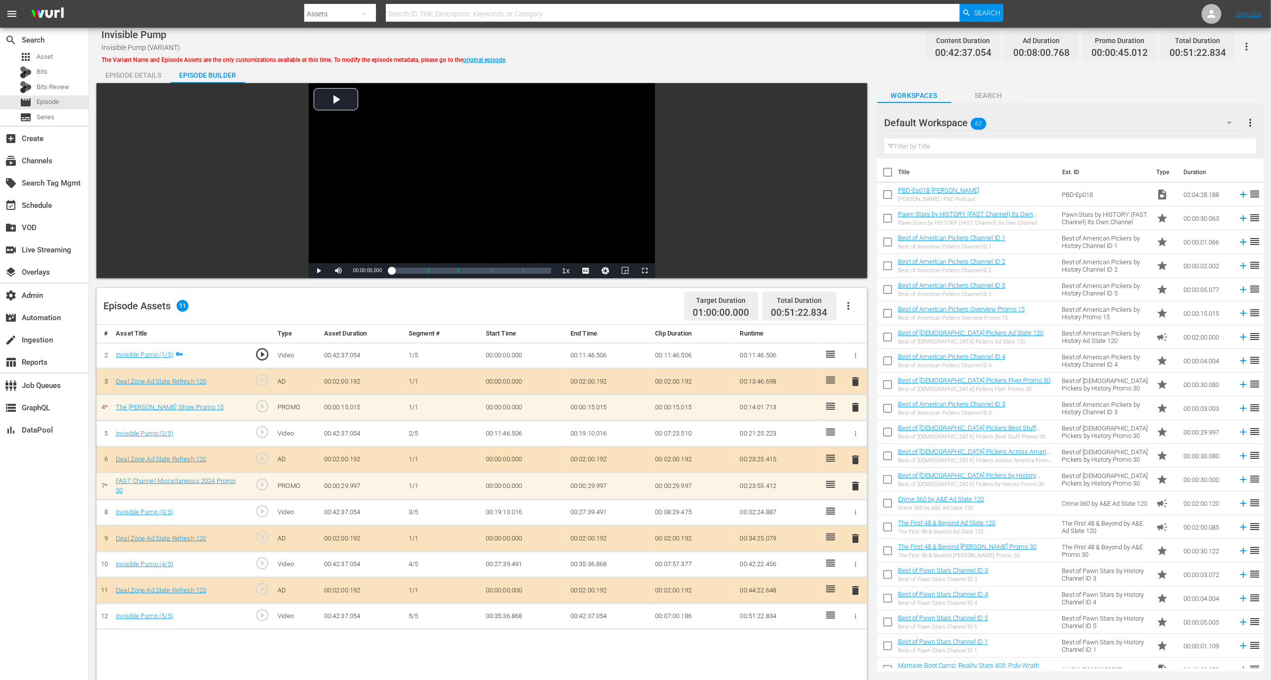
click at [153, 359] on span "Invisible Pump (1/5)" at bounding box center [144, 355] width 57 height 10
click at [154, 355] on link "Invisible Pump (1/5)" at bounding box center [144, 354] width 57 height 7
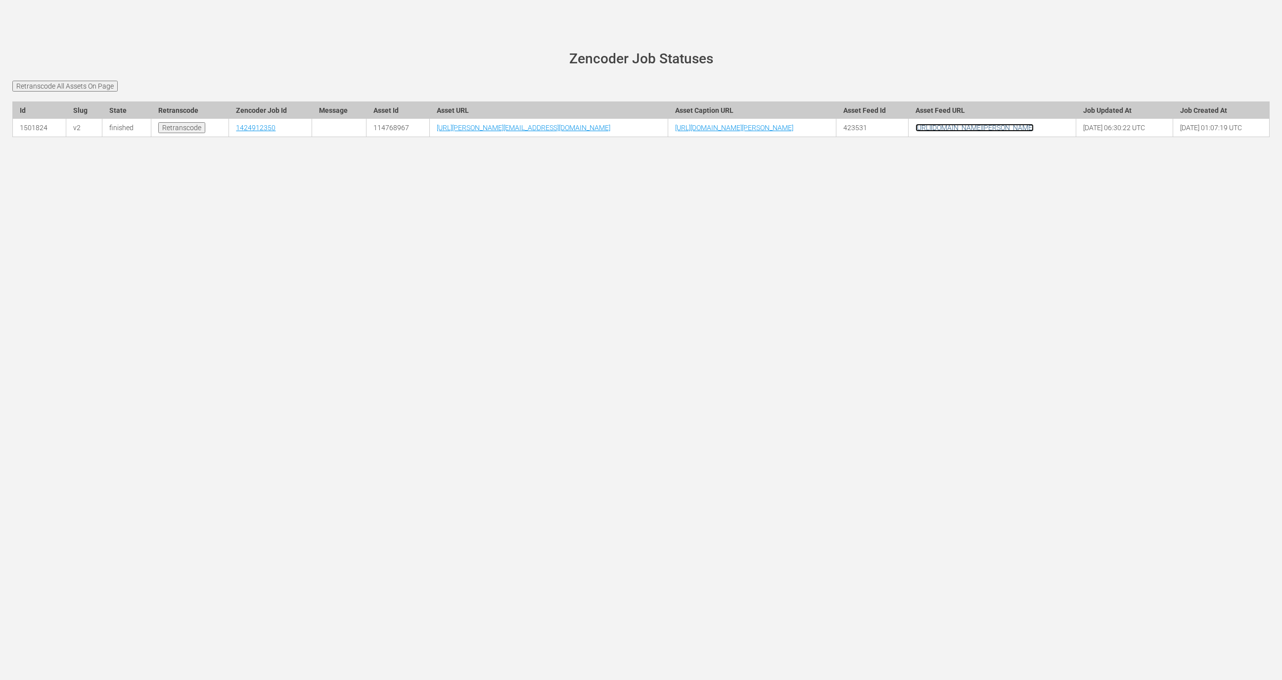
click at [1013, 132] on link "[URL][DOMAIN_NAME][PERSON_NAME]" at bounding box center [975, 128] width 118 height 8
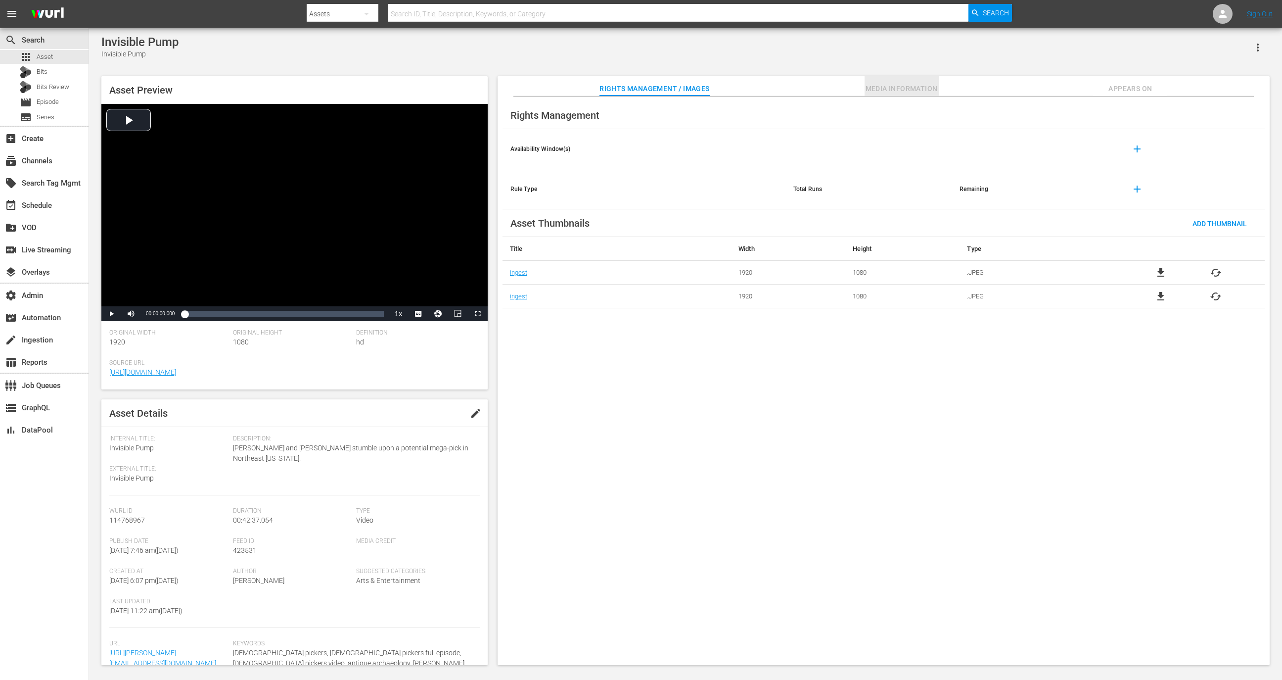
click at [899, 91] on span "Media Information" at bounding box center [902, 89] width 74 height 12
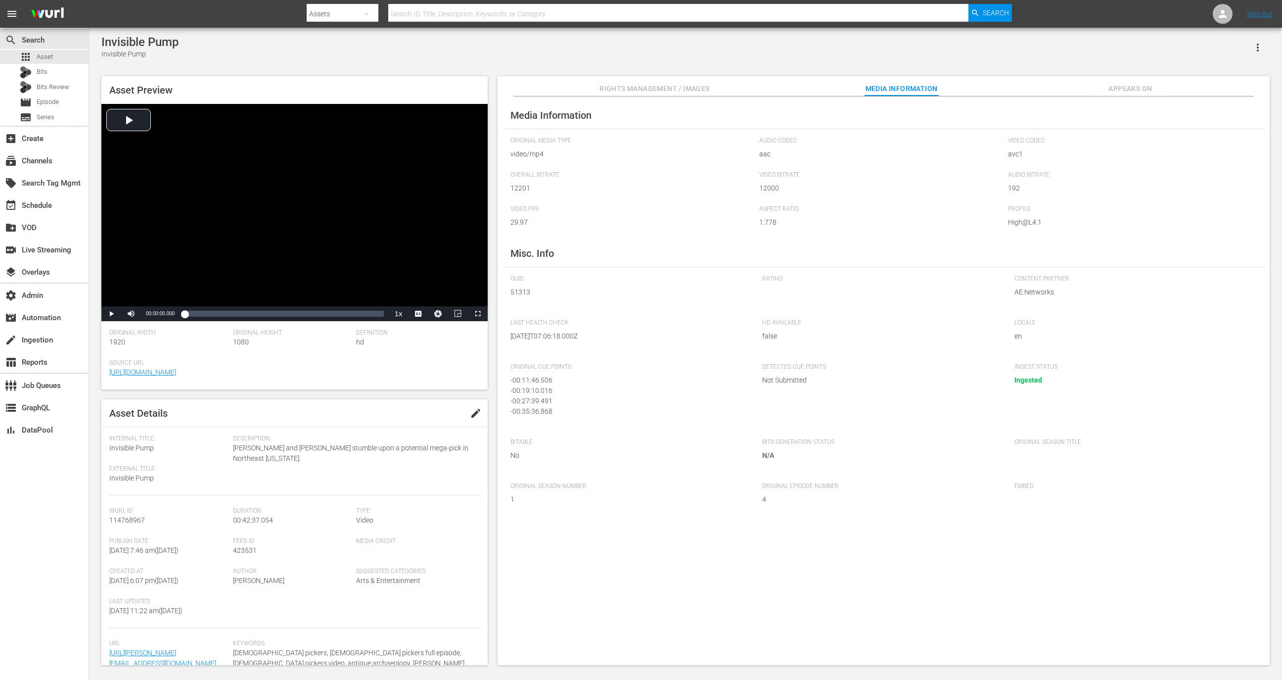
click at [522, 292] on span "51313" at bounding box center [628, 292] width 237 height 10
copy span "51313"
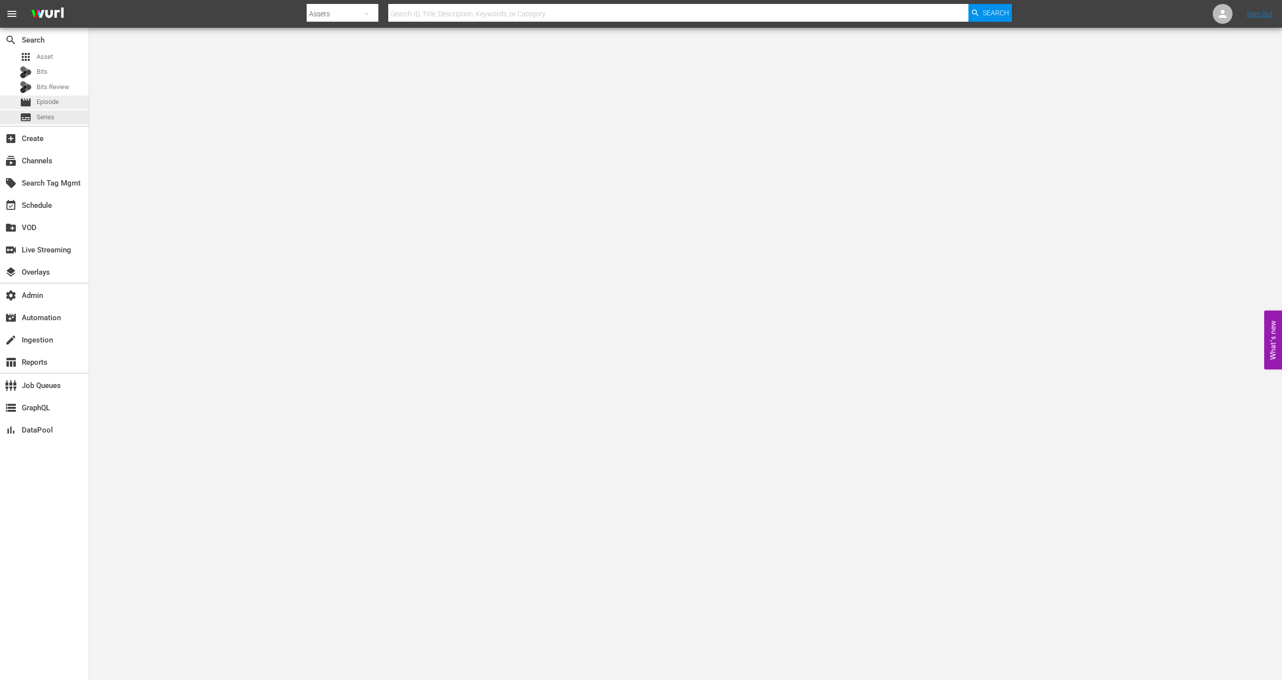
click at [57, 99] on span "Episode" at bounding box center [48, 102] width 22 height 10
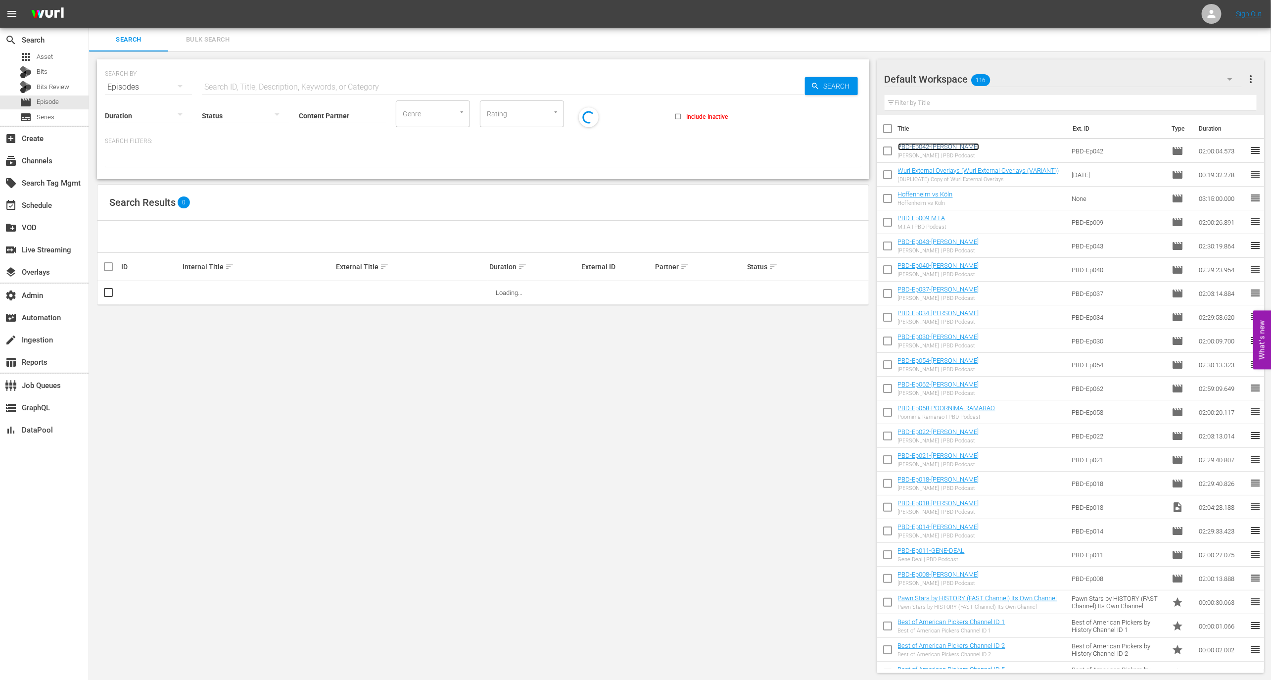
click at [918, 145] on link "PBD-Ep042-[PERSON_NAME]" at bounding box center [938, 146] width 81 height 7
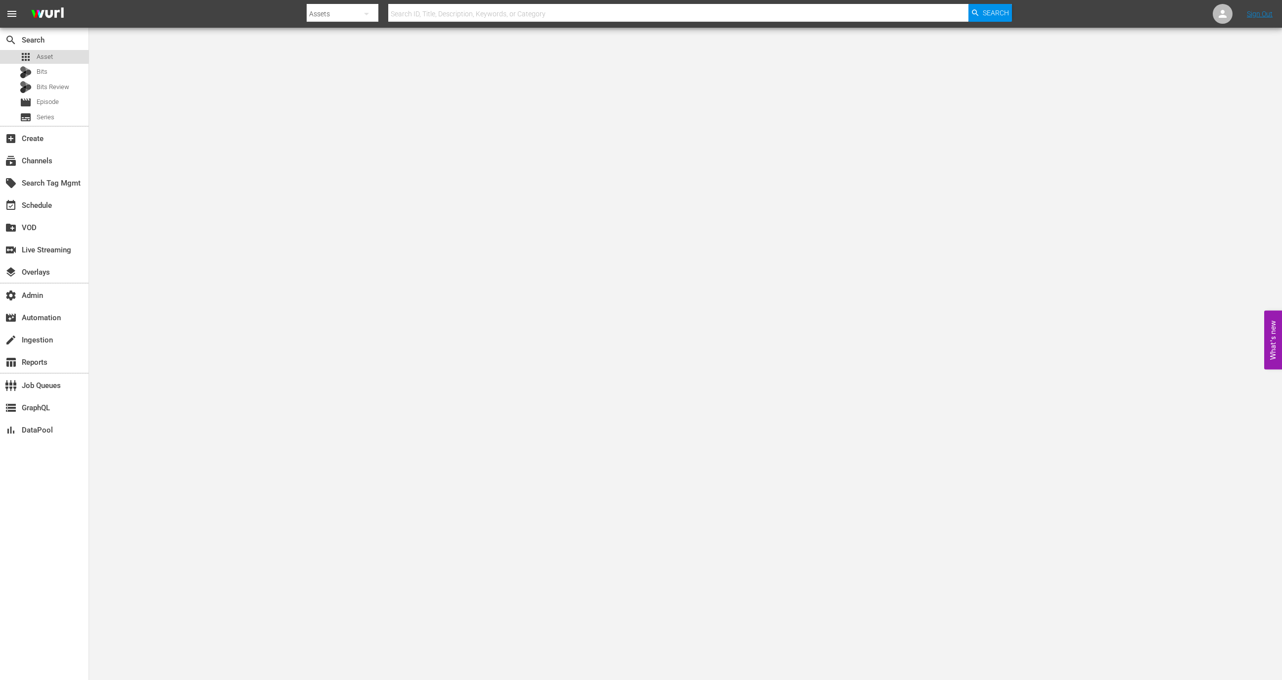
click at [65, 52] on div "apps Asset" at bounding box center [44, 57] width 89 height 14
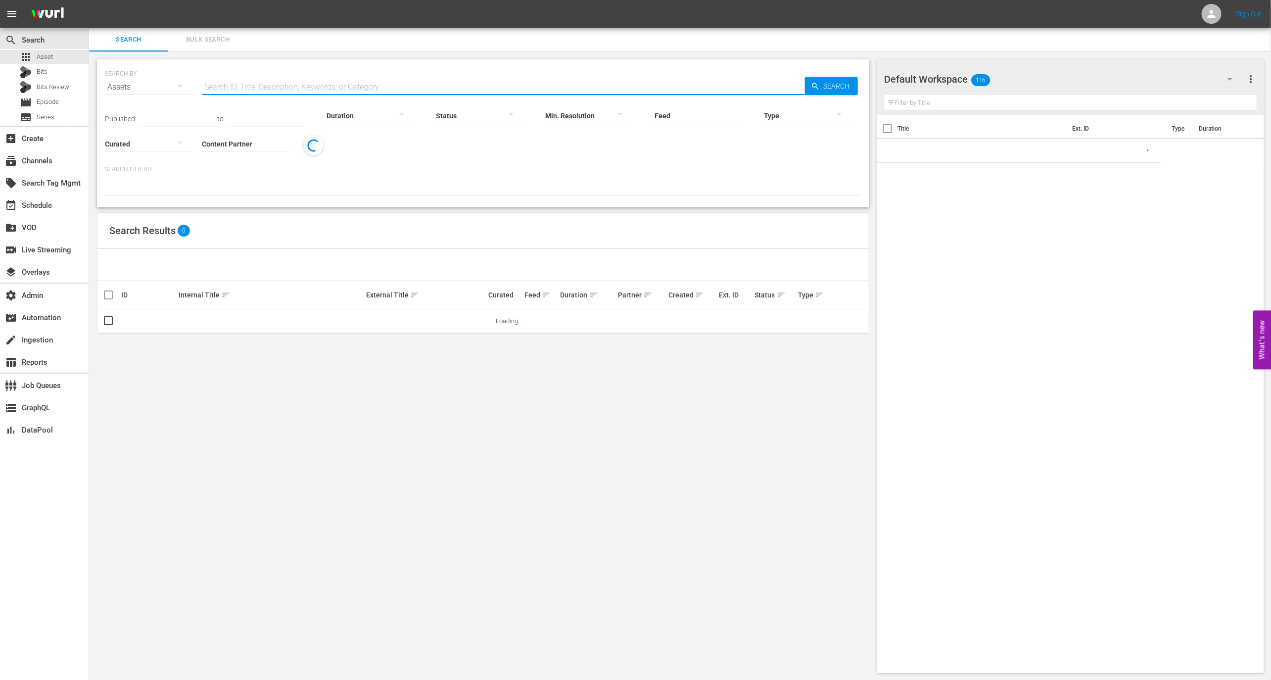
click at [309, 88] on input "text" at bounding box center [503, 87] width 603 height 24
paste input "AMCNVR0000005578"
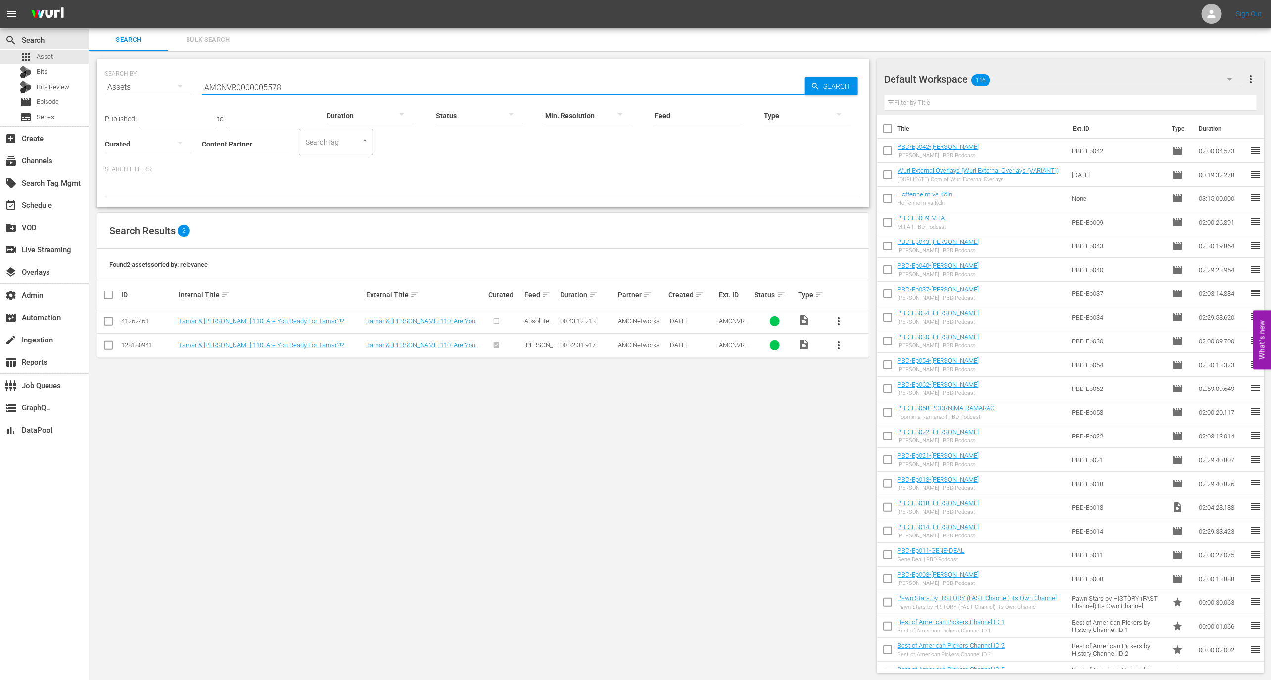
type input "AMCNVR0000005578"
click at [246, 355] on td "Tamar & [PERSON_NAME] 110: Are You Ready For Tamar?!?" at bounding box center [270, 345] width 187 height 24
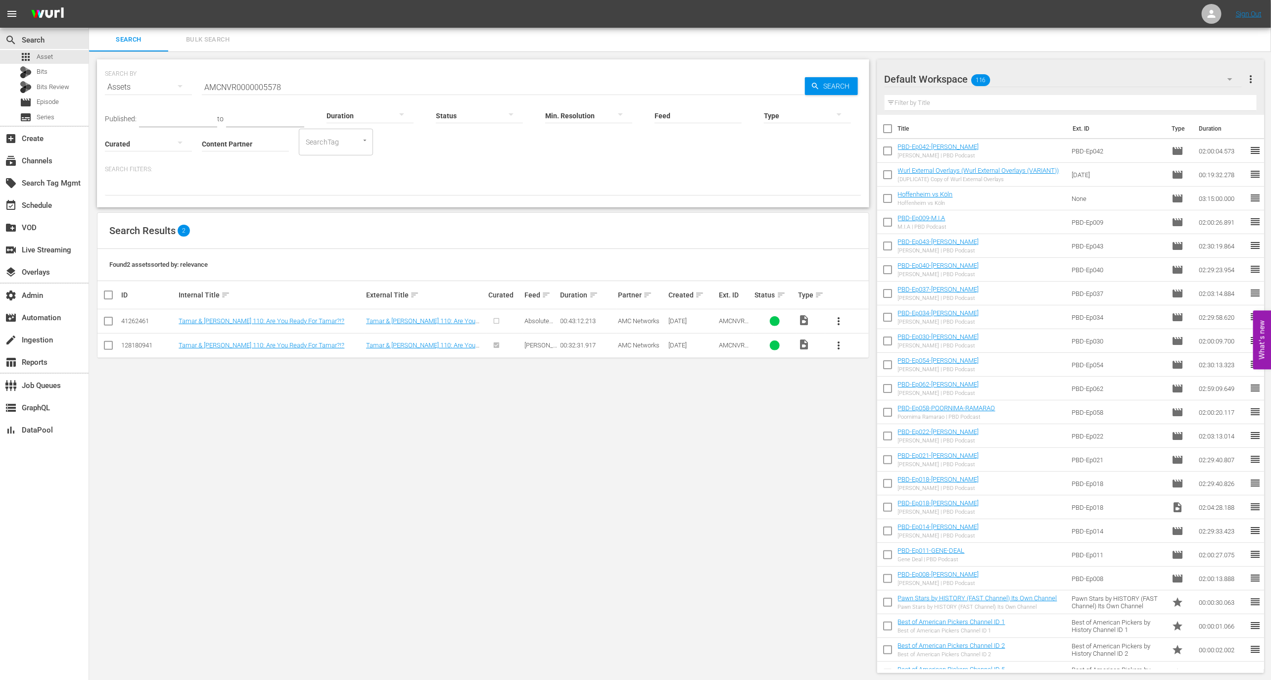
click at [247, 353] on td "Tamar & [PERSON_NAME] 110: Are You Ready For Tamar?!?" at bounding box center [270, 345] width 187 height 24
click at [248, 349] on td "Tamar & [PERSON_NAME] 110: Are You Ready For Tamar?!?" at bounding box center [270, 345] width 187 height 24
click at [248, 349] on td "Tamar & Vince 110: Are You Ready For Tamar?!?" at bounding box center [270, 345] width 187 height 24
click at [249, 346] on link "Tamar & Vince 110: Are You Ready For Tamar?!?" at bounding box center [262, 344] width 166 height 7
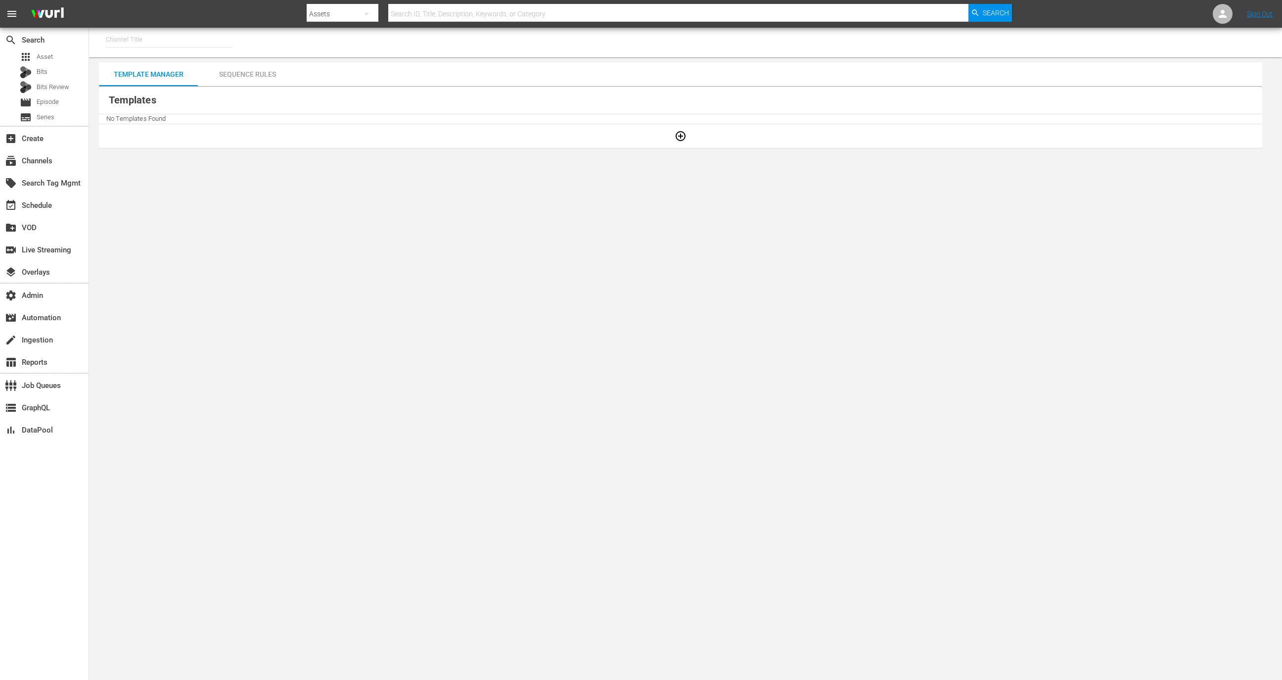
type input "9 Story Presents: [PERSON_NAME] and Friends (1842)"
